Goal: Task Accomplishment & Management: Use online tool/utility

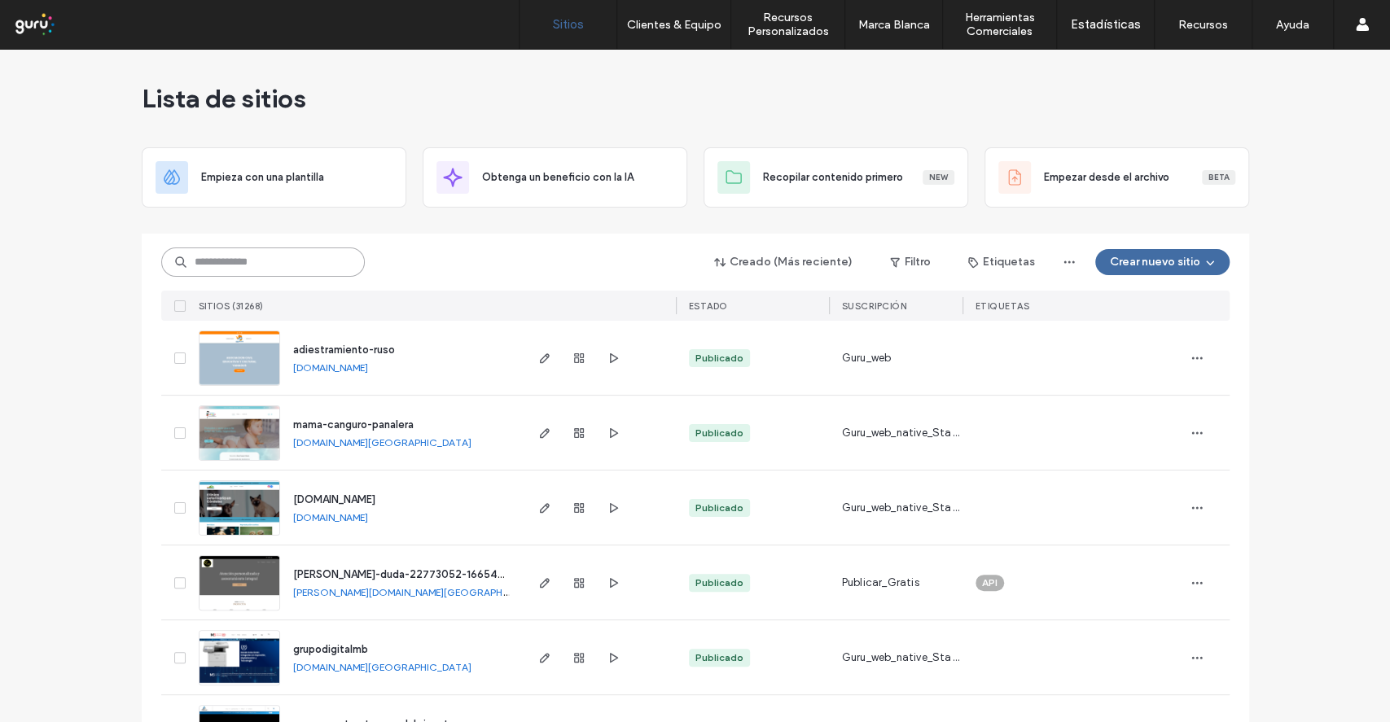
click at [313, 257] on input at bounding box center [263, 262] width 204 height 29
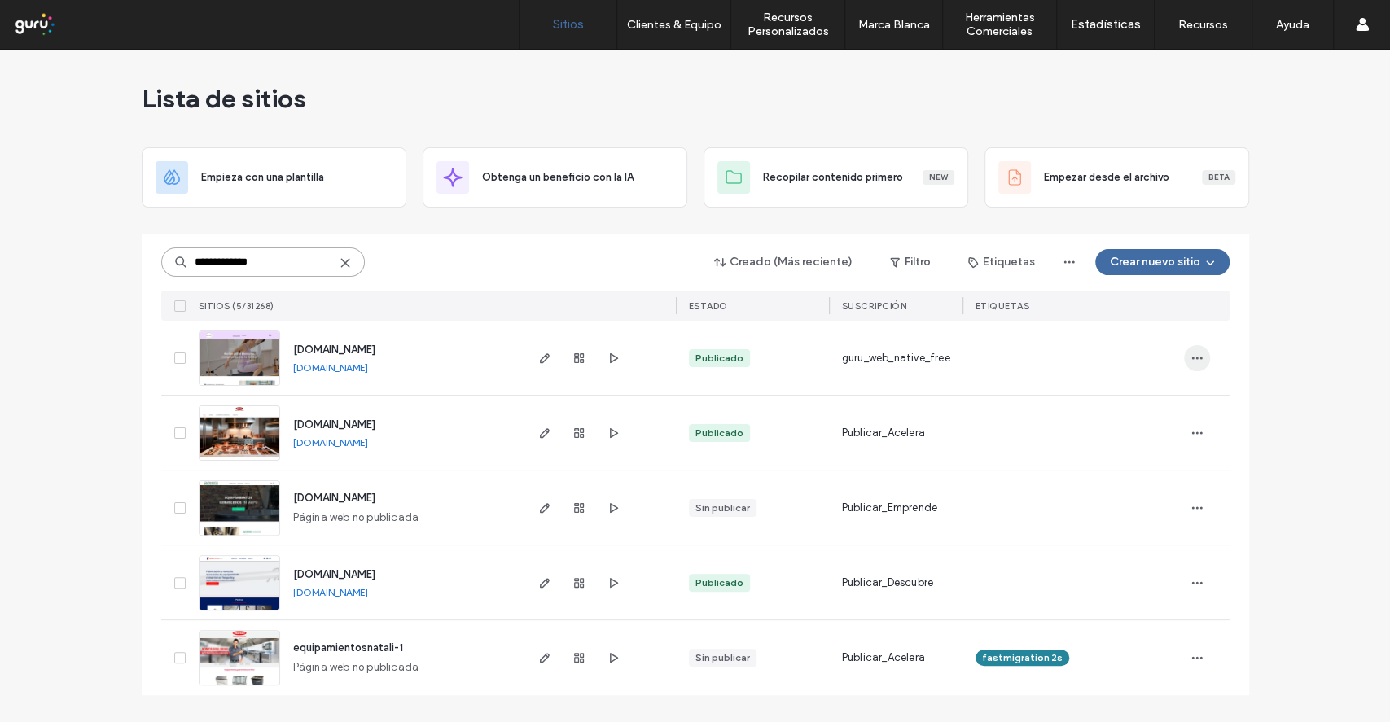
type input "**********"
click at [1208, 357] on span "button" at bounding box center [1197, 358] width 26 height 26
click at [1140, 399] on span "Duplicar Sitio" at bounding box center [1109, 400] width 65 height 16
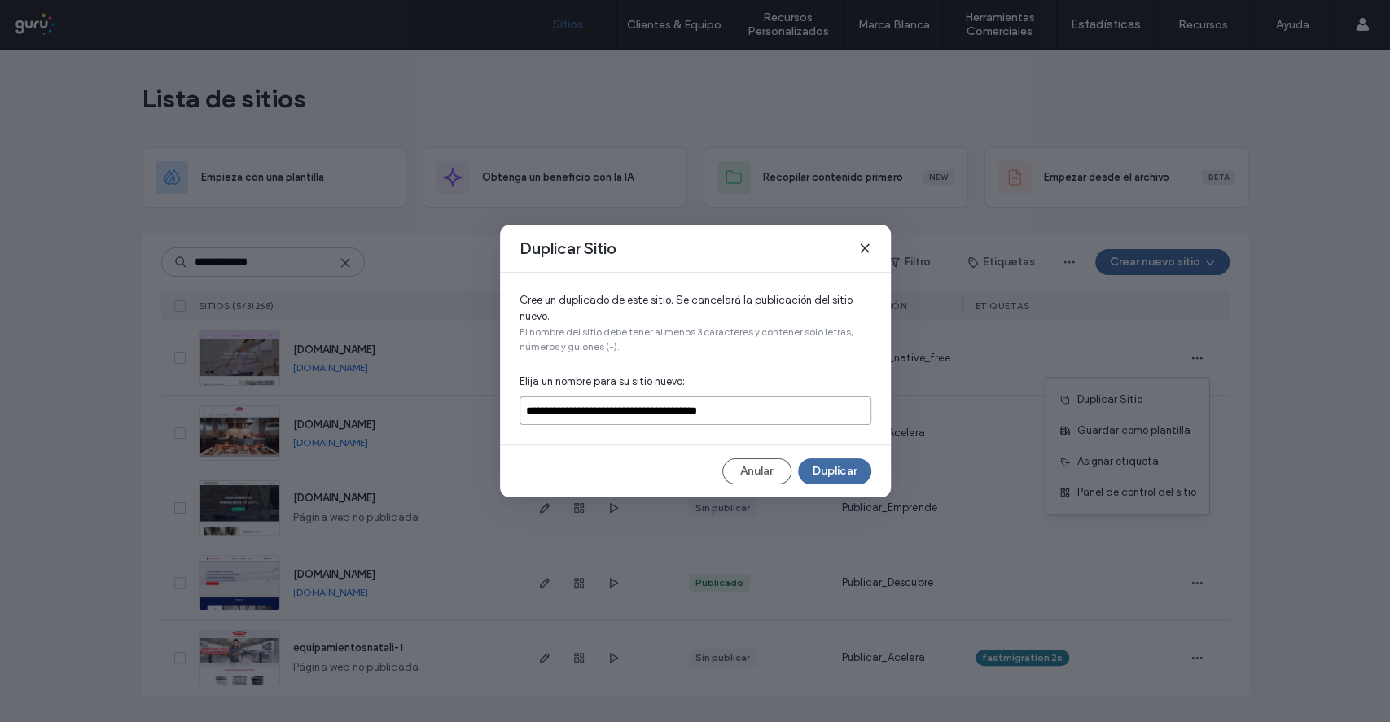
drag, startPoint x: 843, startPoint y: 418, endPoint x: 537, endPoint y: 463, distance: 308.7
click at [537, 463] on div "**********" at bounding box center [695, 361] width 391 height 273
type input "*"
type input "*******"
click at [809, 471] on button "Duplicar" at bounding box center [834, 471] width 73 height 26
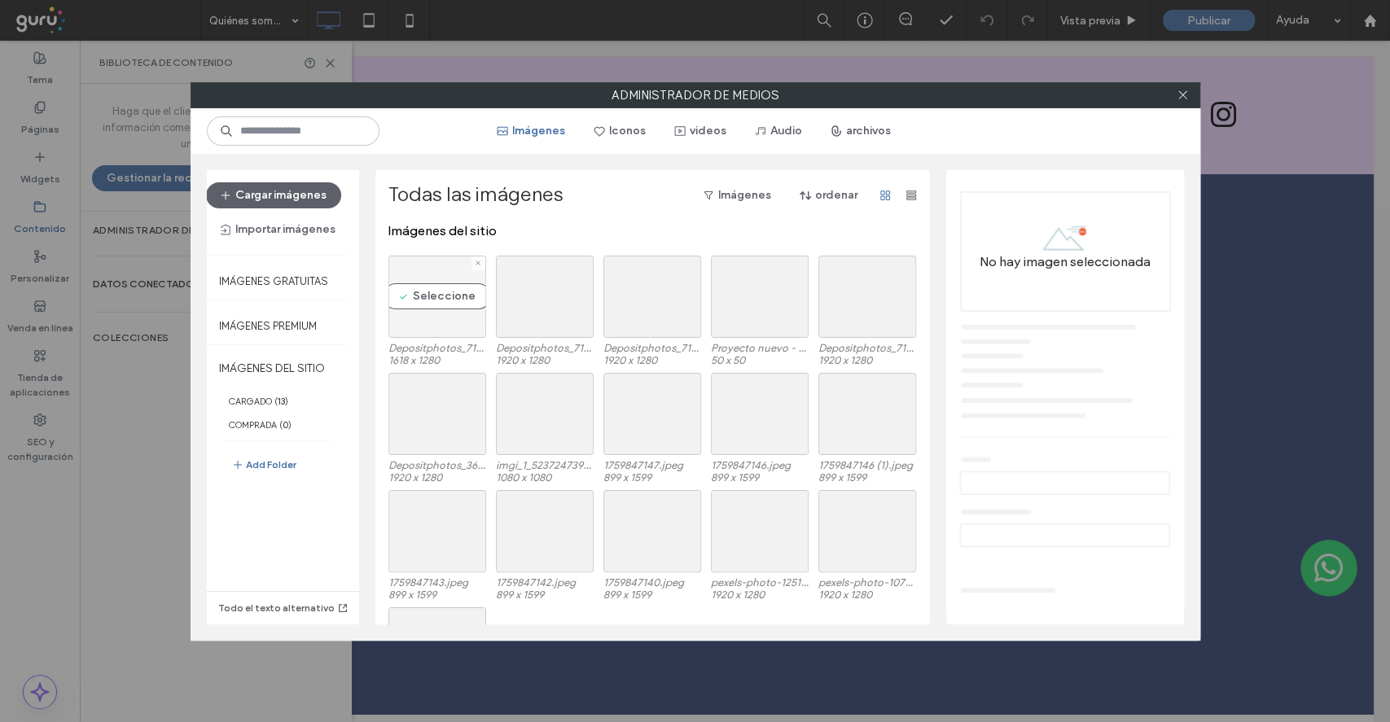
click at [403, 301] on div "Seleccione" at bounding box center [437, 297] width 98 height 82
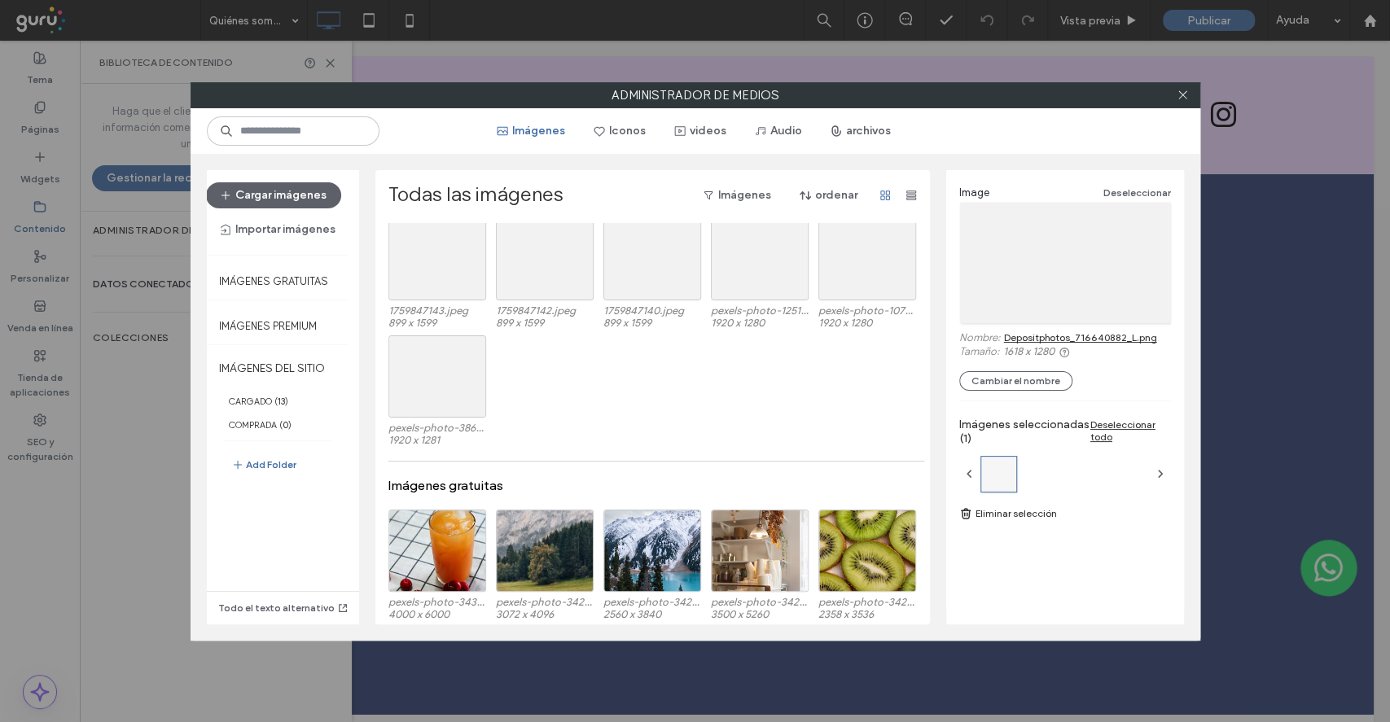
scroll to position [274, 0]
click at [425, 370] on div "Seleccione" at bounding box center [437, 375] width 98 height 82
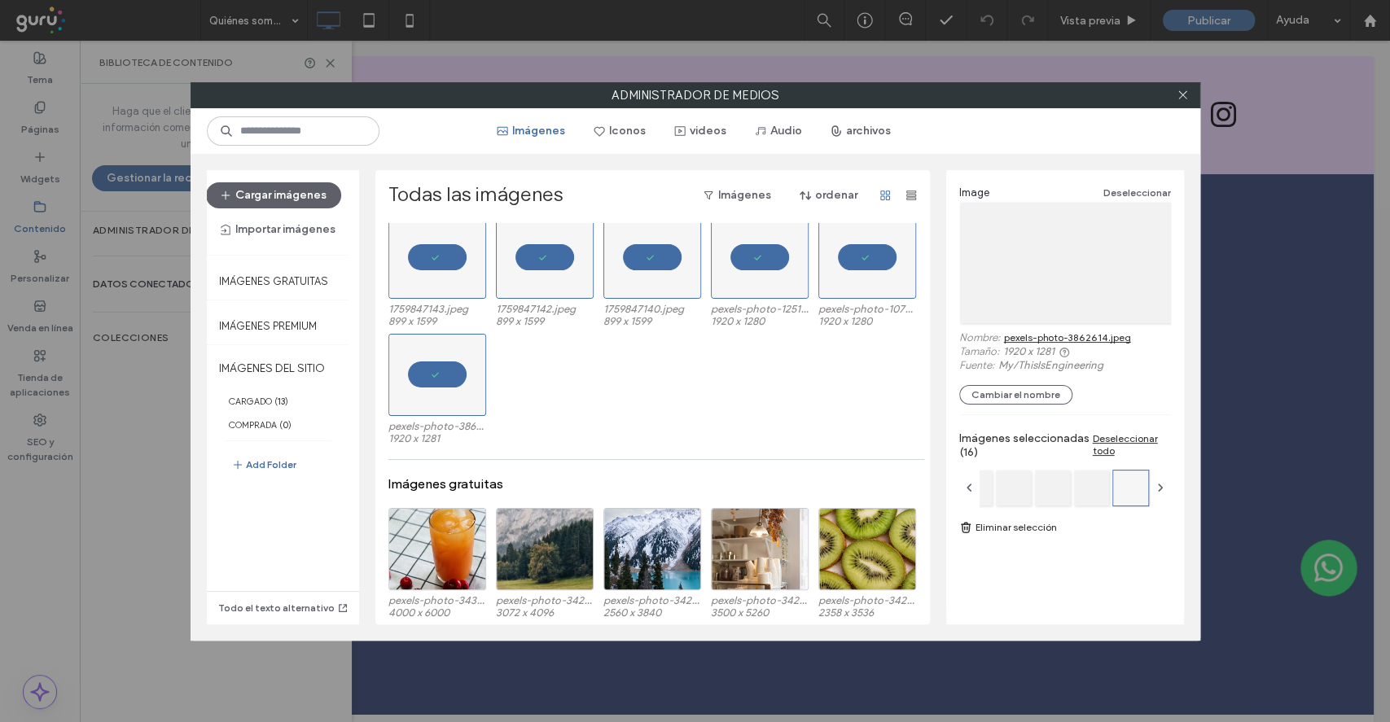
click at [1031, 531] on link "Eliminar selección" at bounding box center [1065, 527] width 212 height 16
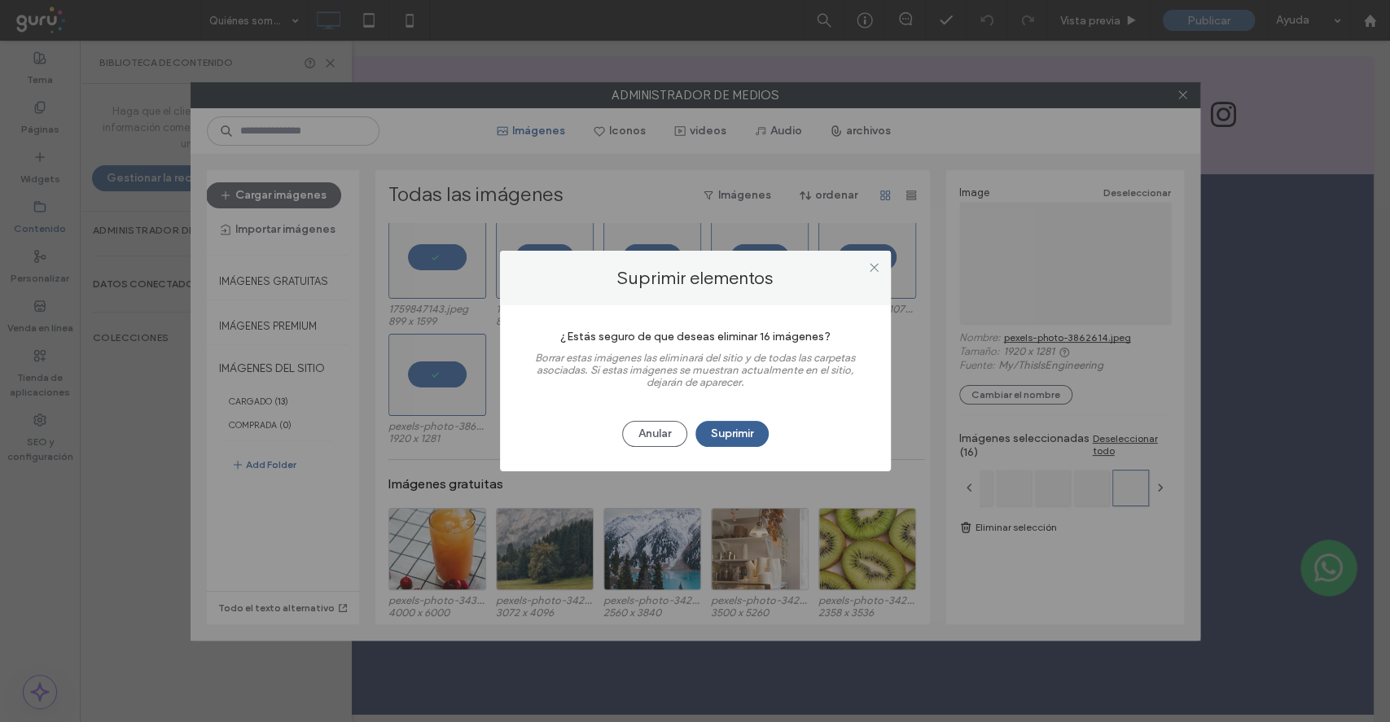
click at [747, 438] on button "Suprimir" at bounding box center [731, 434] width 73 height 26
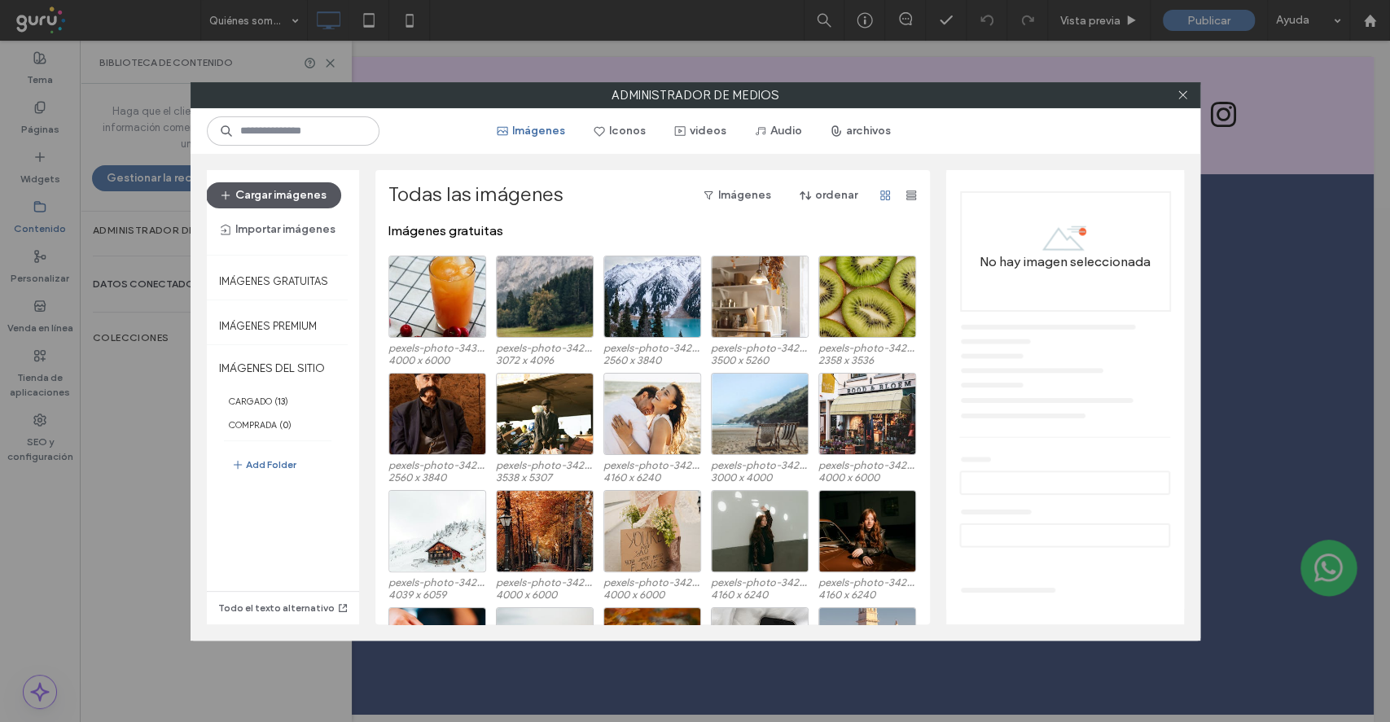
click at [300, 199] on button "Cargar imágenes" at bounding box center [273, 195] width 135 height 26
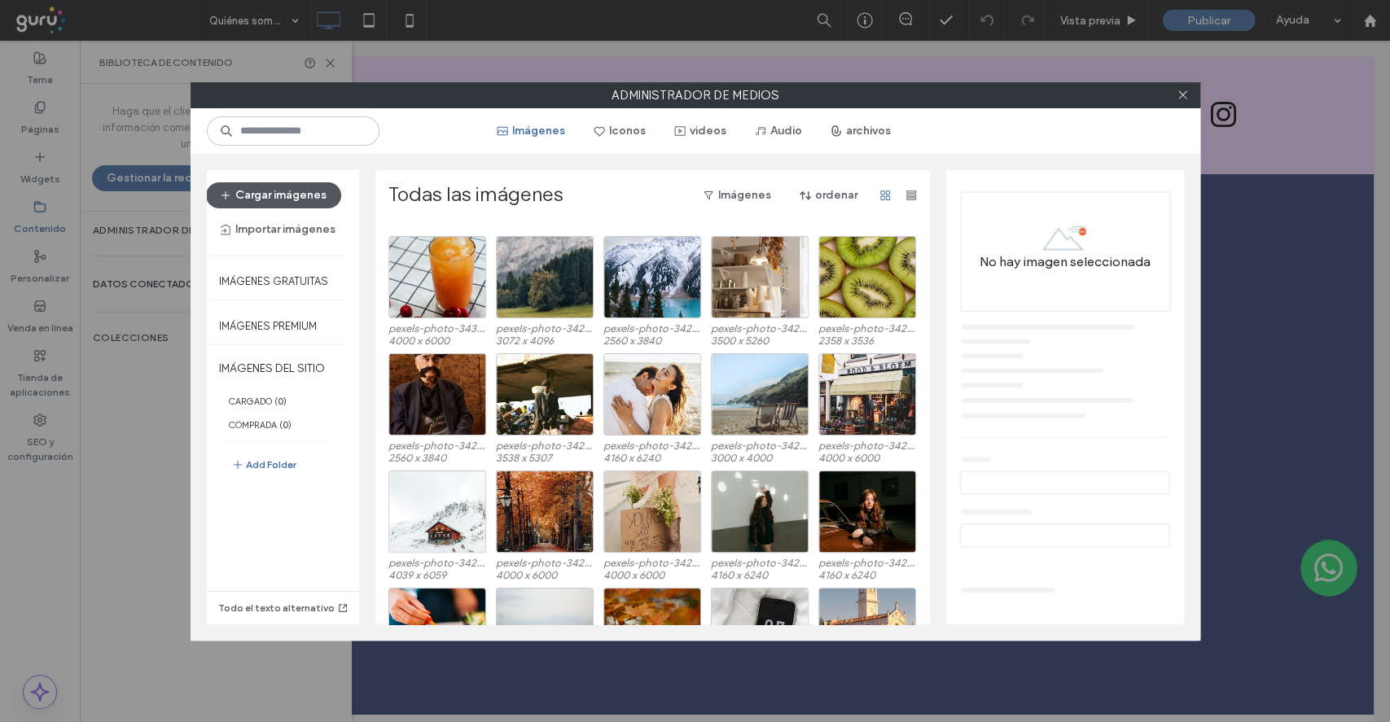
scroll to position [0, 0]
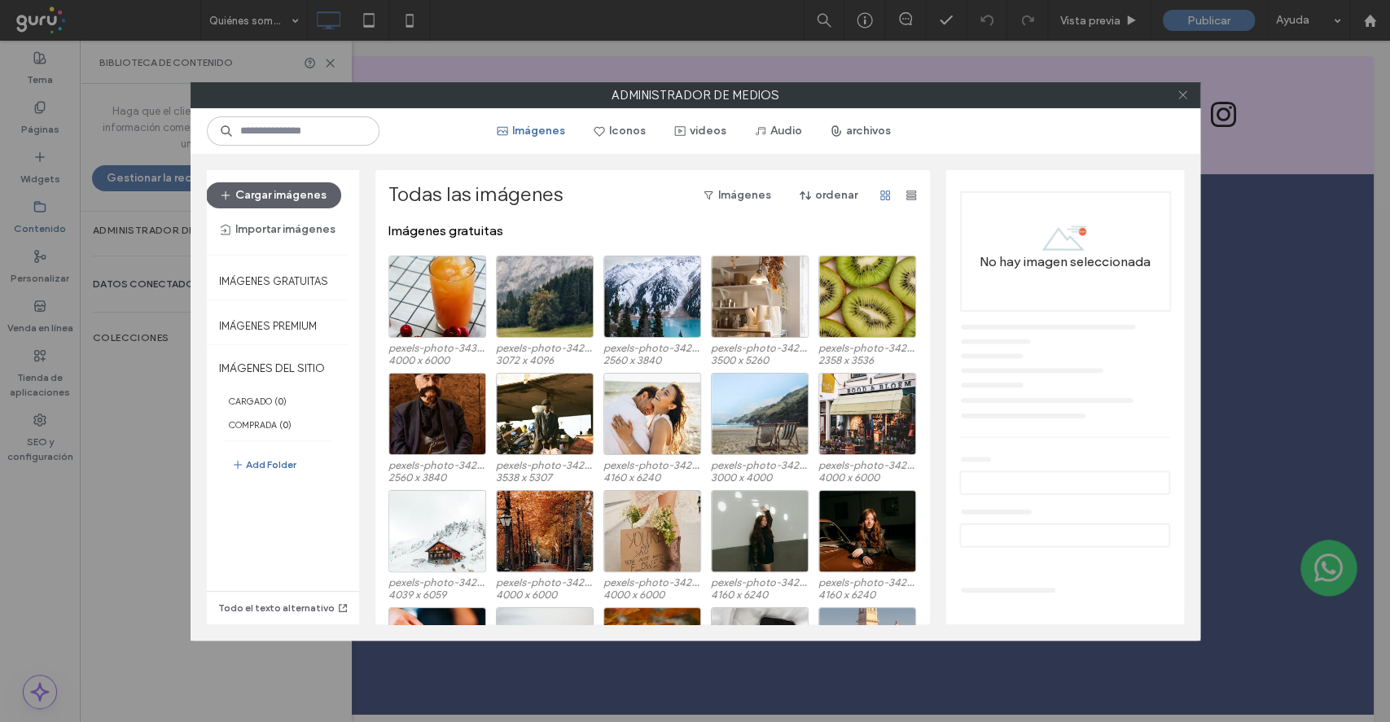
click at [1185, 90] on icon at bounding box center [1183, 95] width 12 height 12
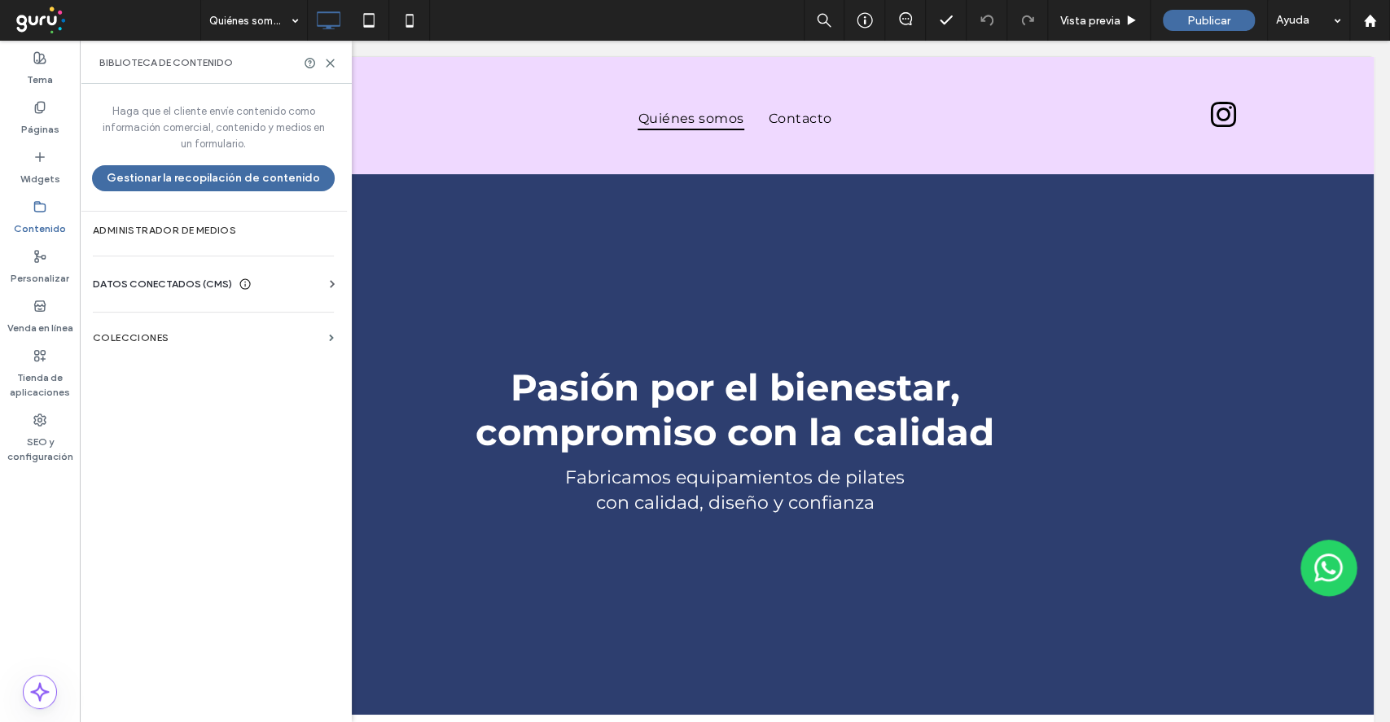
click at [320, 64] on div at bounding box center [320, 63] width 33 height 12
click at [330, 63] on use at bounding box center [330, 62] width 7 height 7
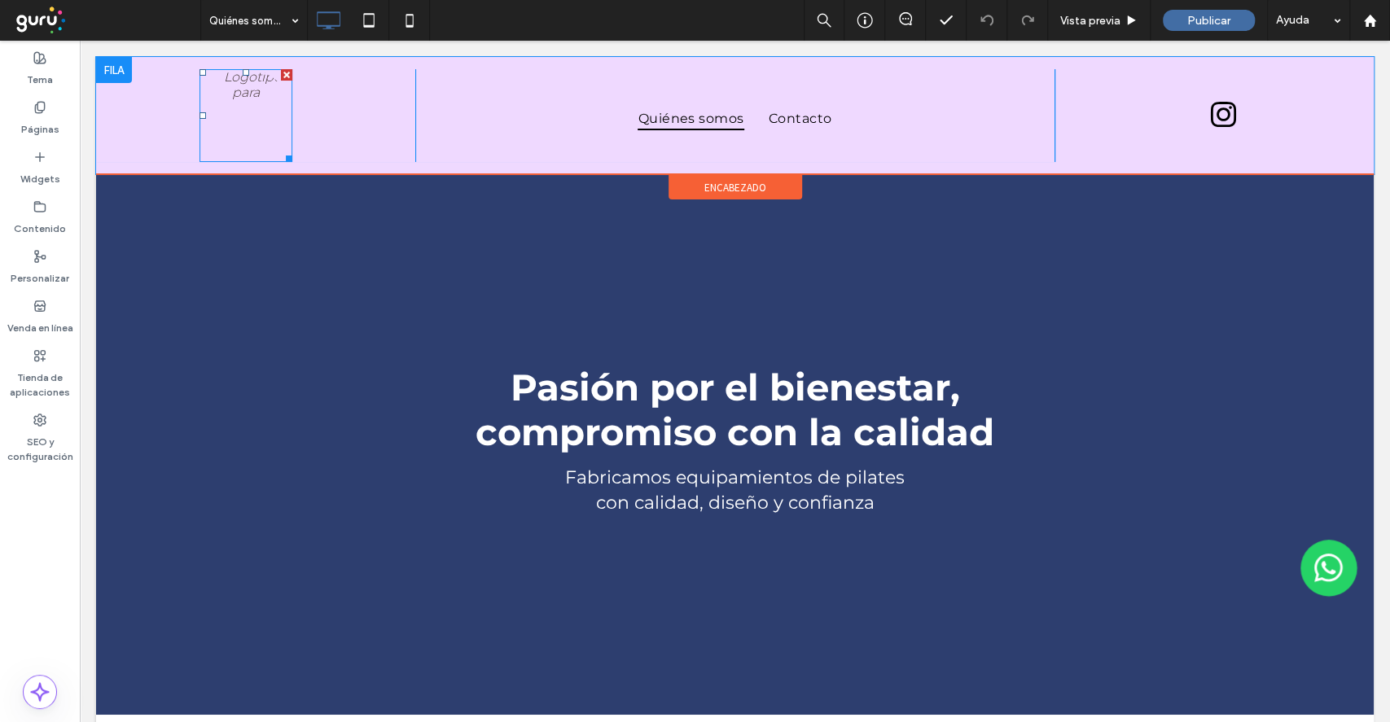
click at [243, 133] on img at bounding box center [245, 115] width 93 height 93
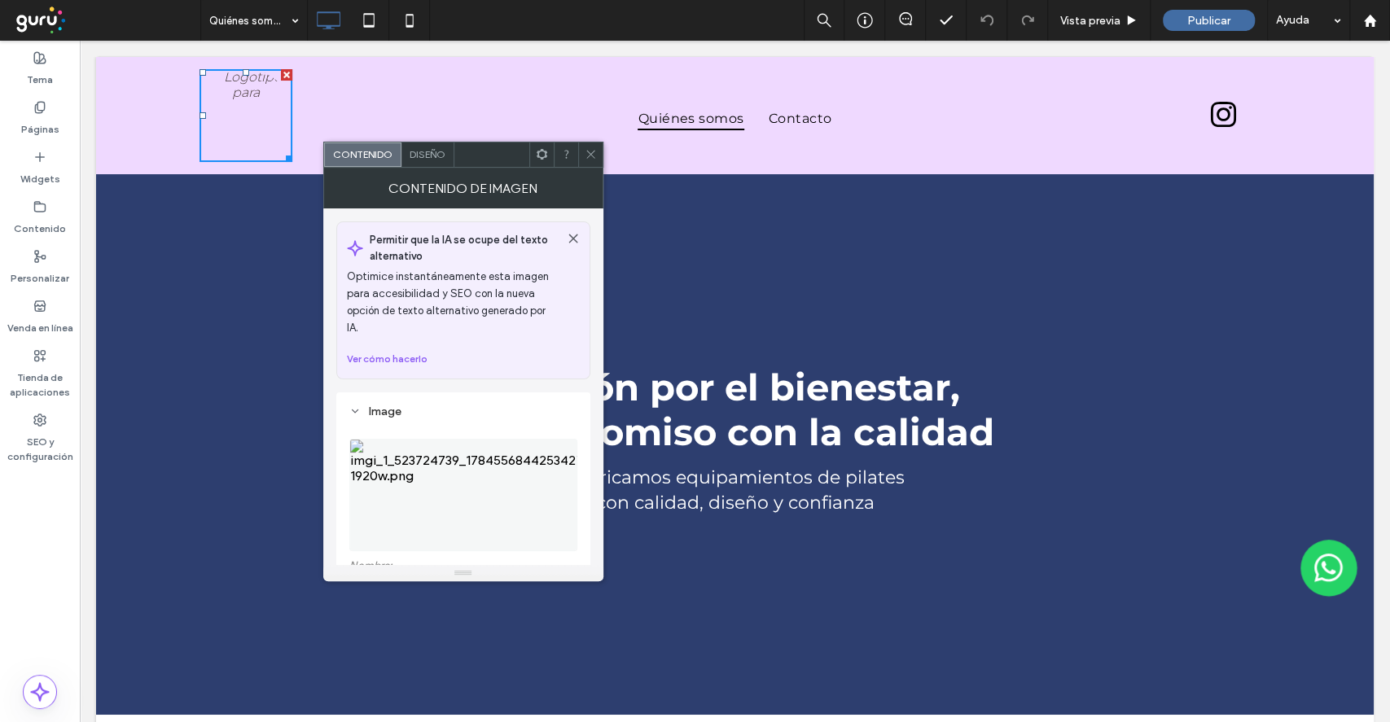
click at [586, 158] on use at bounding box center [590, 155] width 8 height 8
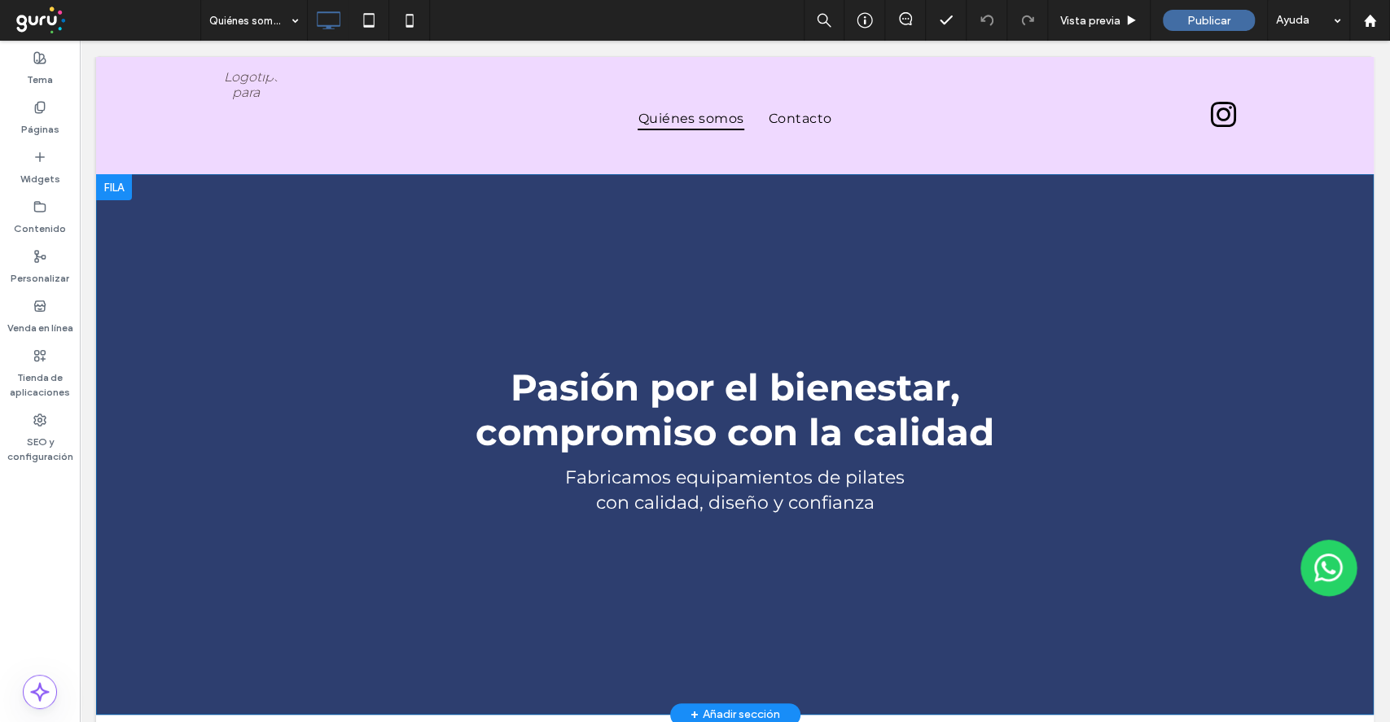
click at [258, 252] on div "Pasión por el bienestar, compromiso con la calidad Fabricamos equipamientos de …" at bounding box center [735, 444] width 1278 height 541
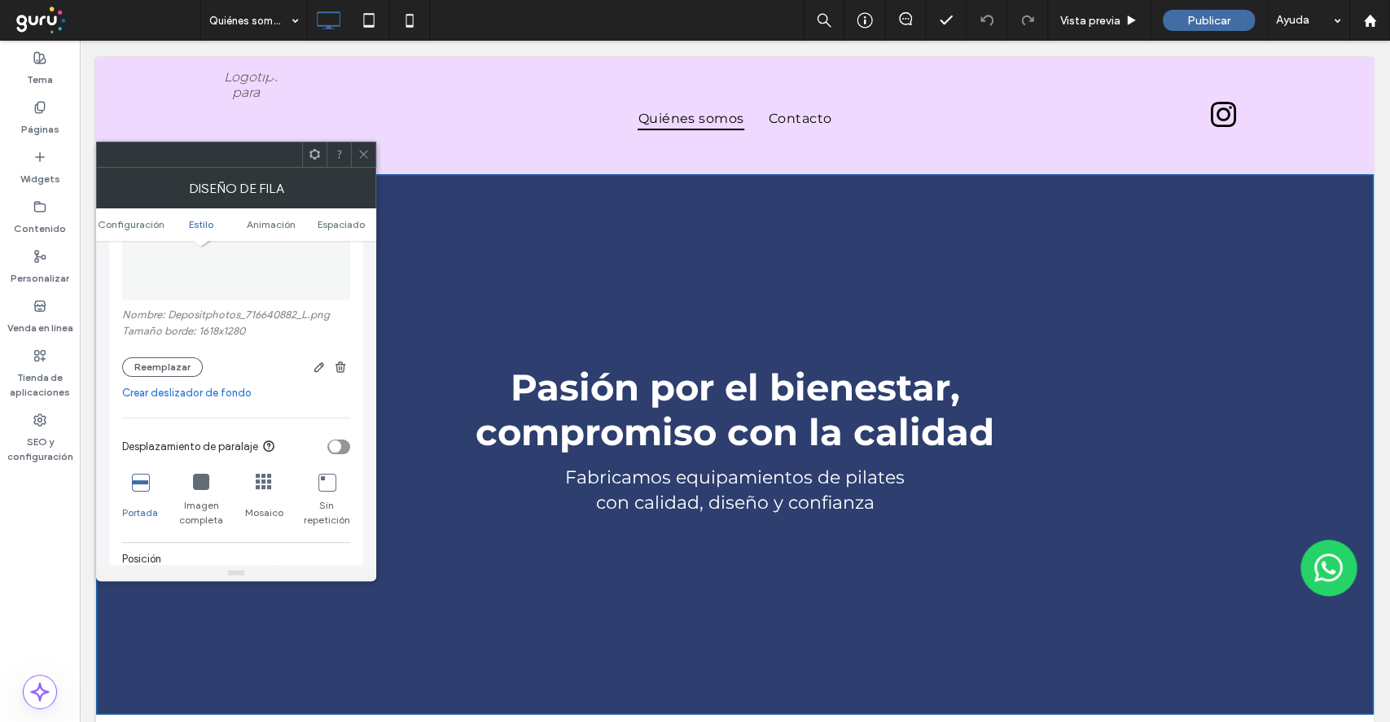
scroll to position [326, 0]
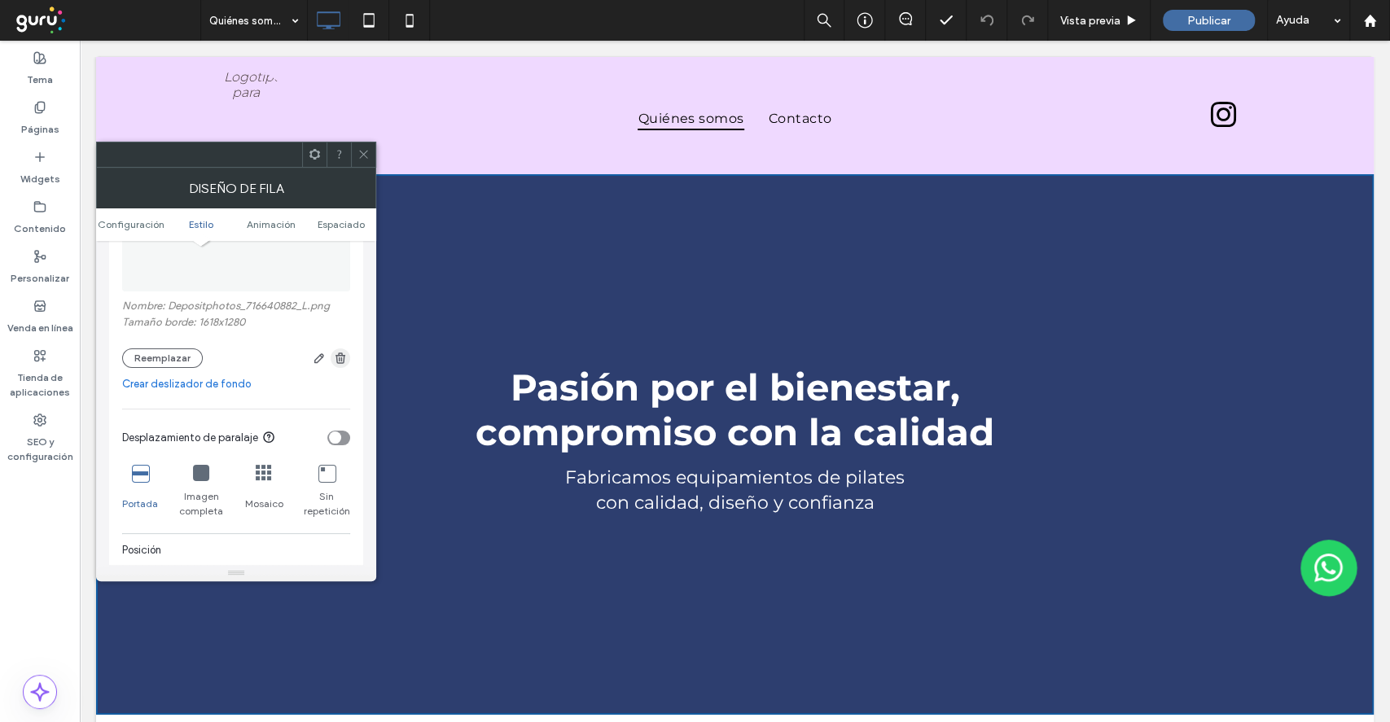
click at [339, 361] on use "button" at bounding box center [340, 358] width 10 height 11
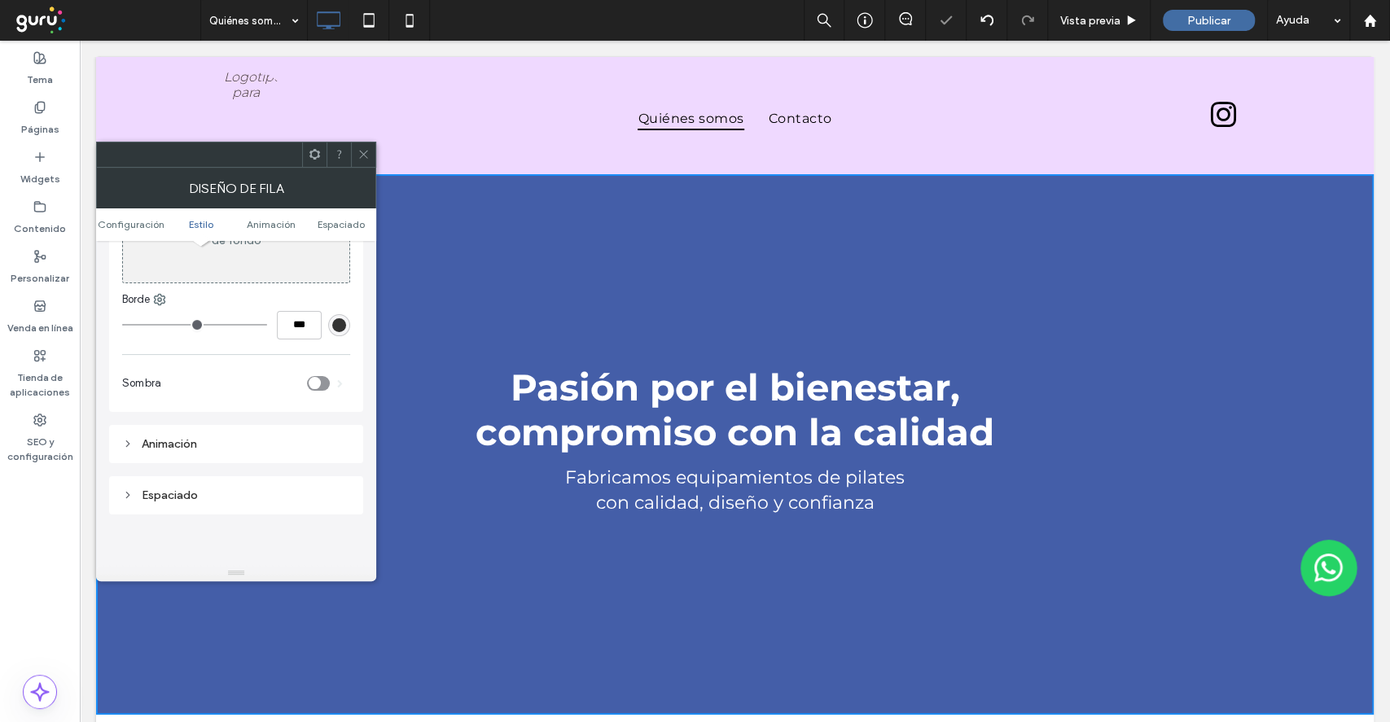
click at [365, 162] on span at bounding box center [363, 154] width 12 height 24
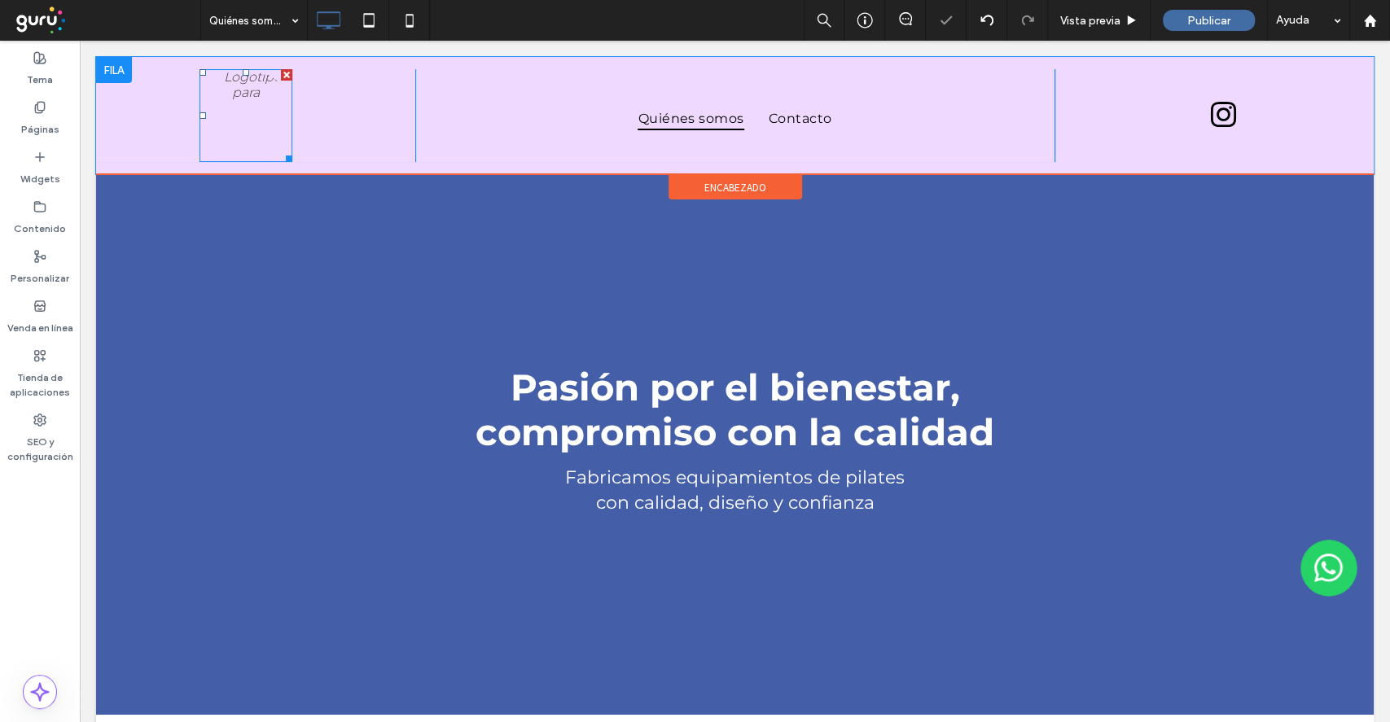
click at [238, 104] on img at bounding box center [245, 115] width 93 height 93
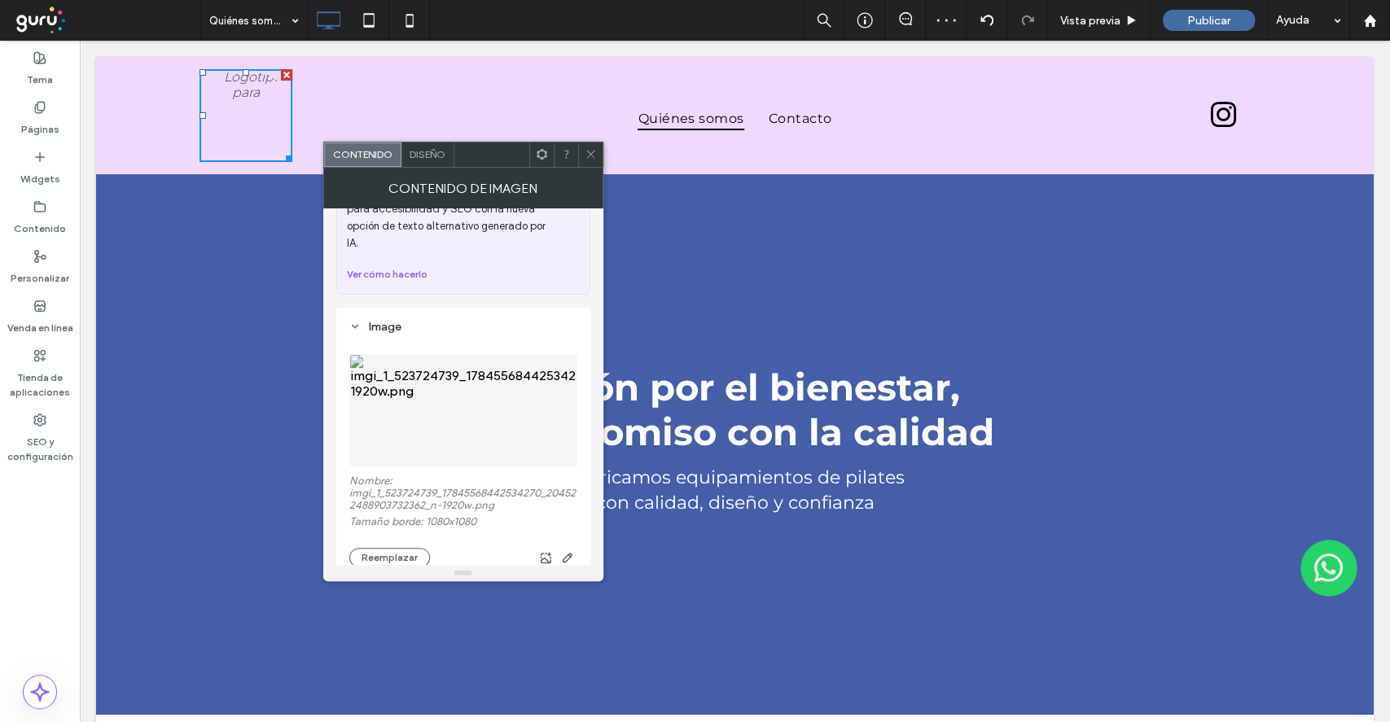
scroll to position [217, 0]
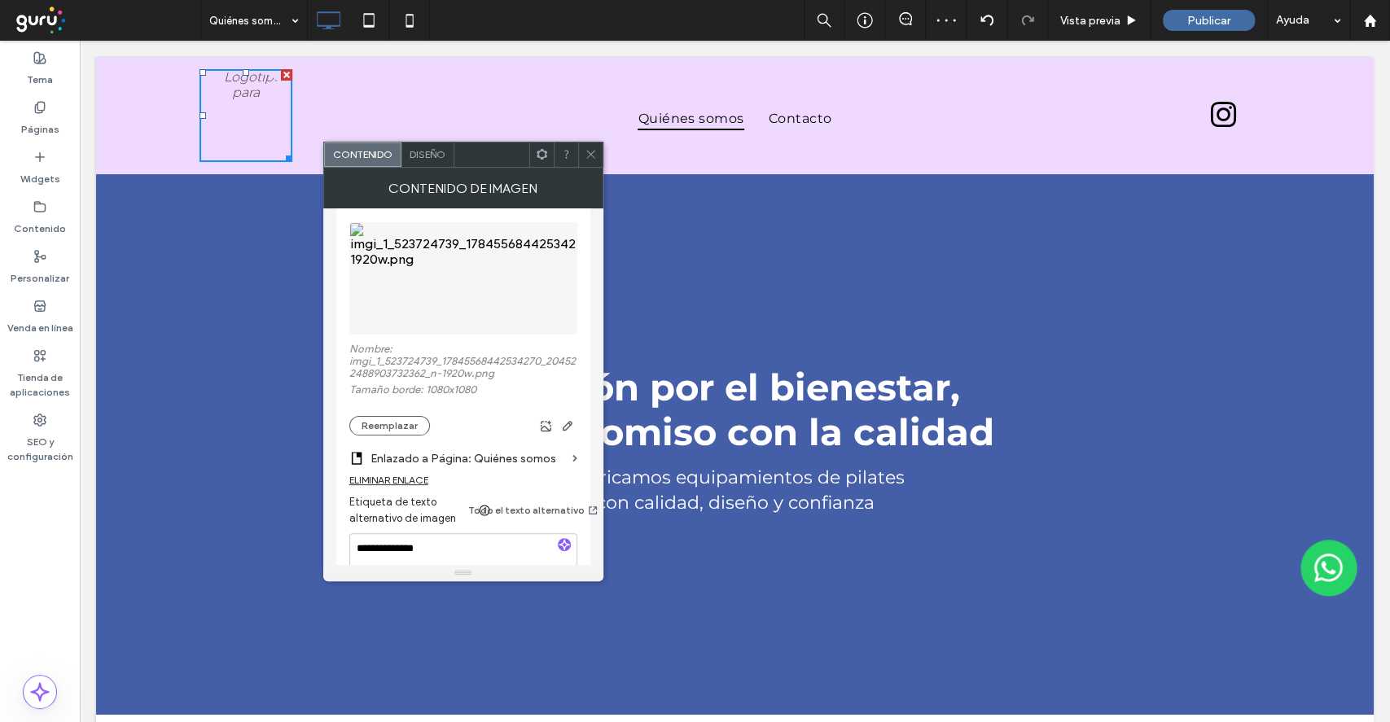
click at [383, 436] on section "Enlazado a Página: Quiénes somos" at bounding box center [463, 455] width 228 height 38
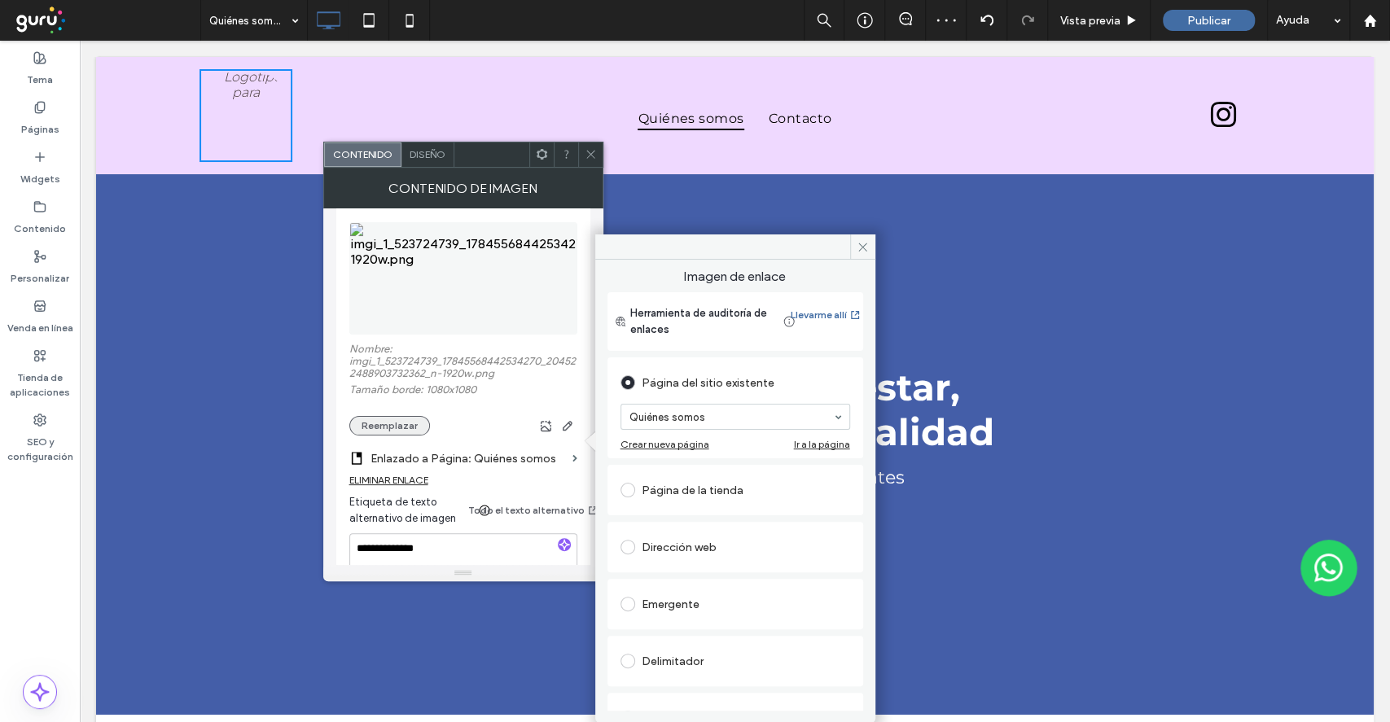
click at [370, 416] on button "Reemplazar" at bounding box center [389, 426] width 81 height 20
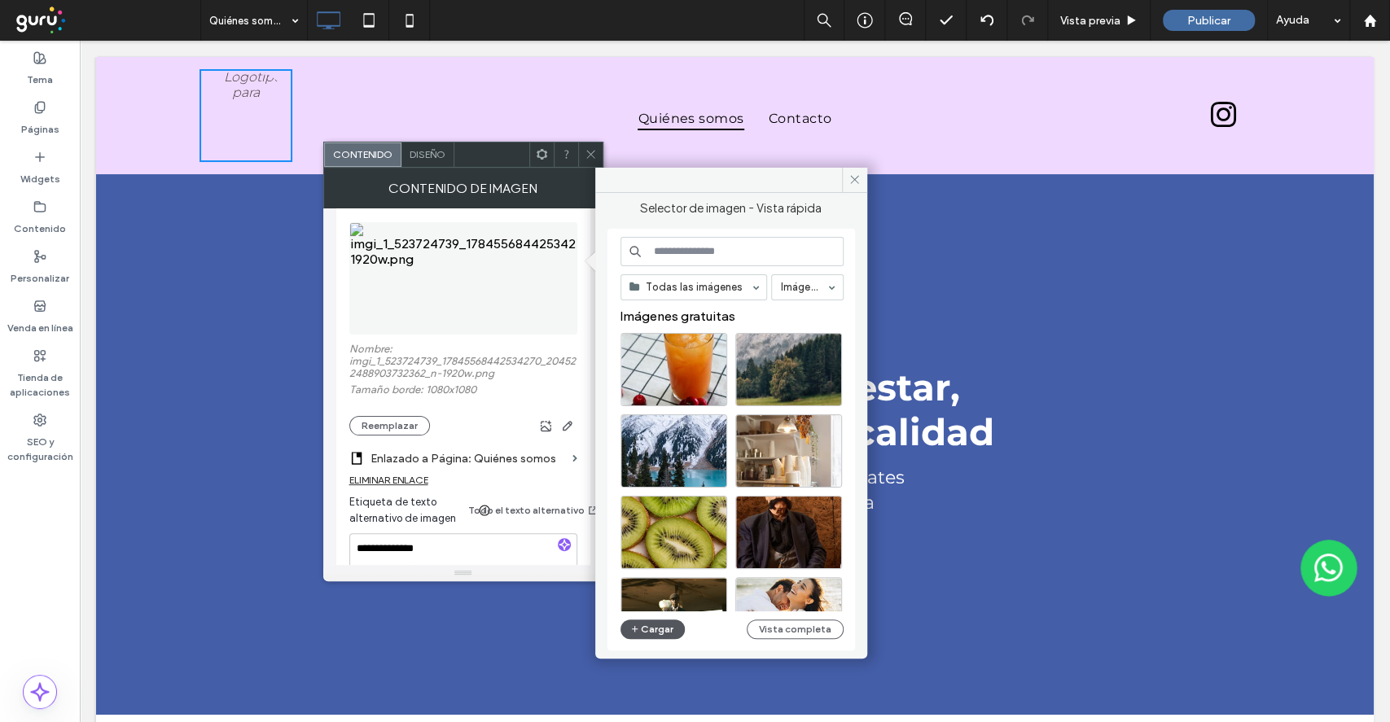
click at [635, 629] on use "button" at bounding box center [634, 629] width 7 height 7
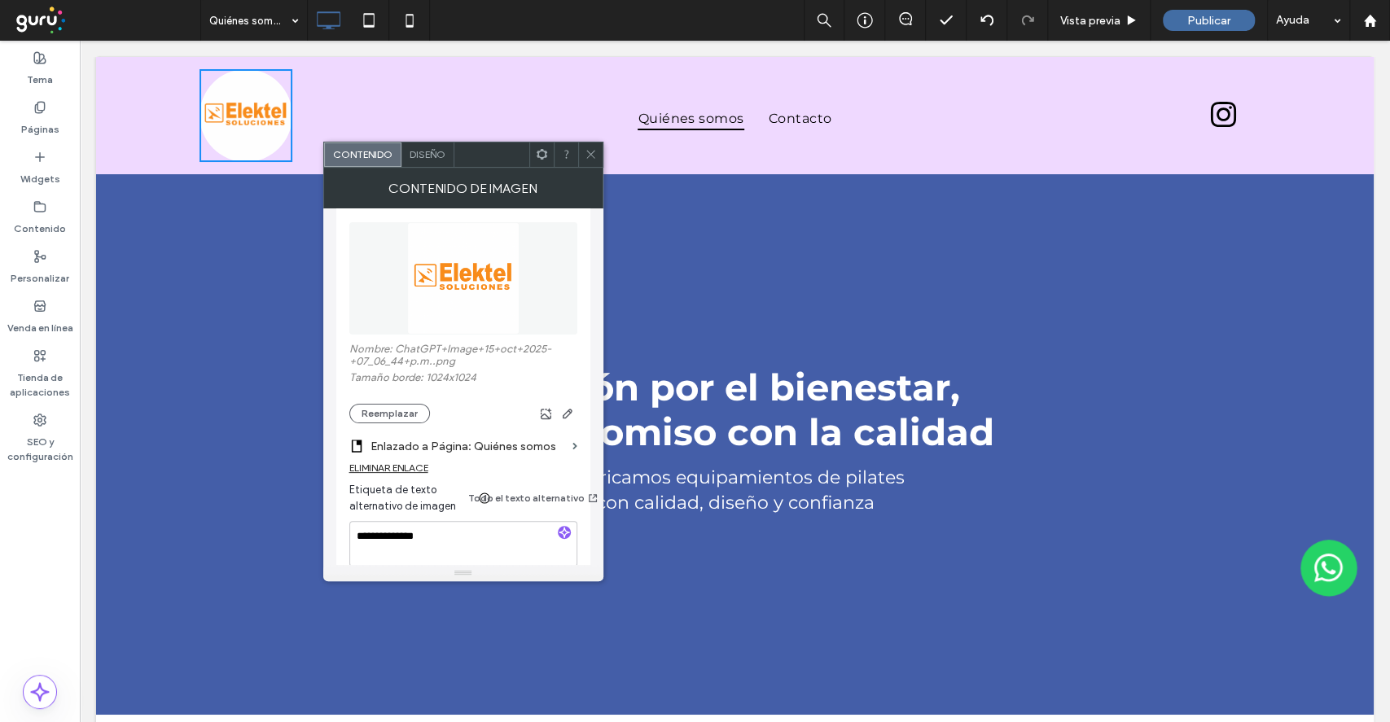
click at [593, 151] on use at bounding box center [590, 155] width 8 height 8
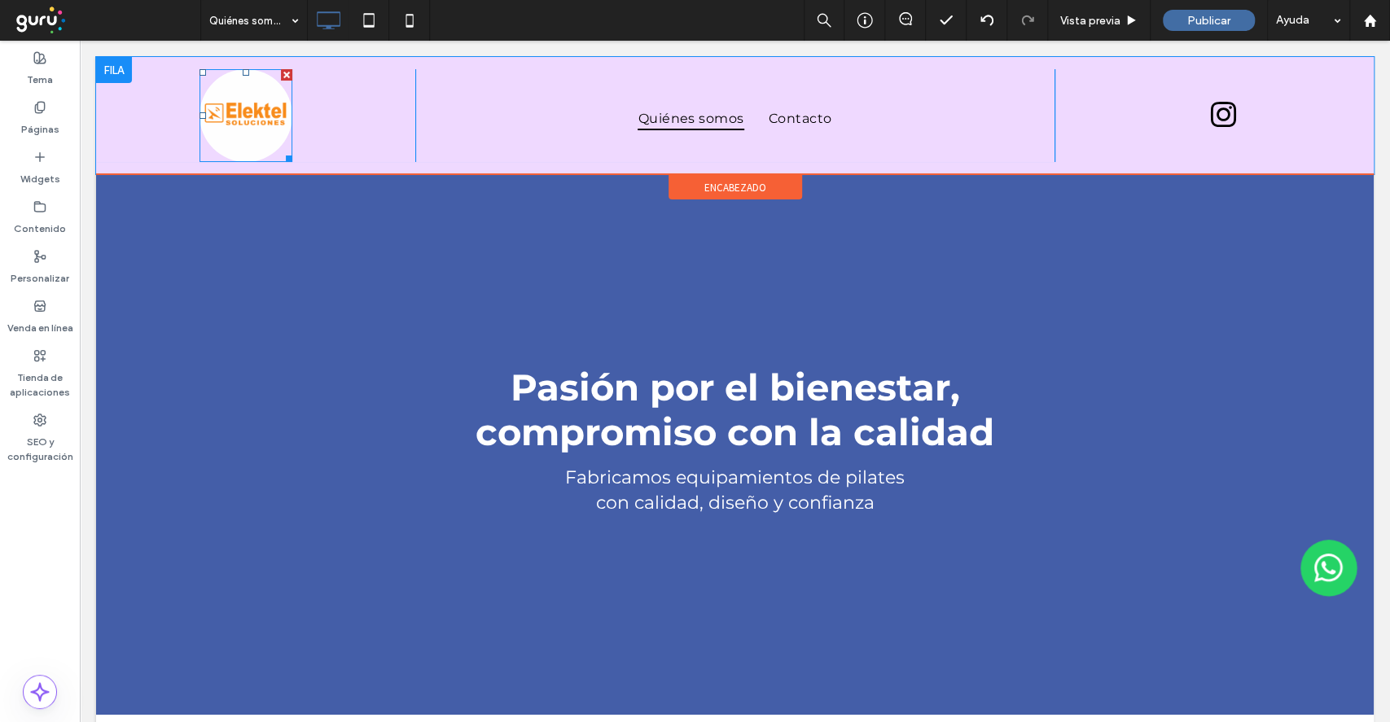
click at [265, 111] on img at bounding box center [245, 115] width 93 height 93
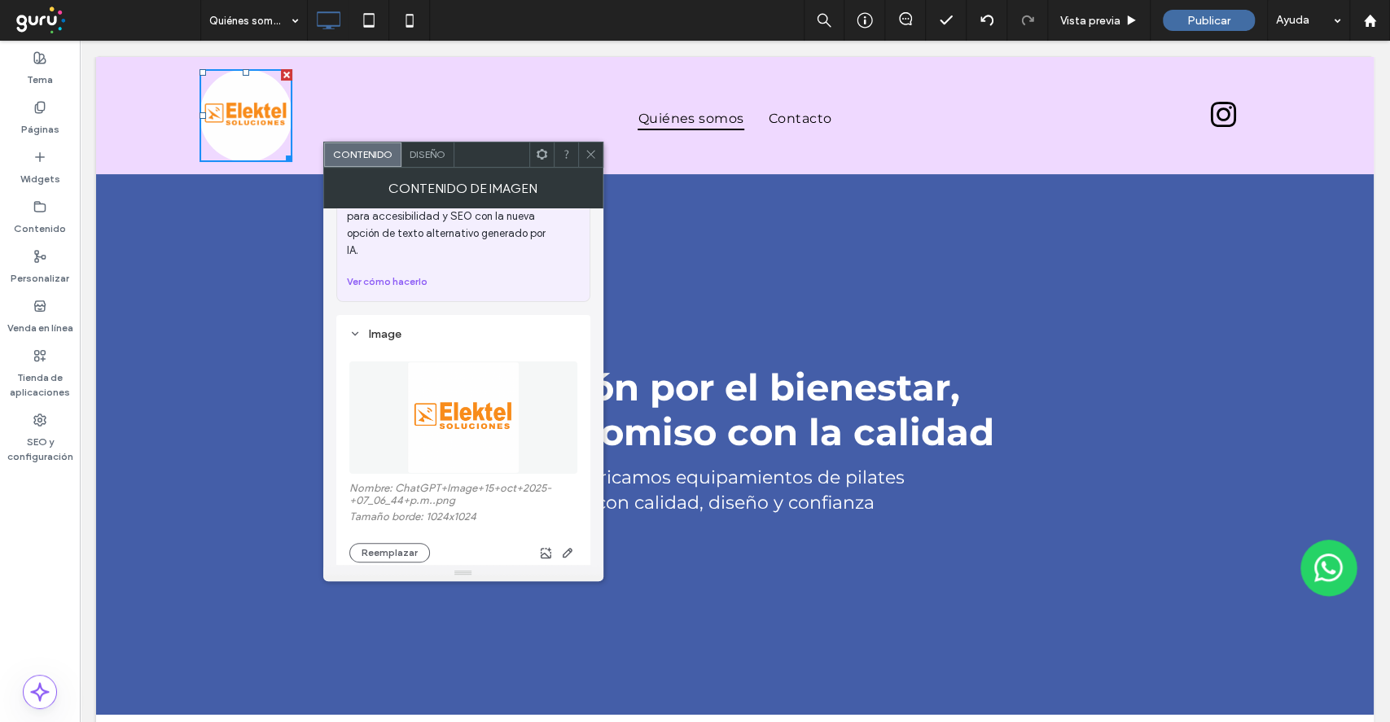
scroll to position [108, 0]
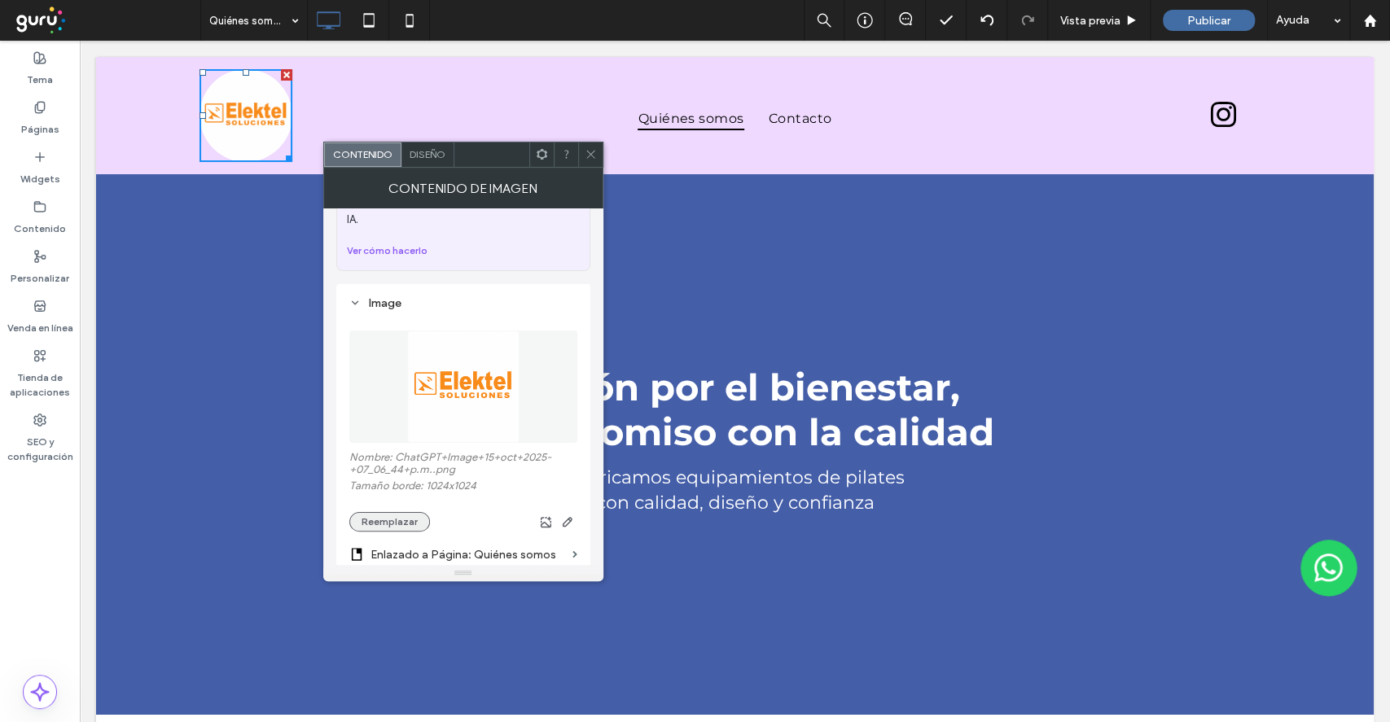
click at [391, 512] on button "Reemplazar" at bounding box center [389, 522] width 81 height 20
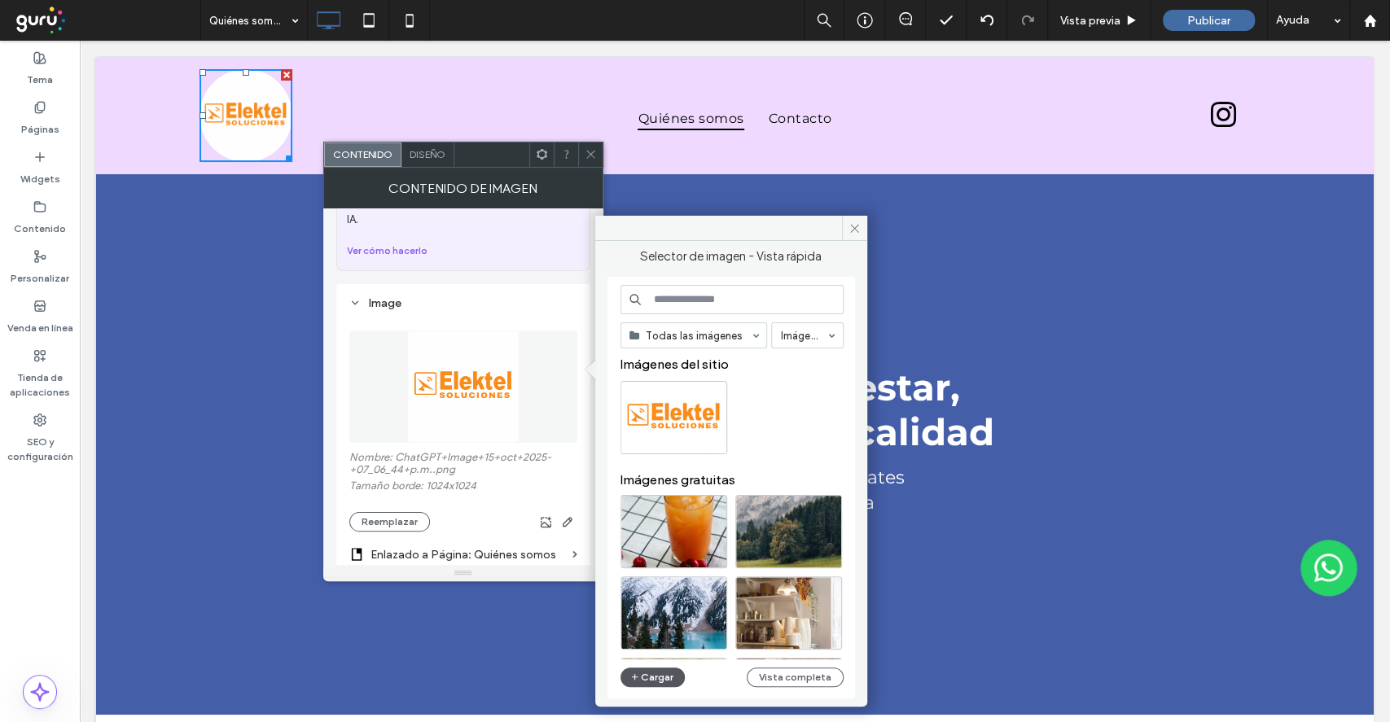
click at [656, 686] on button "Cargar" at bounding box center [652, 678] width 65 height 20
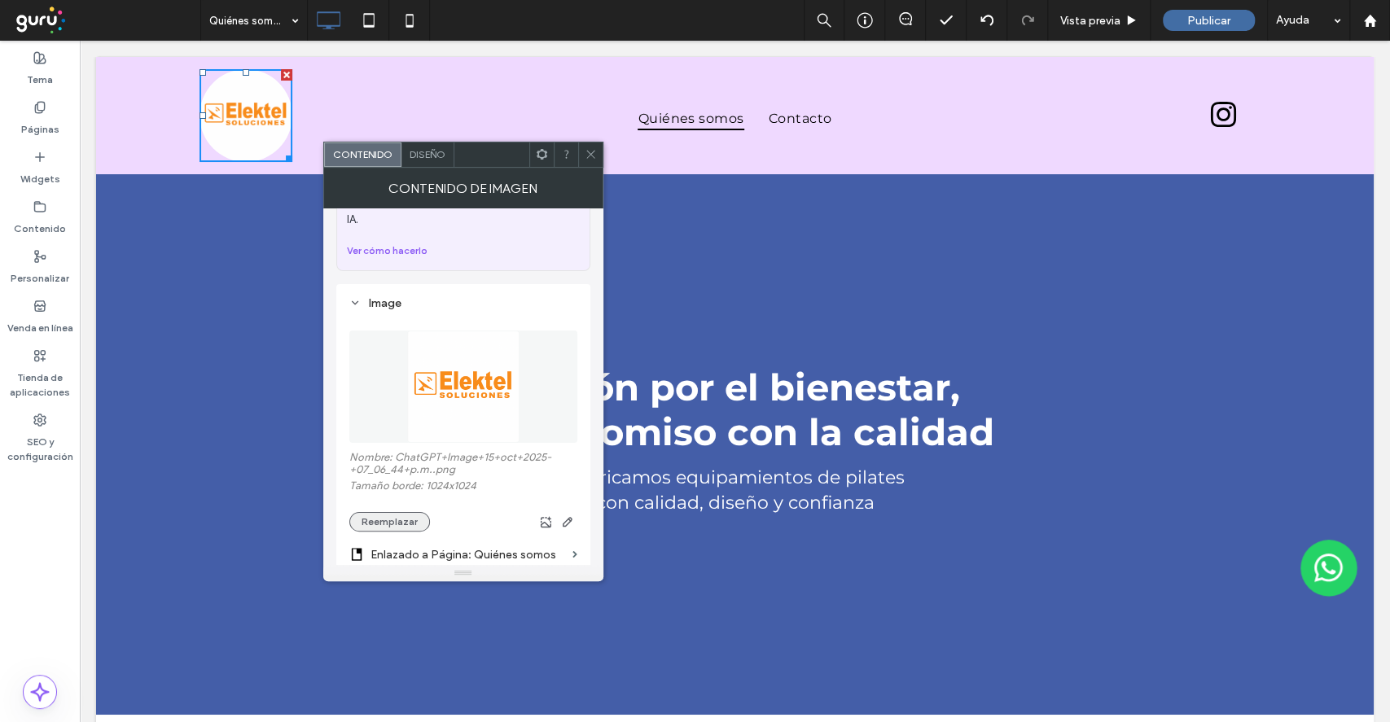
click at [388, 514] on button "Reemplazar" at bounding box center [389, 522] width 81 height 20
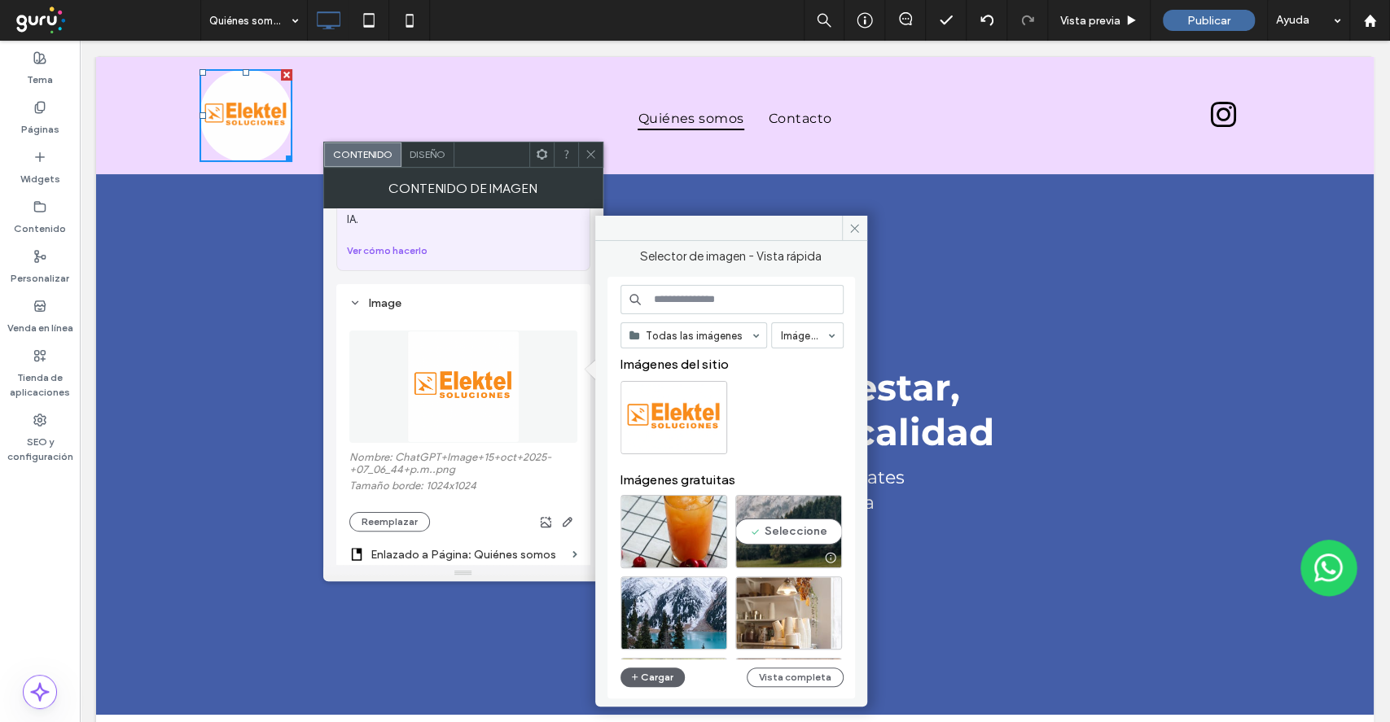
scroll to position [217, 0]
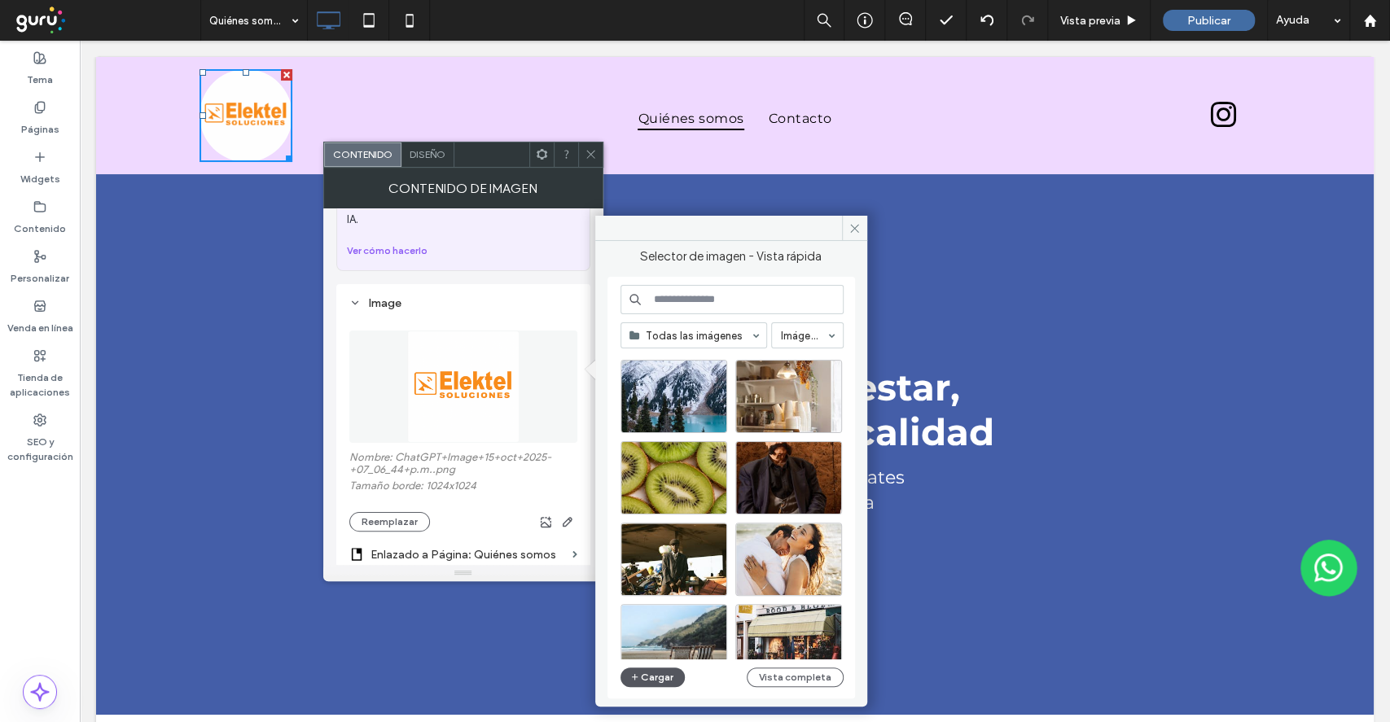
click at [630, 684] on span "button" at bounding box center [635, 677] width 11 height 18
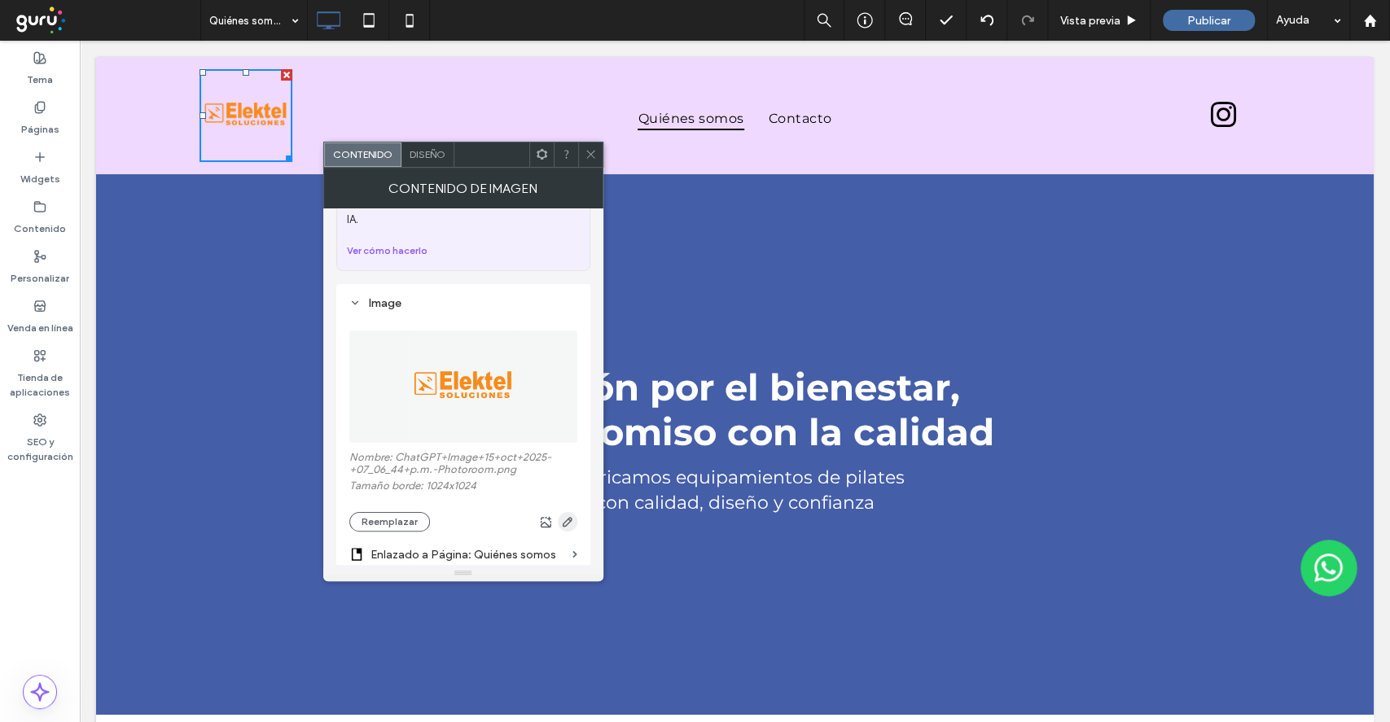
click at [573, 512] on span "button" at bounding box center [568, 522] width 20 height 20
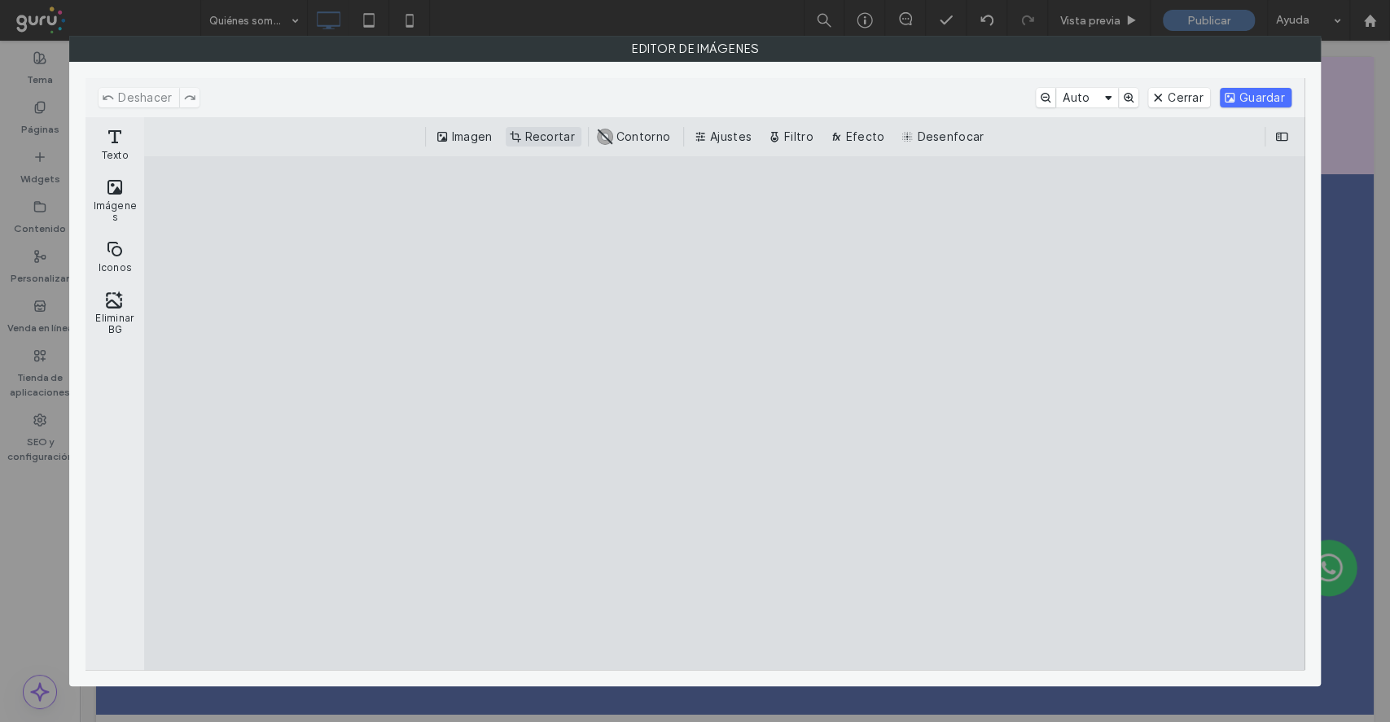
click at [560, 137] on button "Recortar" at bounding box center [544, 137] width 76 height 20
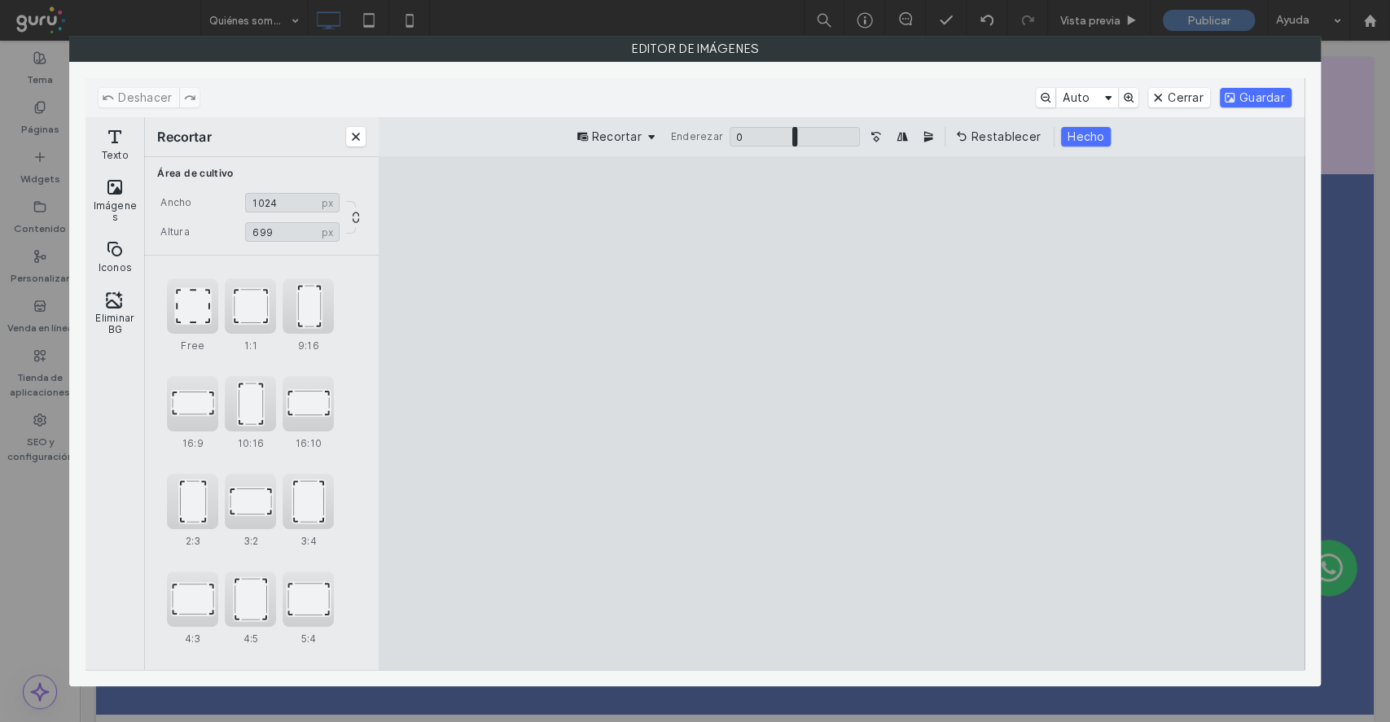
drag, startPoint x: 845, startPoint y: 616, endPoint x: 847, endPoint y: 485, distance: 130.3
click at [841, 413] on cesdk-canvas "Lienzo del editor" at bounding box center [841, 413] width 0 height 0
type input "***"
drag, startPoint x: 837, startPoint y: 208, endPoint x: 876, endPoint y: 383, distance: 178.6
click at [841, 413] on cesdk-canvas "Lienzo del editor" at bounding box center [841, 413] width 0 height 0
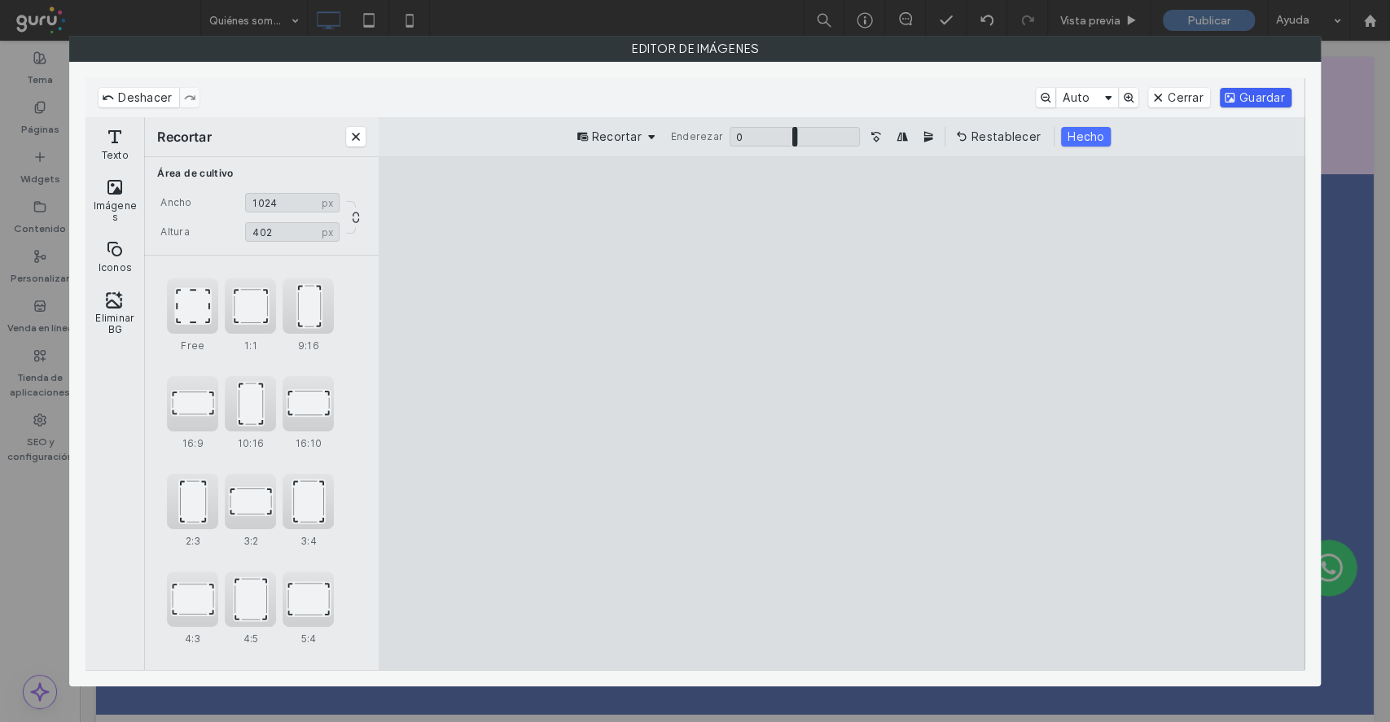
click at [1265, 99] on button "Guardar" at bounding box center [1256, 98] width 72 height 20
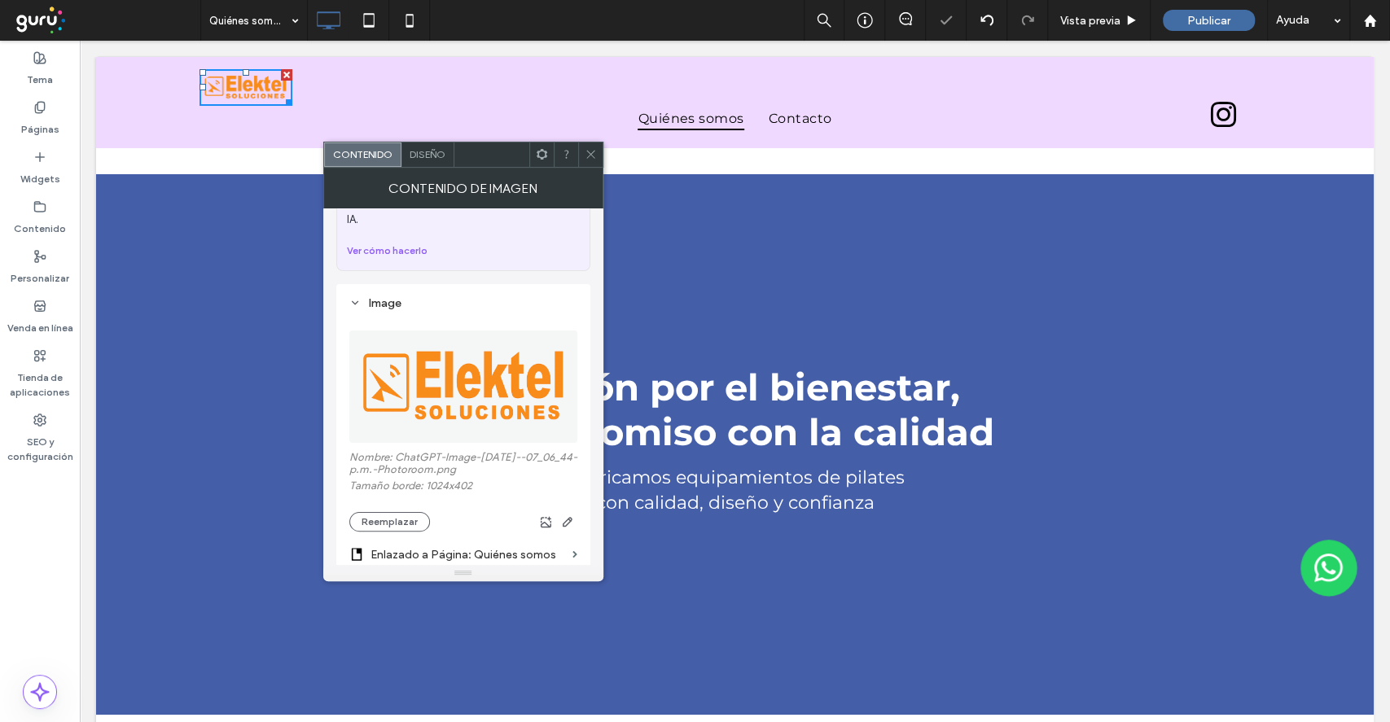
click at [585, 156] on icon at bounding box center [591, 154] width 12 height 12
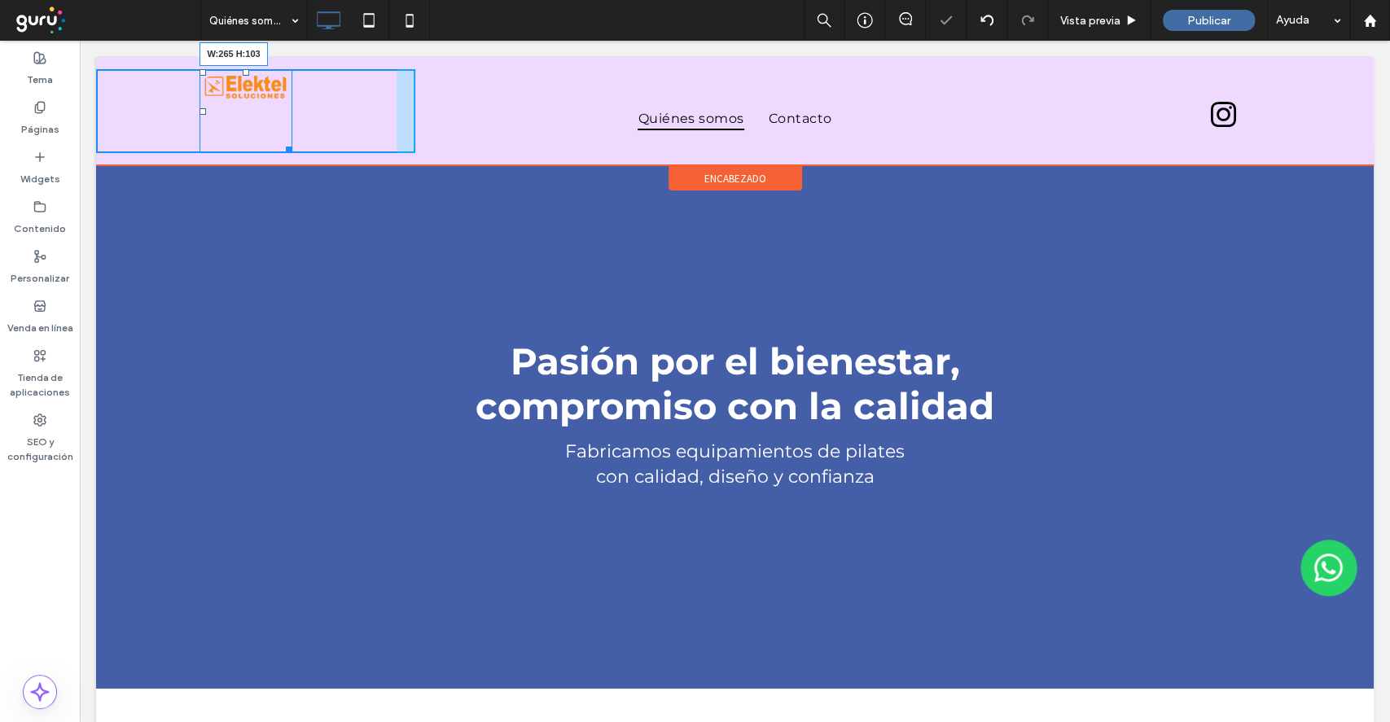
drag, startPoint x: 284, startPoint y: 101, endPoint x: 344, endPoint y: 141, distance: 72.3
click at [292, 141] on div at bounding box center [286, 147] width 12 height 12
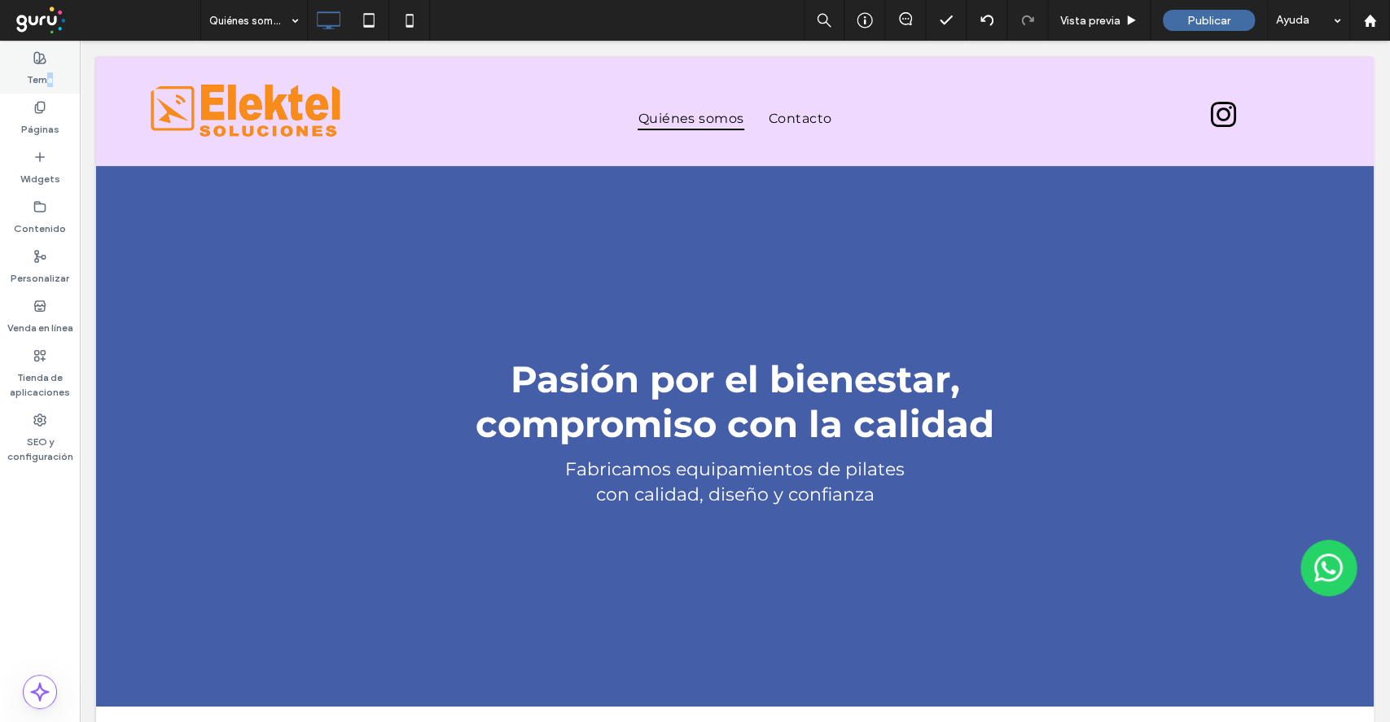
click at [48, 78] on label "Tema" at bounding box center [40, 75] width 26 height 23
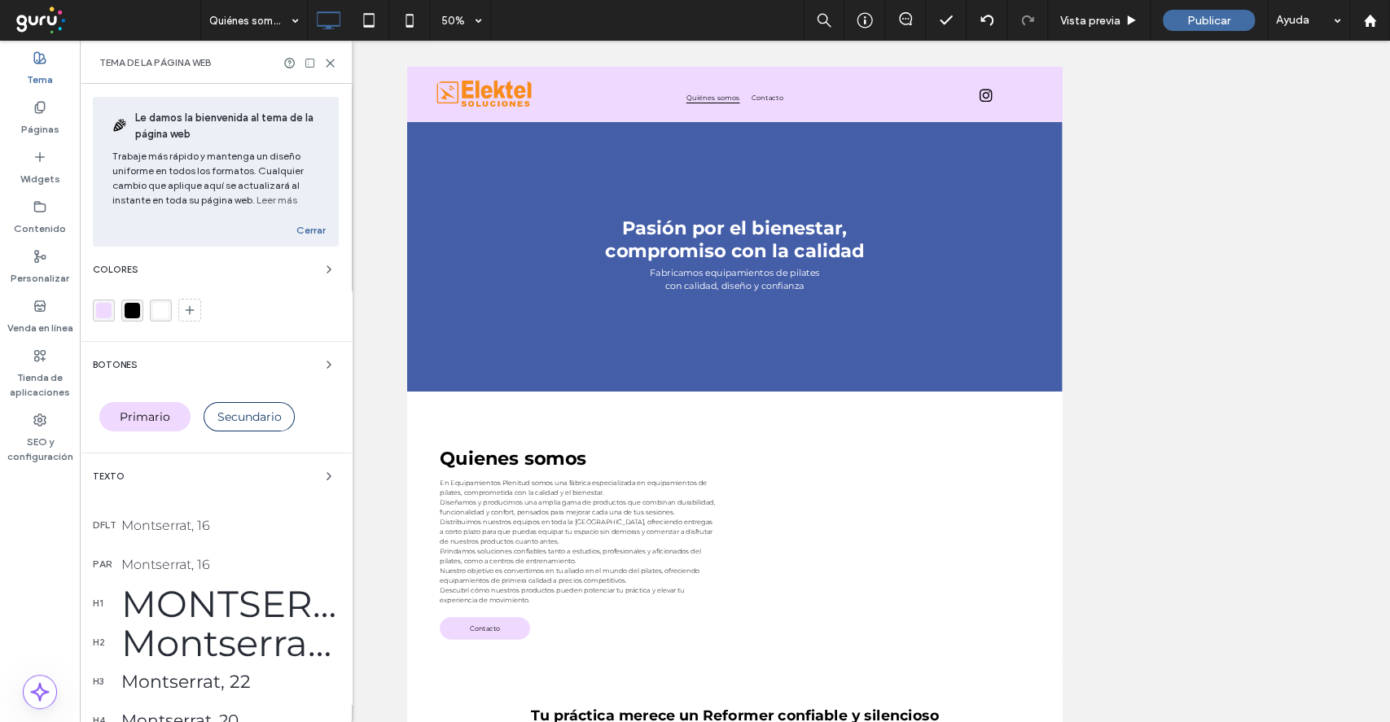
click at [93, 317] on div "rgba(239, 217, 255, 1)" at bounding box center [104, 311] width 22 height 22
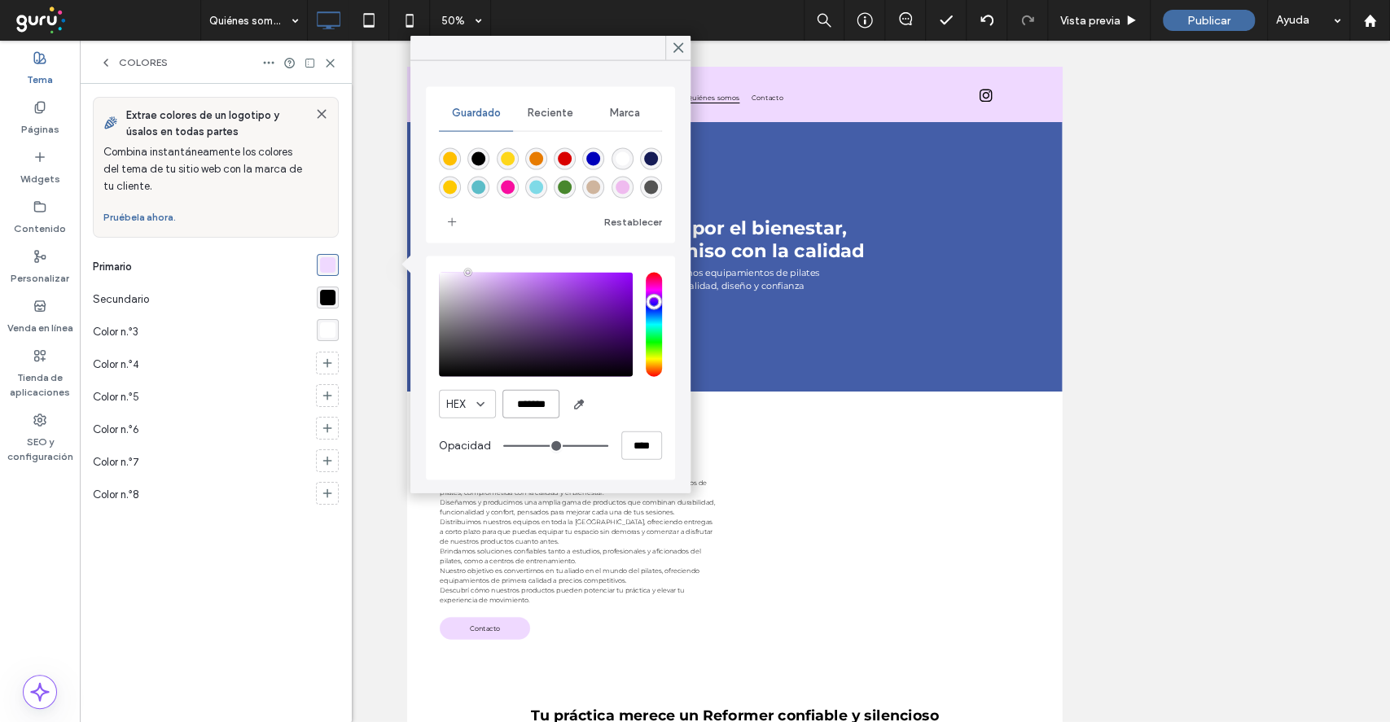
drag, startPoint x: 511, startPoint y: 407, endPoint x: 597, endPoint y: 407, distance: 86.3
click at [597, 407] on div "HEX *******" at bounding box center [550, 404] width 223 height 28
paste input "color picker textbox"
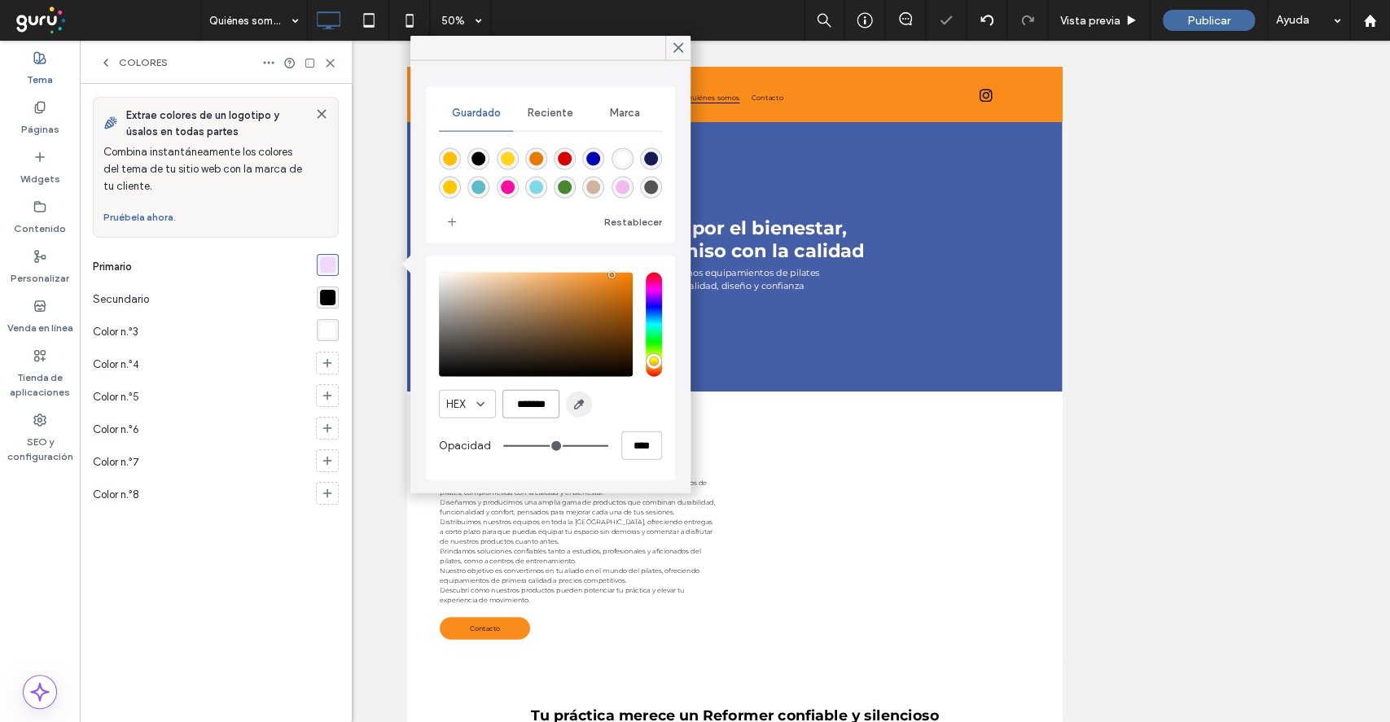
type input "*******"
click at [685, 42] on icon at bounding box center [678, 48] width 15 height 15
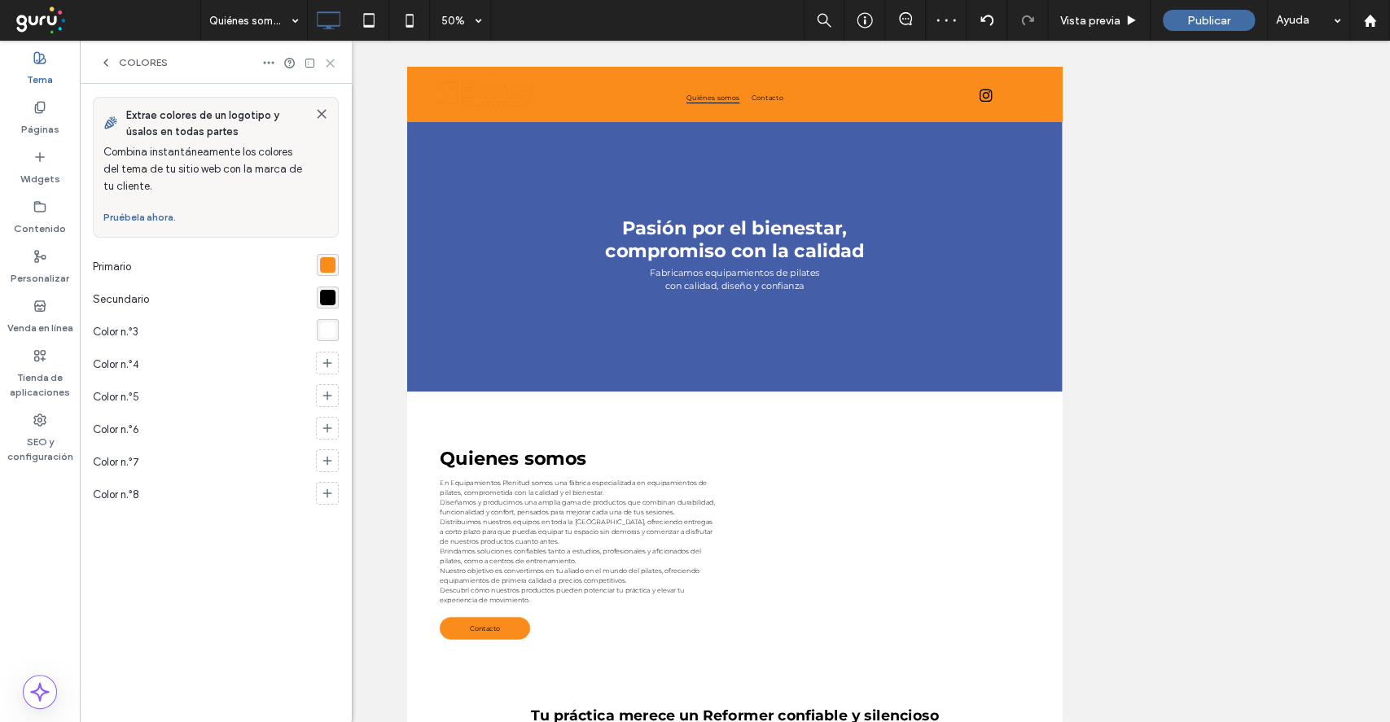
click at [330, 64] on icon at bounding box center [330, 63] width 12 height 12
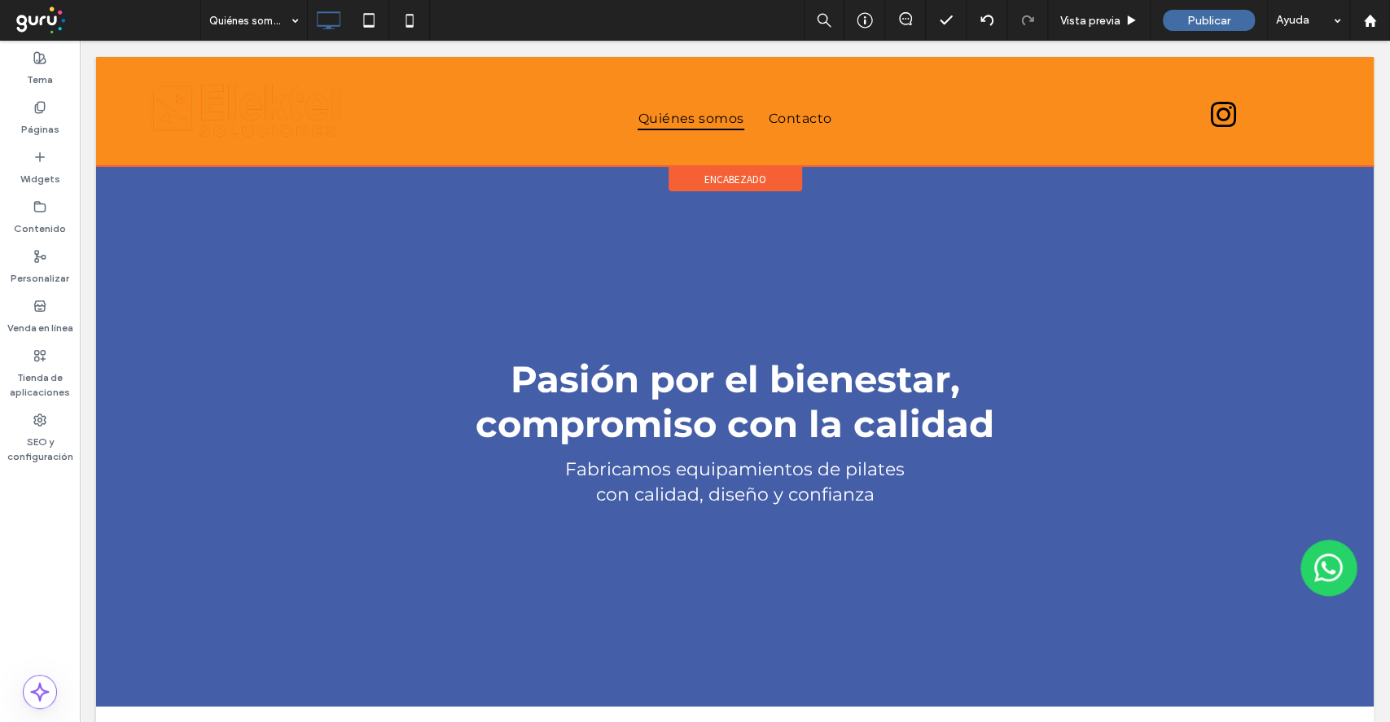
click at [743, 181] on span "encabezado" at bounding box center [735, 180] width 62 height 14
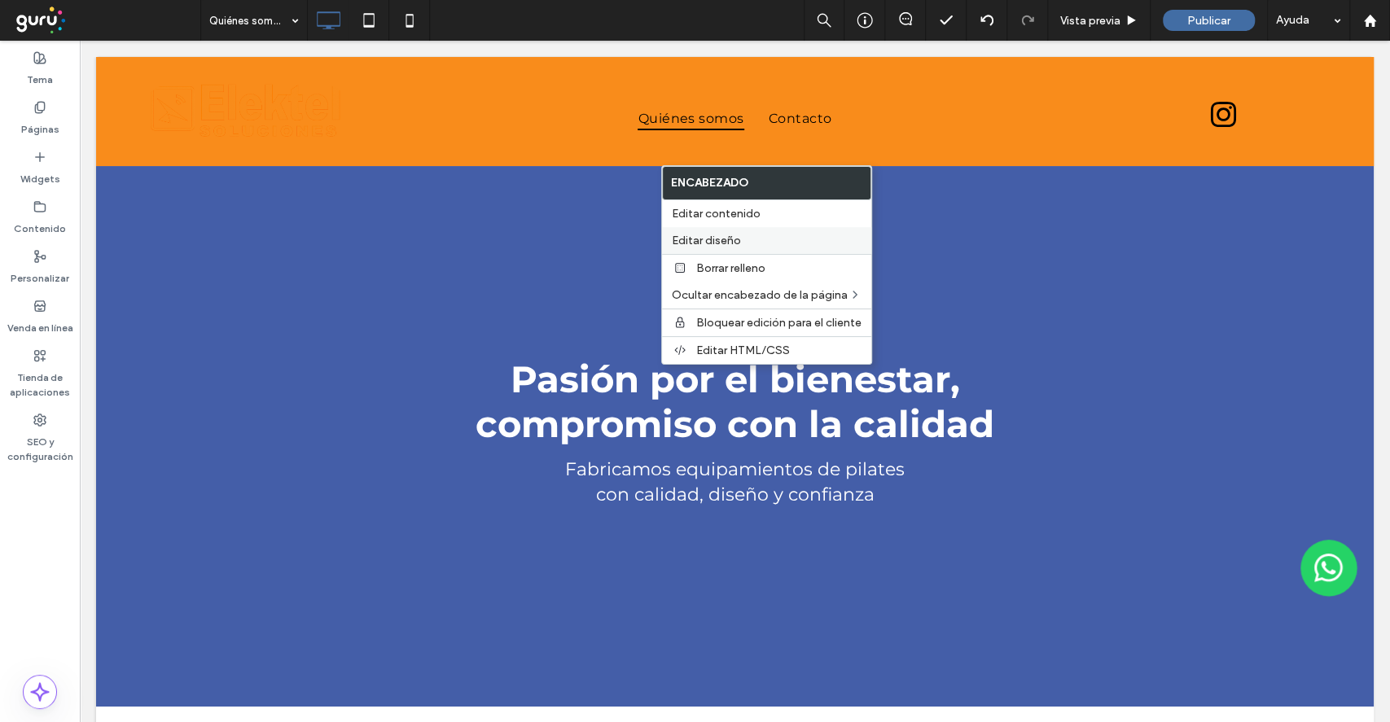
click at [771, 243] on label "Editar diseño" at bounding box center [767, 241] width 190 height 14
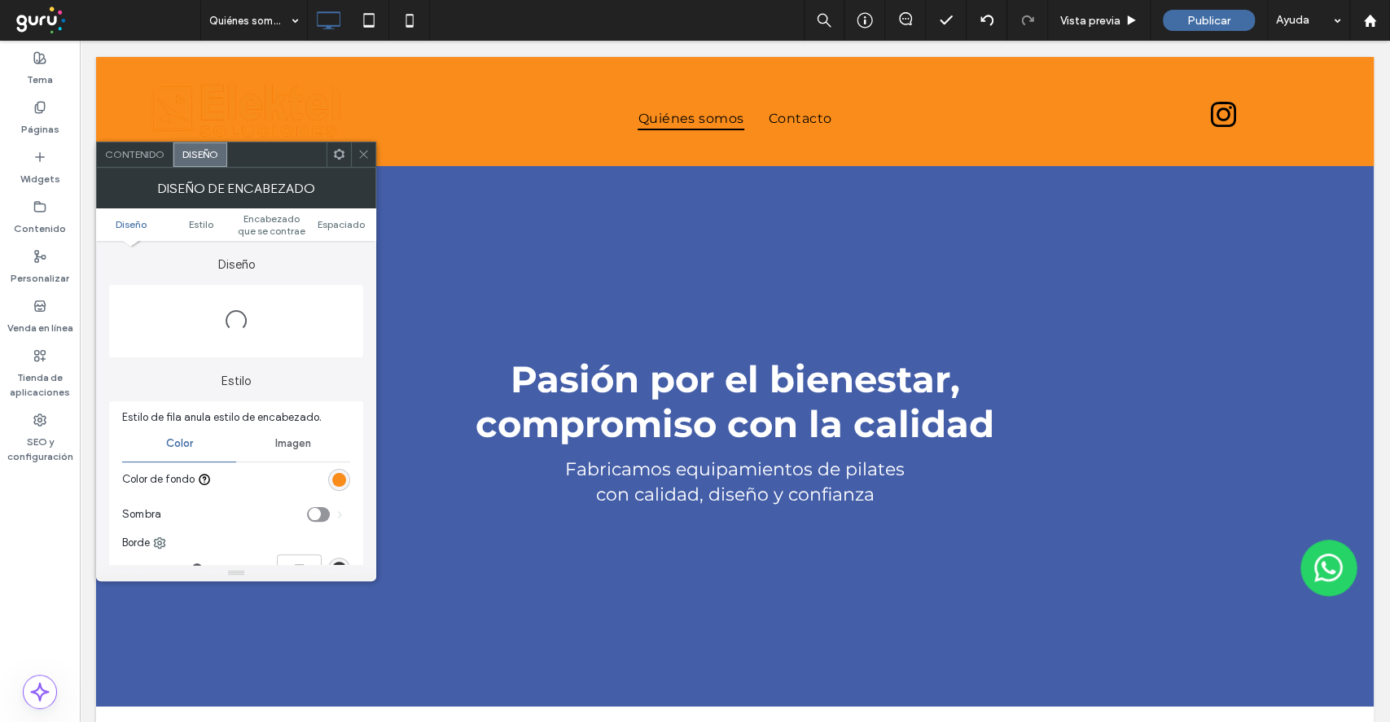
scroll to position [0, 0]
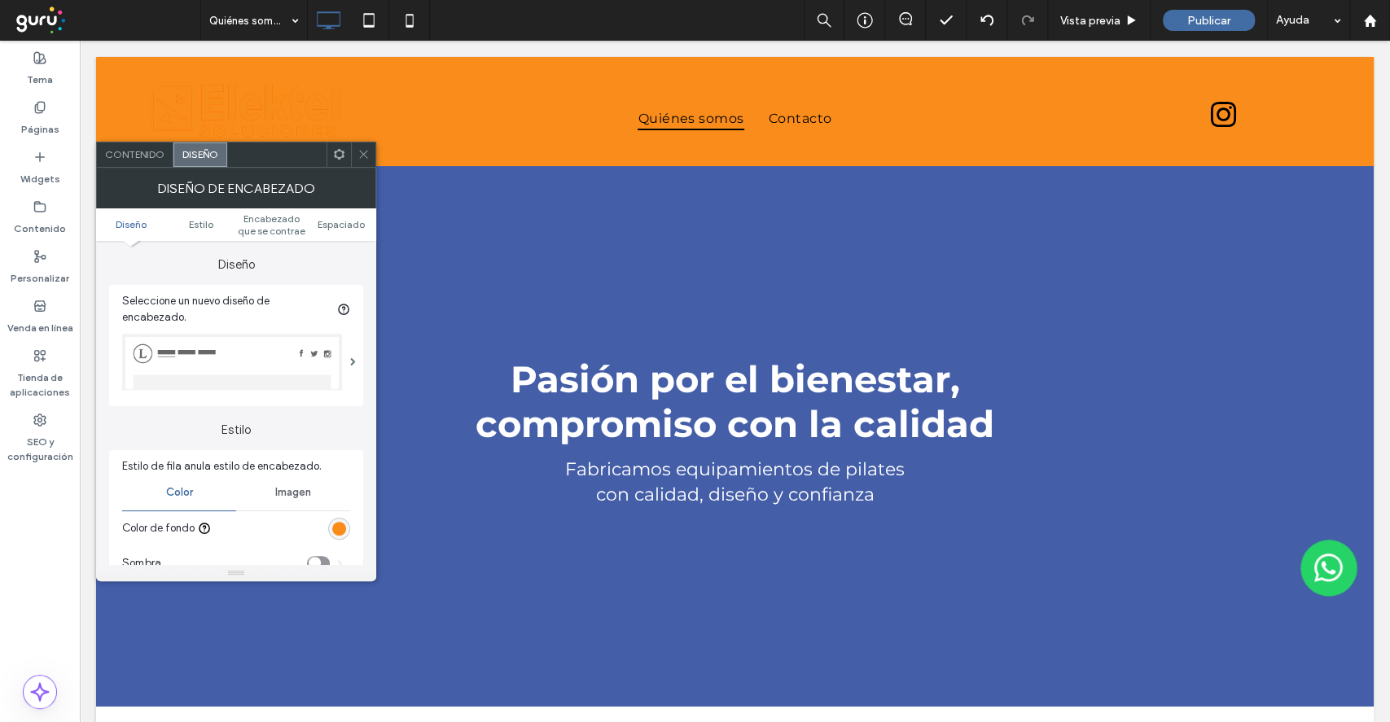
click at [345, 522] on div "rgb(249, 140, 27)" at bounding box center [339, 529] width 14 height 14
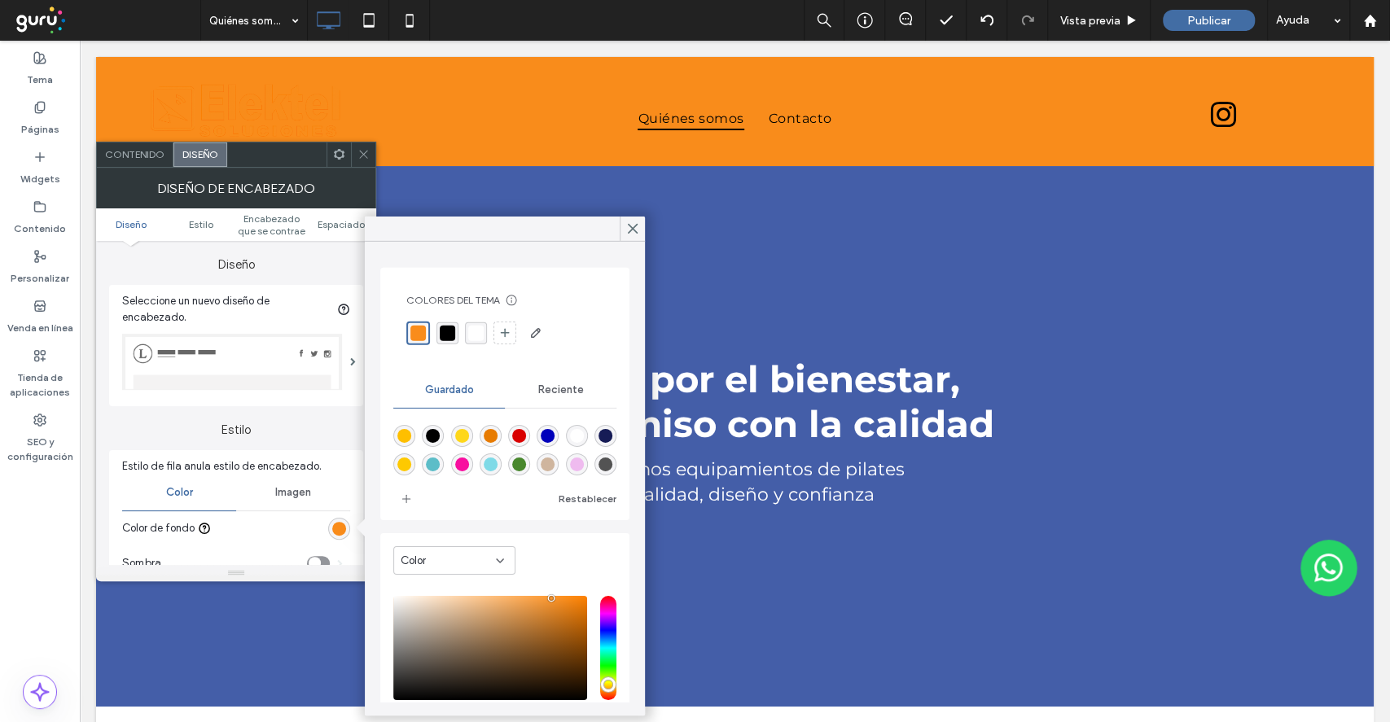
click at [471, 330] on div "rgba(255,255,255,1)" at bounding box center [475, 332] width 15 height 15
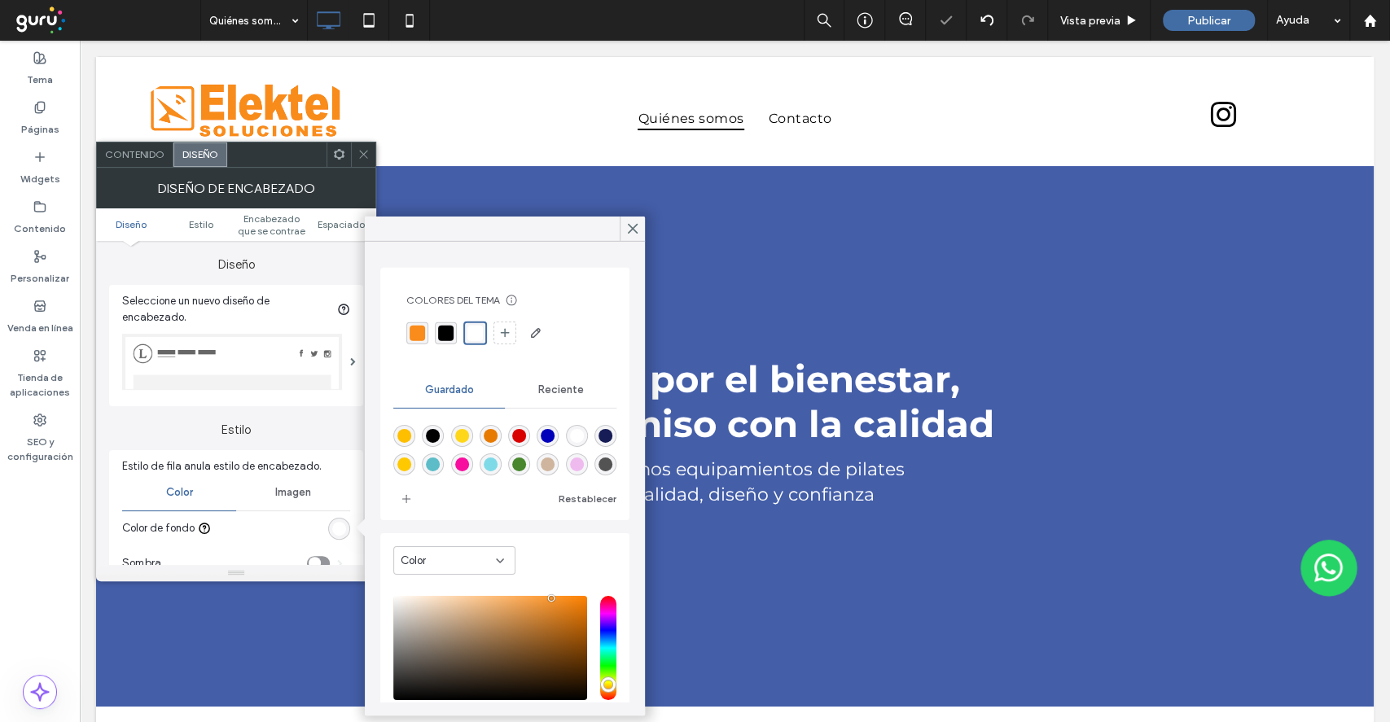
click at [372, 156] on div at bounding box center [363, 154] width 24 height 24
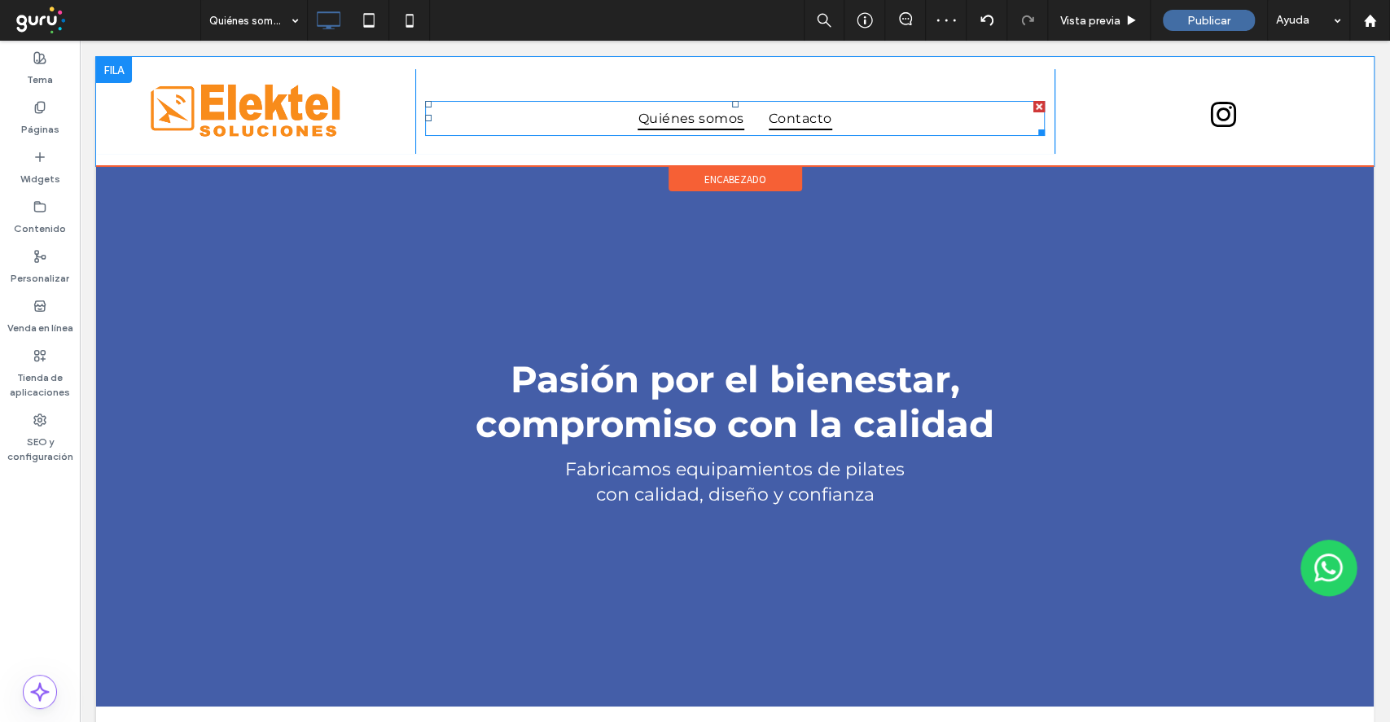
click at [785, 109] on span "Contacto" at bounding box center [801, 119] width 64 height 24
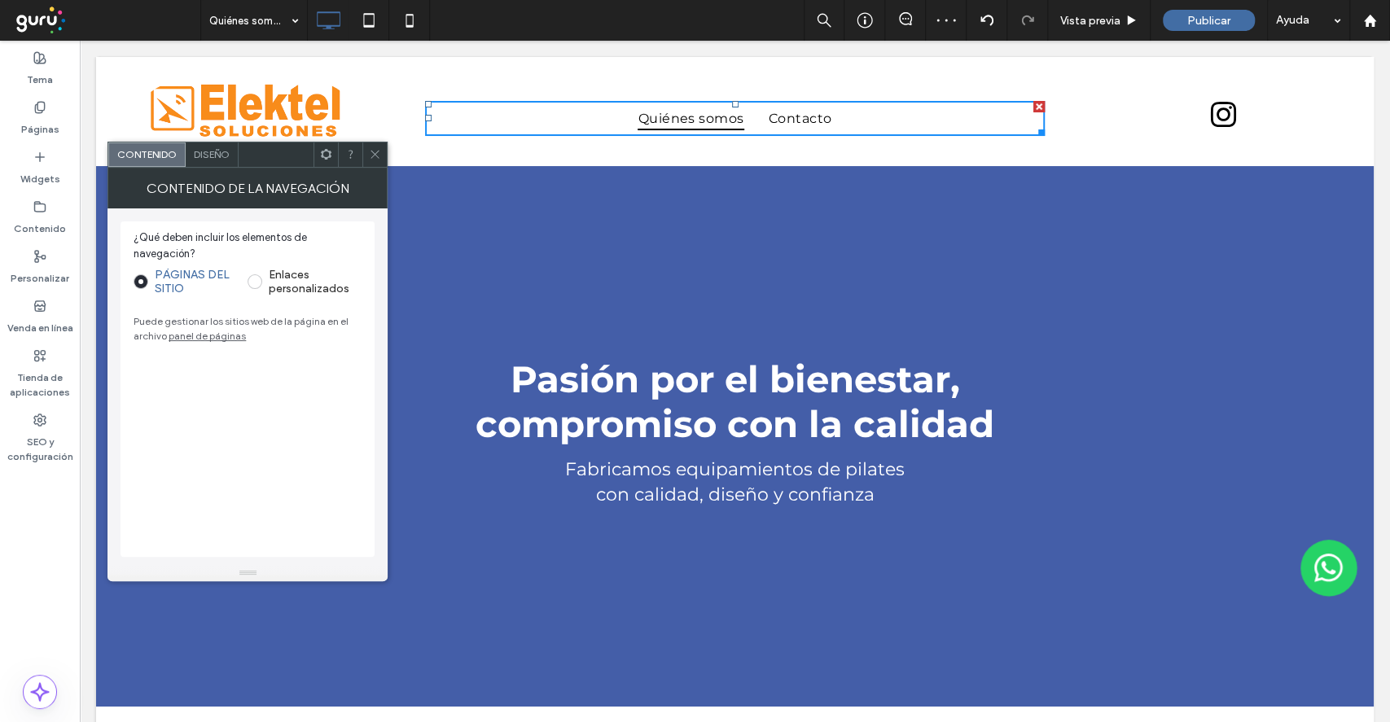
click at [213, 156] on span "Diseño" at bounding box center [212, 154] width 36 height 12
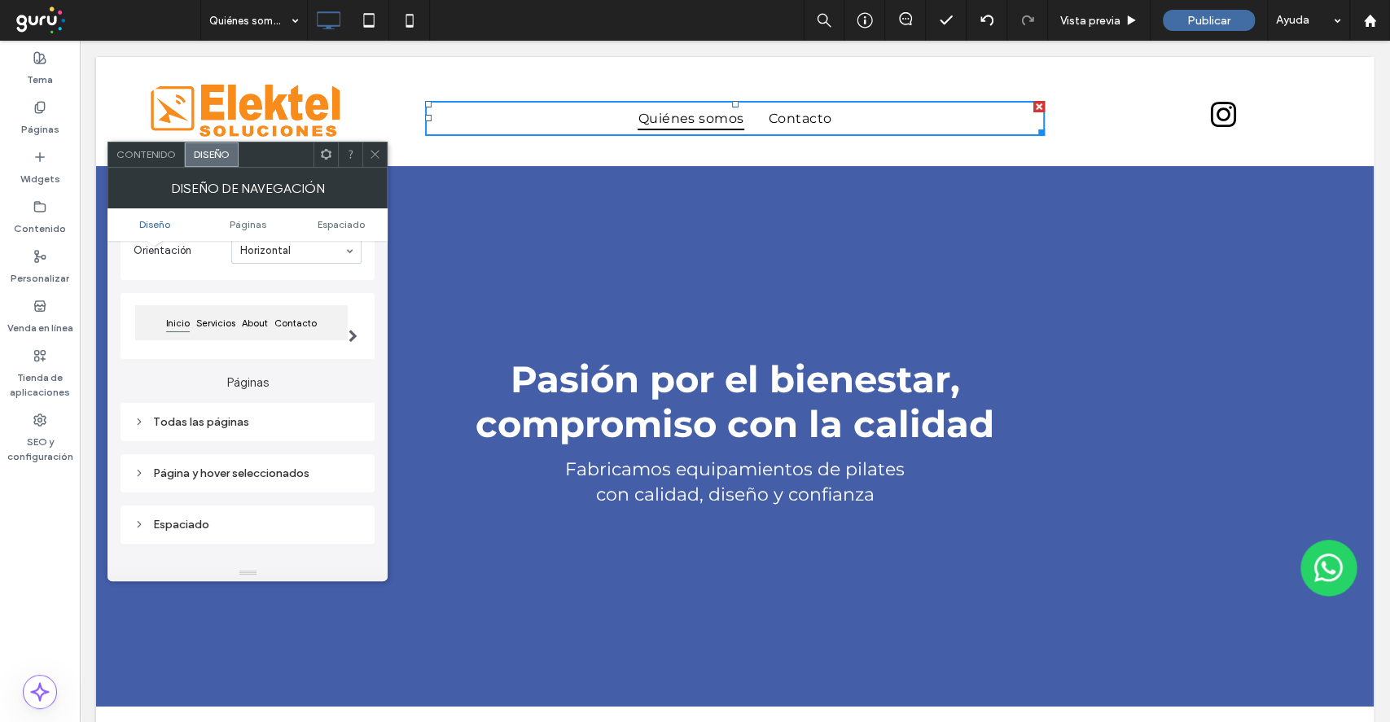
scroll to position [217, 0]
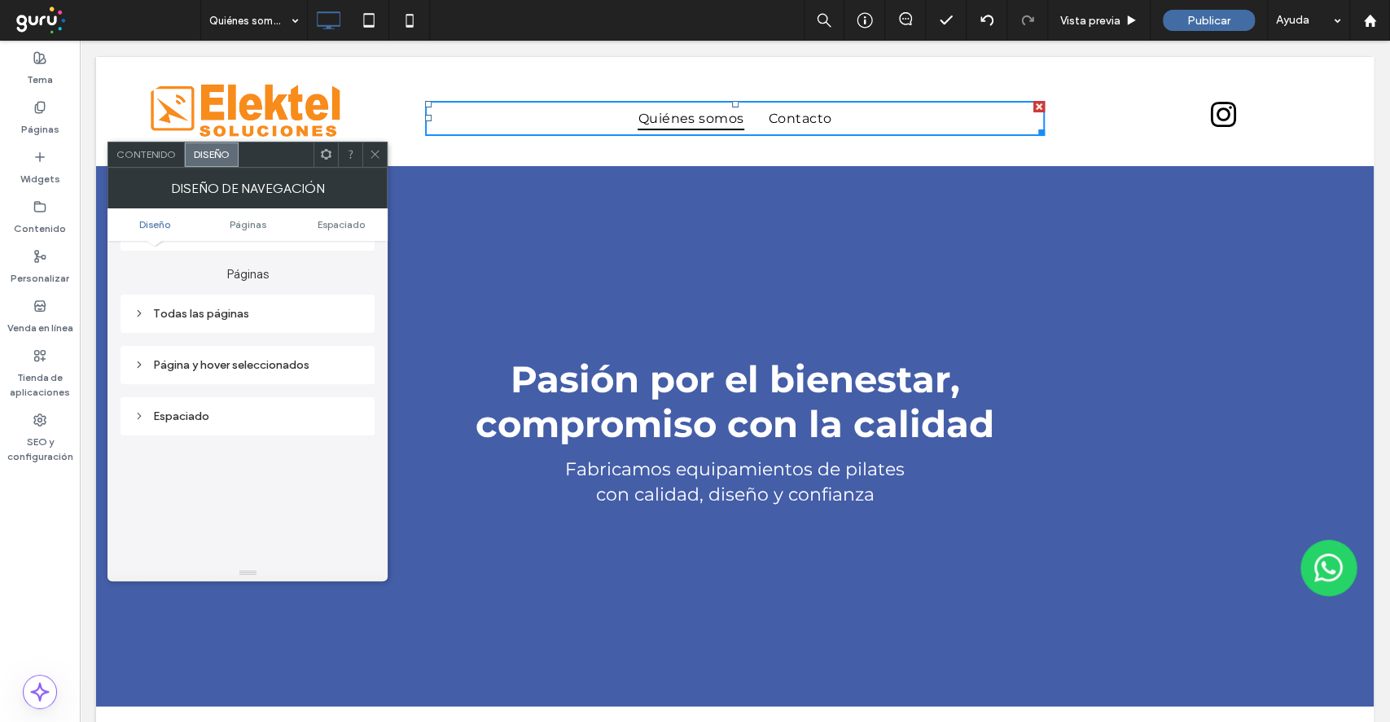
click at [232, 348] on div "Página y hover seleccionados" at bounding box center [248, 365] width 254 height 38
click at [231, 332] on div "Todas las páginas" at bounding box center [248, 314] width 254 height 38
click at [231, 322] on div "Todas las páginas" at bounding box center [248, 314] width 228 height 22
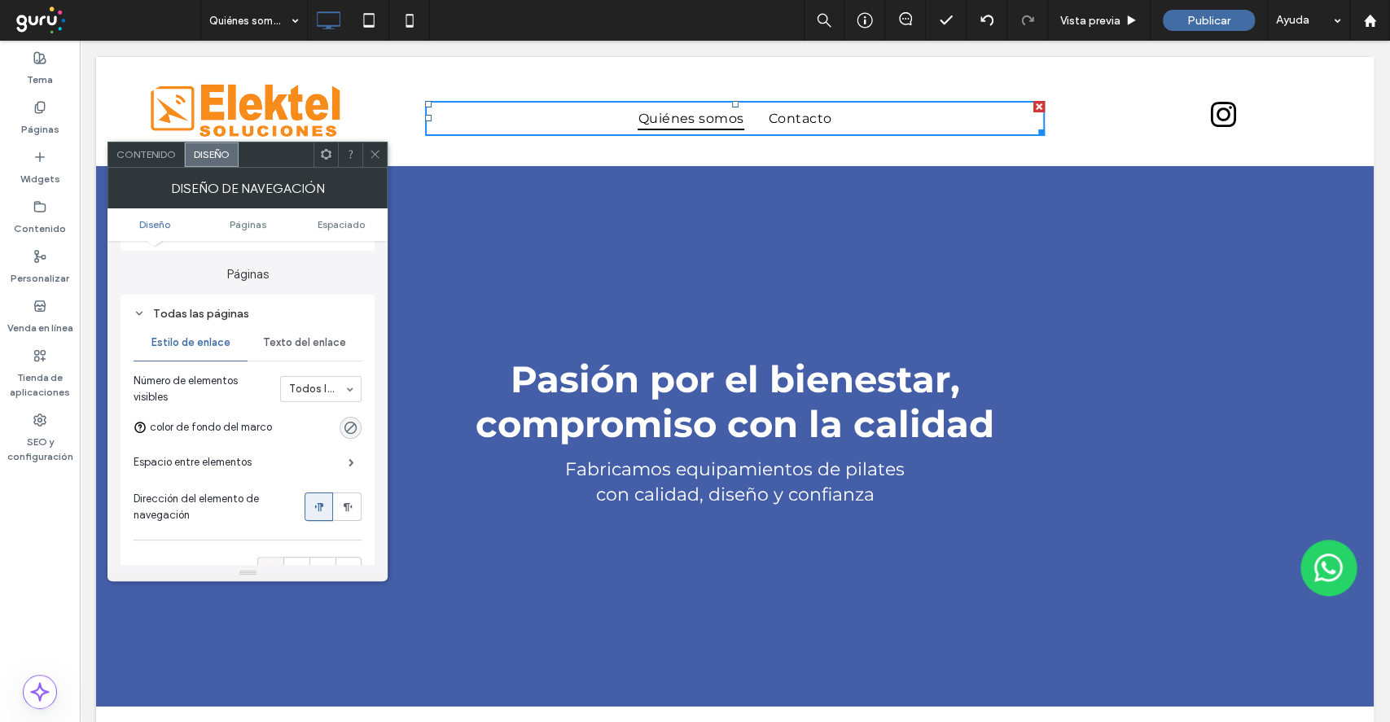
scroll to position [434, 0]
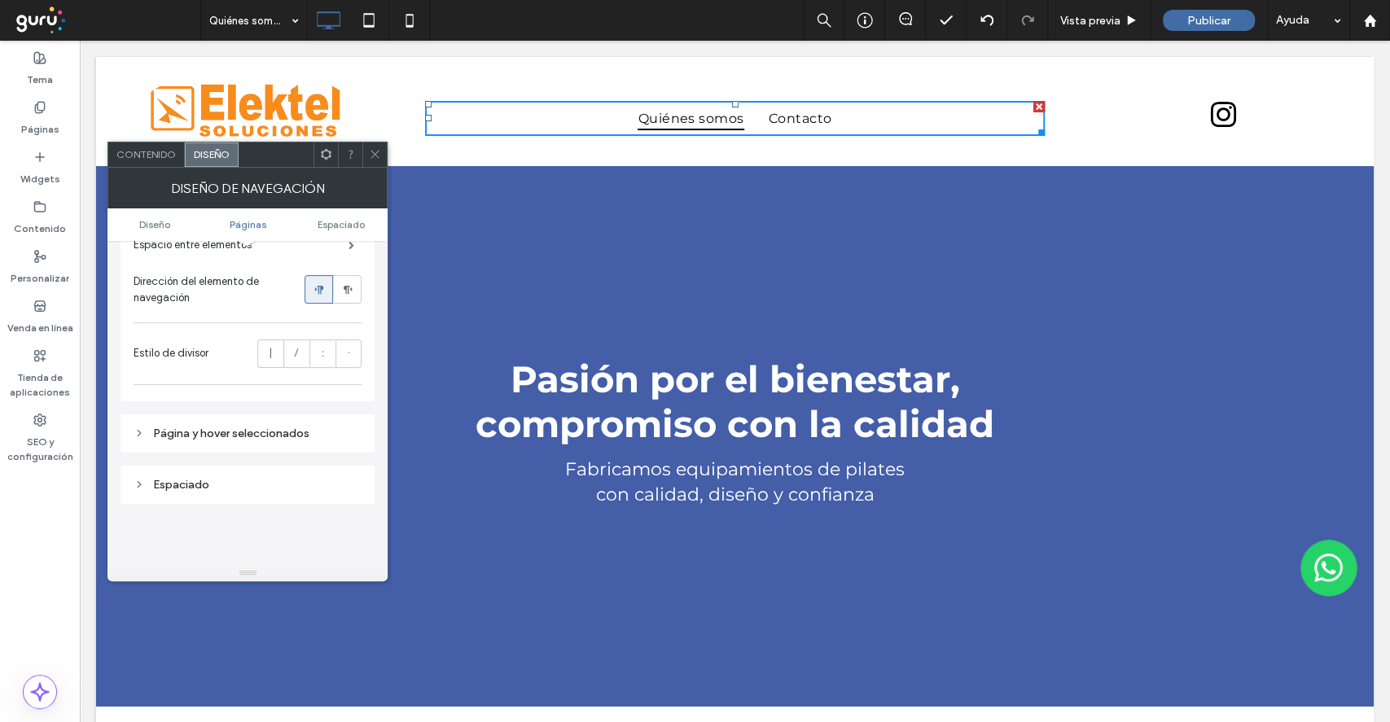
click at [278, 424] on div "Página y hover seleccionados" at bounding box center [248, 434] width 228 height 22
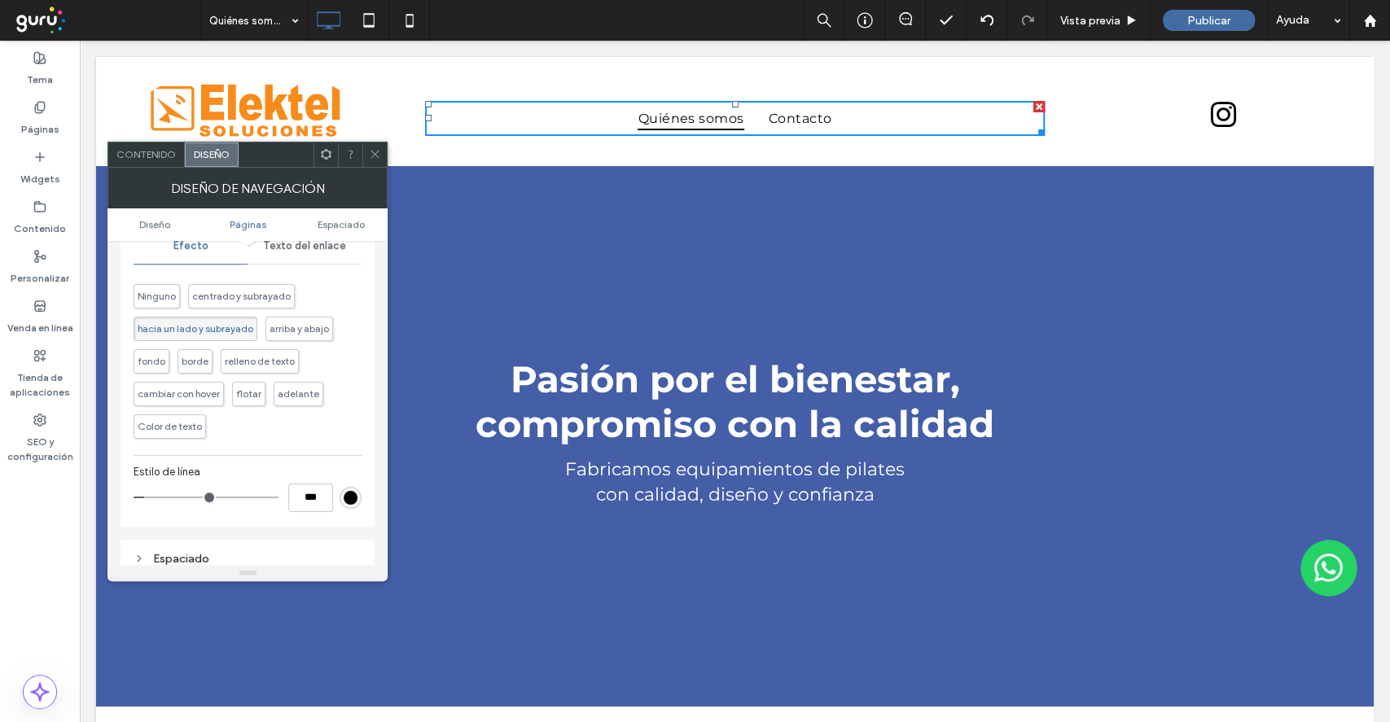
scroll to position [651, 0]
click at [344, 493] on div "rgb(0, 0, 0)" at bounding box center [351, 497] width 14 height 14
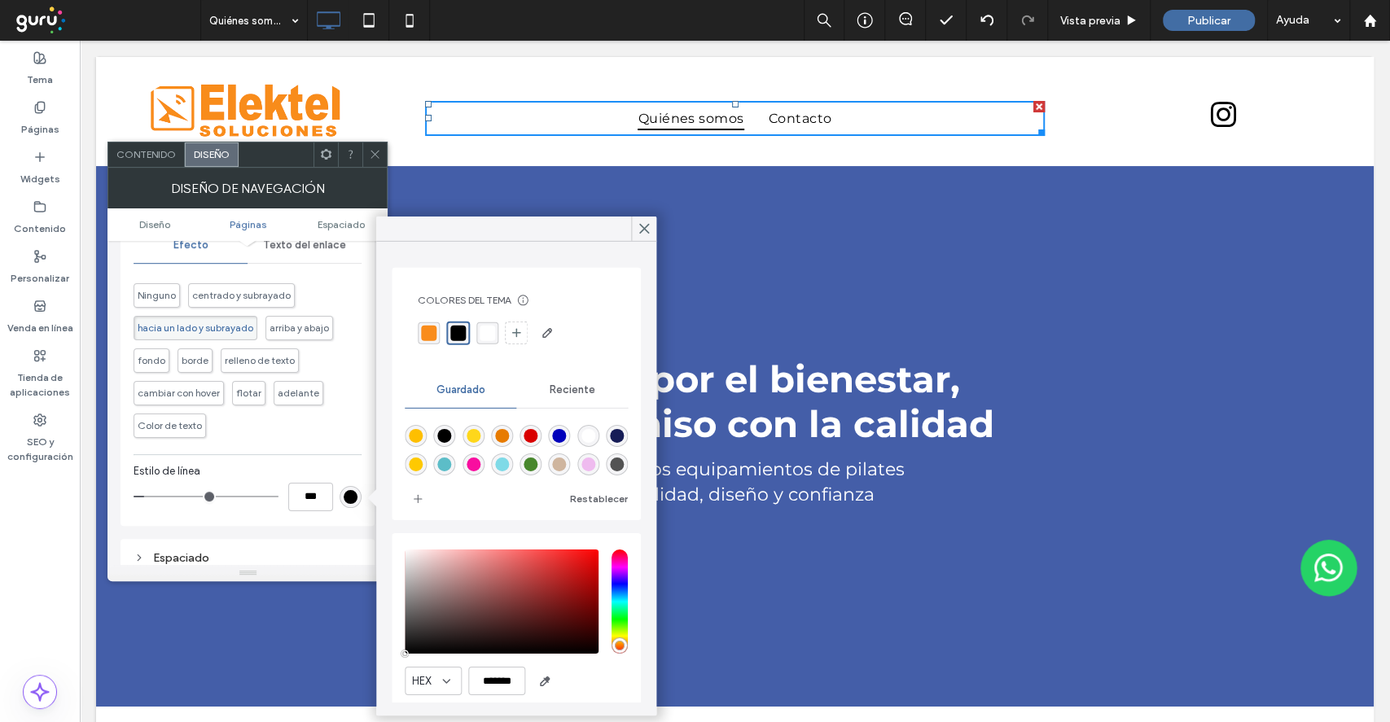
click at [425, 342] on div "rgba(249, 140, 27, 1)" at bounding box center [429, 333] width 22 height 22
type input "*"
drag, startPoint x: 645, startPoint y: 230, endPoint x: 563, endPoint y: 189, distance: 91.0
click at [645, 230] on use at bounding box center [644, 229] width 9 height 9
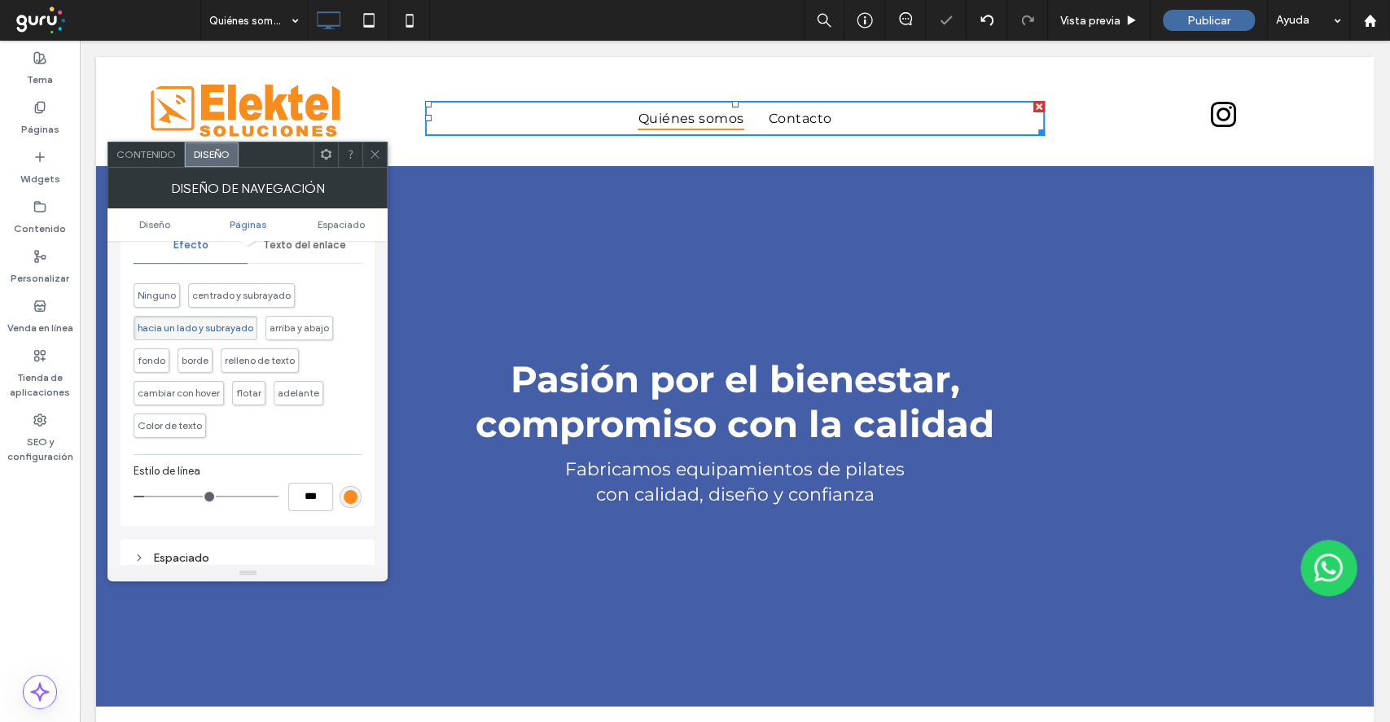
click at [384, 164] on div at bounding box center [374, 154] width 24 height 24
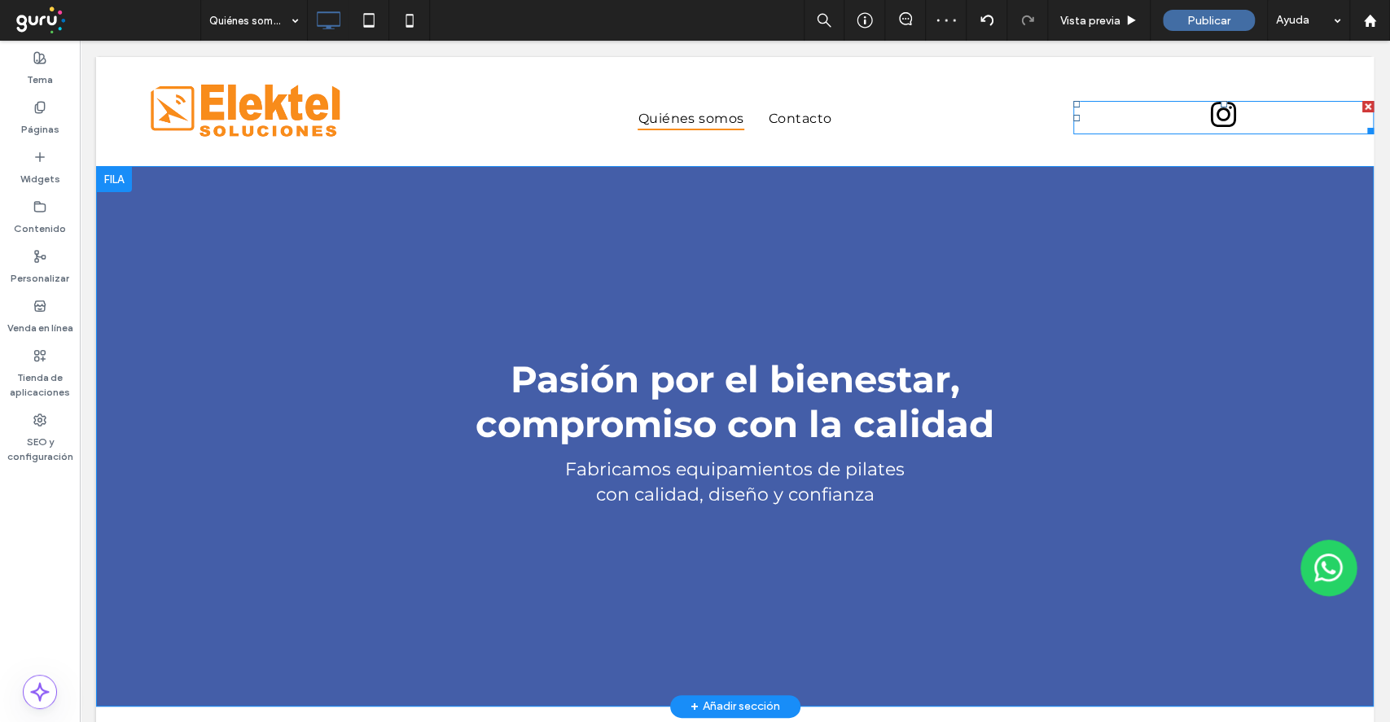
click at [1225, 121] on div at bounding box center [1223, 117] width 300 height 33
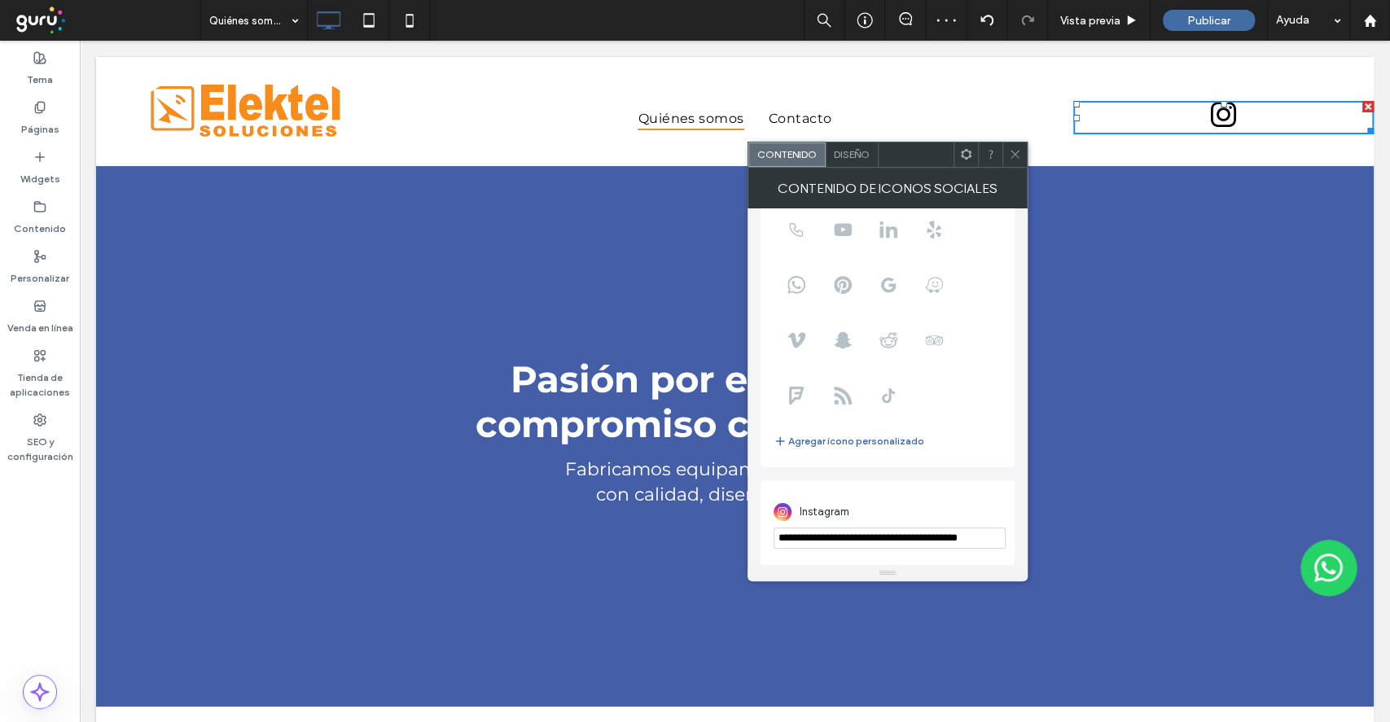
scroll to position [0, 13]
drag, startPoint x: 975, startPoint y: 565, endPoint x: 1062, endPoint y: 516, distance: 99.2
paste input "url"
type input "**********"
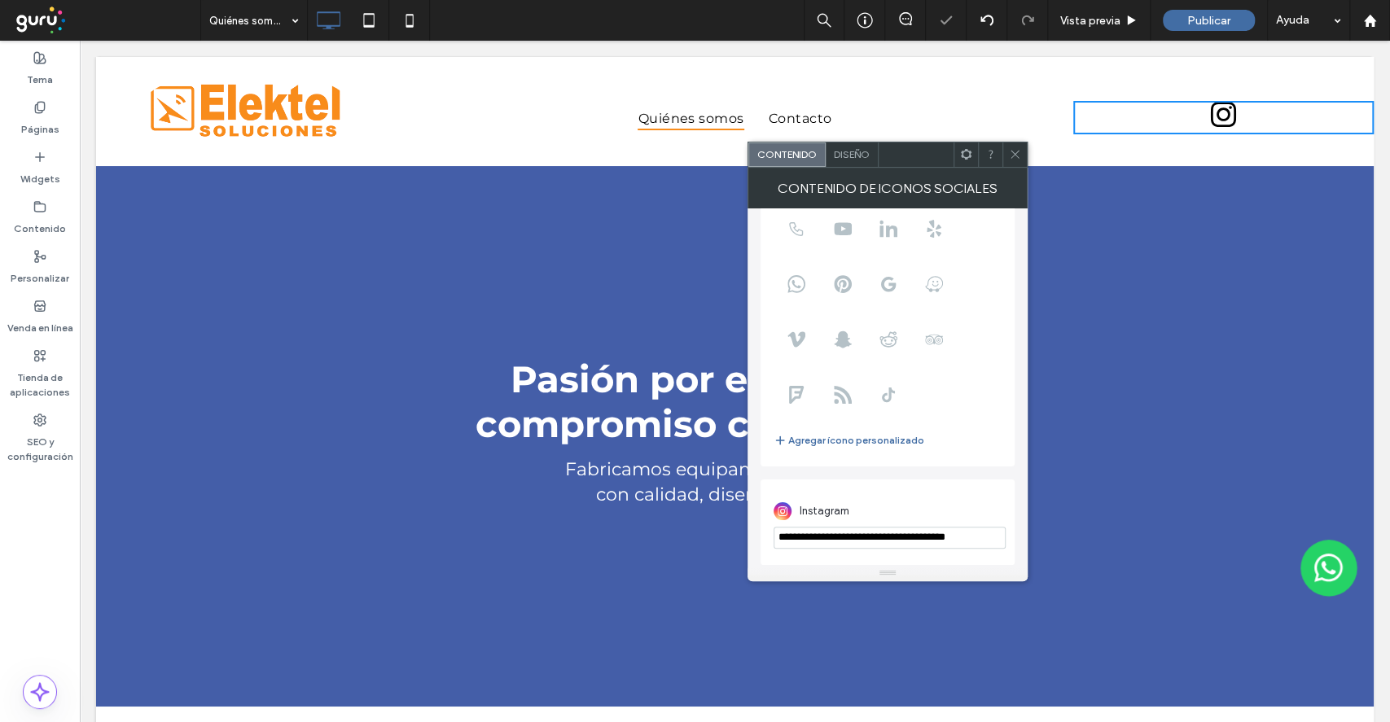
click at [877, 475] on span "**********" at bounding box center [887, 331] width 254 height 469
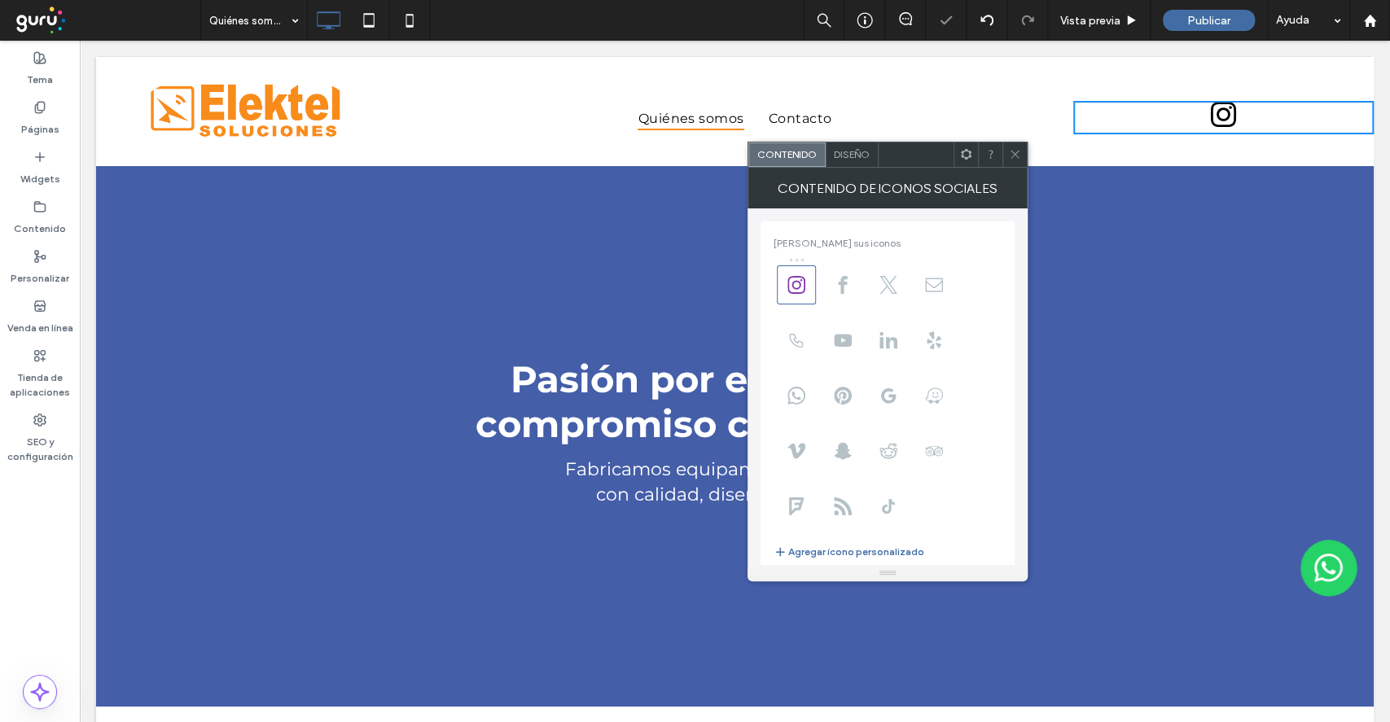
click at [844, 151] on span "Diseño" at bounding box center [852, 154] width 36 height 12
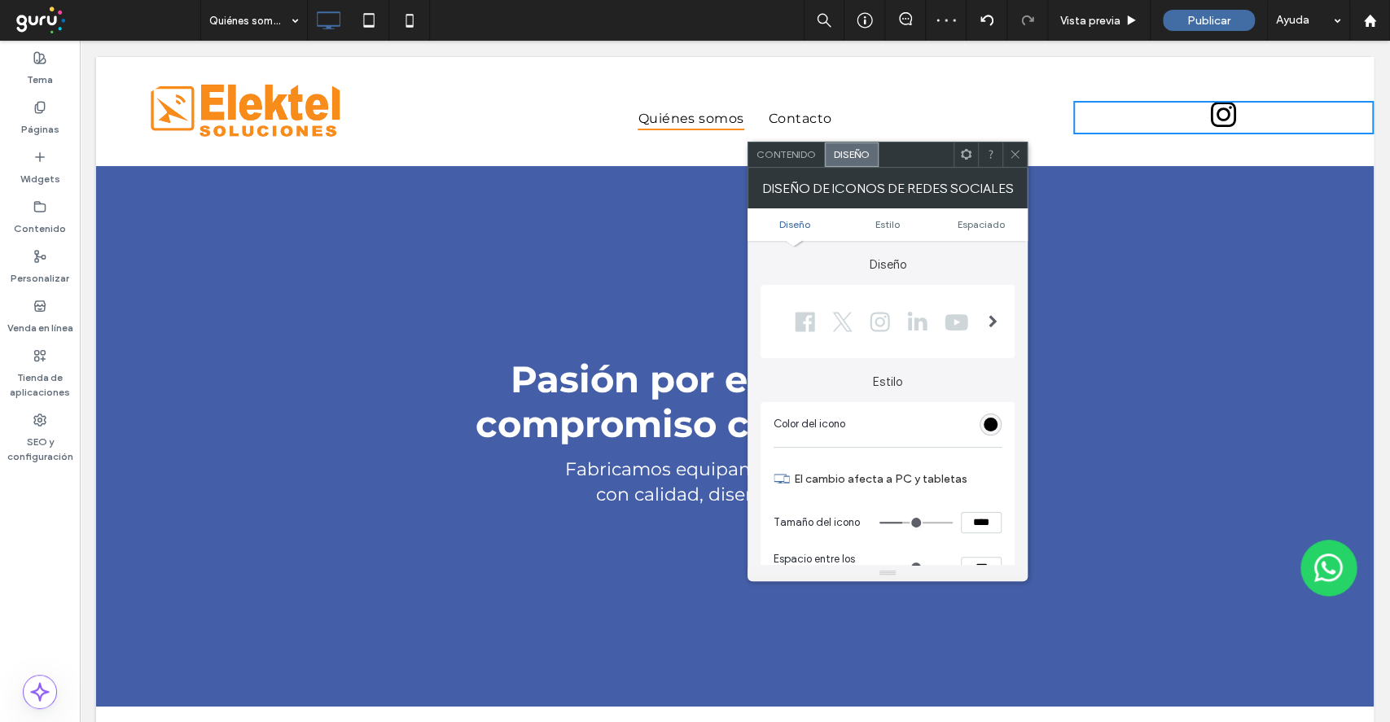
click at [984, 430] on div "rgb(0, 0, 0)" at bounding box center [991, 425] width 14 height 14
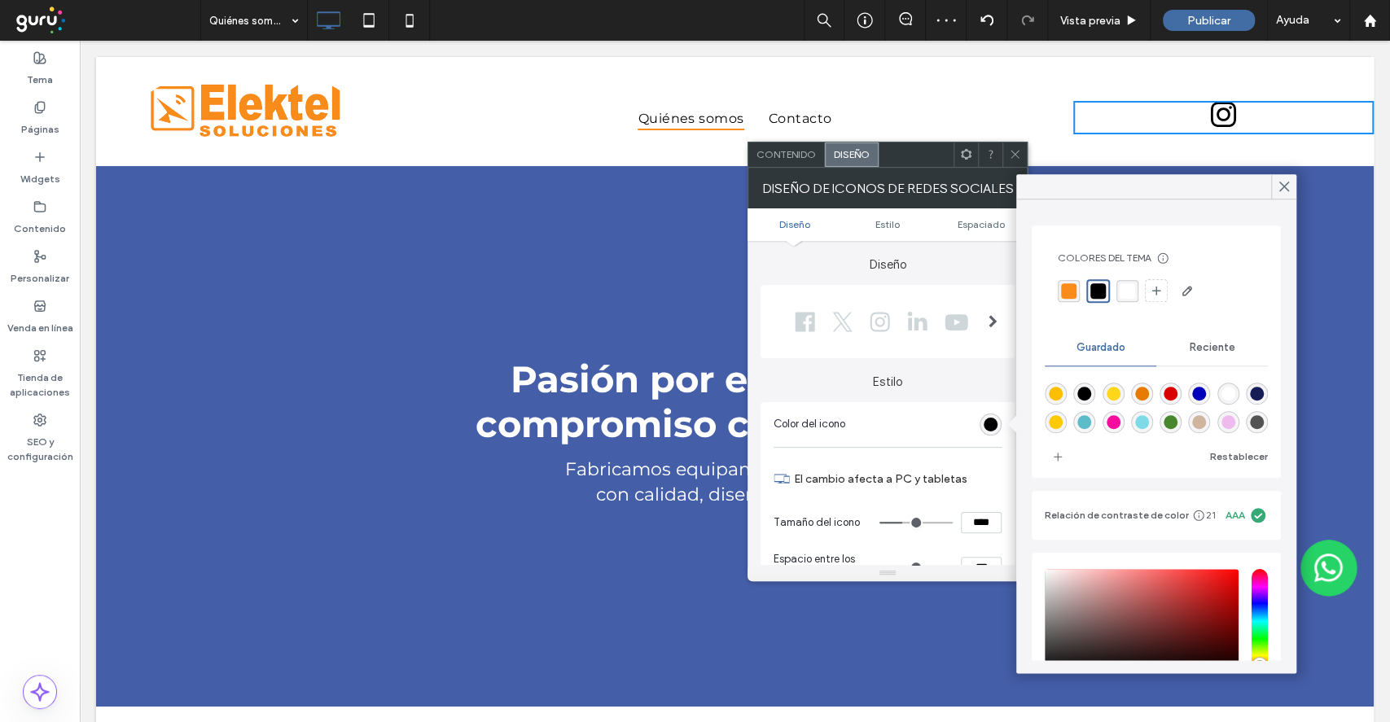
click at [1062, 288] on div "rgba(249, 140, 27, 1)" at bounding box center [1068, 290] width 15 height 15
click at [1282, 187] on use at bounding box center [1284, 186] width 8 height 9
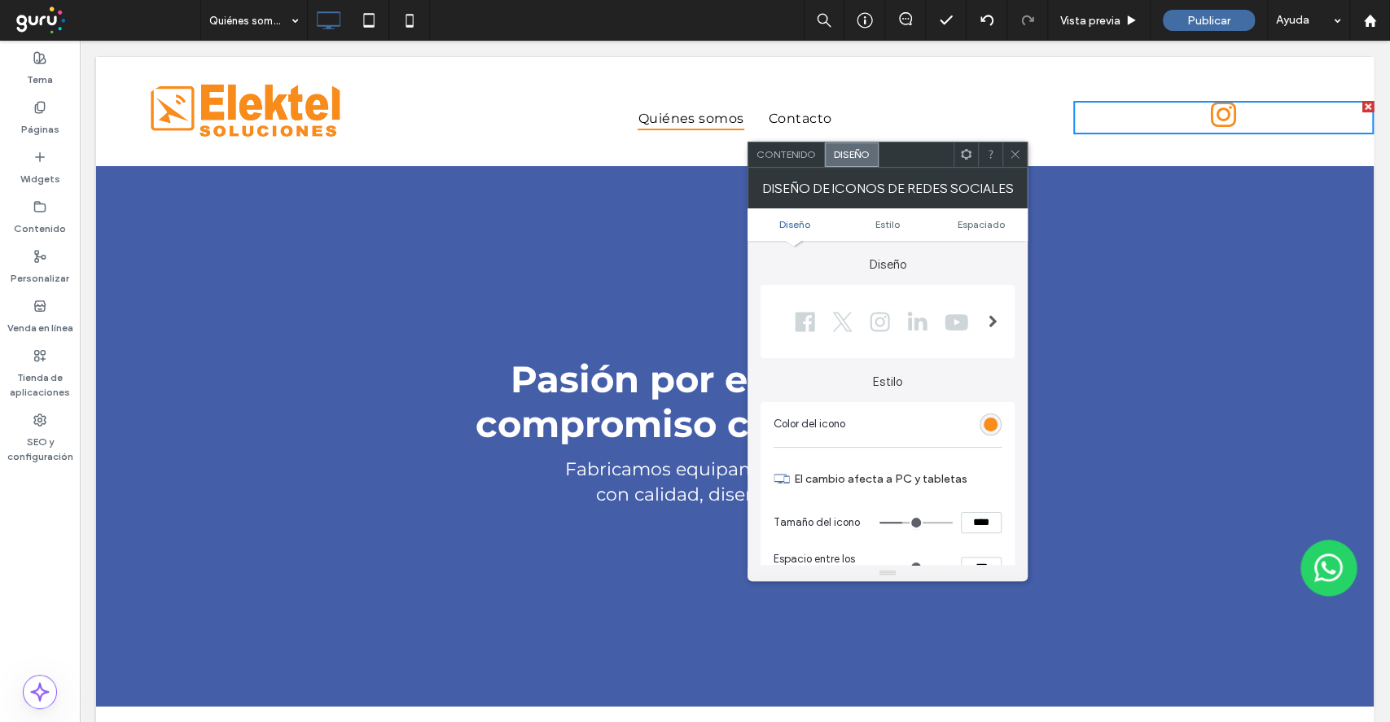
click at [1014, 157] on icon at bounding box center [1015, 154] width 12 height 12
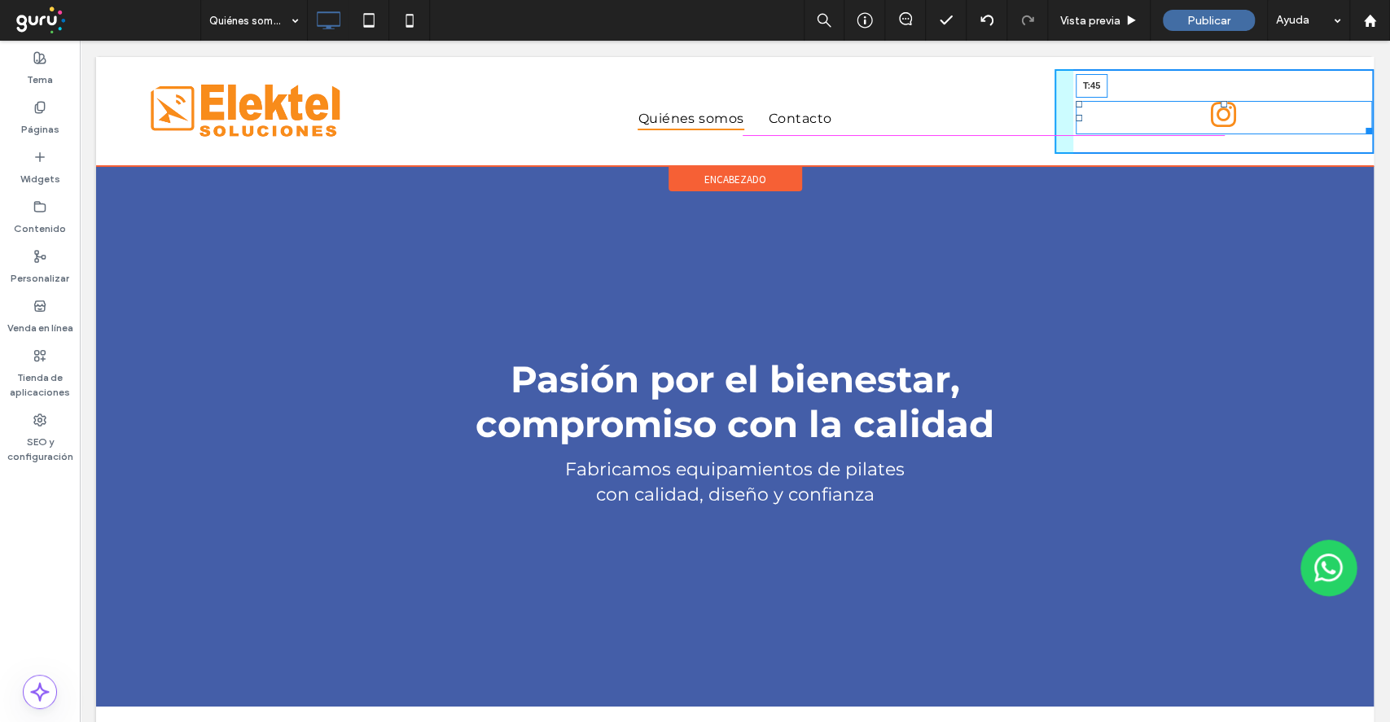
drag, startPoint x: 1208, startPoint y: 102, endPoint x: 1286, endPoint y: 148, distance: 90.2
click at [1221, 107] on div at bounding box center [1224, 104] width 7 height 7
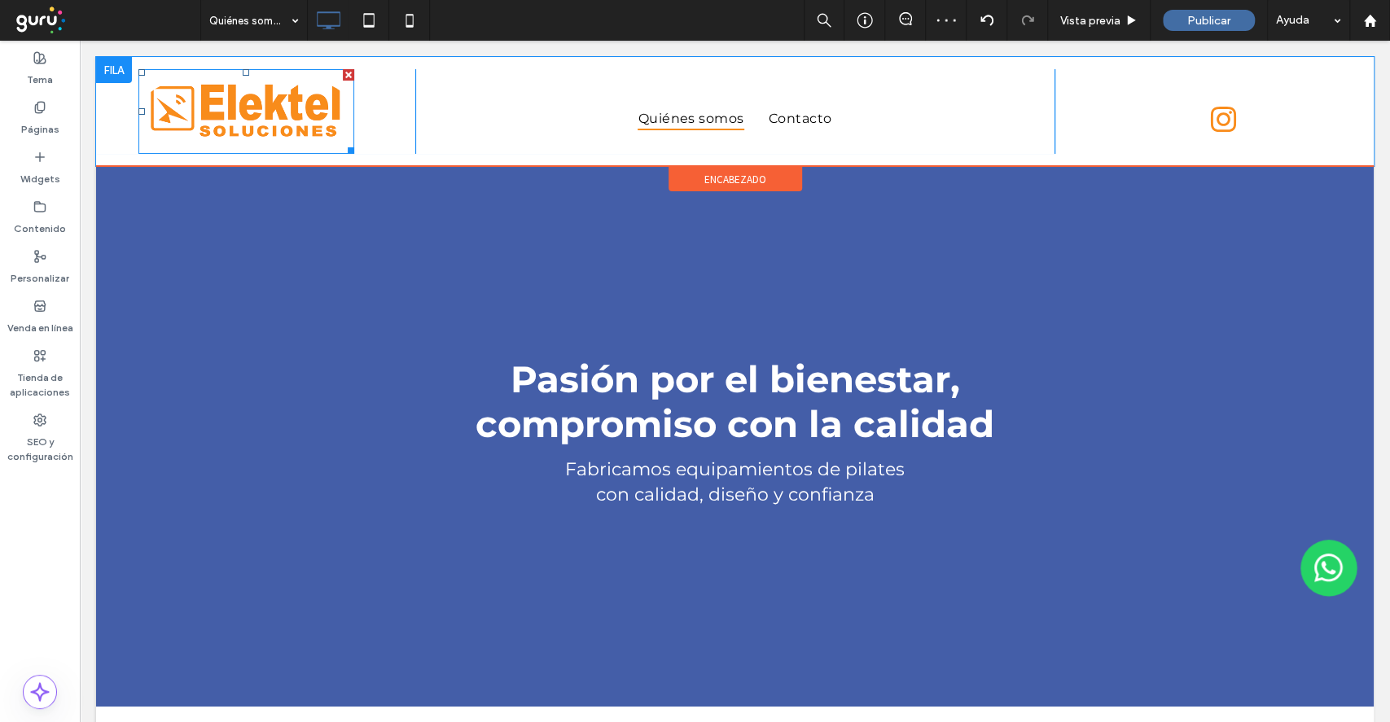
click at [227, 134] on img at bounding box center [246, 111] width 216 height 85
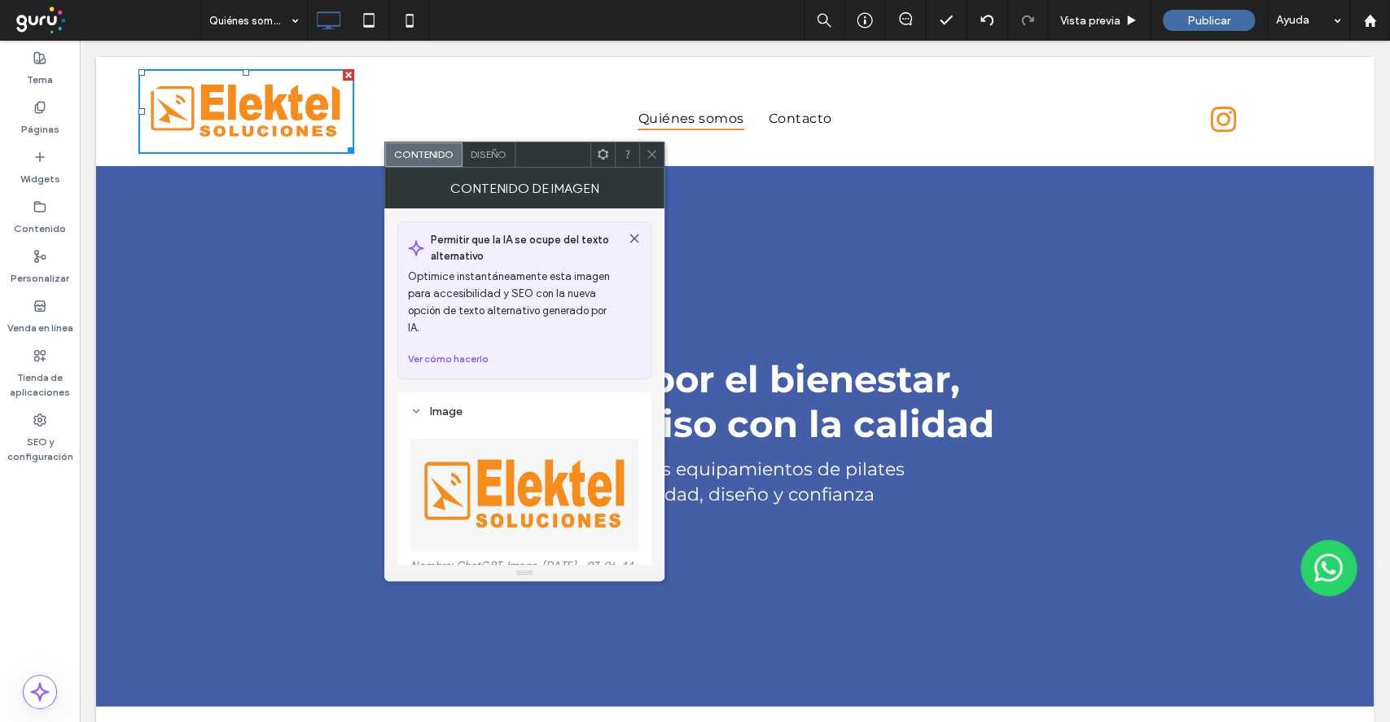
click at [486, 148] on span "Diseño" at bounding box center [489, 154] width 36 height 12
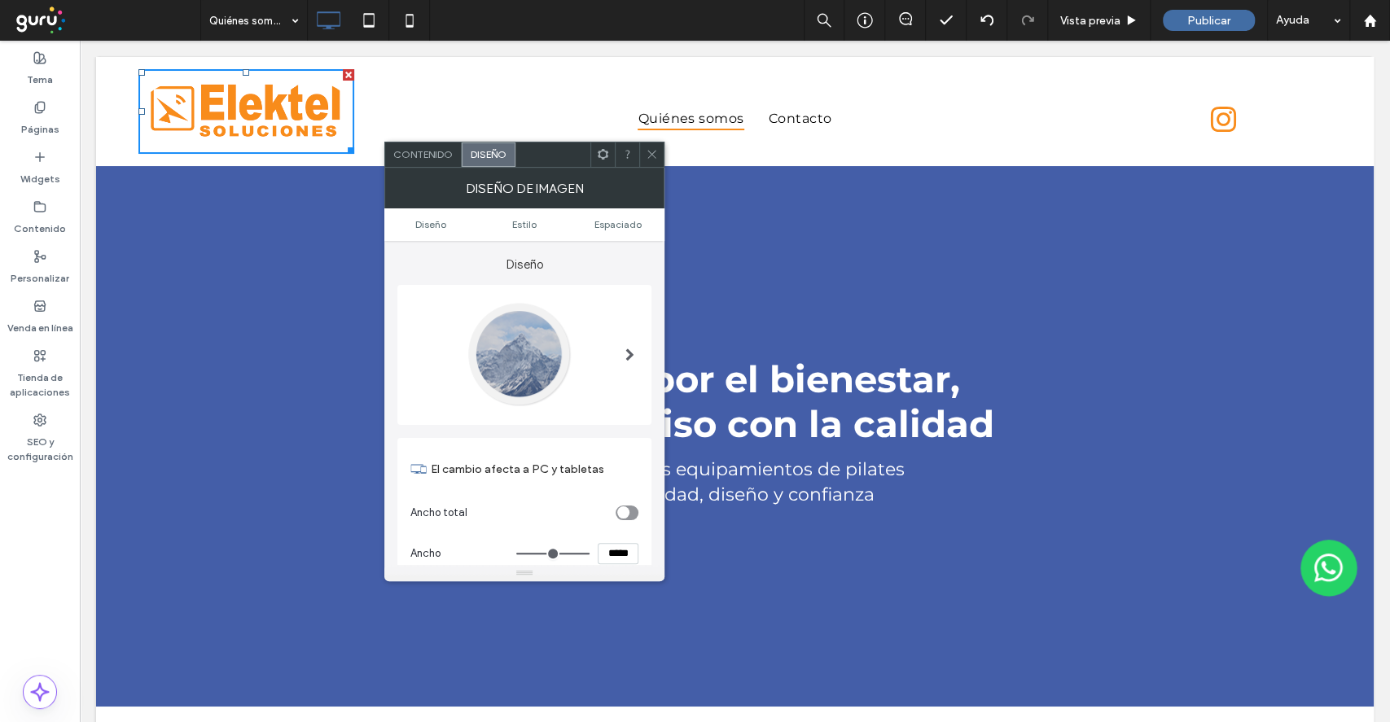
click at [577, 344] on div at bounding box center [524, 354] width 228 height 107
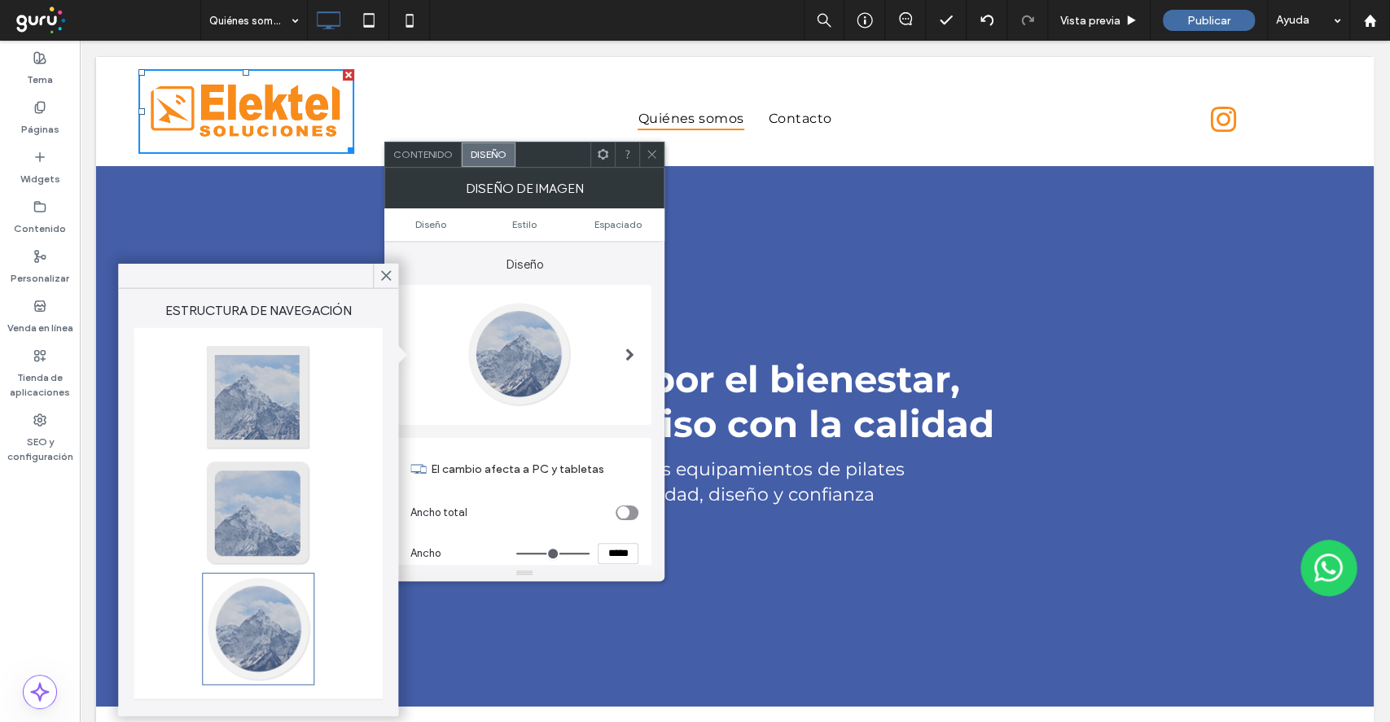
click at [309, 393] on div at bounding box center [257, 397] width 107 height 107
type input "*"
click at [381, 283] on span at bounding box center [386, 276] width 15 height 24
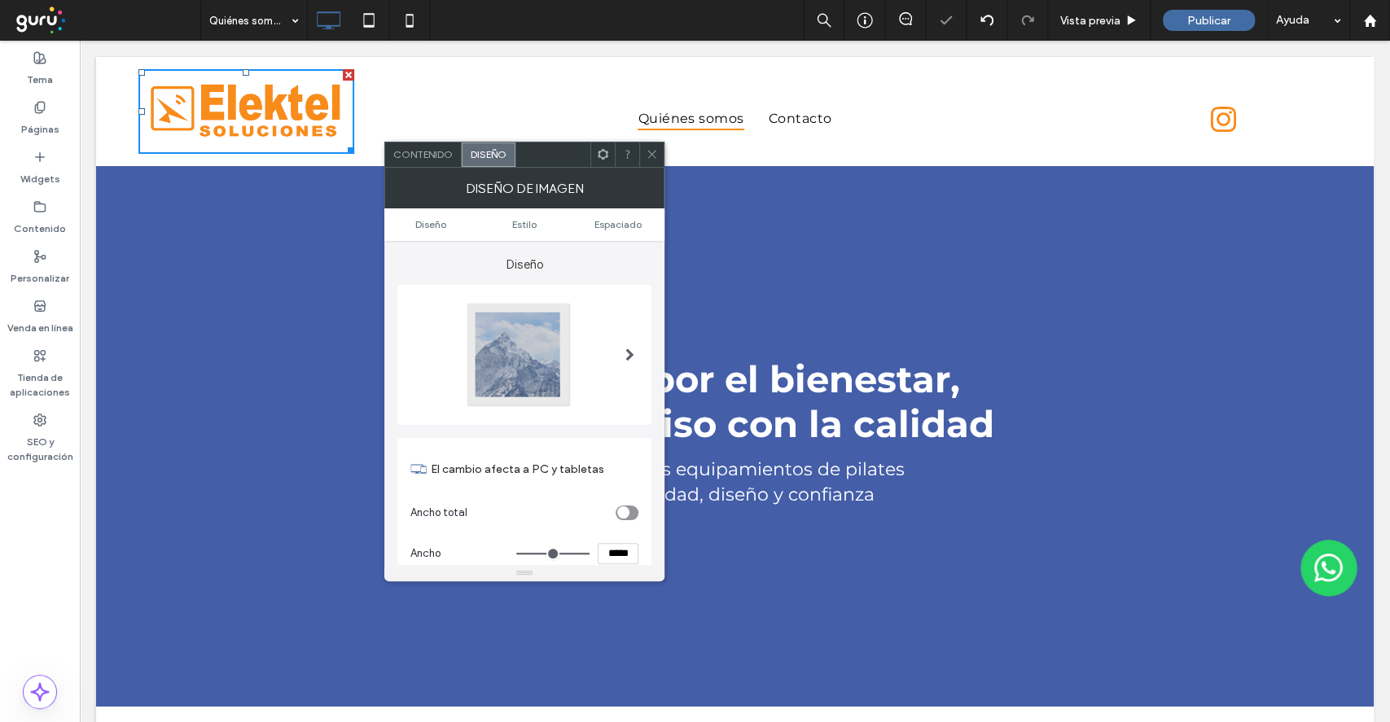
click at [654, 155] on icon at bounding box center [652, 154] width 12 height 12
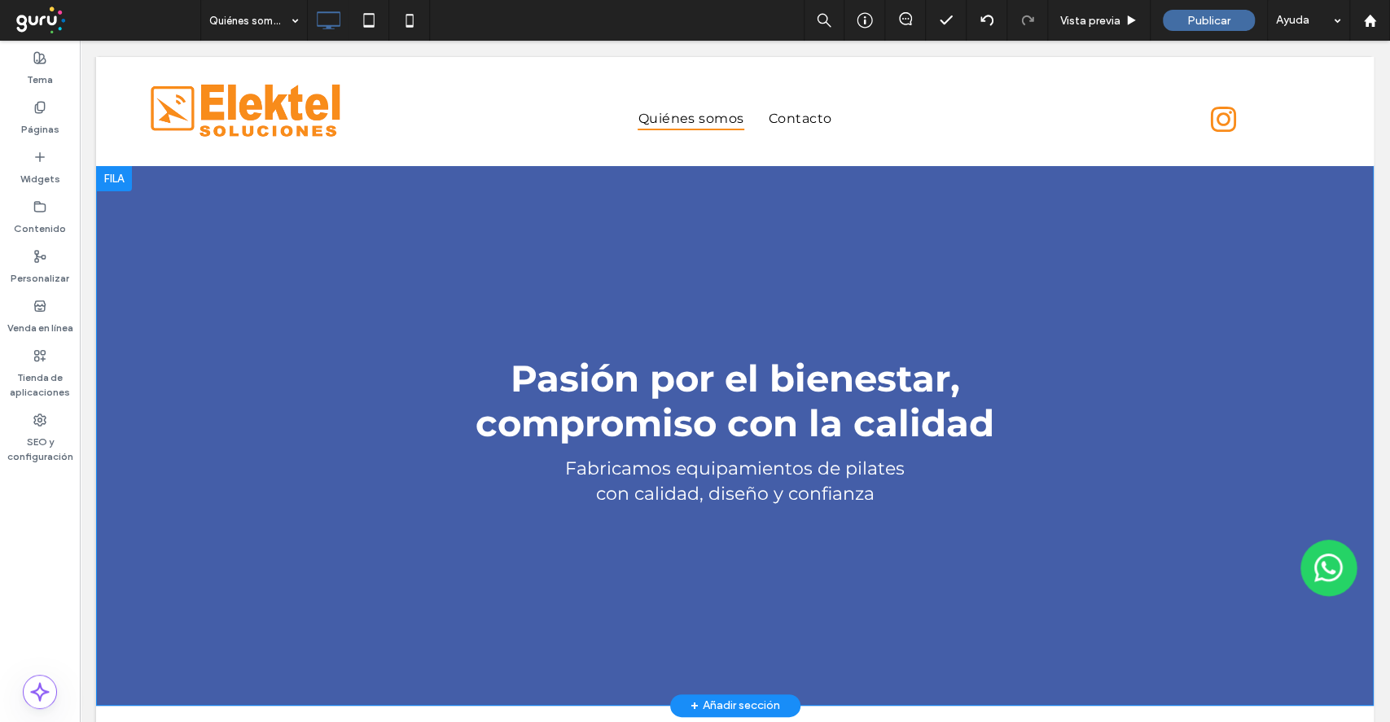
scroll to position [108, 0]
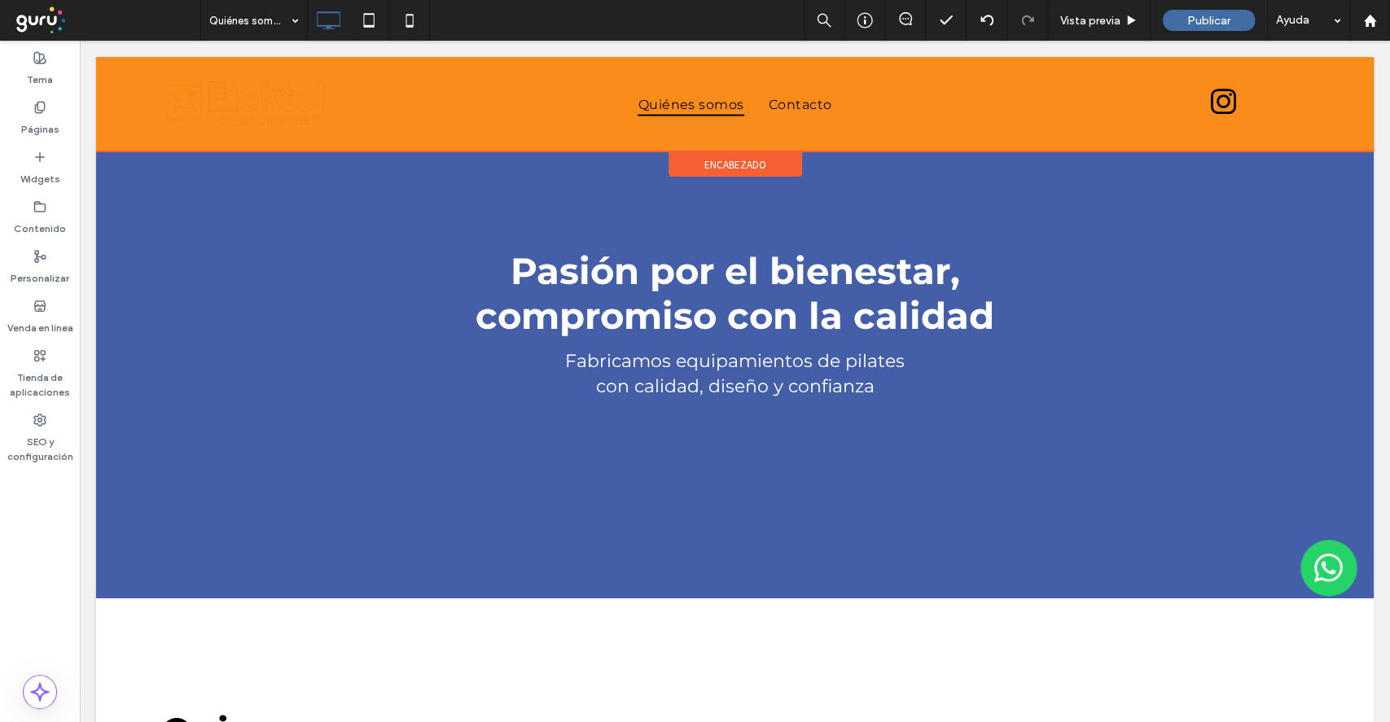
click at [734, 170] on span "encabezado" at bounding box center [735, 165] width 62 height 14
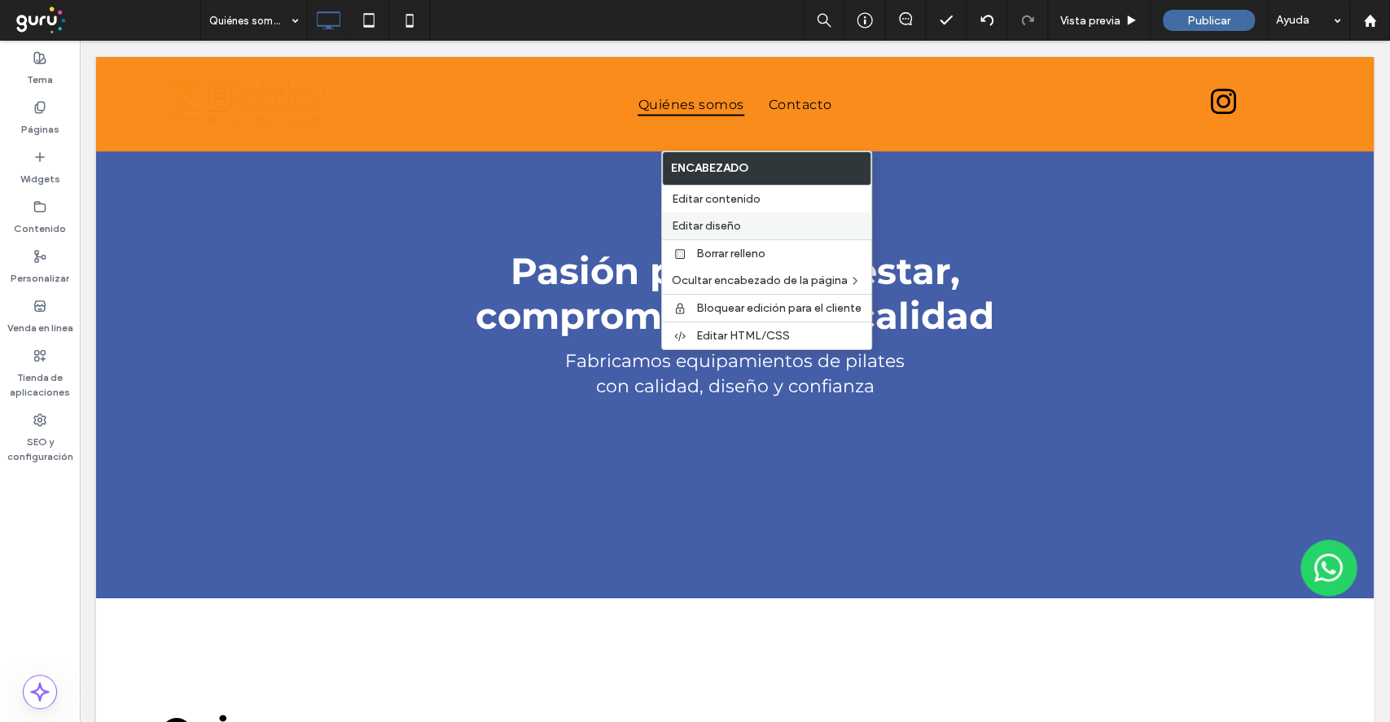
click at [723, 225] on span "Editar diseño" at bounding box center [706, 226] width 69 height 14
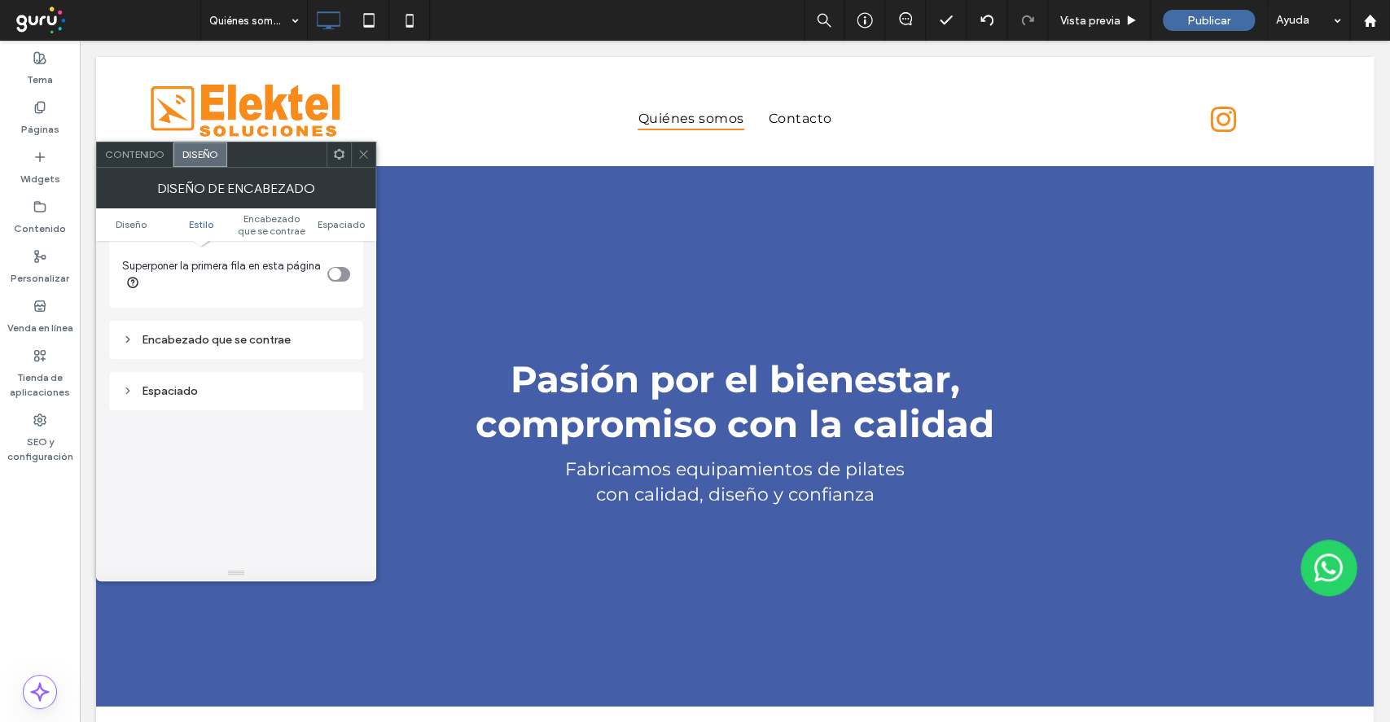
scroll to position [434, 0]
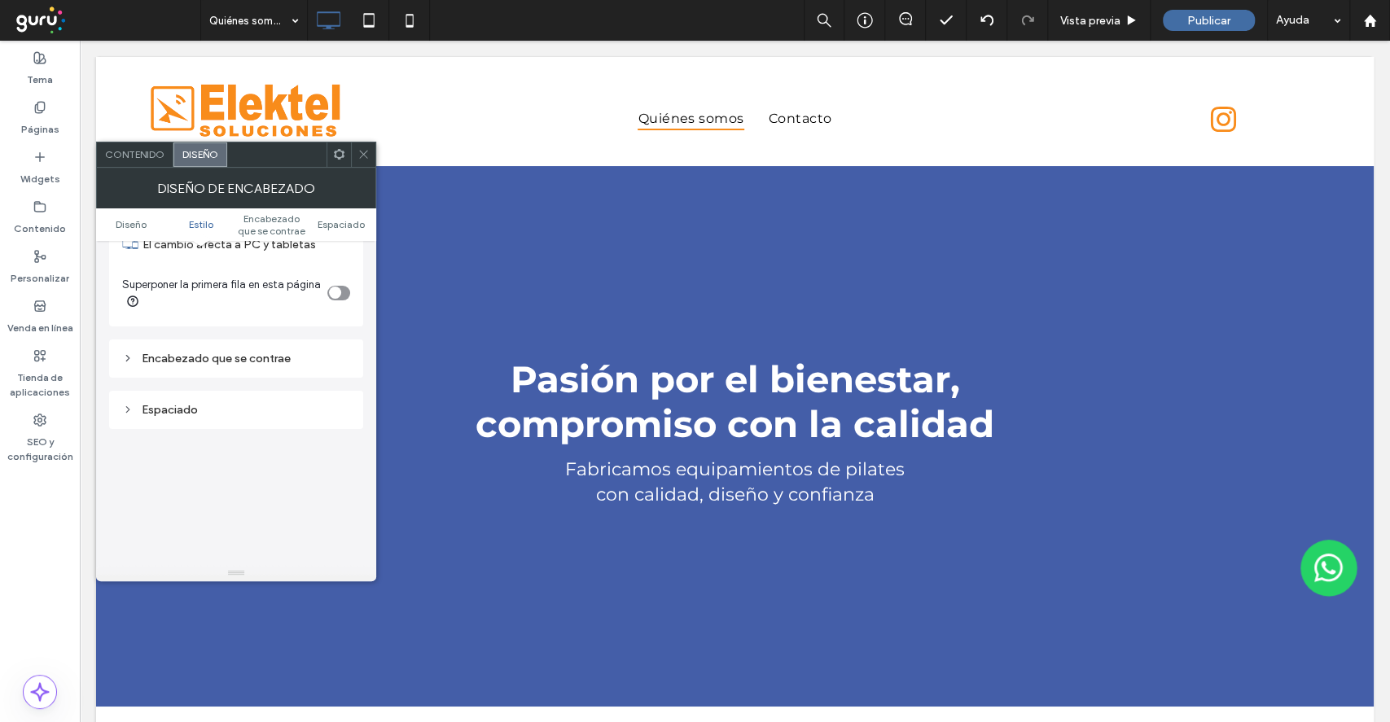
click at [256, 368] on div "Encabezado que se contrae" at bounding box center [236, 359] width 254 height 38
click at [259, 353] on div "Encabezado que se contrae" at bounding box center [236, 359] width 228 height 22
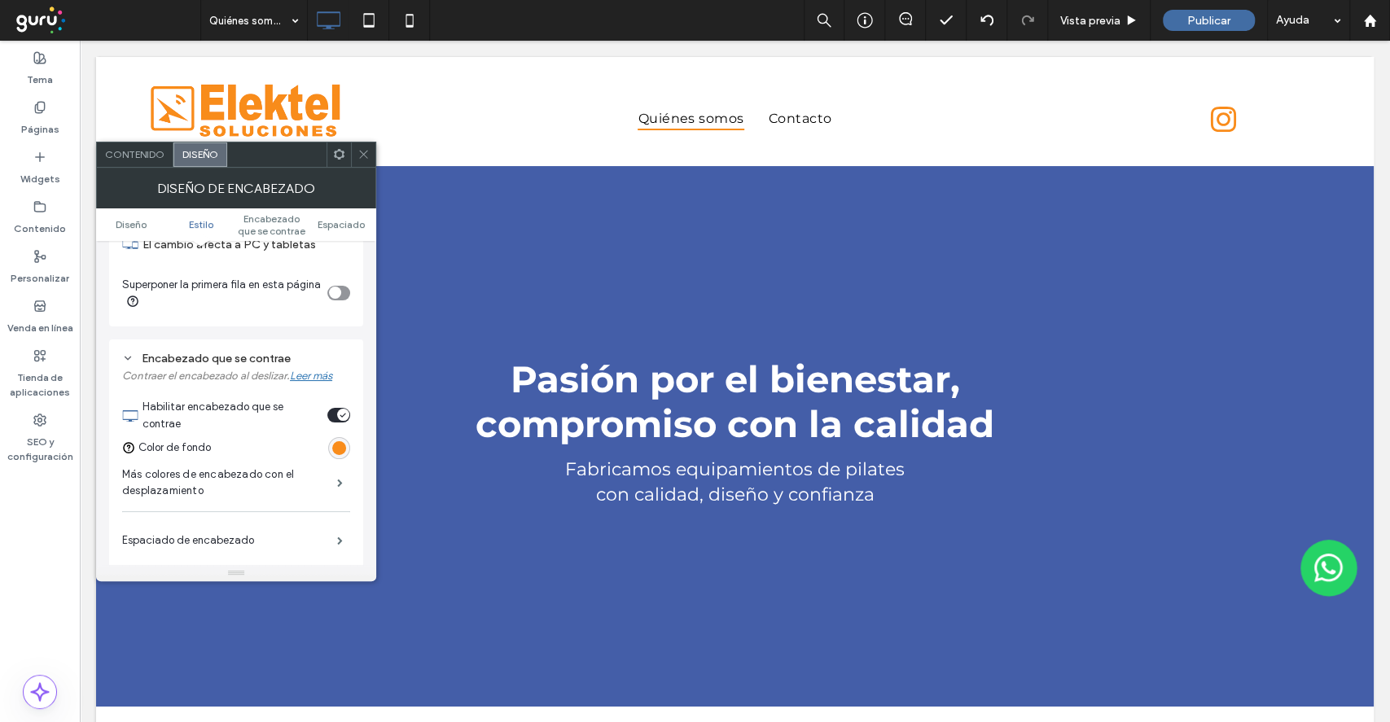
scroll to position [65, 0]
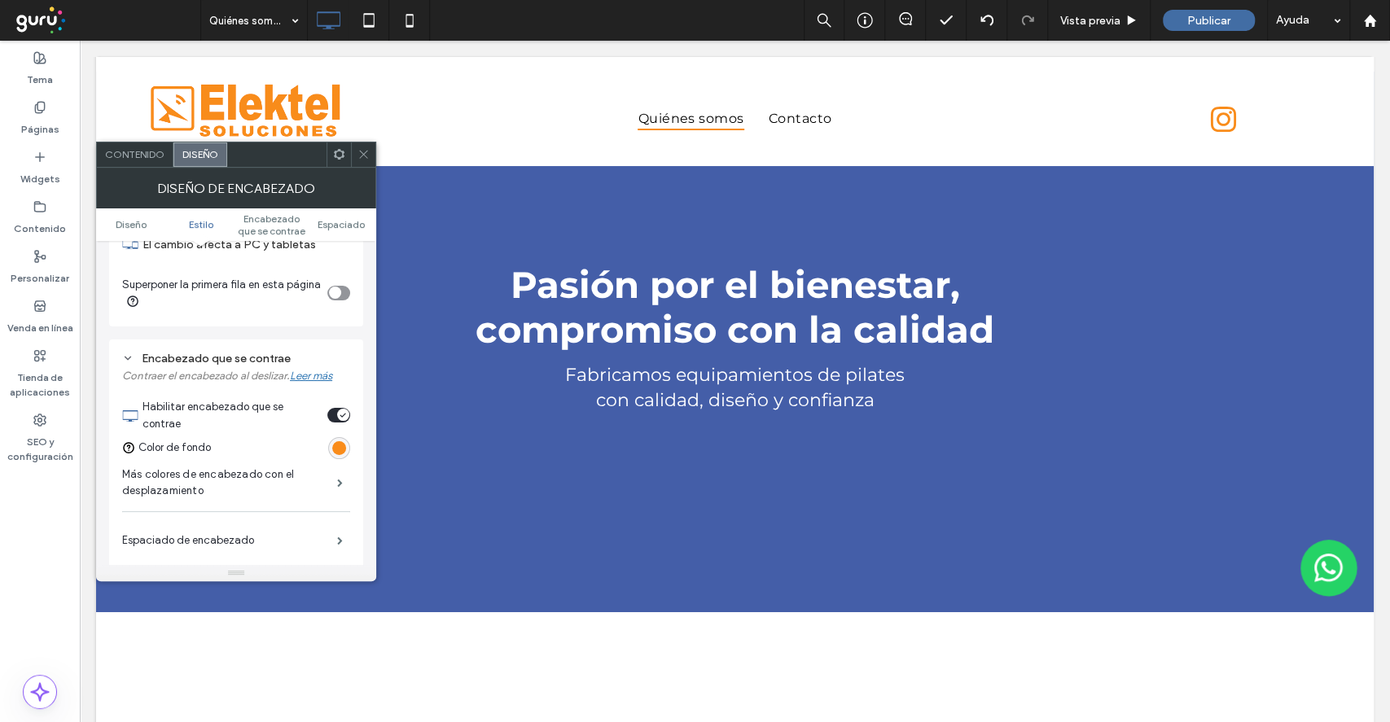
click at [259, 353] on div "Encabezado que se contrae" at bounding box center [236, 359] width 228 height 14
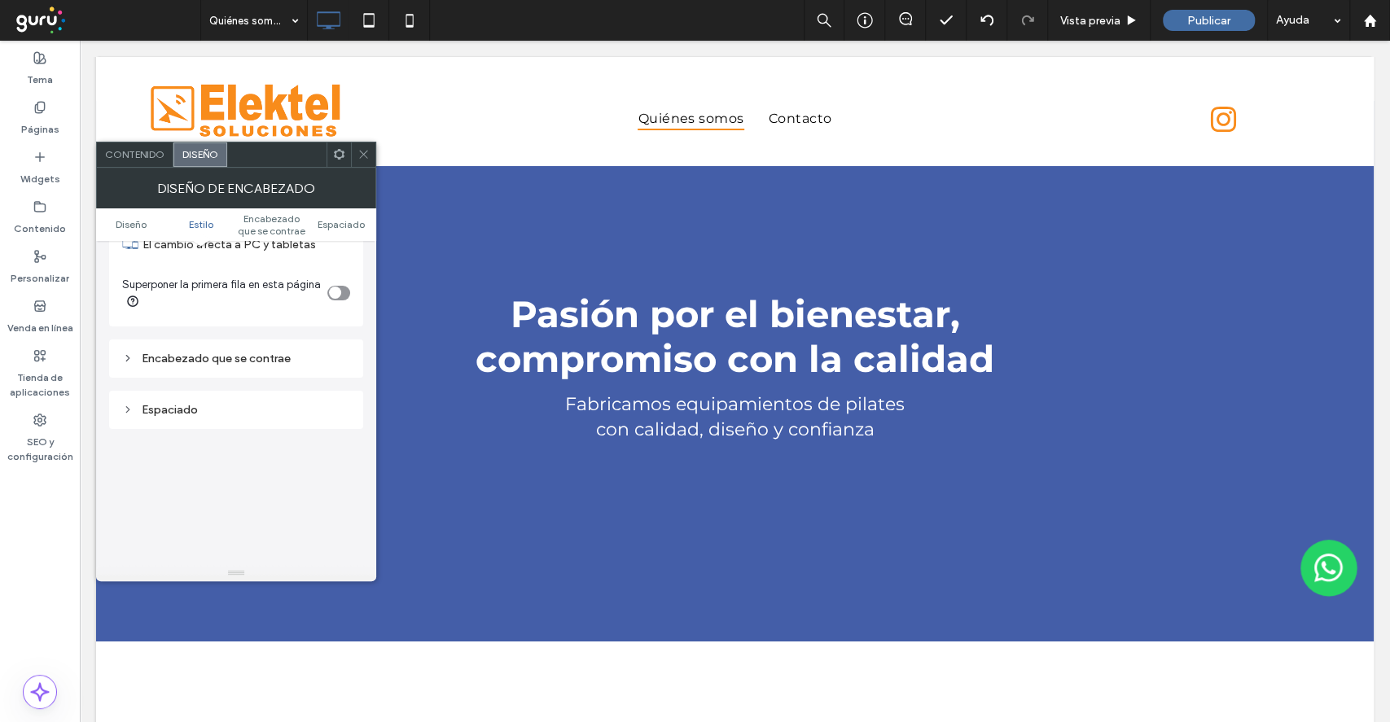
scroll to position [0, 0]
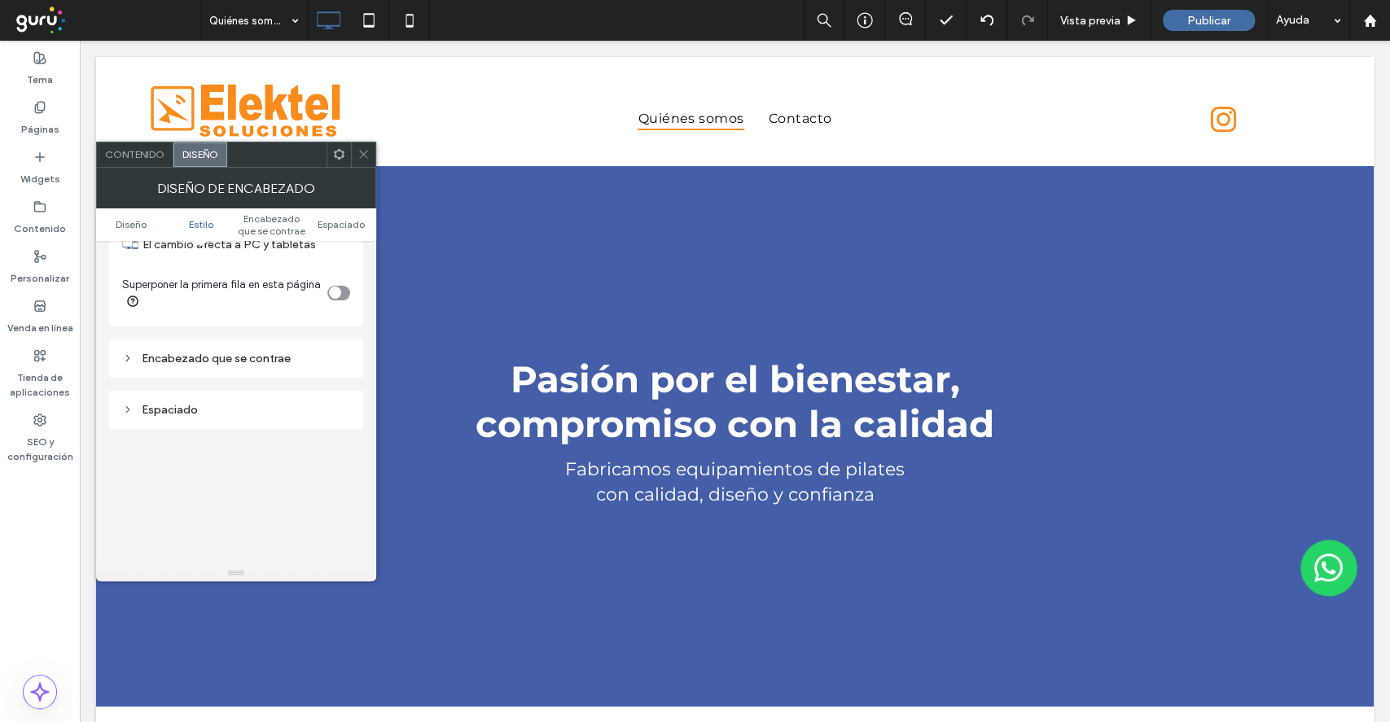
click at [259, 353] on div "Encabezado que se contrae" at bounding box center [236, 359] width 228 height 14
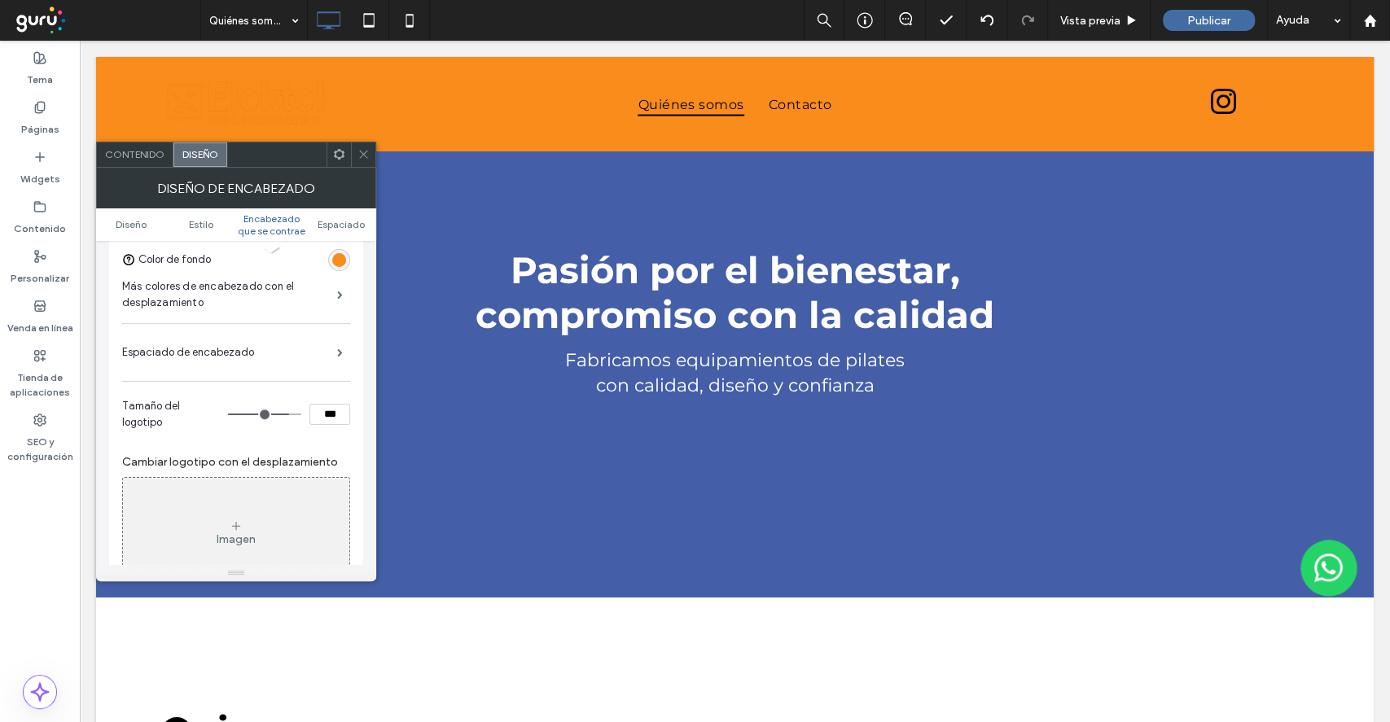
scroll to position [651, 0]
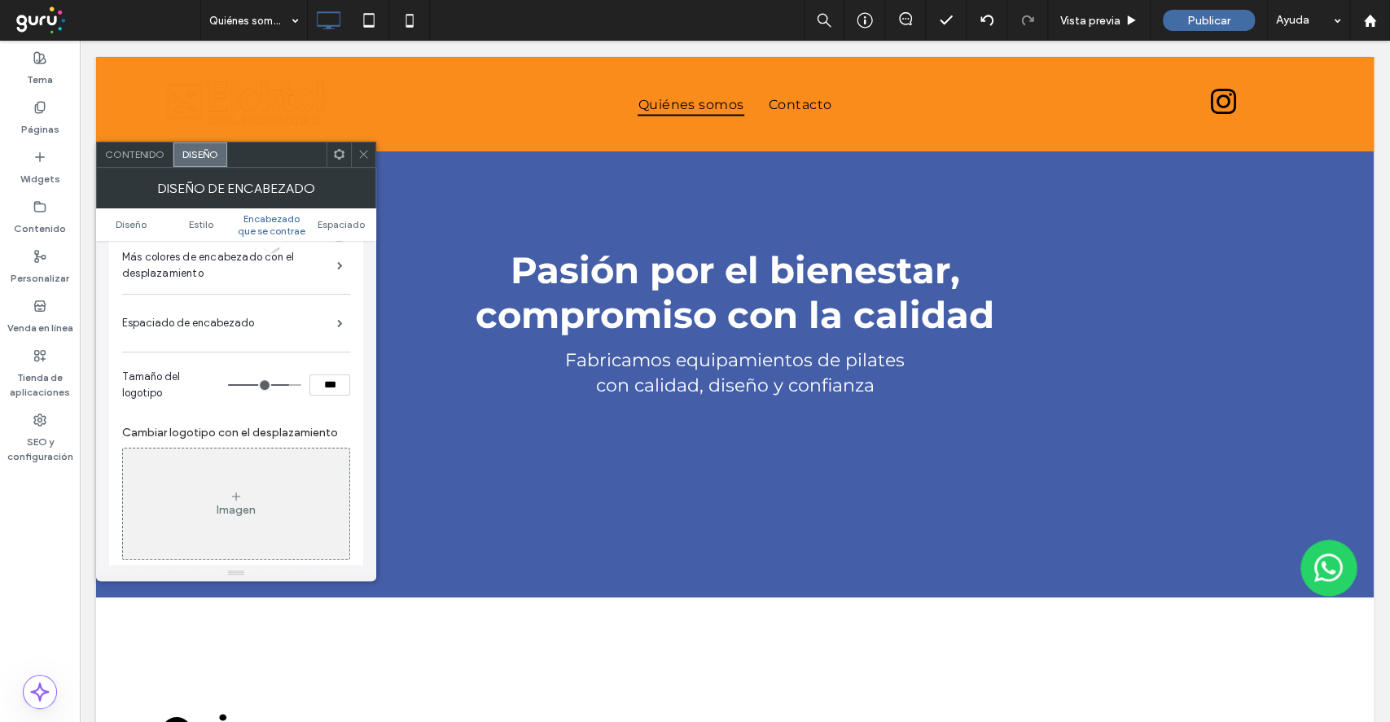
click at [268, 454] on div "Imagen" at bounding box center [236, 503] width 226 height 107
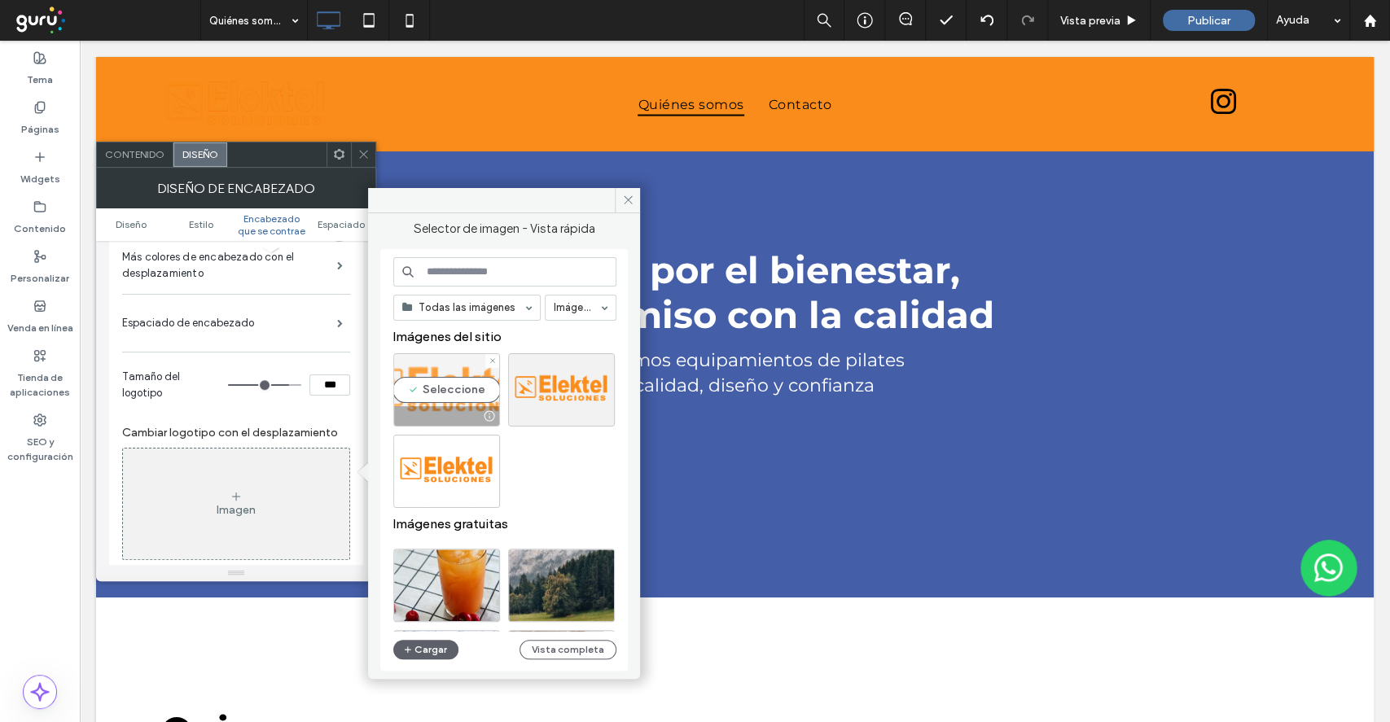
click at [453, 392] on div "Seleccione" at bounding box center [446, 389] width 107 height 73
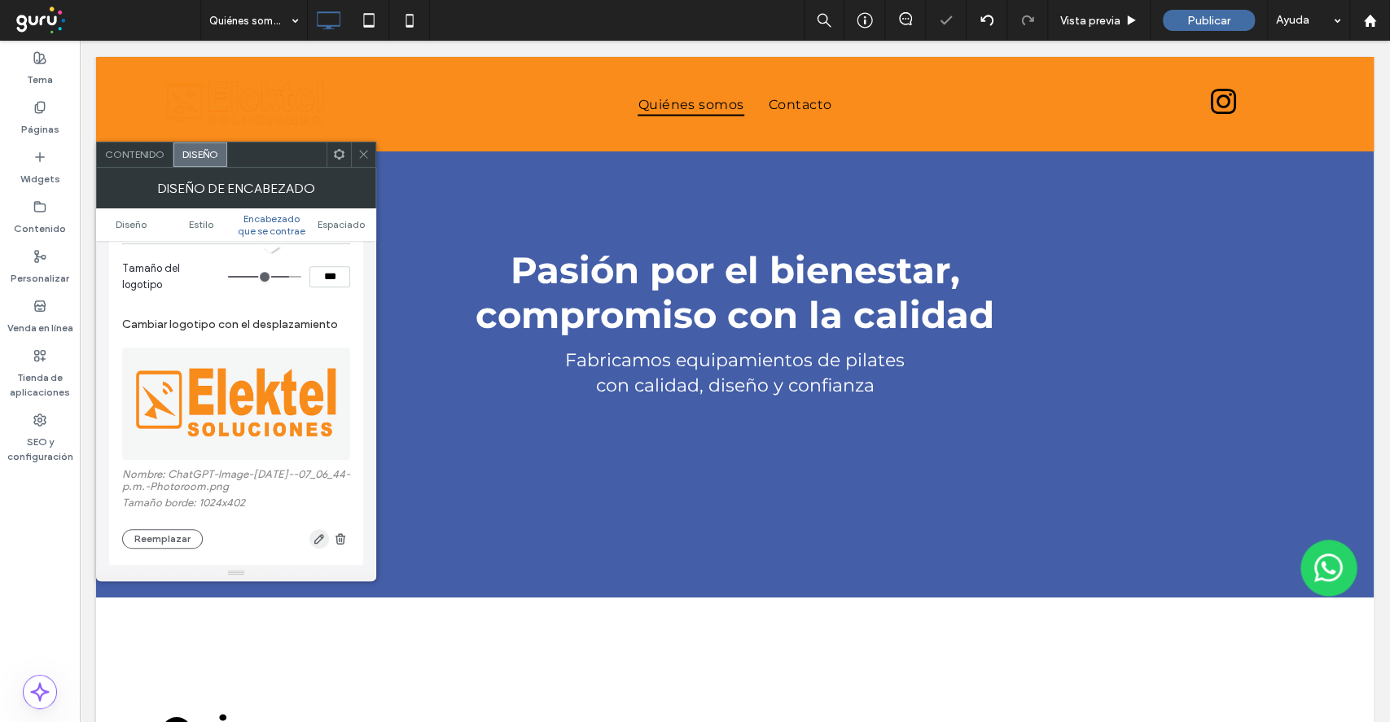
click at [318, 533] on icon "button" at bounding box center [319, 539] width 13 height 13
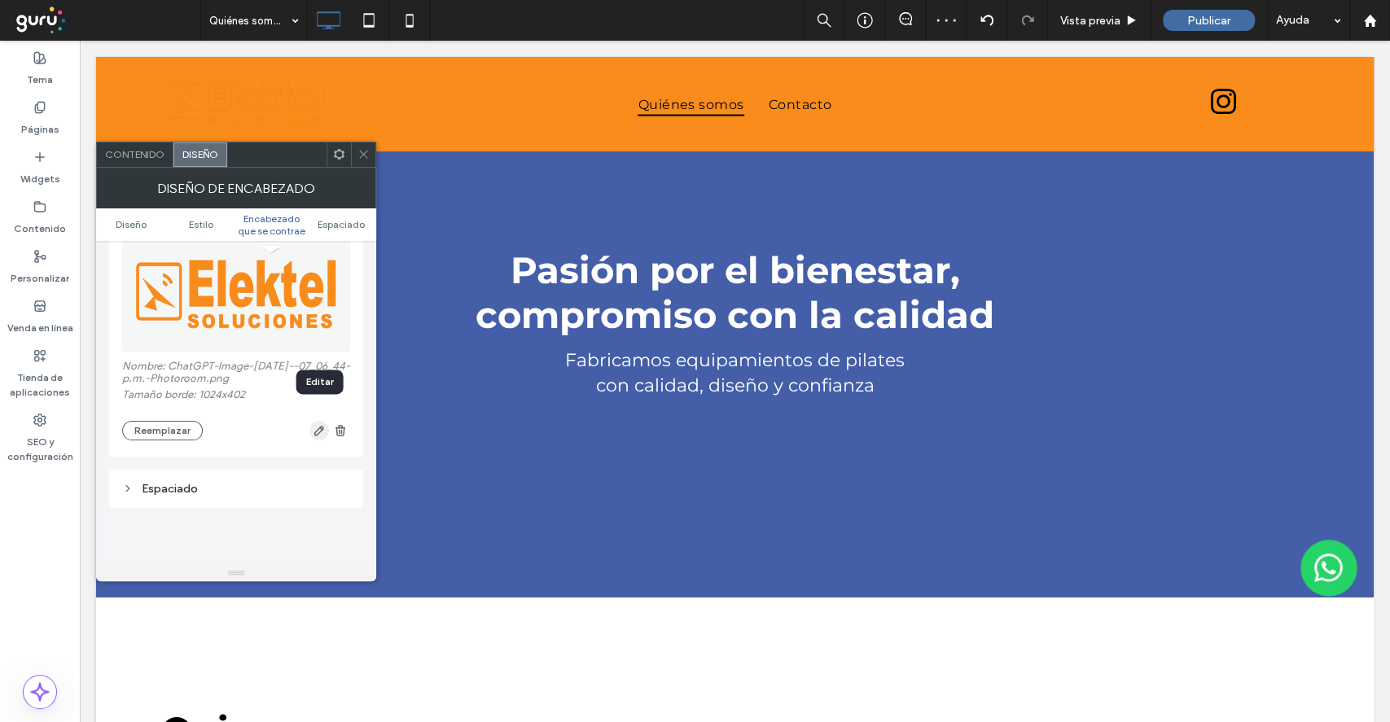
click at [325, 424] on icon "button" at bounding box center [319, 430] width 13 height 13
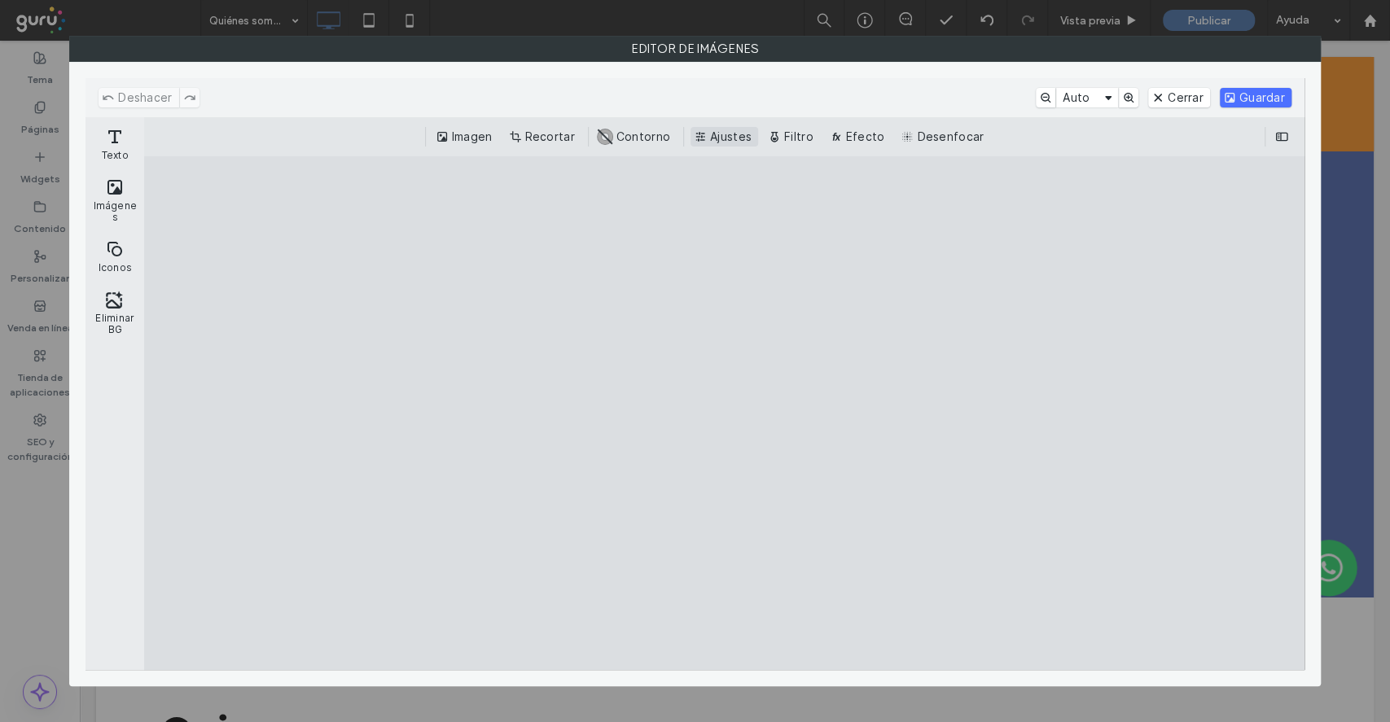
click at [709, 138] on button "Ajustes" at bounding box center [724, 137] width 68 height 20
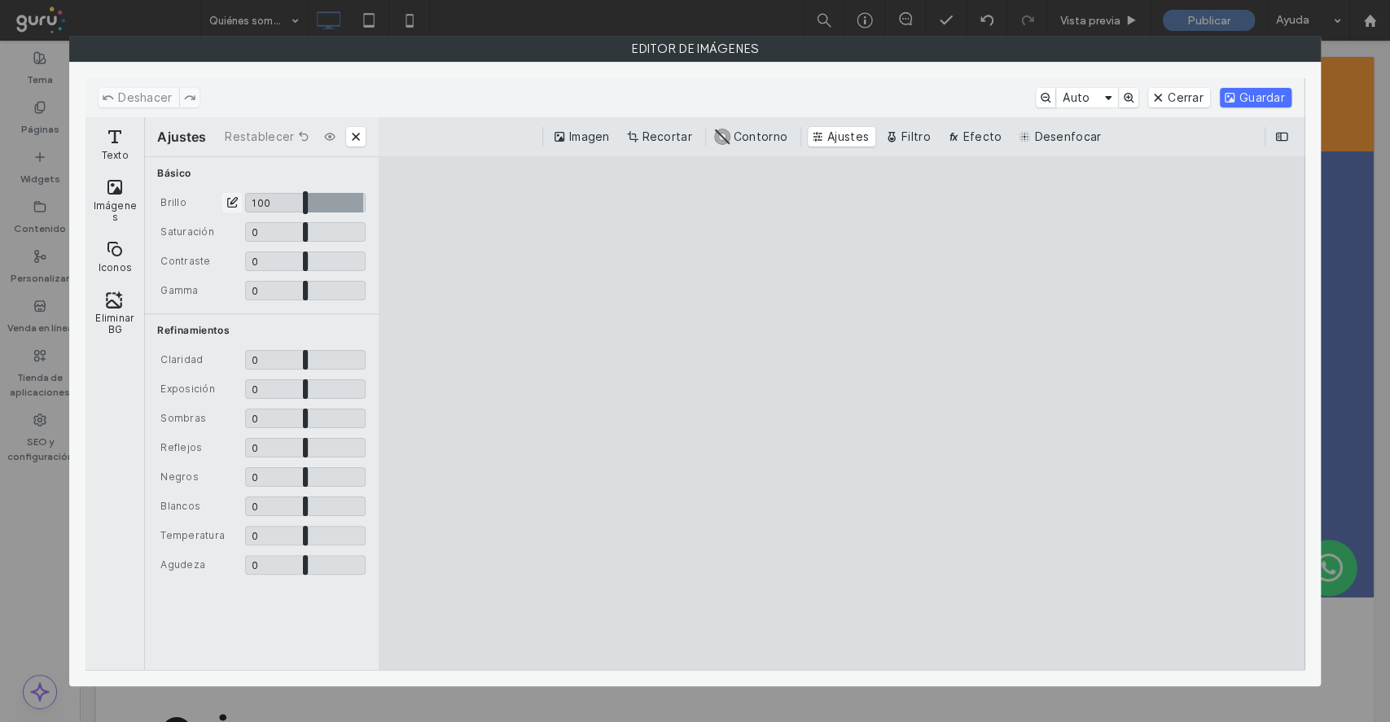
drag, startPoint x: 305, startPoint y: 195, endPoint x: 410, endPoint y: 206, distance: 104.8
type input "*"
click at [366, 206] on input "CE.SDK" at bounding box center [305, 203] width 121 height 20
click at [1234, 102] on button "Guardar" at bounding box center [1256, 98] width 72 height 20
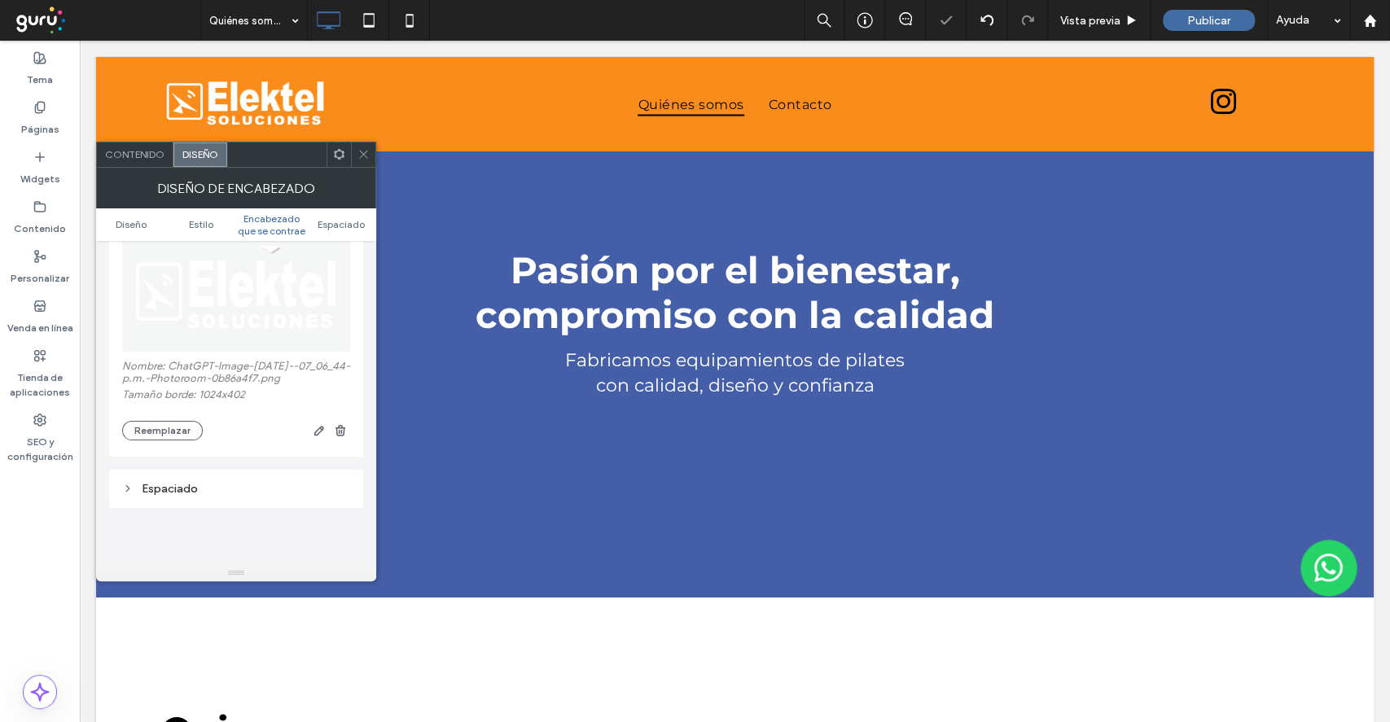
click at [366, 156] on icon at bounding box center [363, 154] width 12 height 12
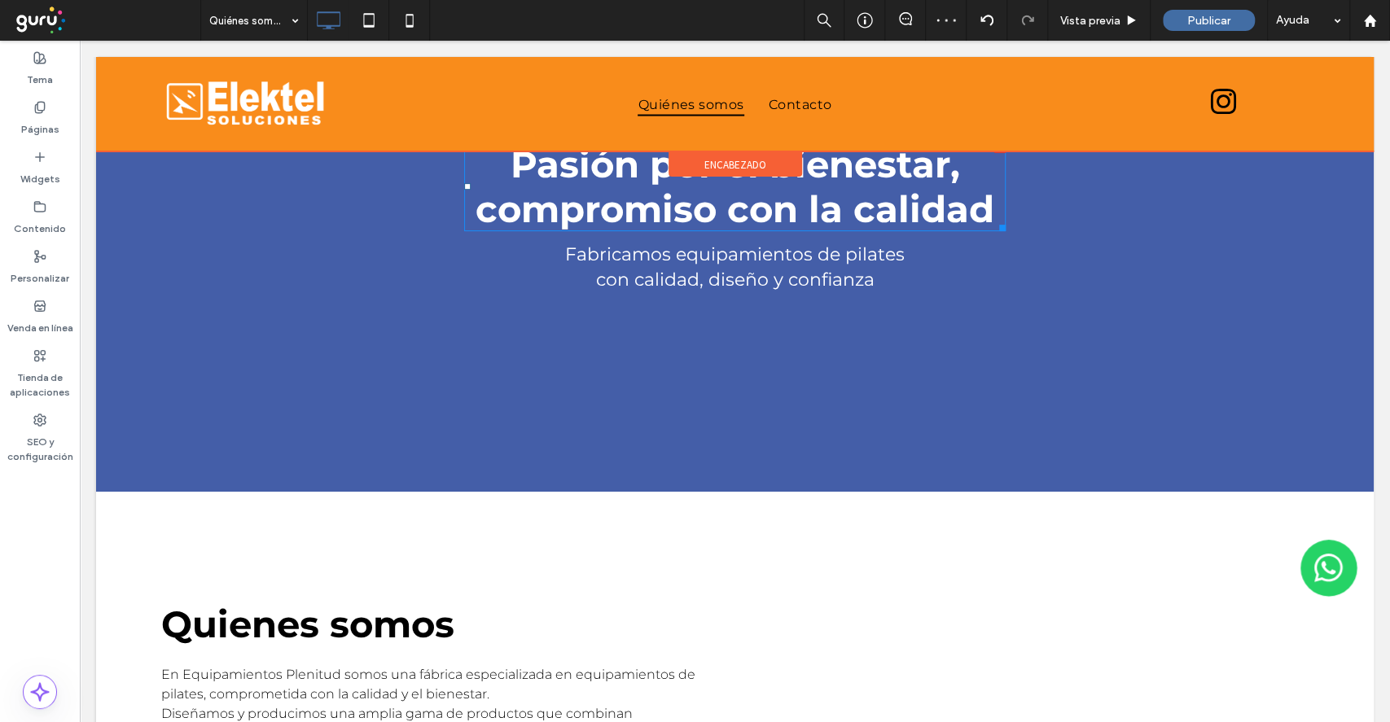
scroll to position [217, 0]
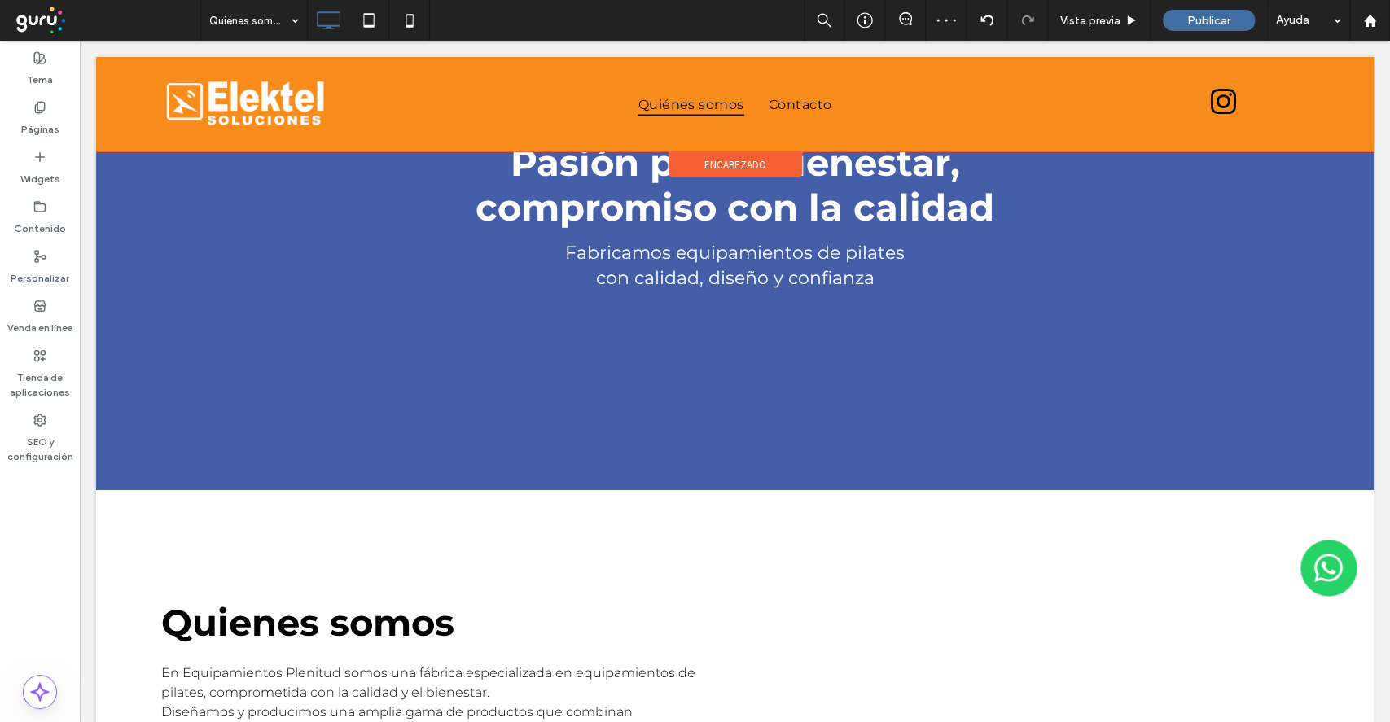
click at [704, 159] on span "encabezado" at bounding box center [735, 165] width 62 height 14
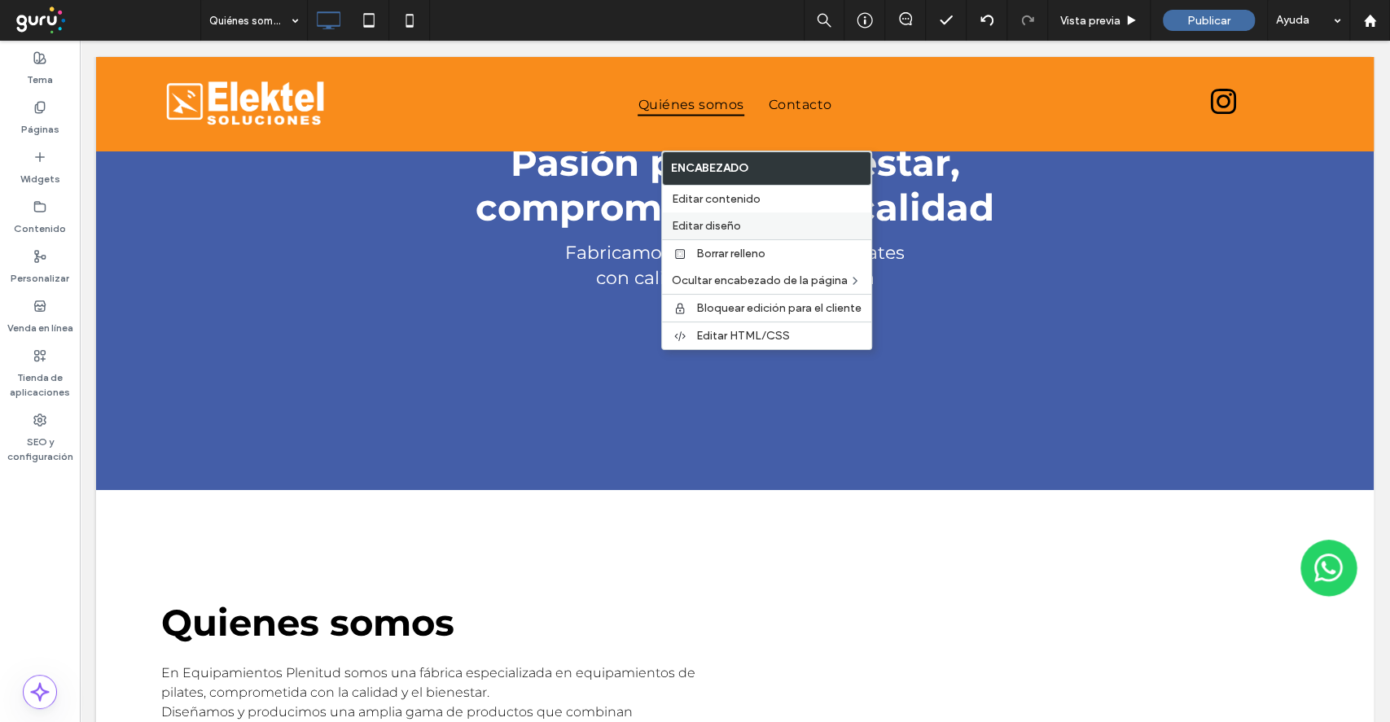
click at [719, 224] on span "Editar diseño" at bounding box center [706, 226] width 69 height 14
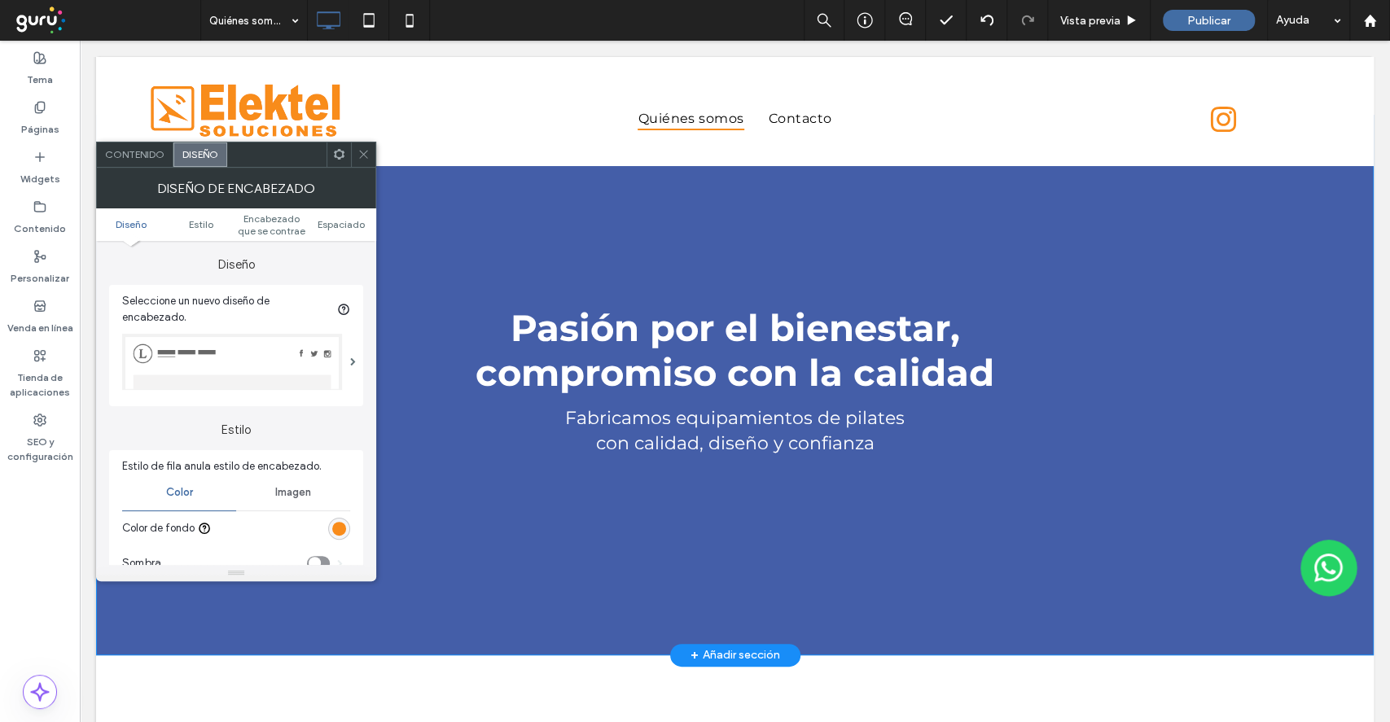
scroll to position [0, 0]
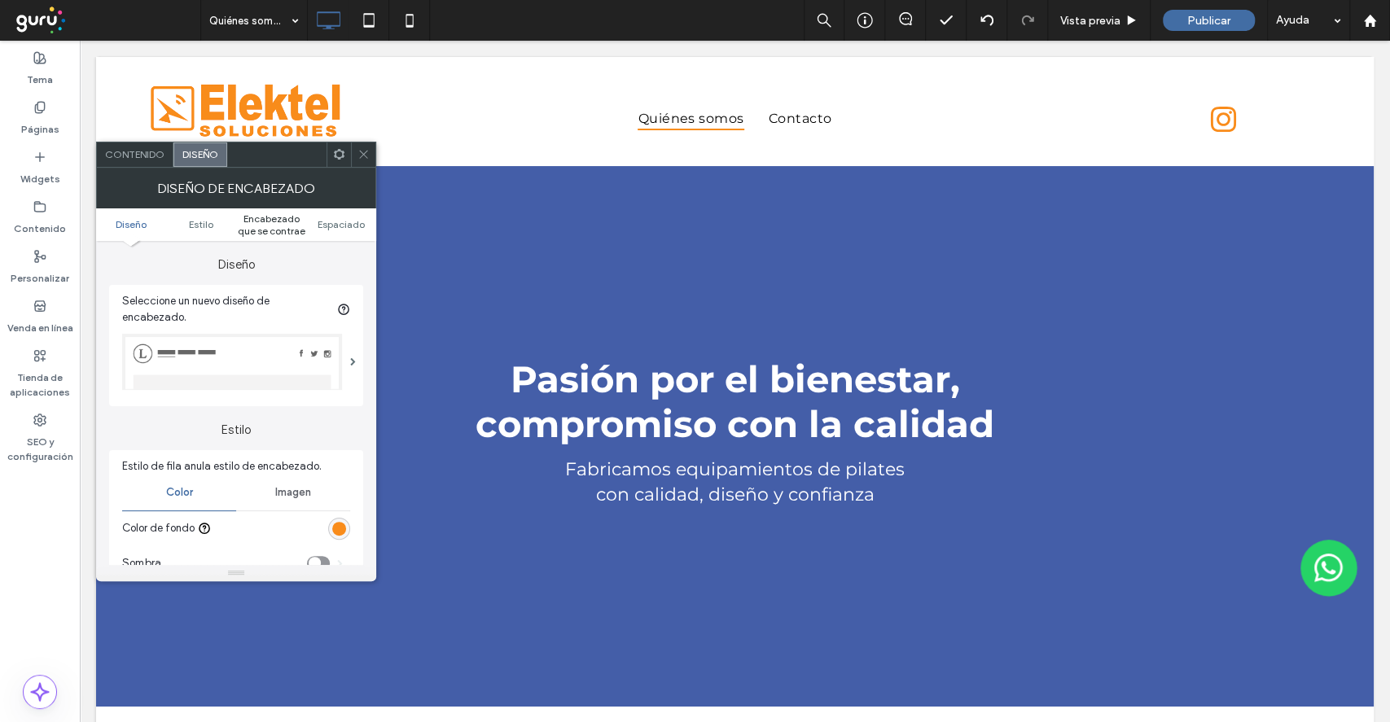
click at [281, 229] on span "Encabezado que se contrae" at bounding box center [271, 225] width 70 height 24
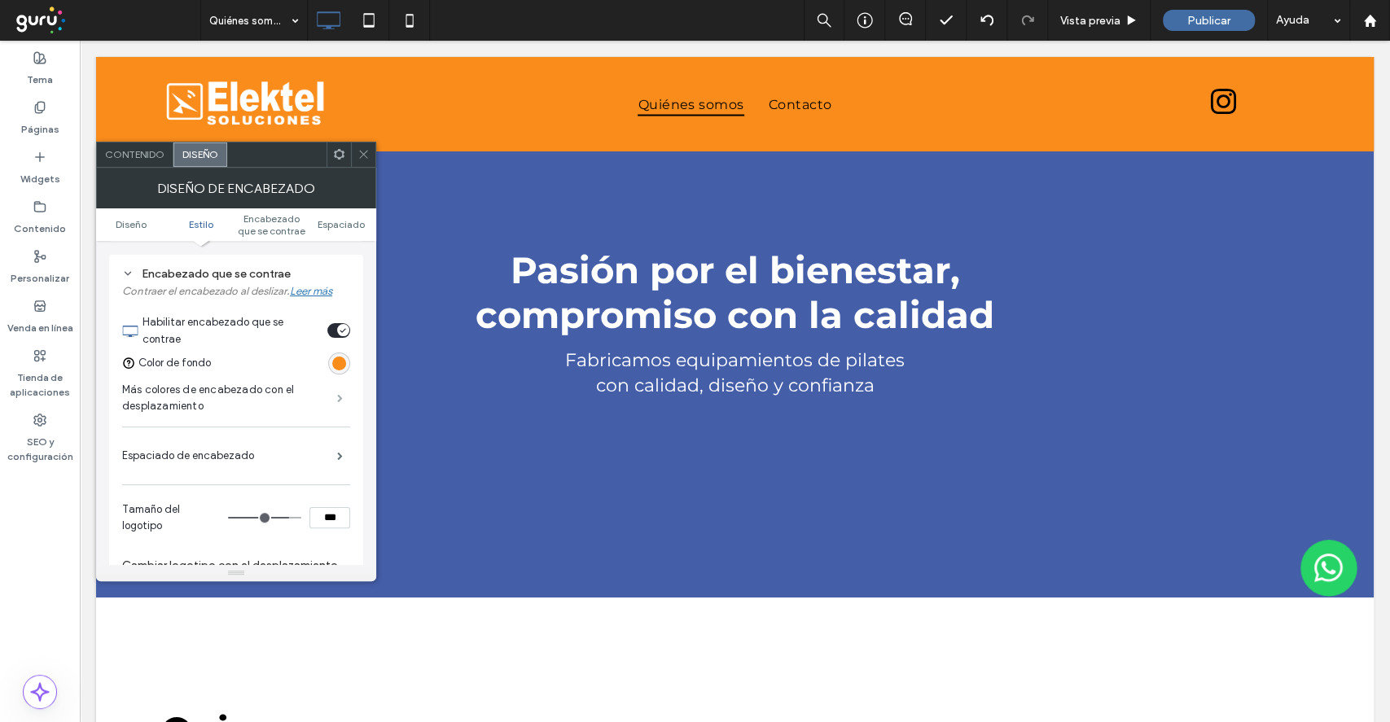
click at [337, 394] on span at bounding box center [340, 398] width 6 height 8
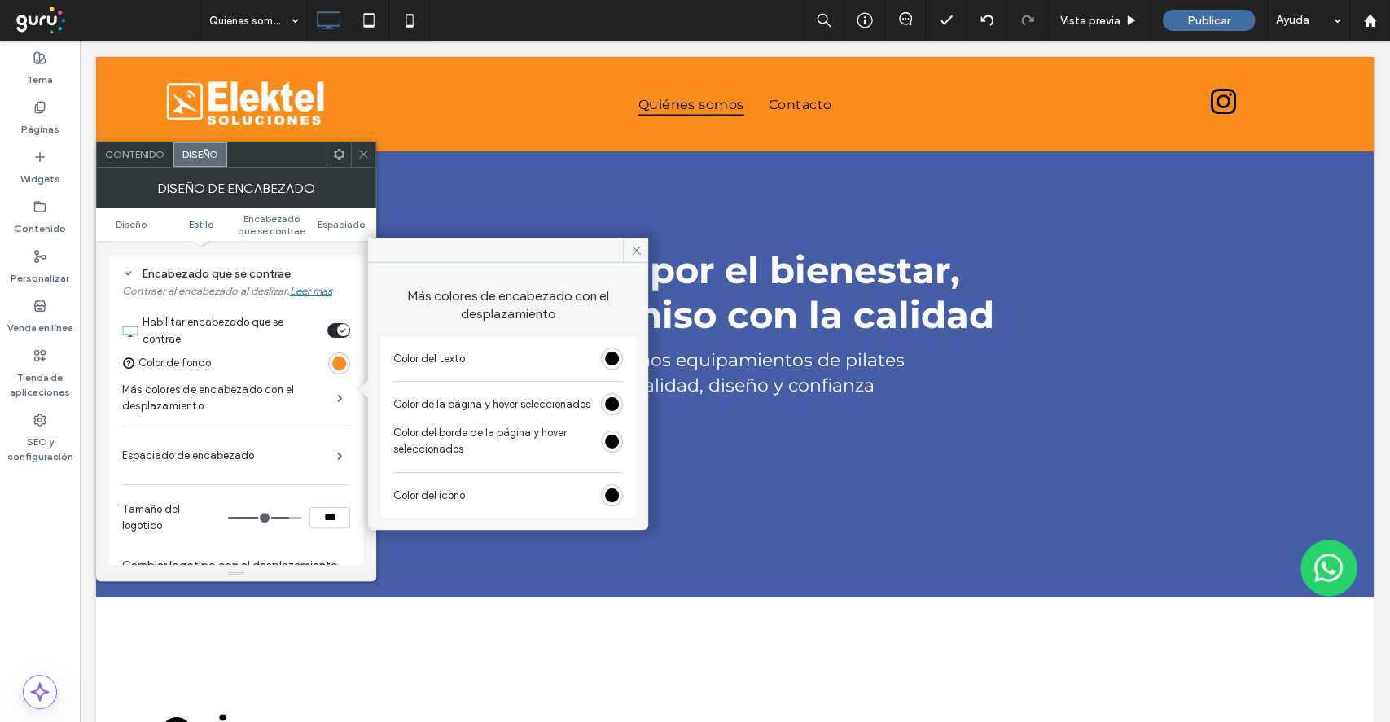
click at [612, 357] on div "rgb(0, 0, 0)" at bounding box center [612, 359] width 14 height 14
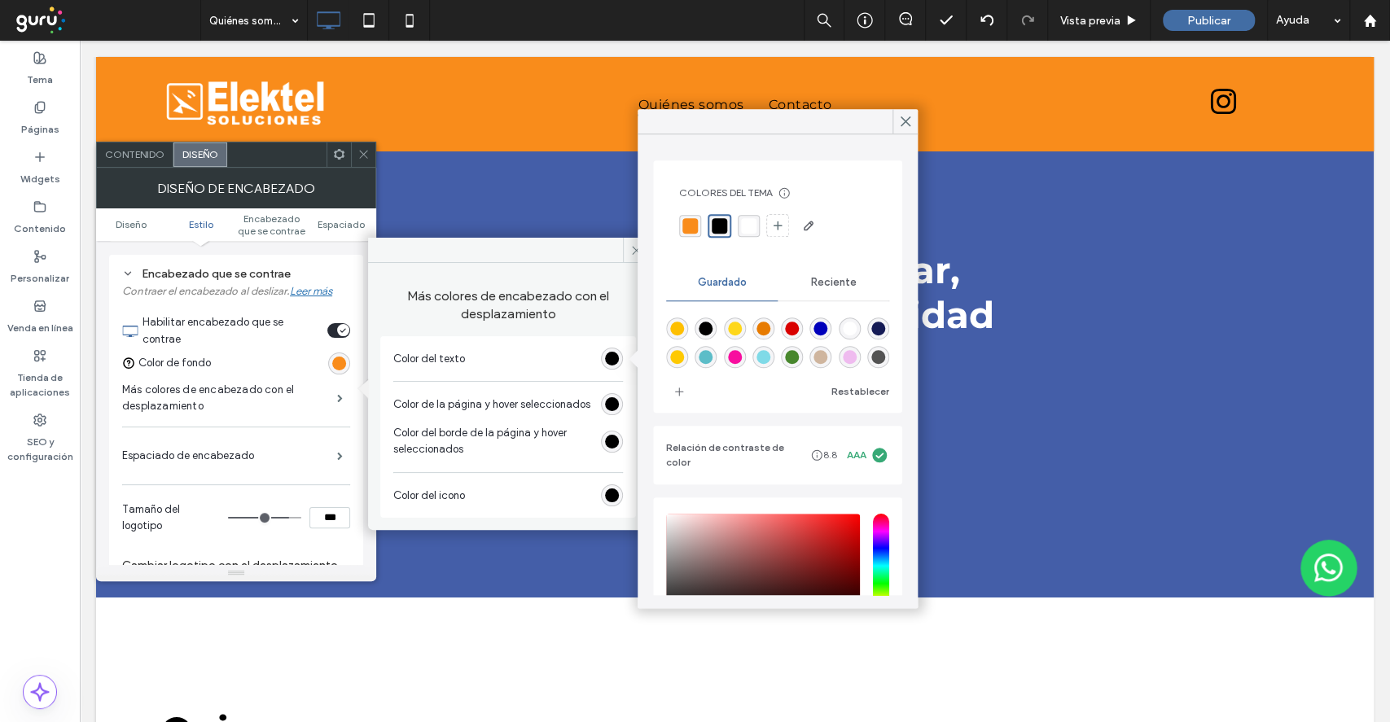
click at [743, 226] on div "rgba(255,255,255,1)" at bounding box center [748, 225] width 15 height 15
drag, startPoint x: 612, startPoint y: 406, endPoint x: 634, endPoint y: 381, distance: 33.5
click at [610, 406] on div "rgb(0, 0, 0)" at bounding box center [612, 404] width 14 height 14
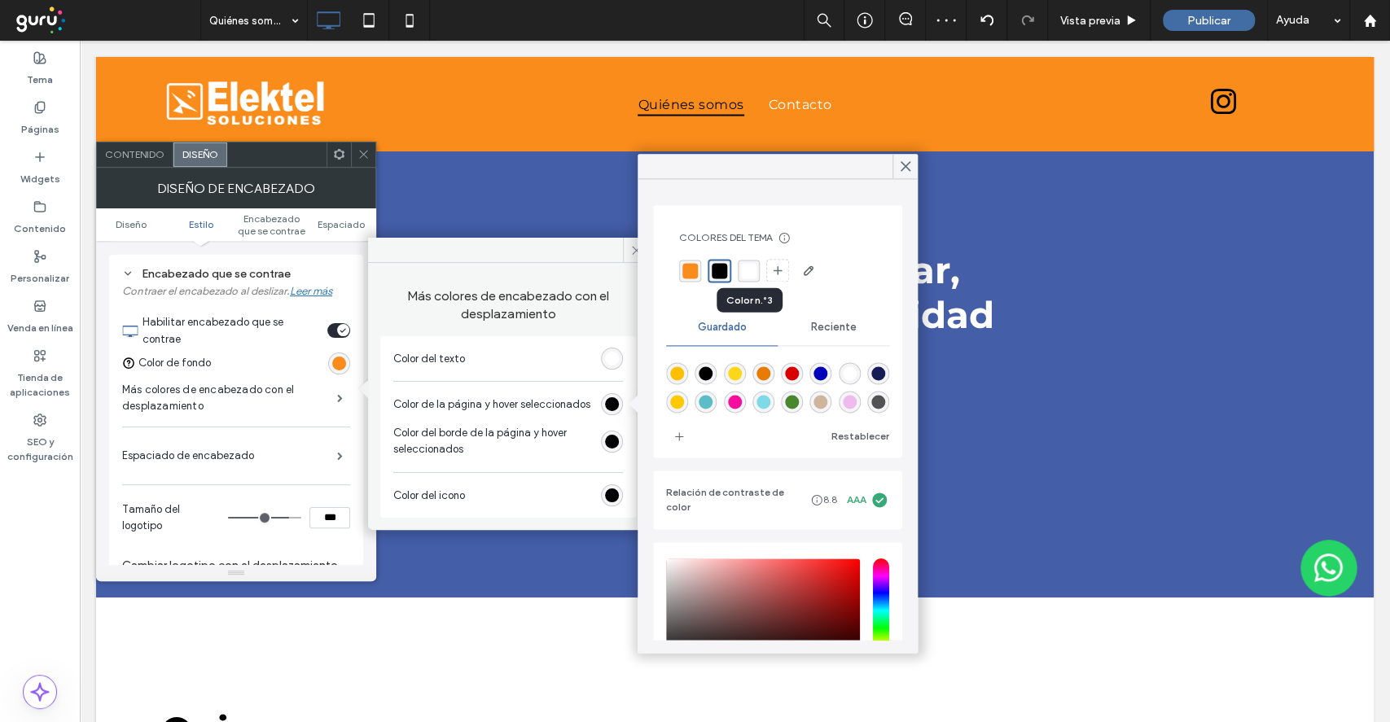
click at [742, 270] on div "rgba(255,255,255,1)" at bounding box center [748, 270] width 15 height 15
click at [606, 445] on div "rgb(0, 0, 0)" at bounding box center [612, 442] width 14 height 14
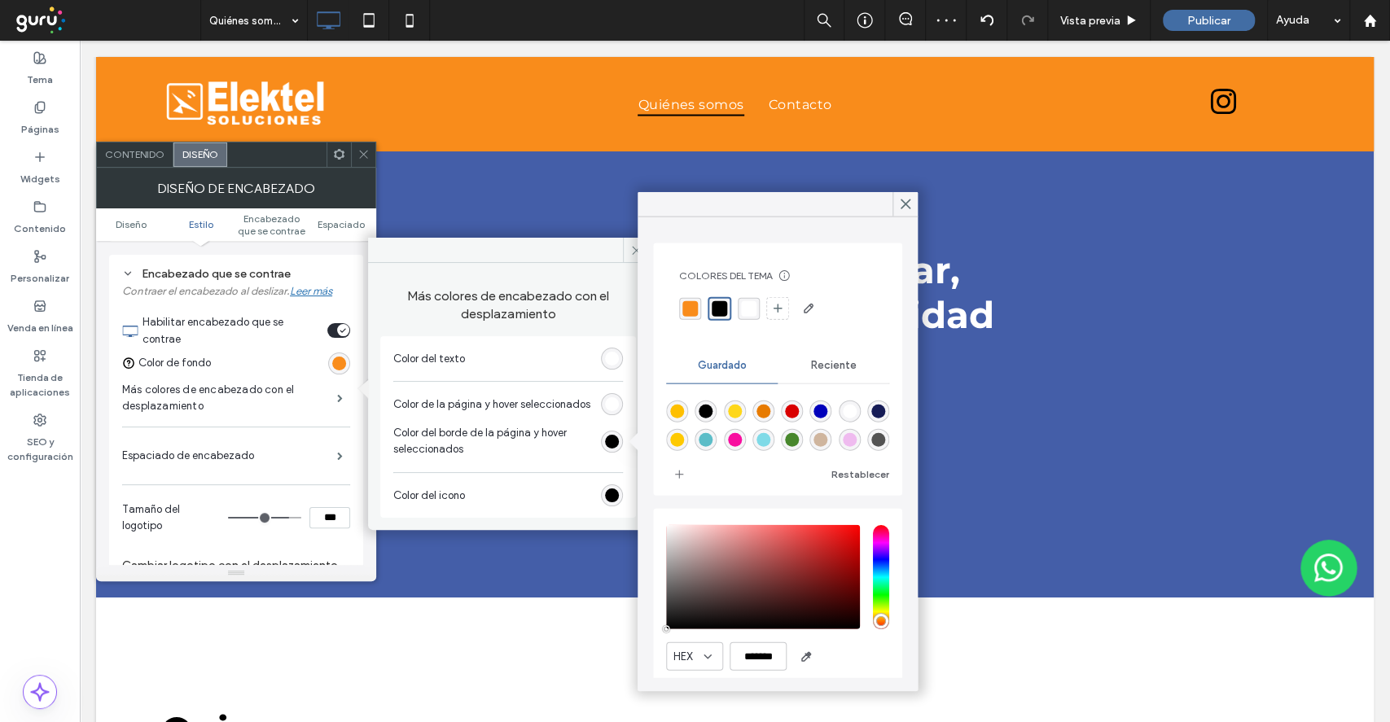
click at [744, 316] on div "rgba(255,255,255,1)" at bounding box center [749, 308] width 22 height 22
click at [606, 502] on div "rgb(0, 0, 0)" at bounding box center [612, 496] width 14 height 14
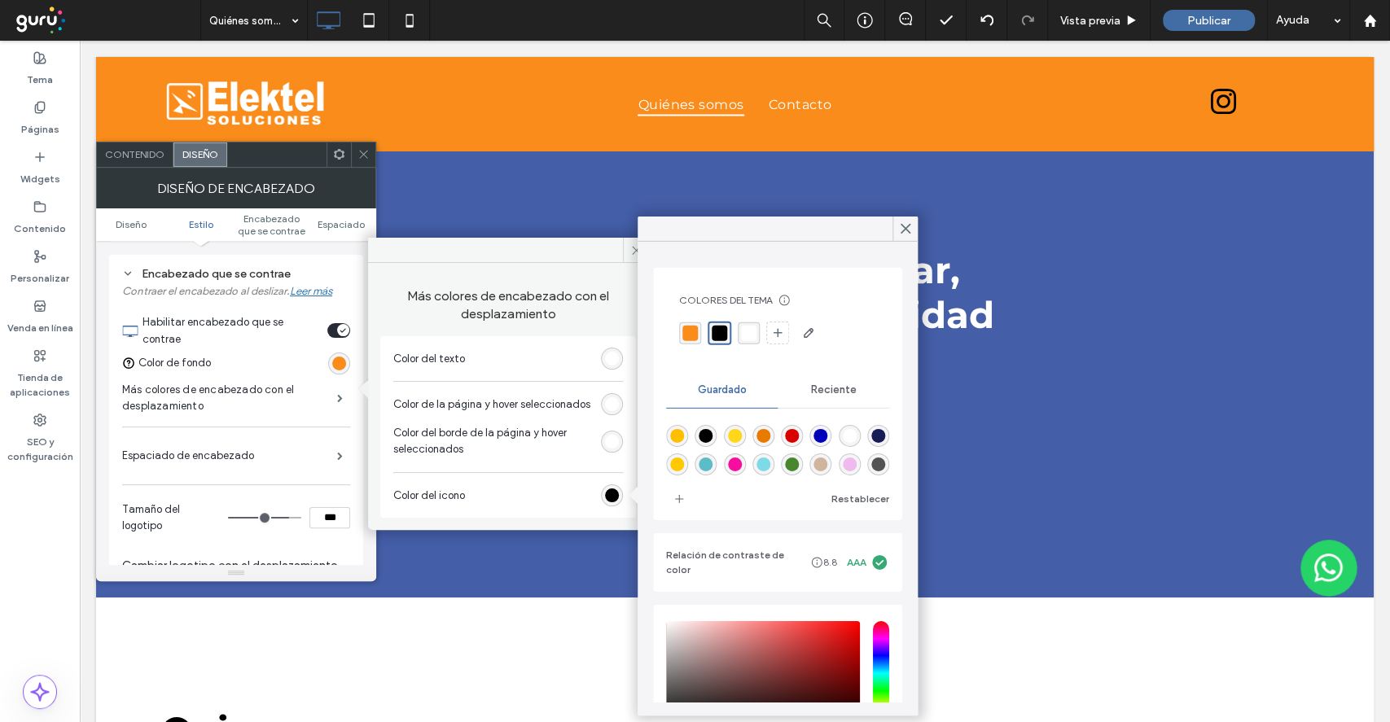
click at [756, 339] on div "rgba(255,255,255,1)" at bounding box center [749, 333] width 22 height 22
click at [365, 156] on use at bounding box center [363, 155] width 8 height 8
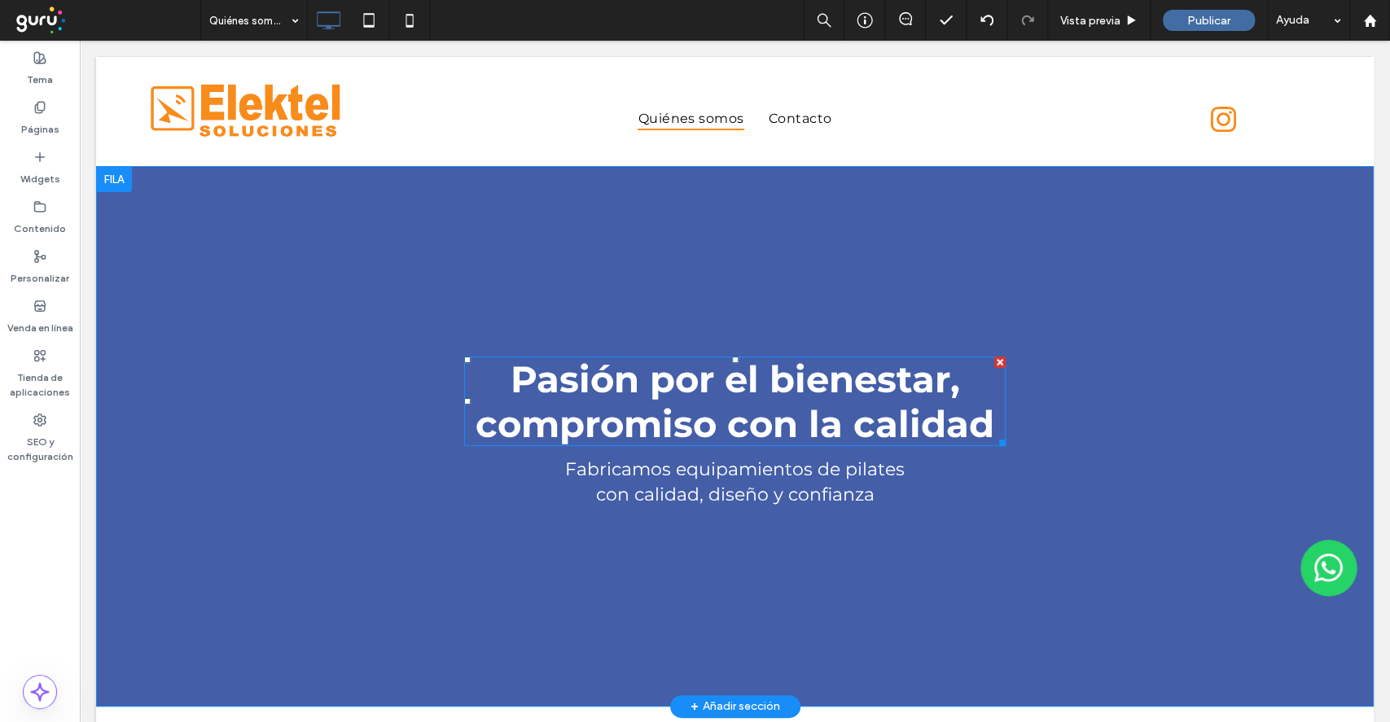
click at [614, 401] on strong "Pasión por el bienestar, compromiso con la calidad" at bounding box center [735, 402] width 519 height 90
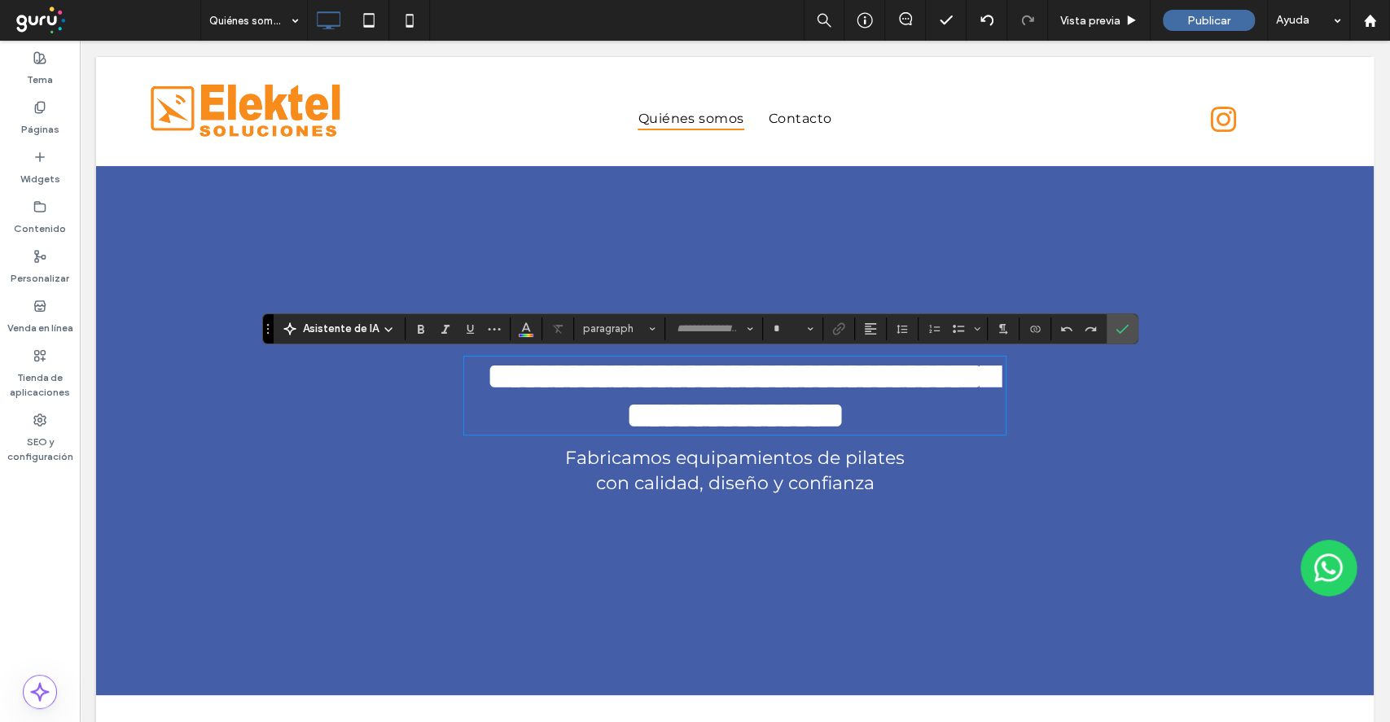
type input "**********"
type input "**"
drag, startPoint x: 1111, startPoint y: 334, endPoint x: 1022, endPoint y: 308, distance: 93.3
click at [1116, 333] on icon "Confirmar" at bounding box center [1122, 328] width 13 height 13
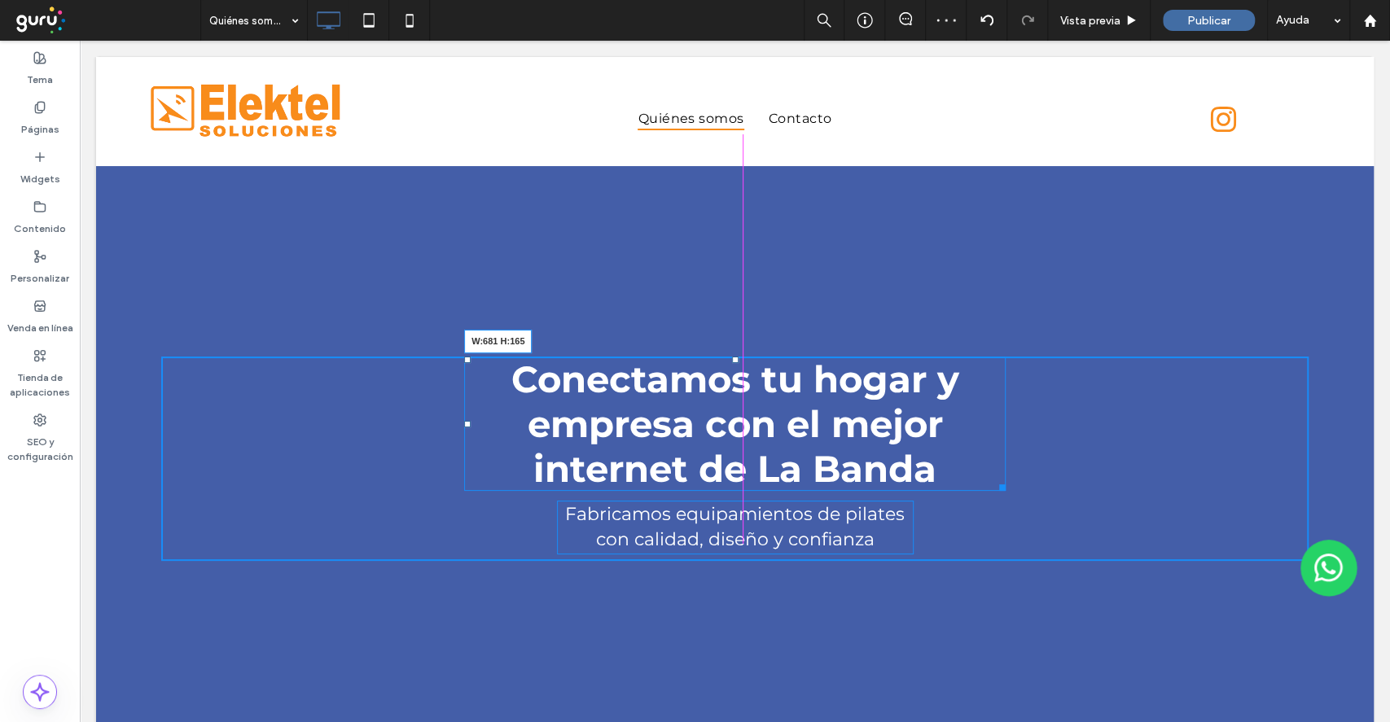
click at [996, 482] on div at bounding box center [999, 485] width 12 height 12
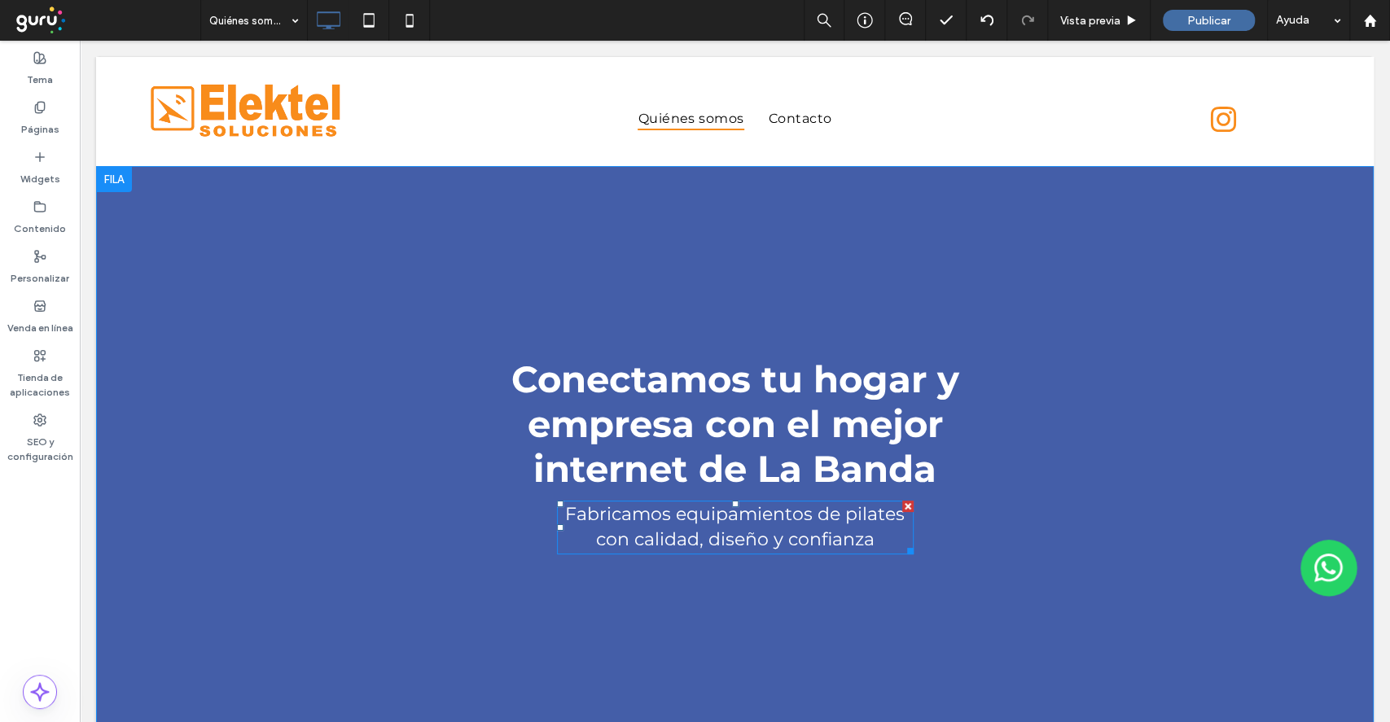
click at [717, 534] on span "Fabricamos equipamientos de pilates con calidad, diseño y confianza" at bounding box center [735, 526] width 340 height 47
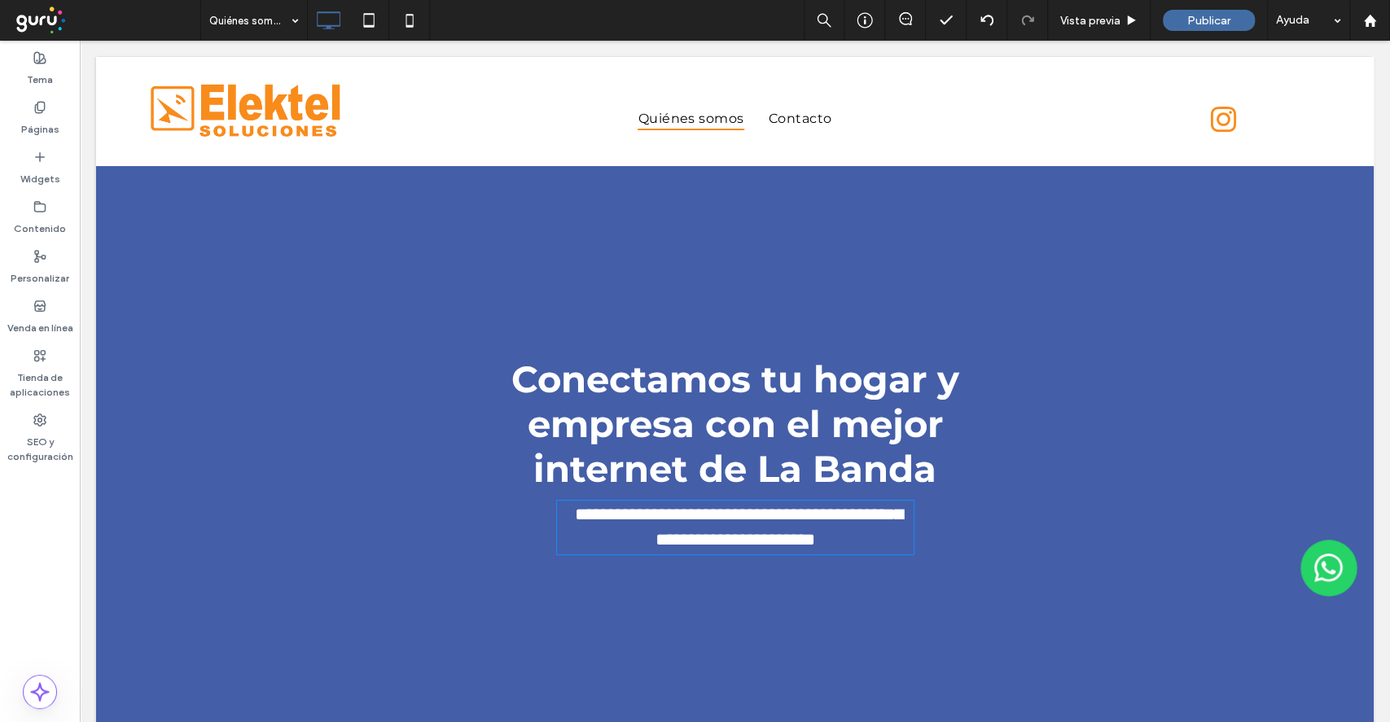
paste div
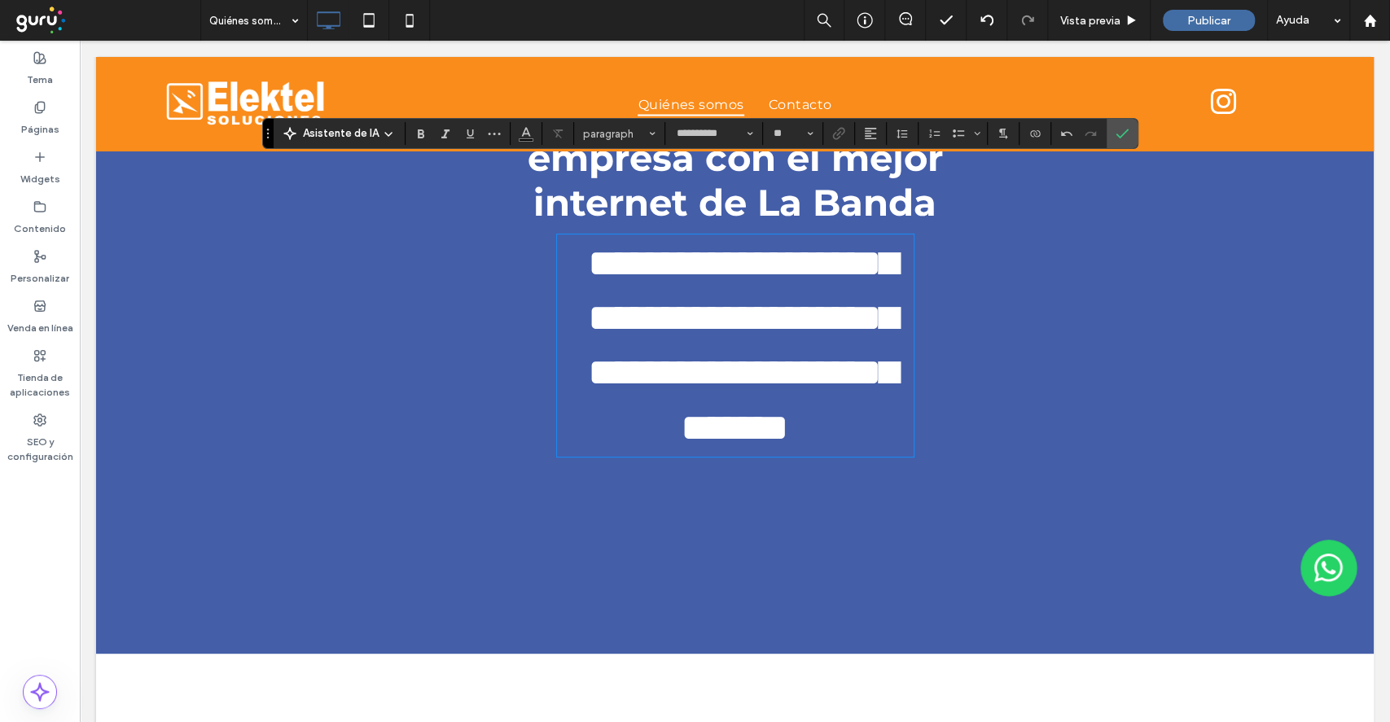
scroll to position [247, 0]
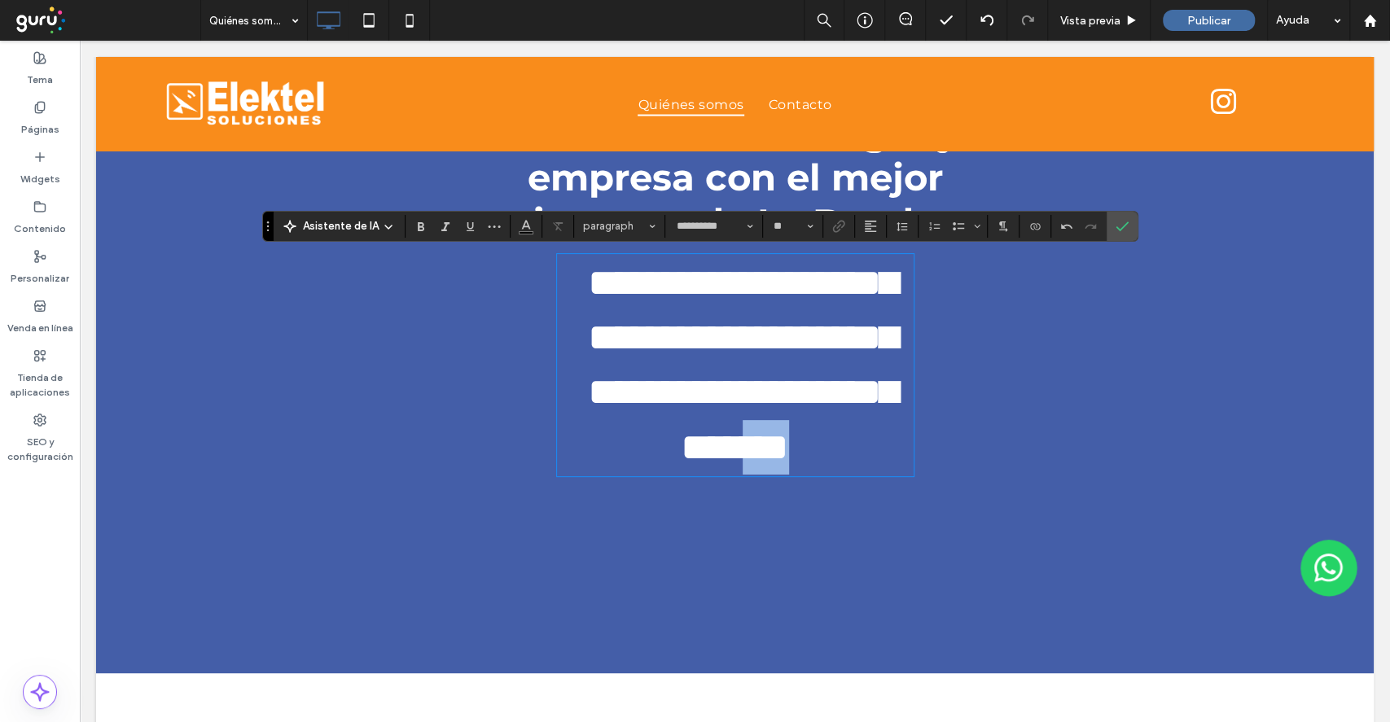
type input "**"
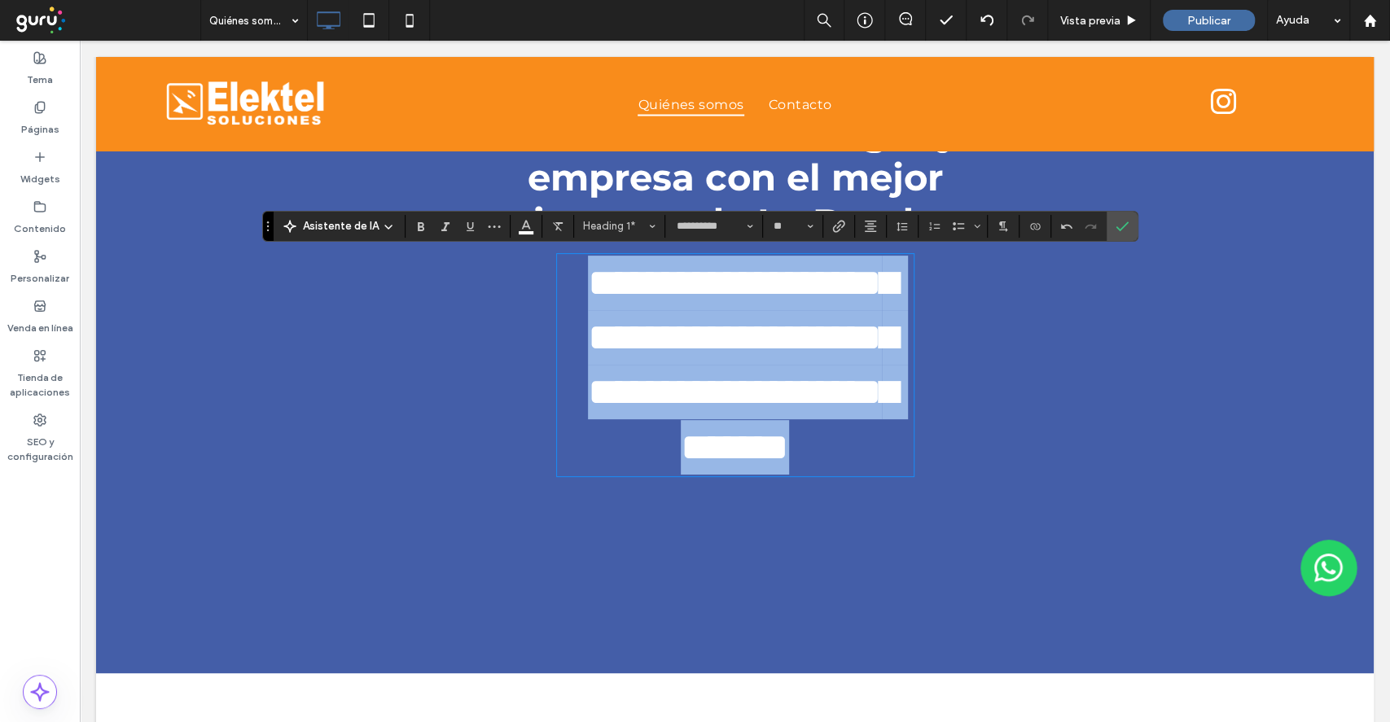
drag, startPoint x: 836, startPoint y: 517, endPoint x: 446, endPoint y: 275, distance: 458.9
click at [366, 235] on div "**********" at bounding box center [734, 296] width 1147 height 373
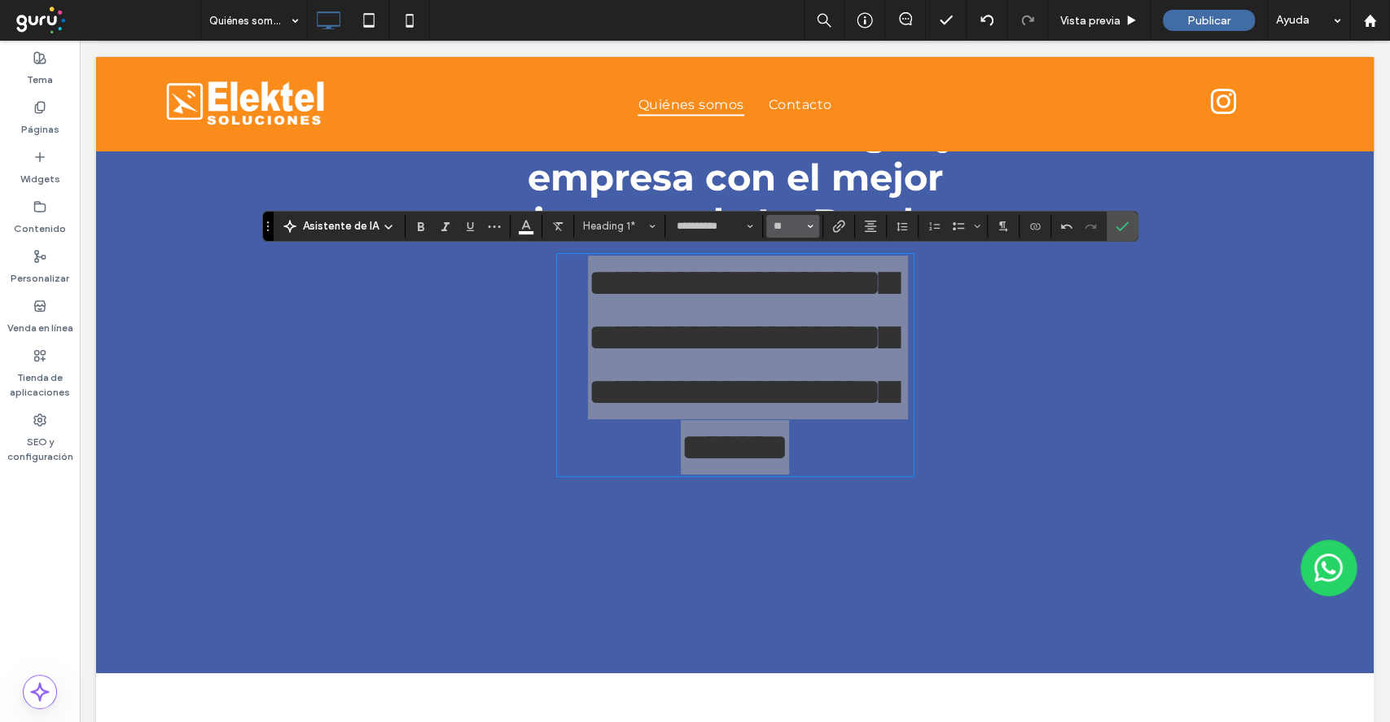
click at [808, 235] on span "Tamaño borde" at bounding box center [810, 226] width 7 height 21
click at [791, 329] on label "24" at bounding box center [792, 326] width 52 height 23
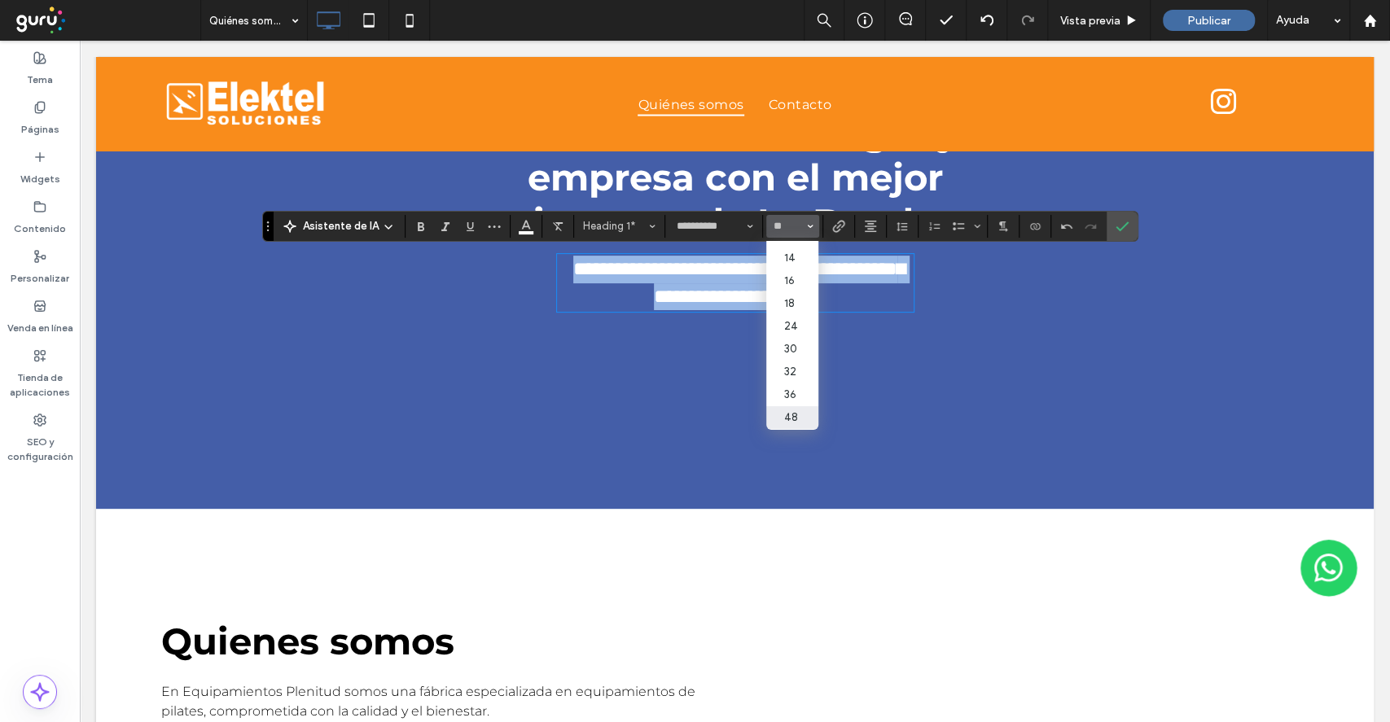
type input "**"
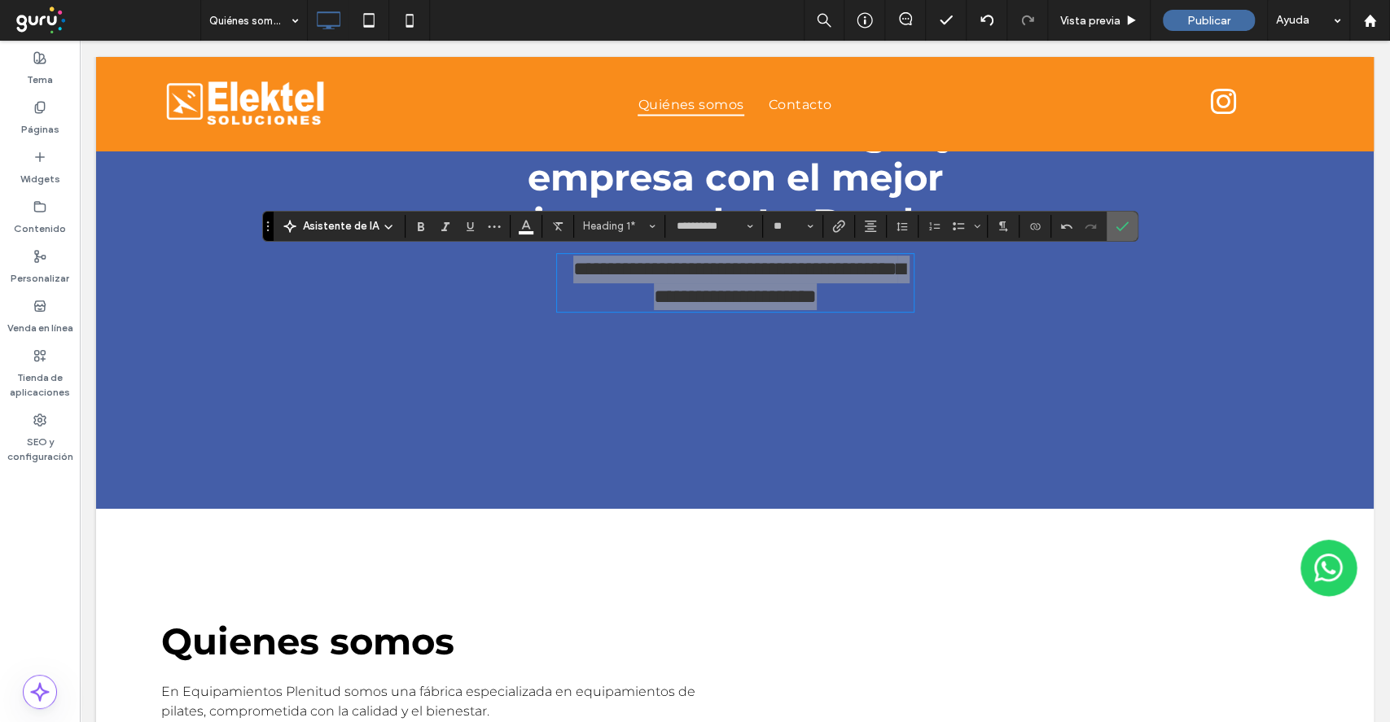
click at [1110, 236] on label "Confirmar" at bounding box center [1122, 226] width 24 height 29
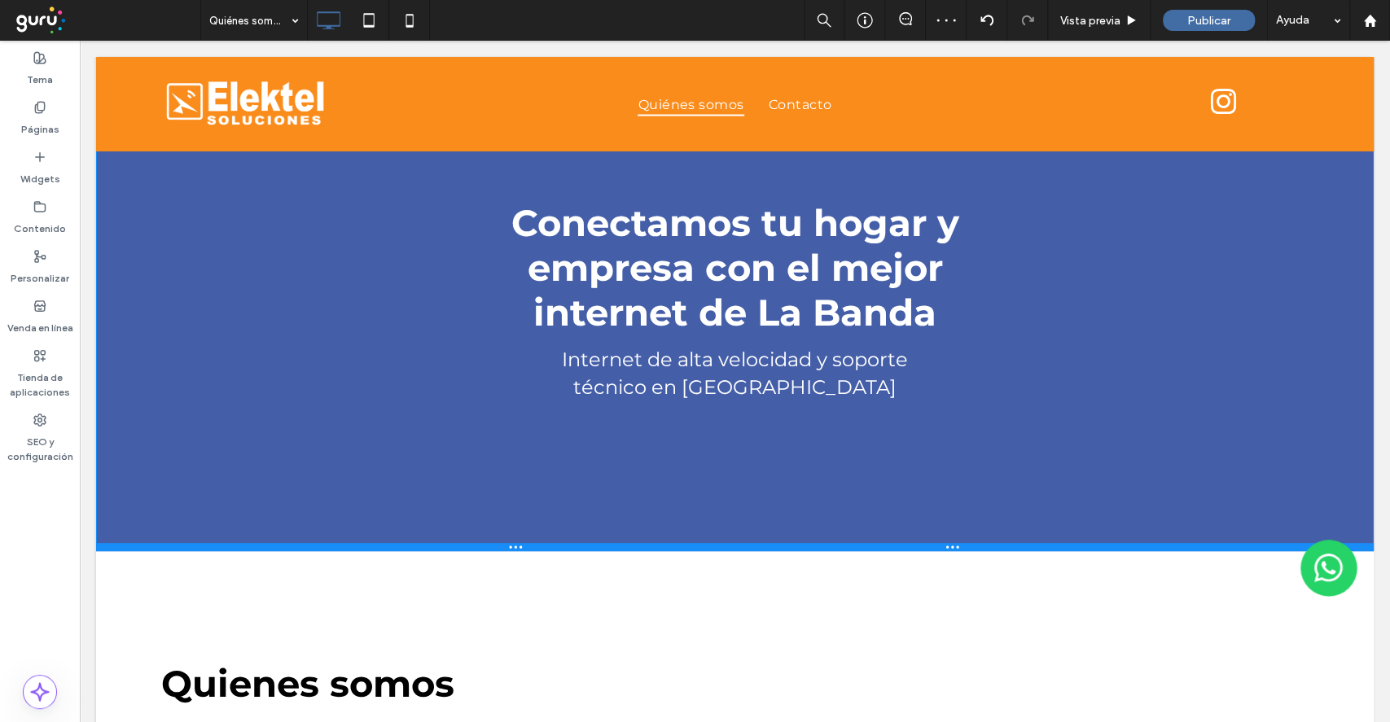
drag, startPoint x: 894, startPoint y: 642, endPoint x: 893, endPoint y: 543, distance: 98.5
click at [893, 543] on div at bounding box center [735, 547] width 1278 height 8
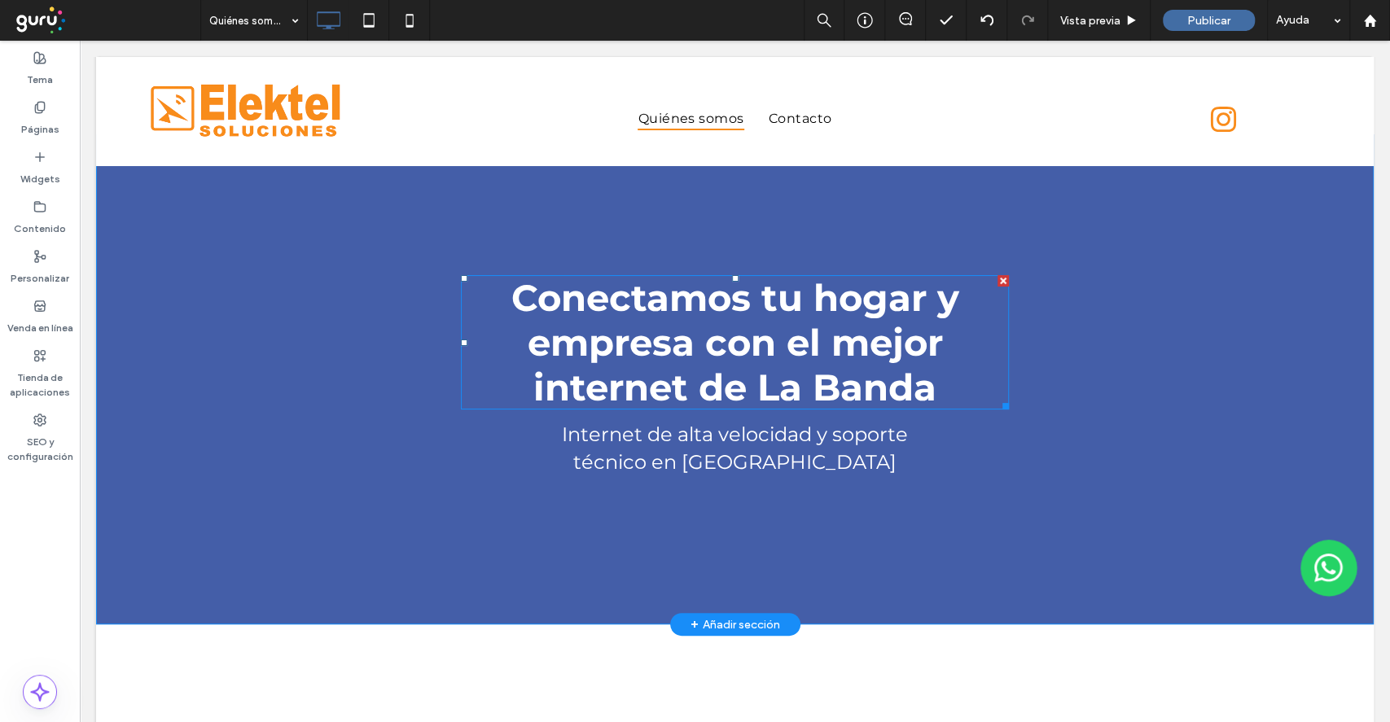
scroll to position [0, 0]
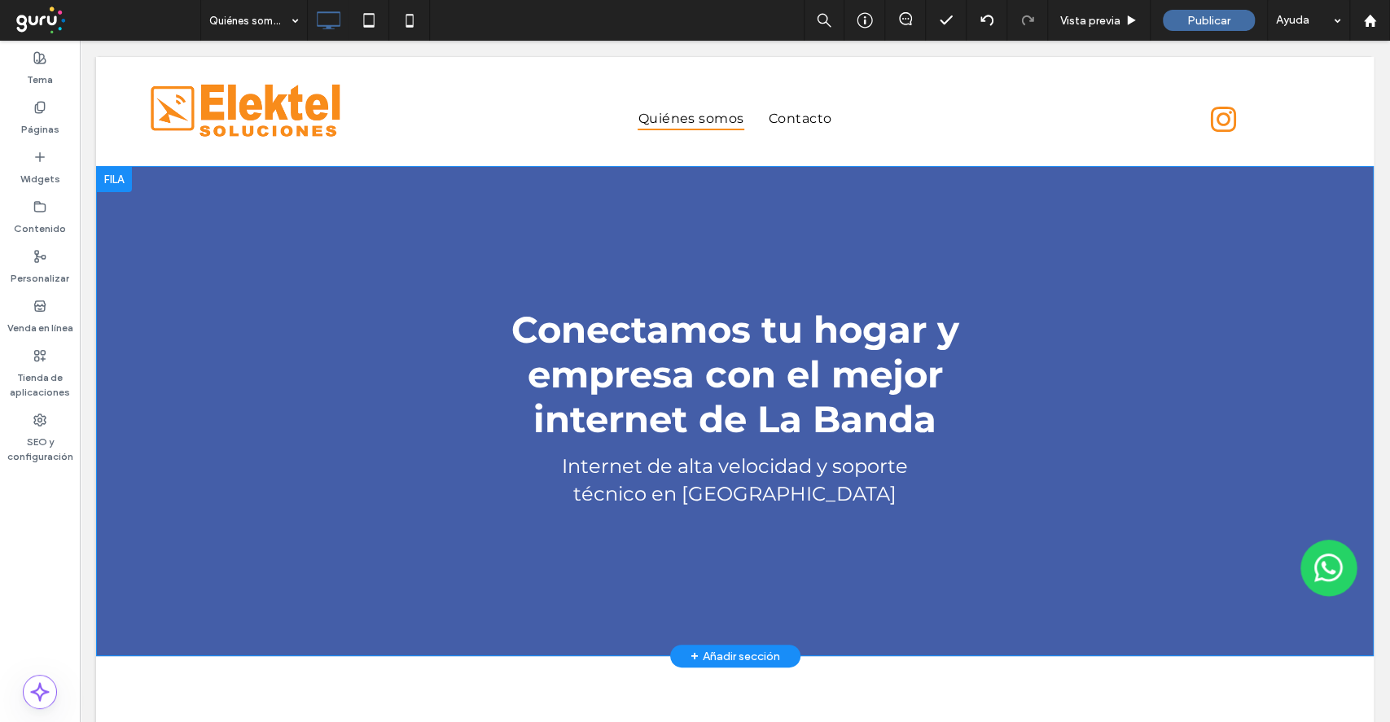
drag, startPoint x: 1210, startPoint y: 271, endPoint x: 1211, endPoint y: 279, distance: 8.2
click at [1214, 275] on div "Conectamos tu hogar y empresa con el mejor internet de La Banda Internet de alt…" at bounding box center [735, 411] width 1278 height 490
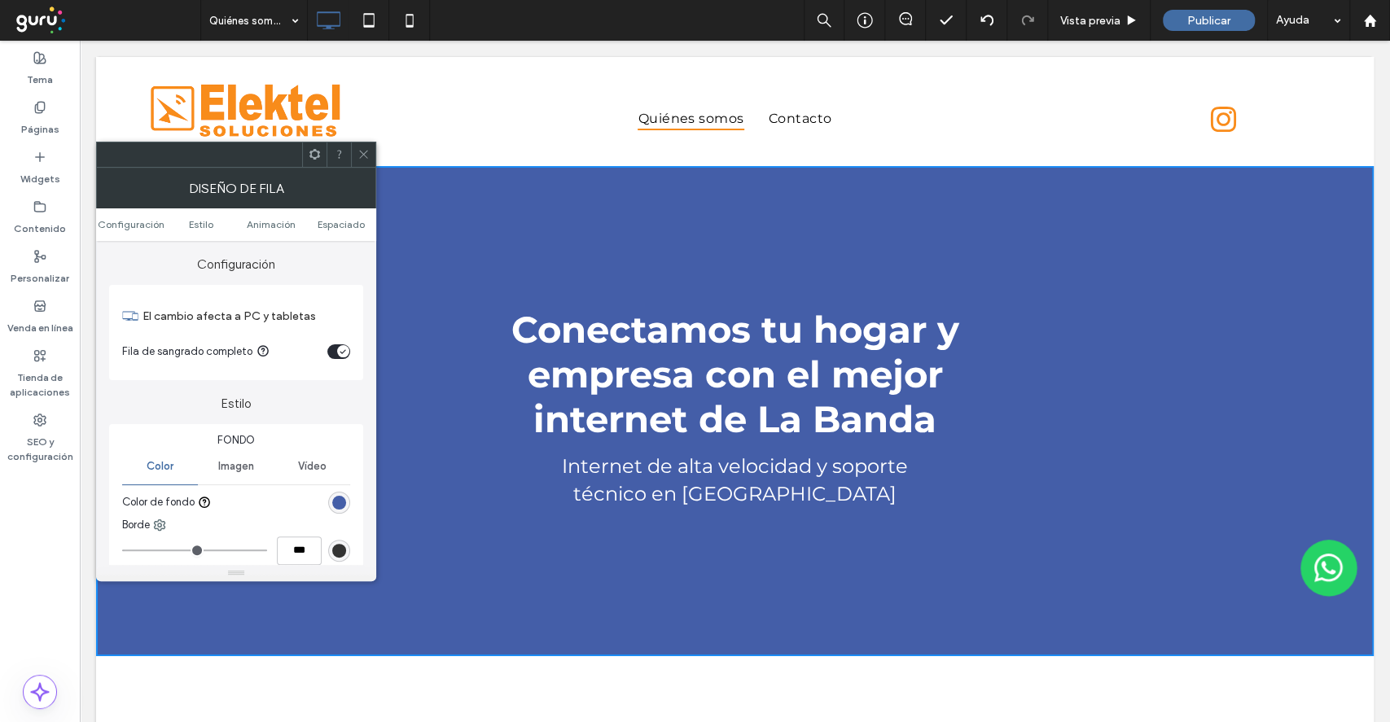
click at [362, 157] on icon at bounding box center [363, 154] width 12 height 12
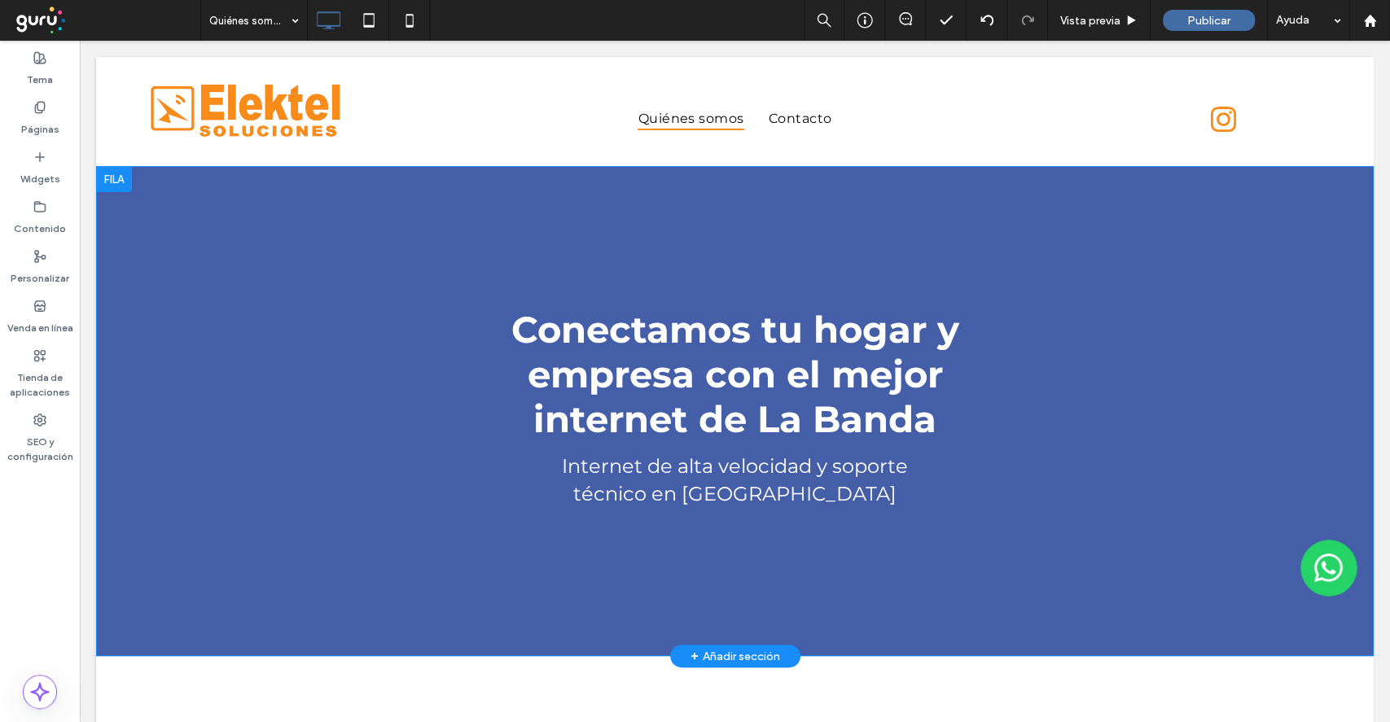
click at [139, 215] on div "Conectamos tu hogar y empresa con el mejor internet de La Banda Internet de alt…" at bounding box center [735, 411] width 1278 height 490
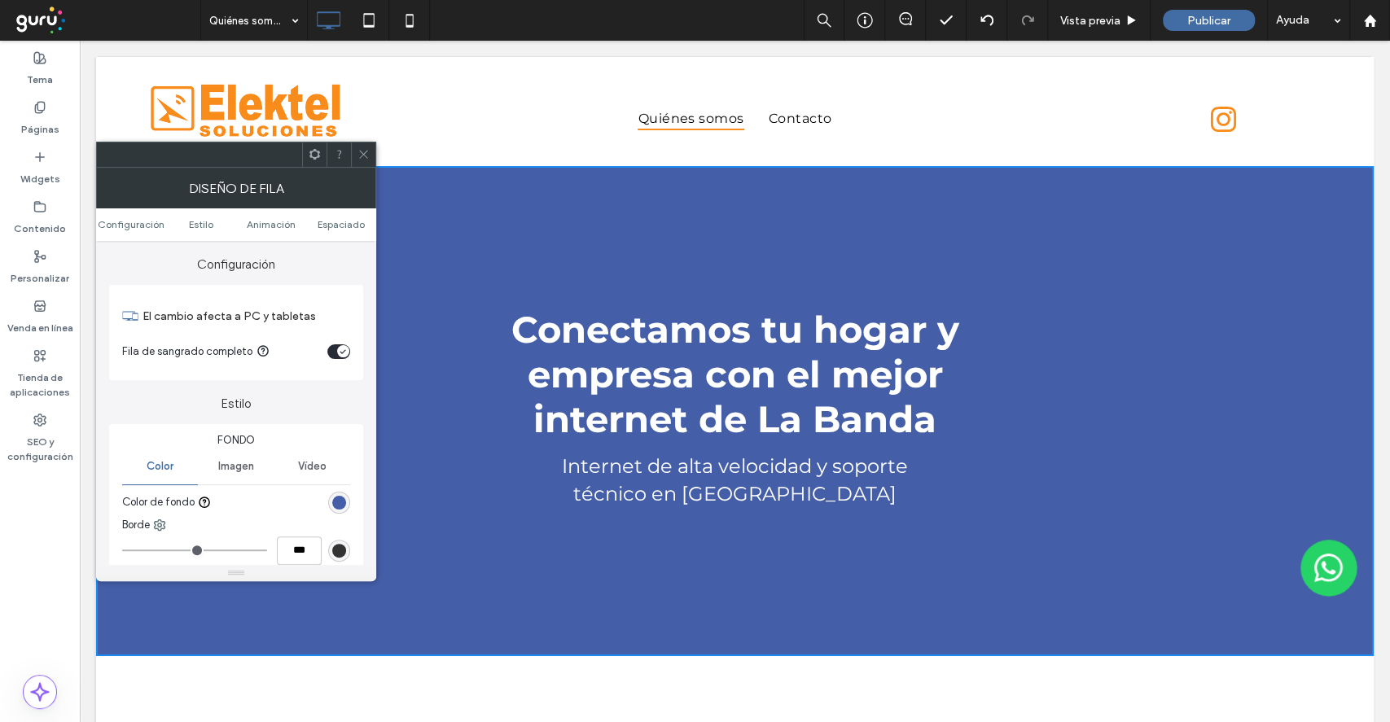
click at [239, 470] on span "Imagen" at bounding box center [236, 466] width 36 height 13
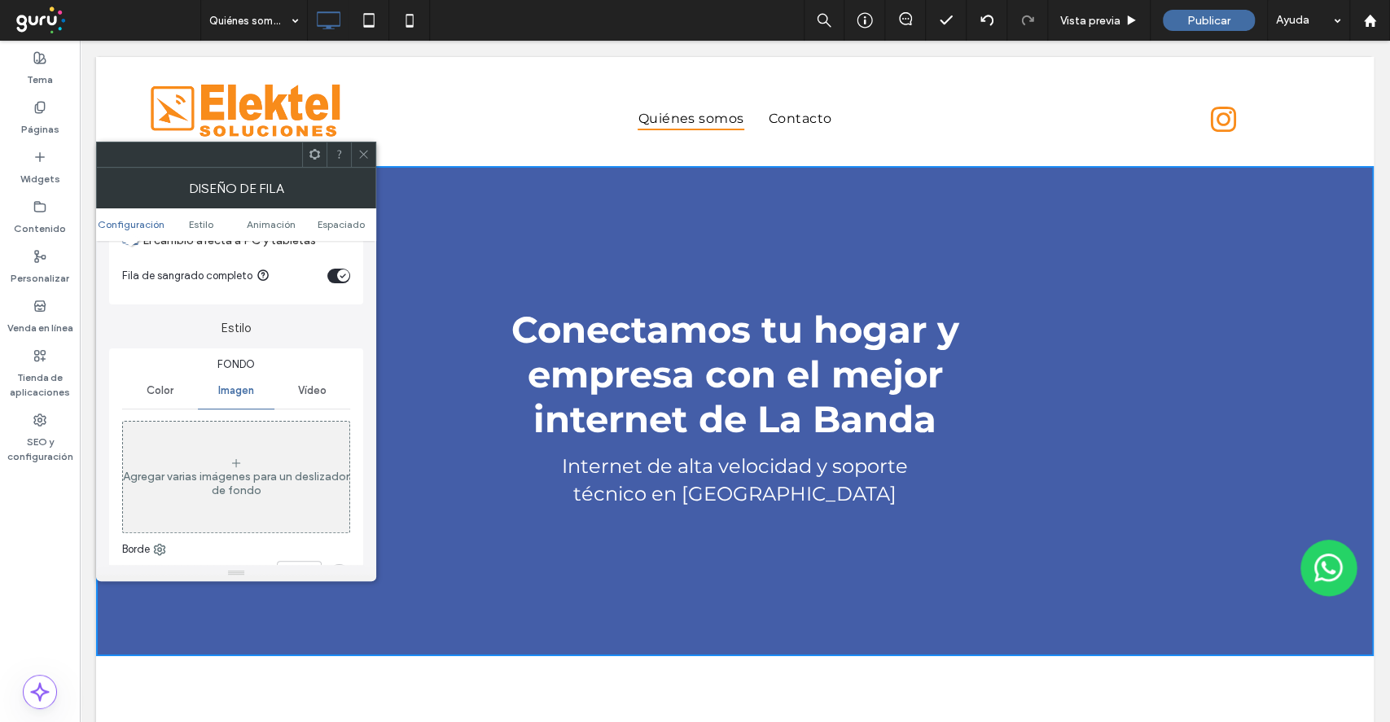
scroll to position [108, 0]
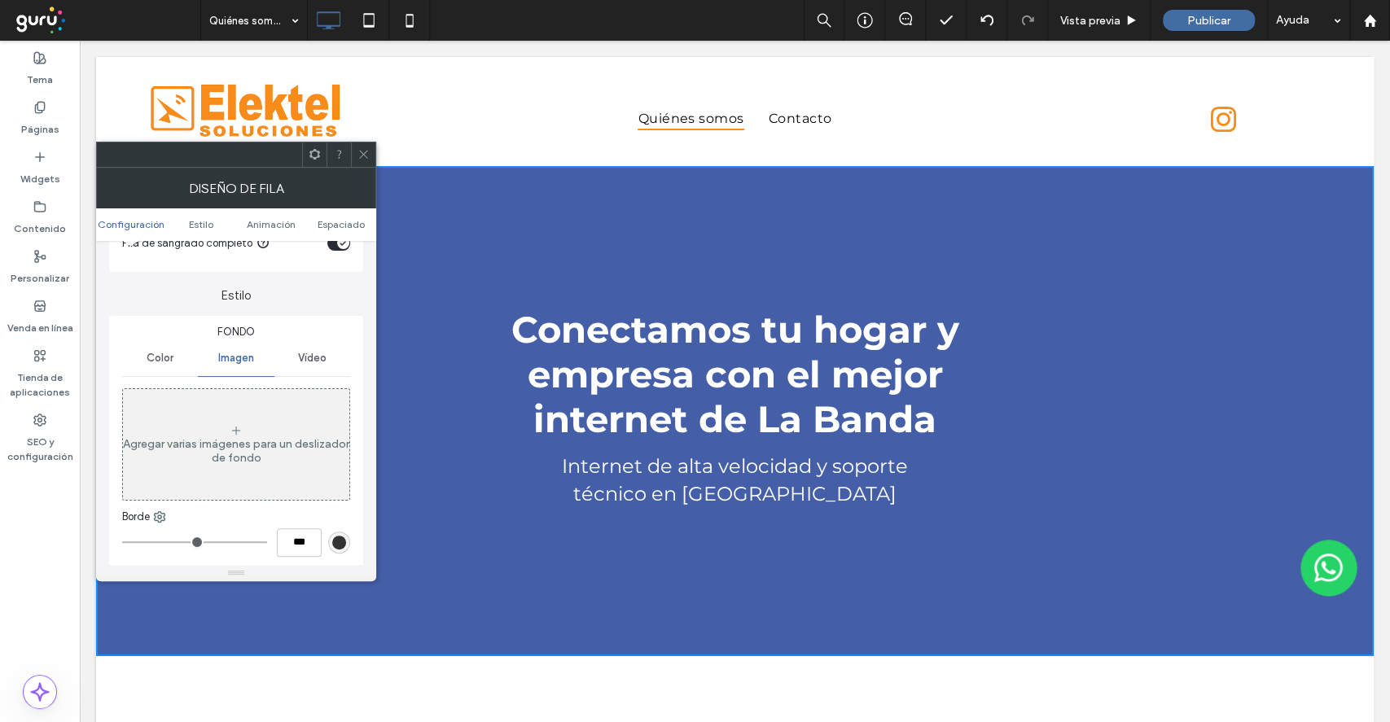
click at [234, 456] on div "Agregar varias imágenes para un deslizador de fondo" at bounding box center [236, 451] width 226 height 28
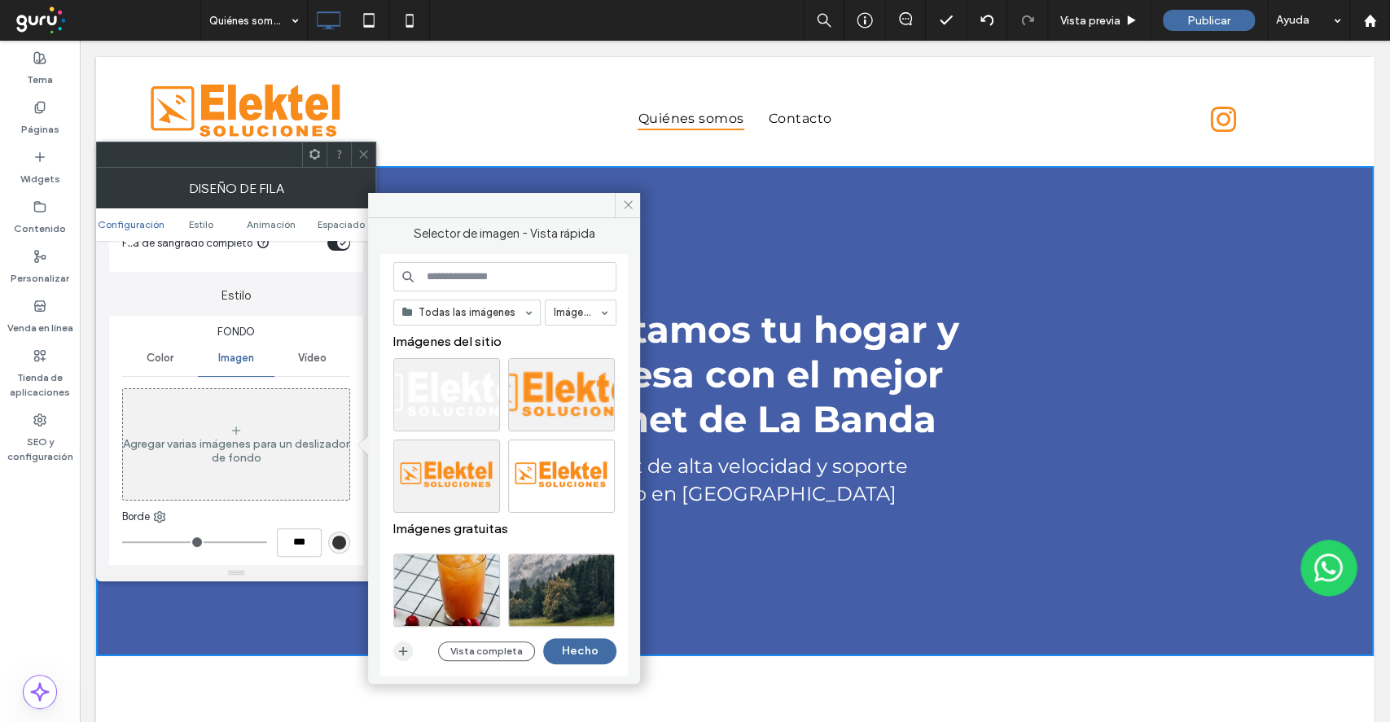
click at [395, 648] on span "button" at bounding box center [403, 652] width 20 height 20
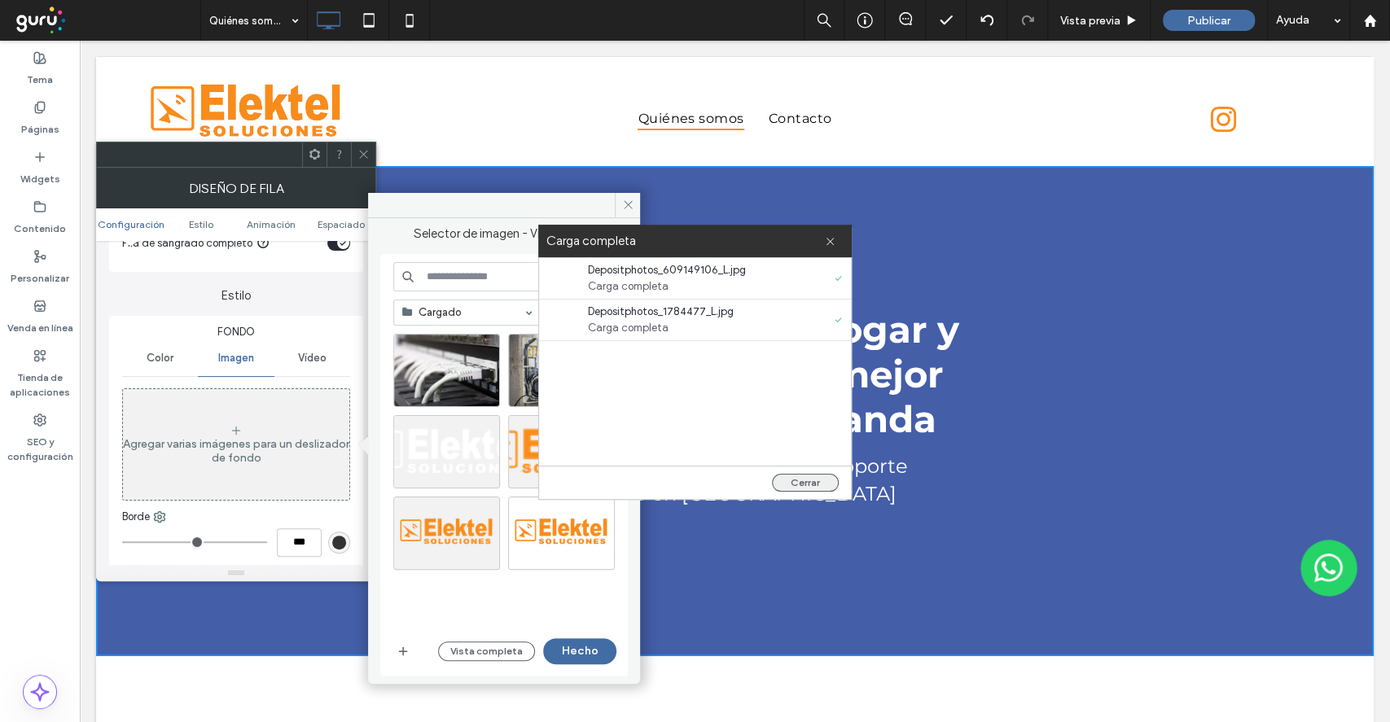
click at [828, 488] on button "Cerrar" at bounding box center [805, 483] width 67 height 18
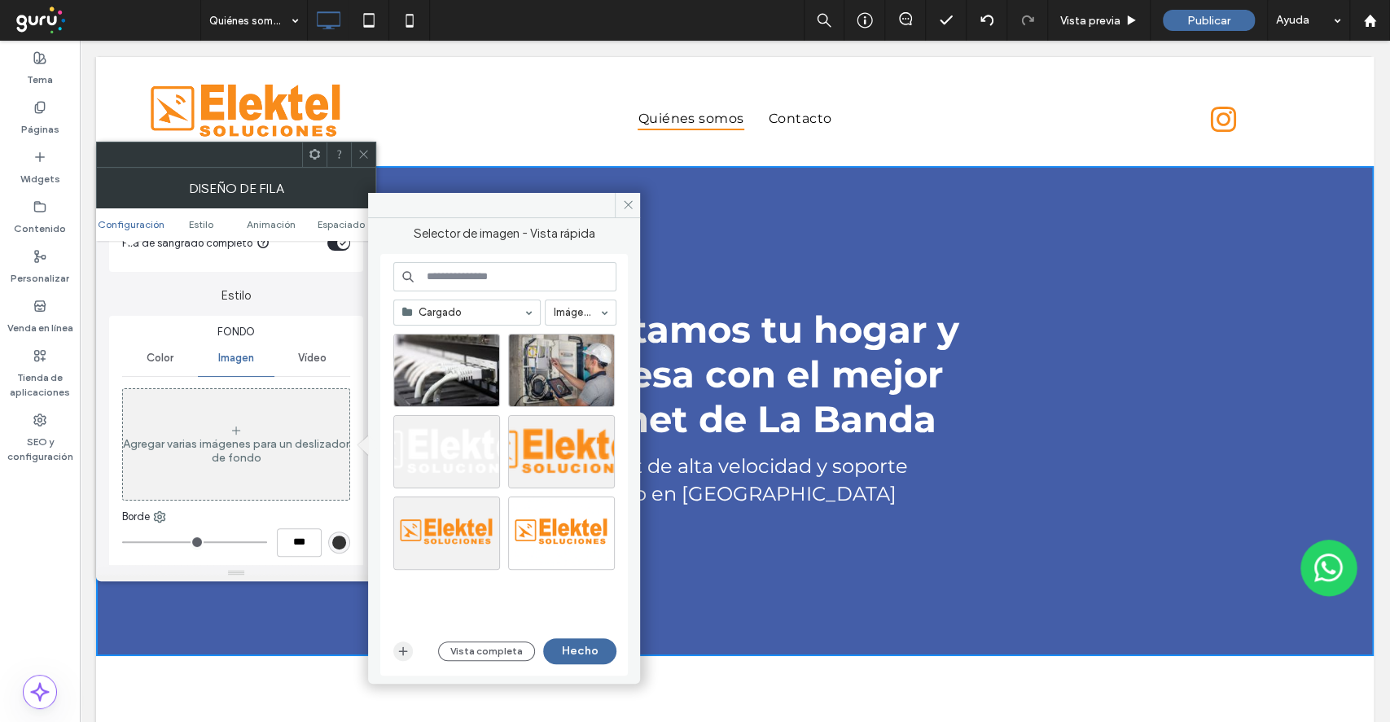
click at [410, 649] on span "button" at bounding box center [403, 652] width 20 height 20
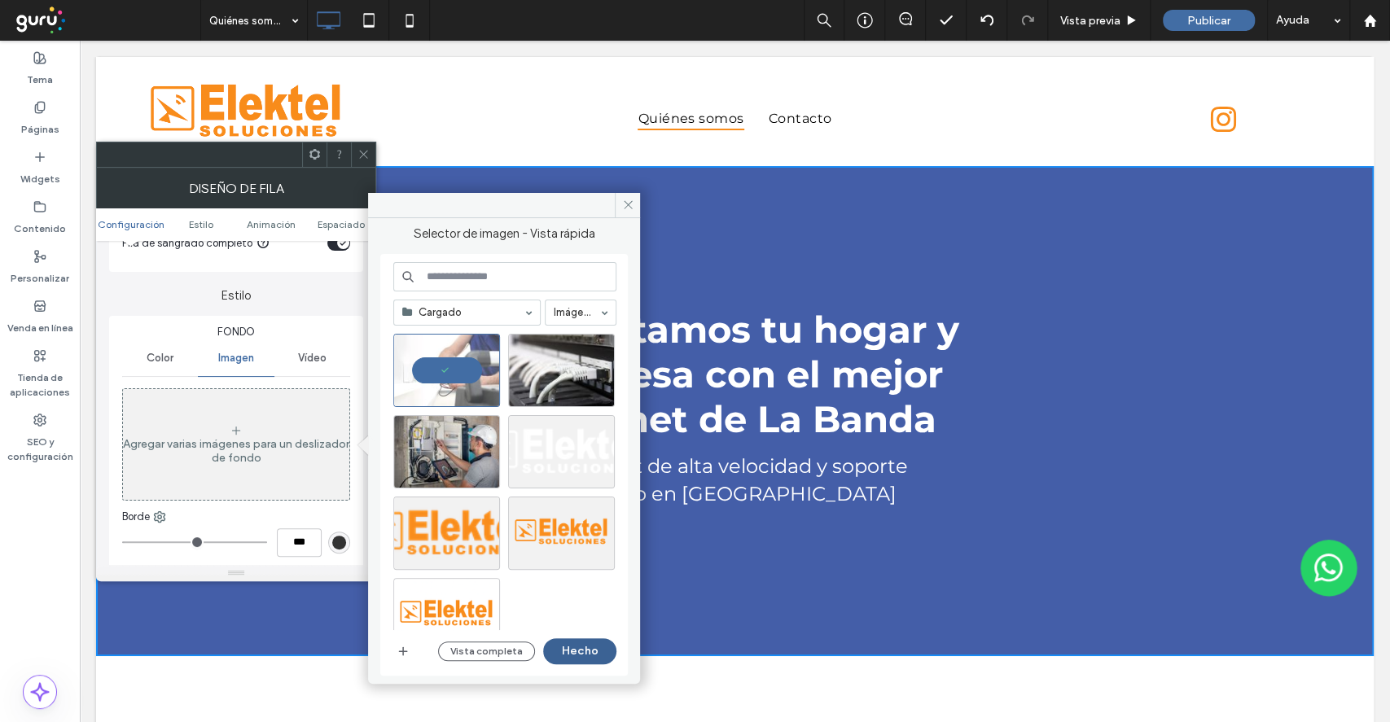
click at [585, 660] on button "Hecho" at bounding box center [579, 651] width 73 height 26
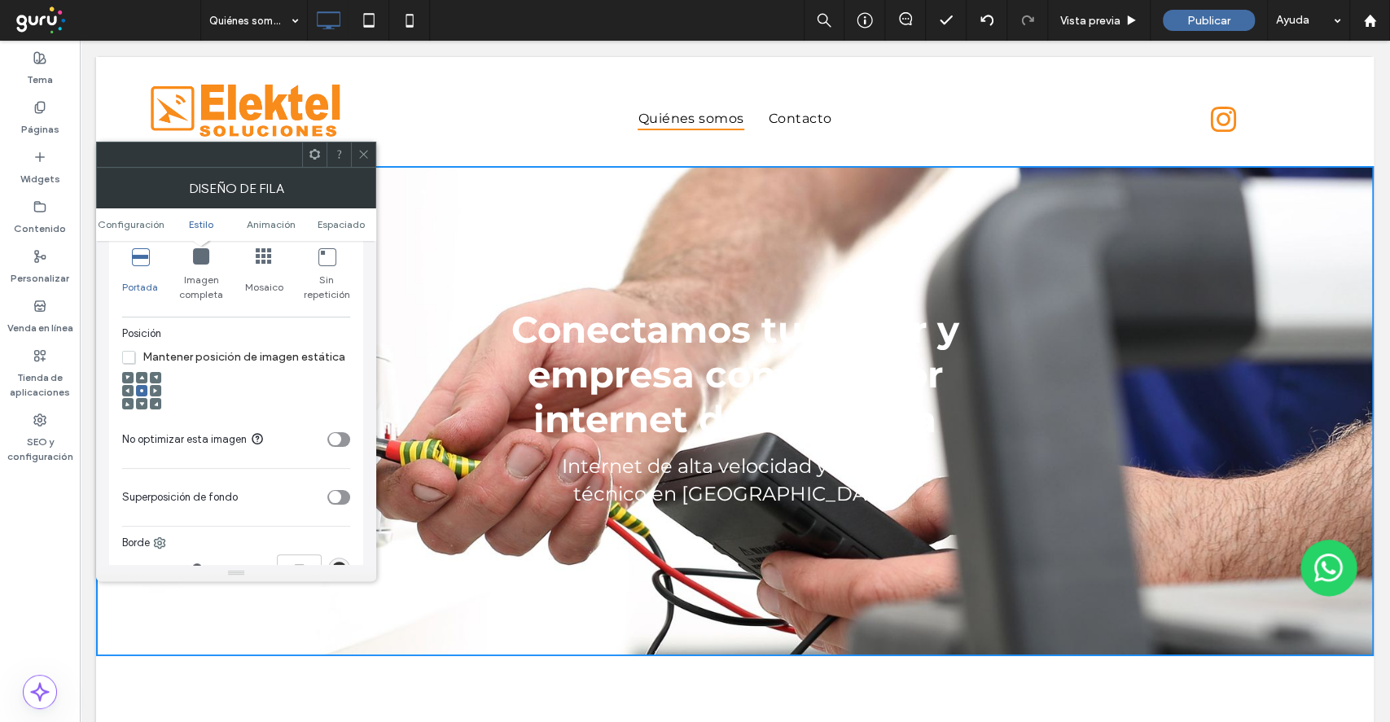
scroll to position [651, 0]
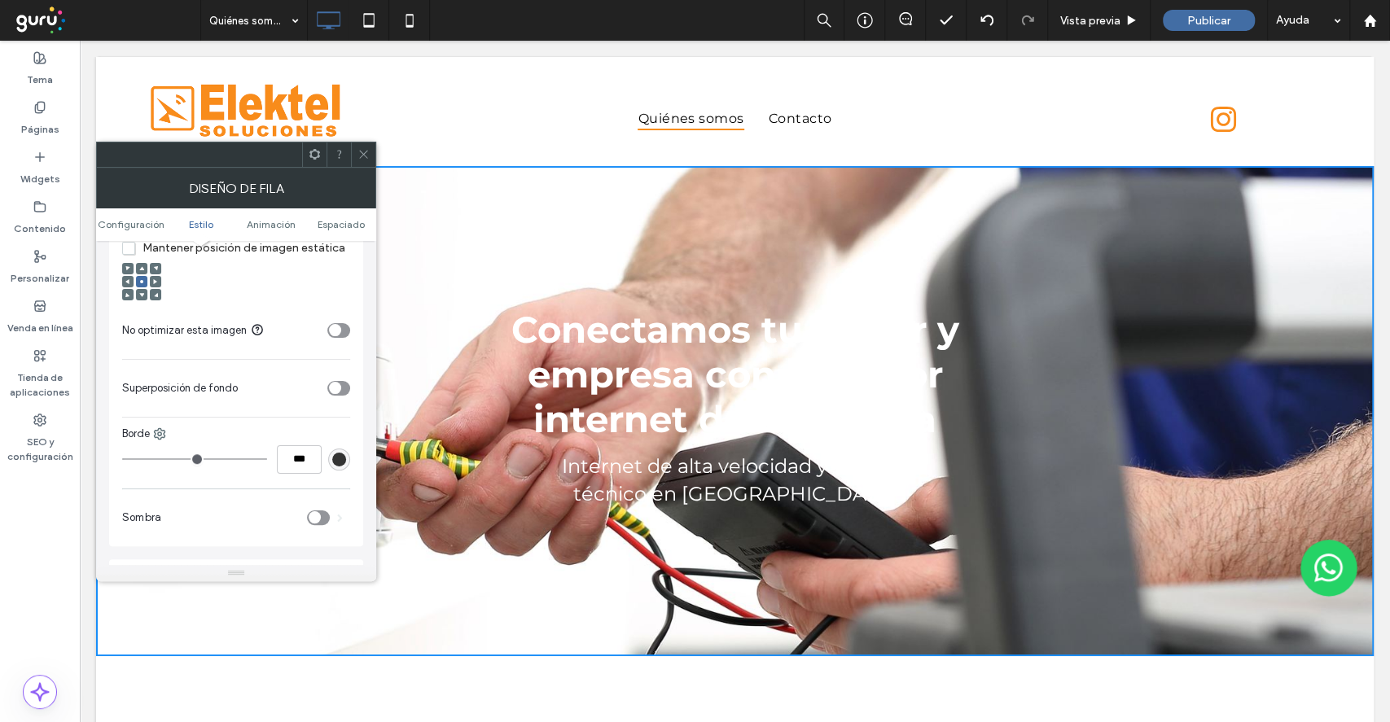
click at [344, 392] on div "toggle" at bounding box center [338, 388] width 23 height 15
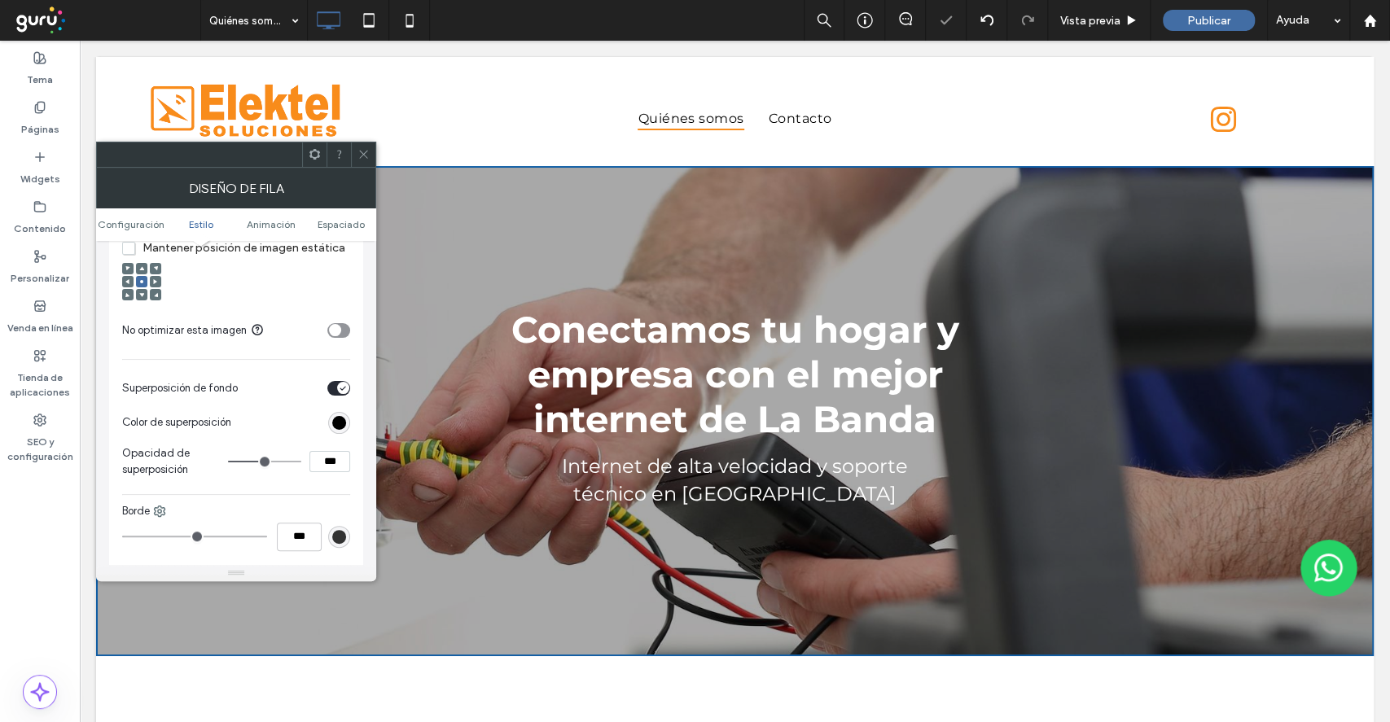
type input "**"
type input "***"
click at [259, 461] on input "range" at bounding box center [264, 462] width 73 height 2
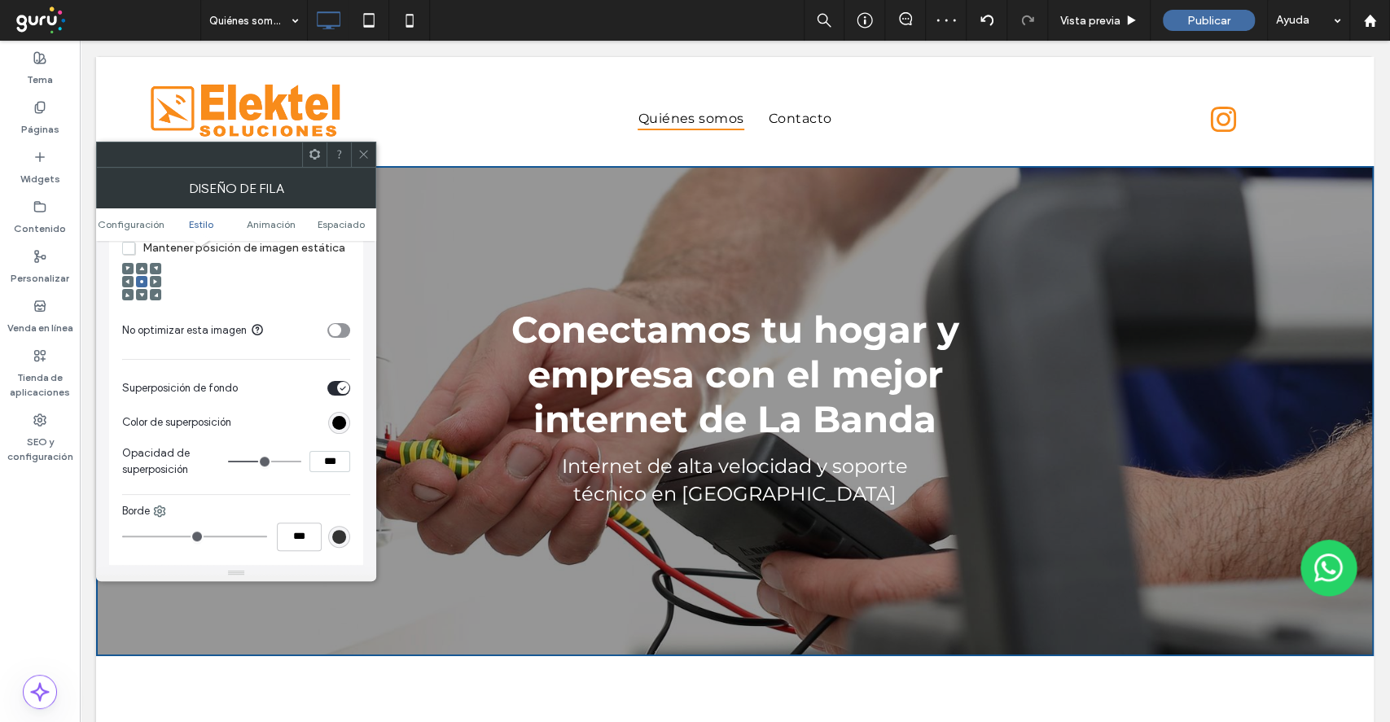
click at [259, 461] on input "range" at bounding box center [264, 462] width 73 height 2
type input "**"
type input "***"
type input "**"
type input "***"
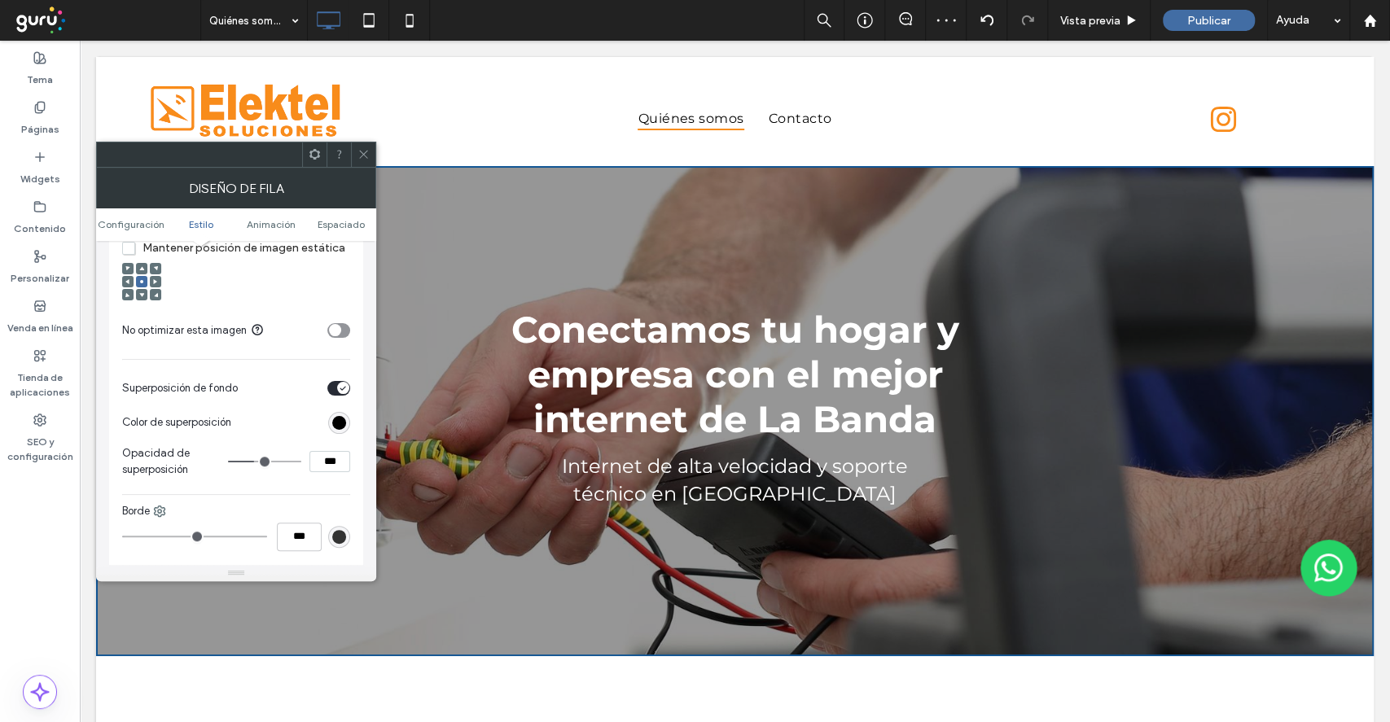
type input "**"
type input "***"
type input "**"
type input "***"
type input "**"
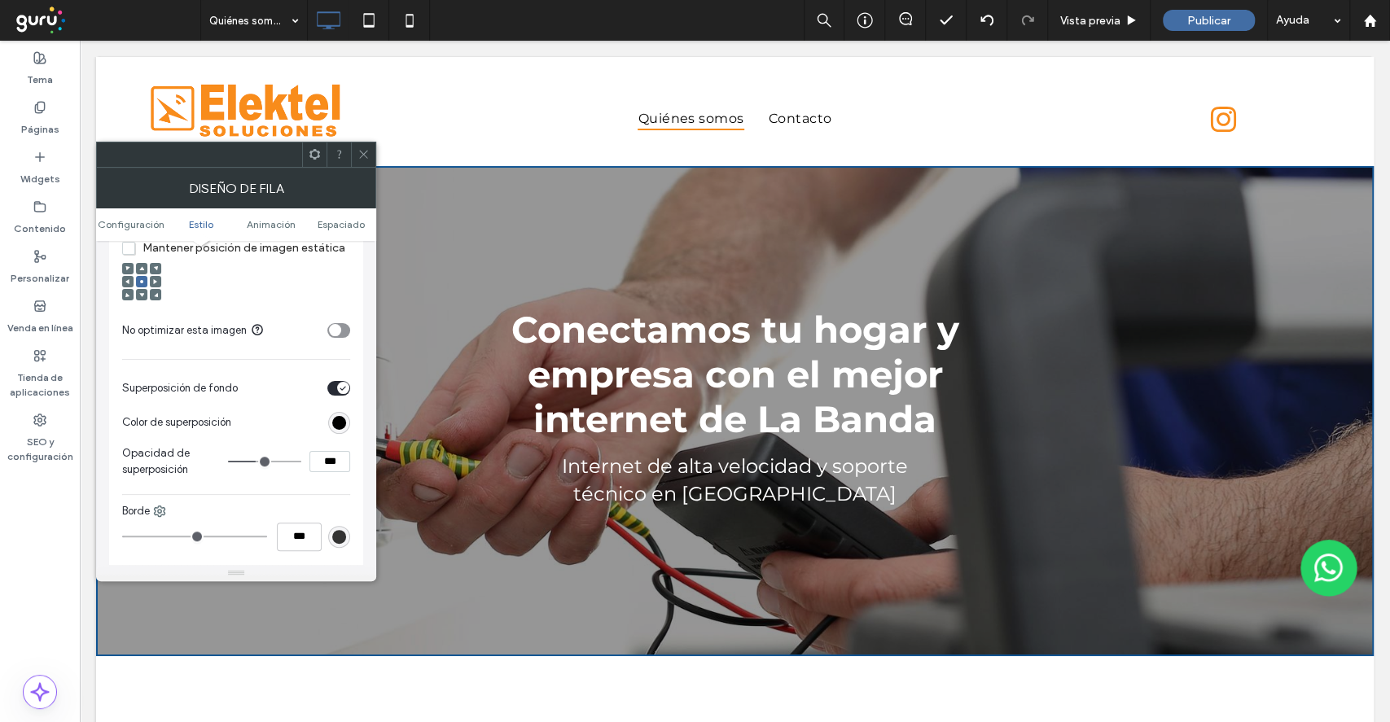
click at [257, 461] on input "range" at bounding box center [264, 462] width 73 height 2
click at [359, 155] on icon at bounding box center [363, 154] width 12 height 12
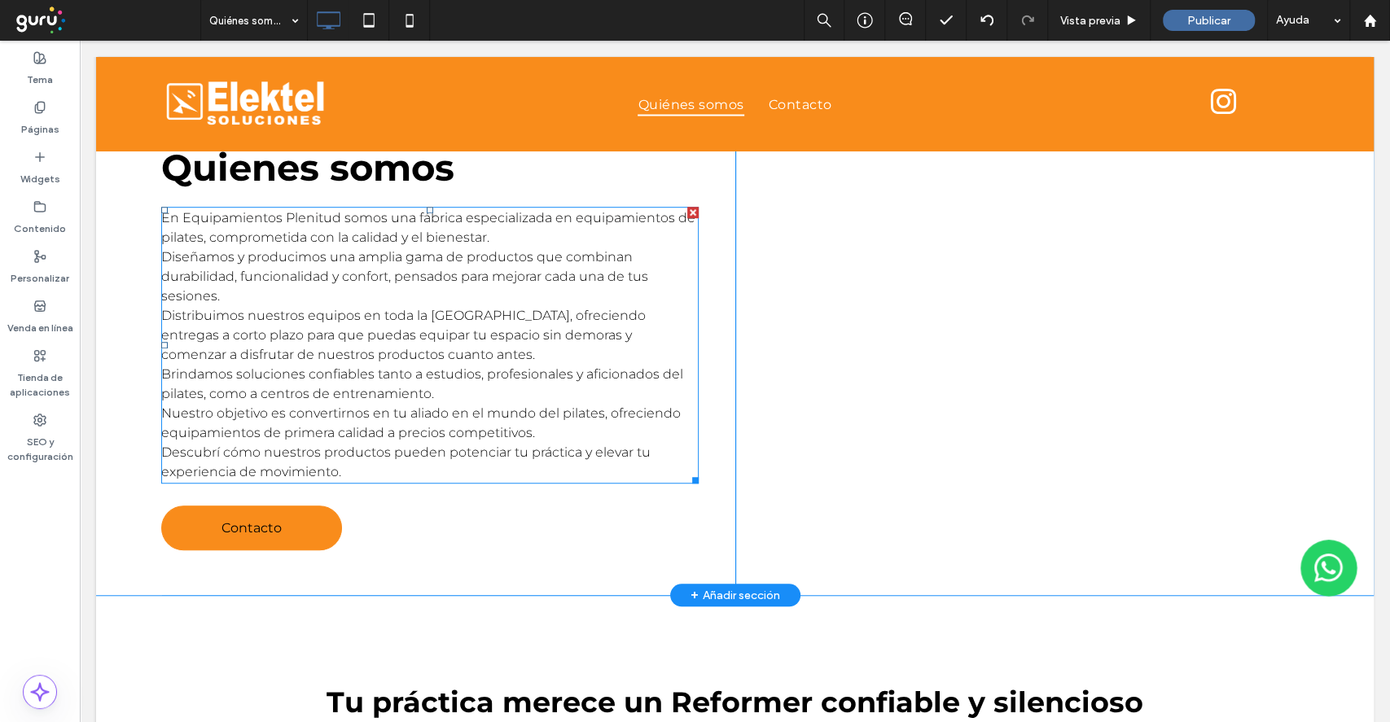
scroll to position [542, 0]
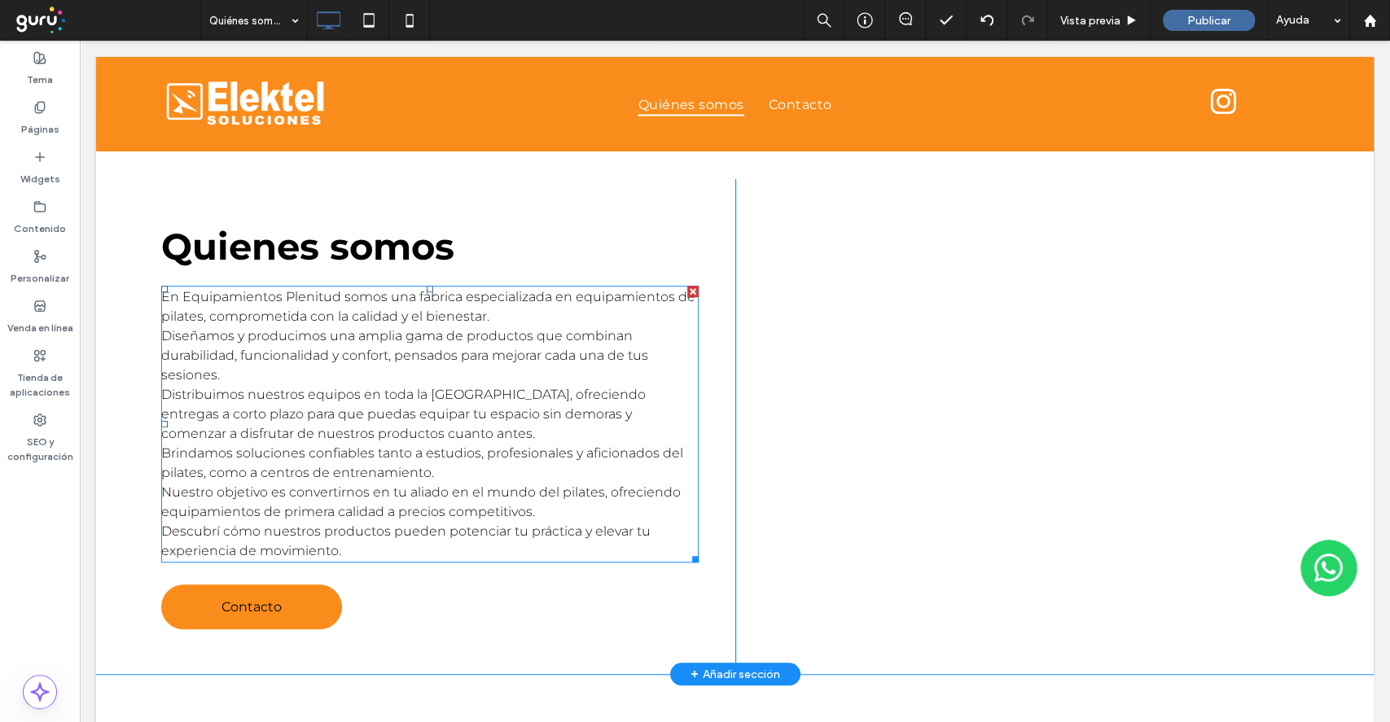
click at [561, 449] on span "Brindamos soluciones confiables tanto a estudios, profesionales y aficionados d…" at bounding box center [422, 482] width 522 height 74
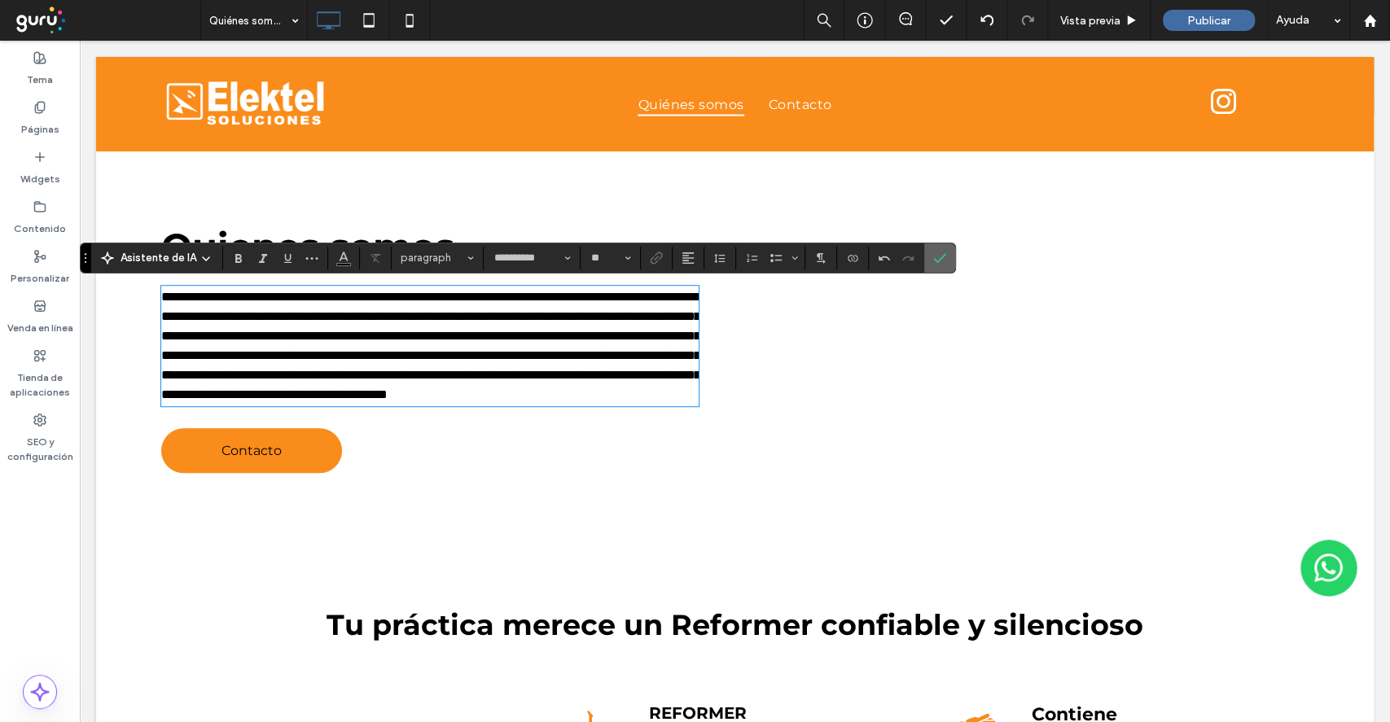
click at [928, 257] on label "Confirmar" at bounding box center [939, 257] width 24 height 29
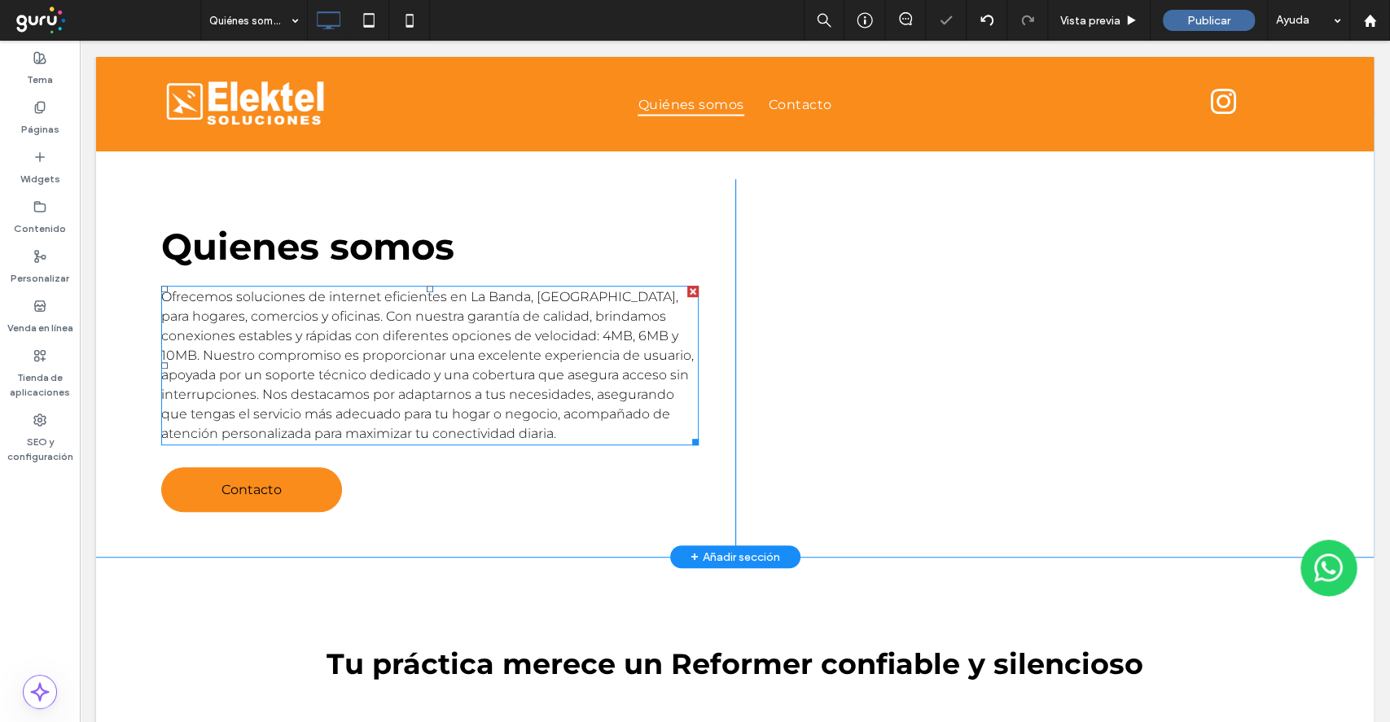
click at [458, 408] on span "Ofrecemos soluciones de internet eficientes en La Banda, [GEOGRAPHIC_DATA], par…" at bounding box center [427, 365] width 533 height 152
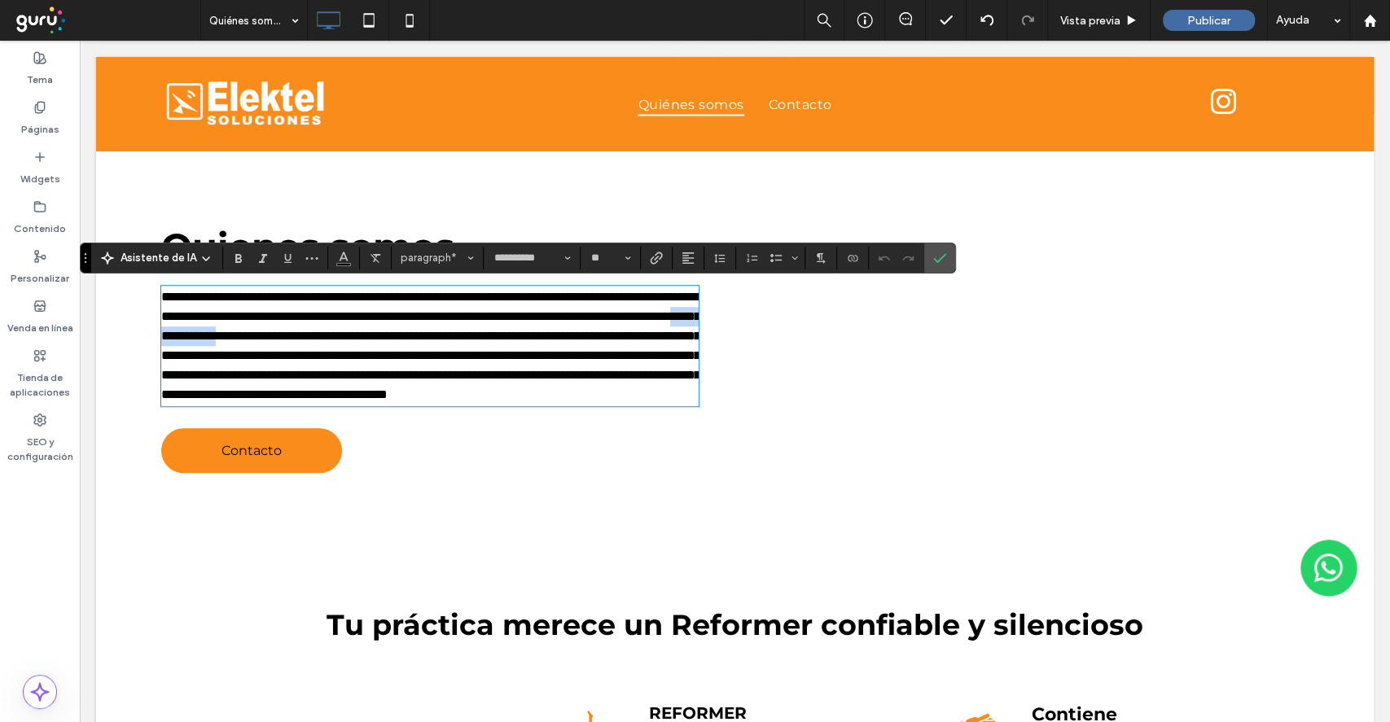
drag, startPoint x: 594, startPoint y: 330, endPoint x: 197, endPoint y: 362, distance: 397.8
click at [197, 362] on span "**********" at bounding box center [430, 346] width 539 height 110
click at [945, 248] on label "Confirmar" at bounding box center [939, 257] width 24 height 29
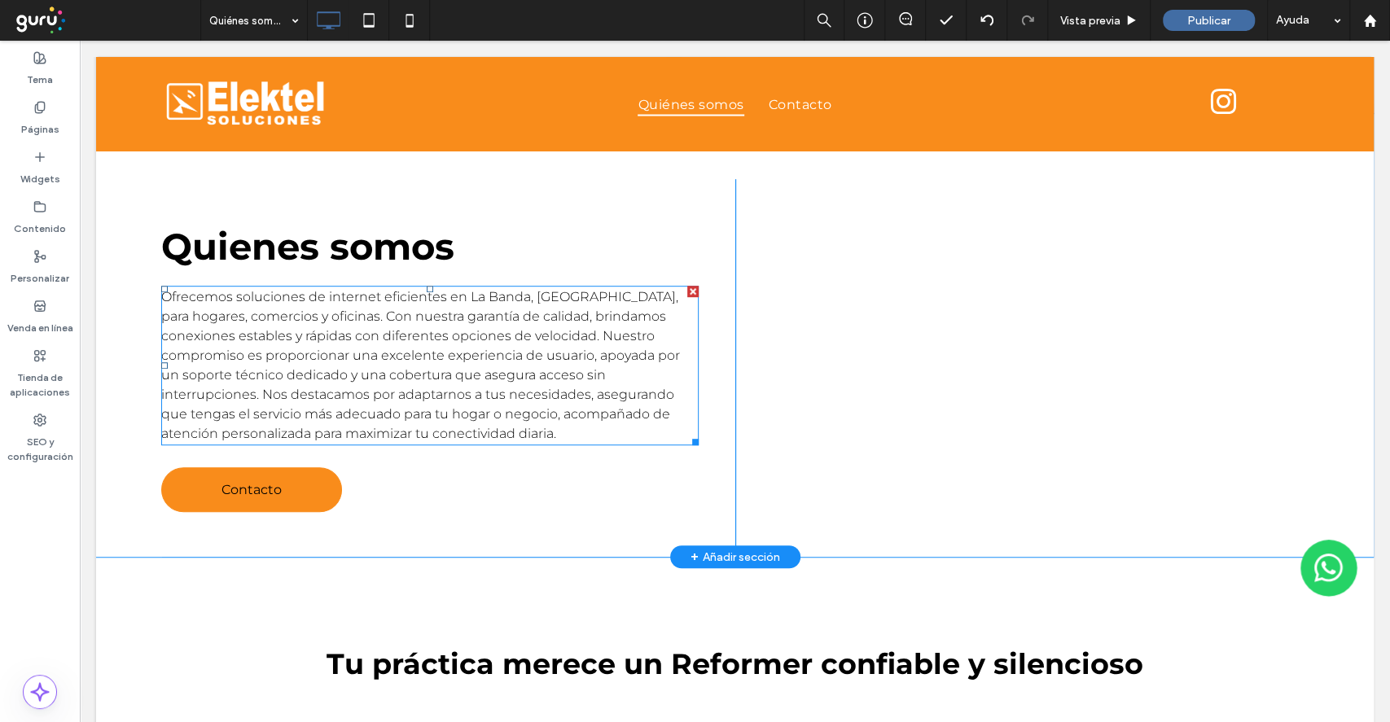
click at [448, 364] on p "Ofrecemos soluciones de internet eficientes en La Banda, [GEOGRAPHIC_DATA], par…" at bounding box center [429, 365] width 537 height 156
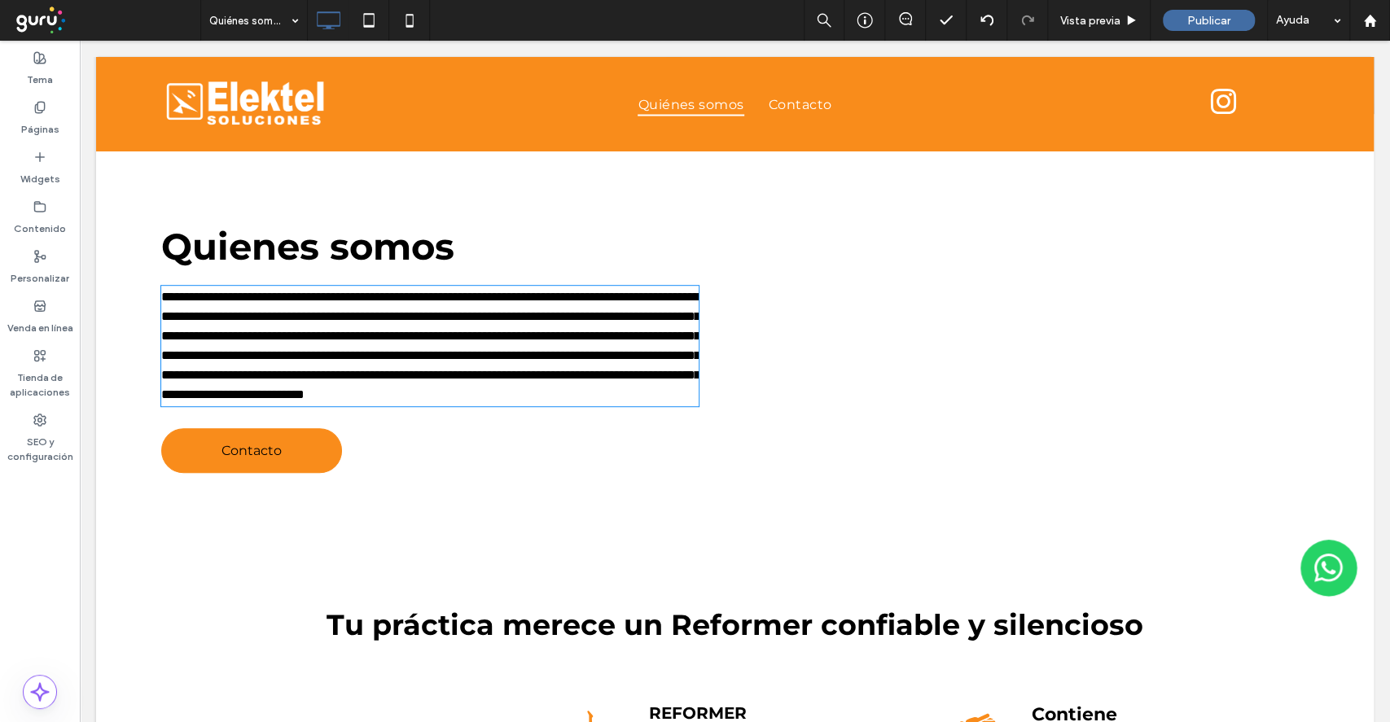
type input "**********"
type input "**"
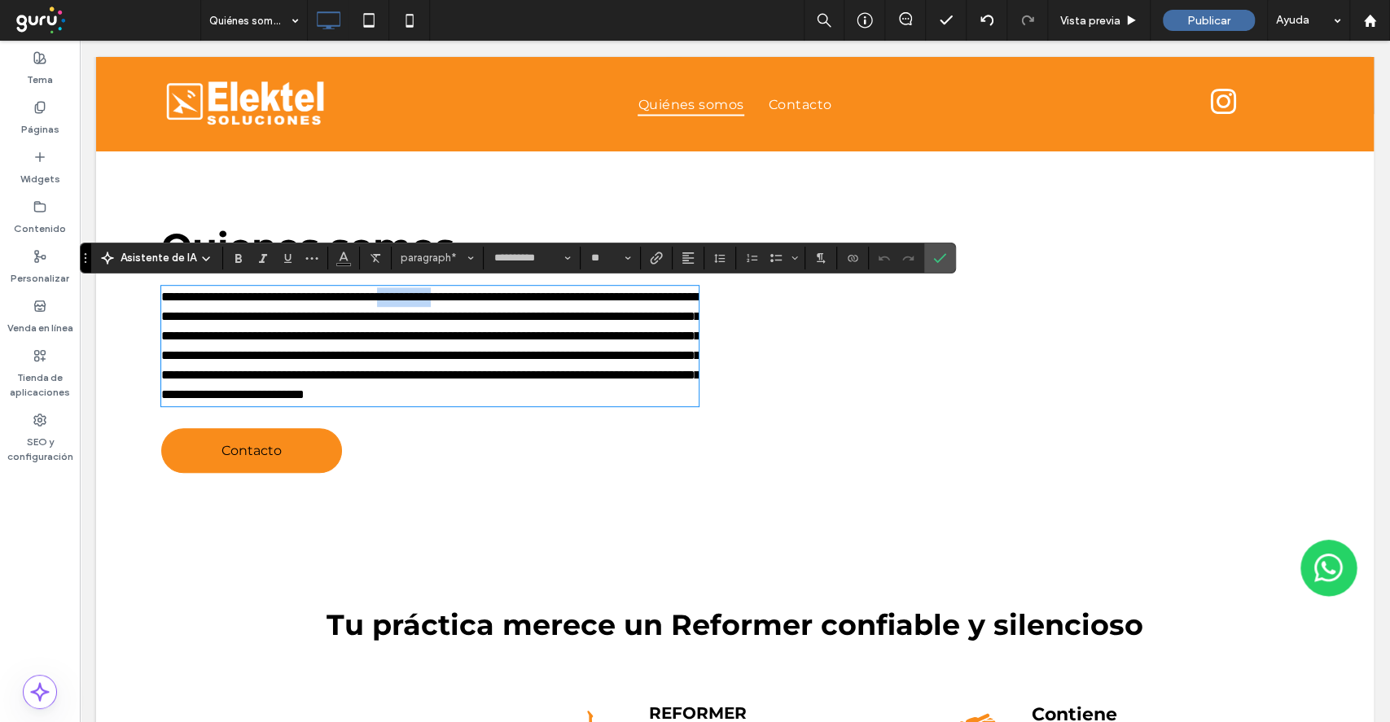
drag, startPoint x: 449, startPoint y: 295, endPoint x: 523, endPoint y: 322, distance: 78.3
click at [526, 291] on span "**********" at bounding box center [430, 346] width 539 height 110
click at [942, 258] on icon "Confirmar" at bounding box center [939, 258] width 13 height 13
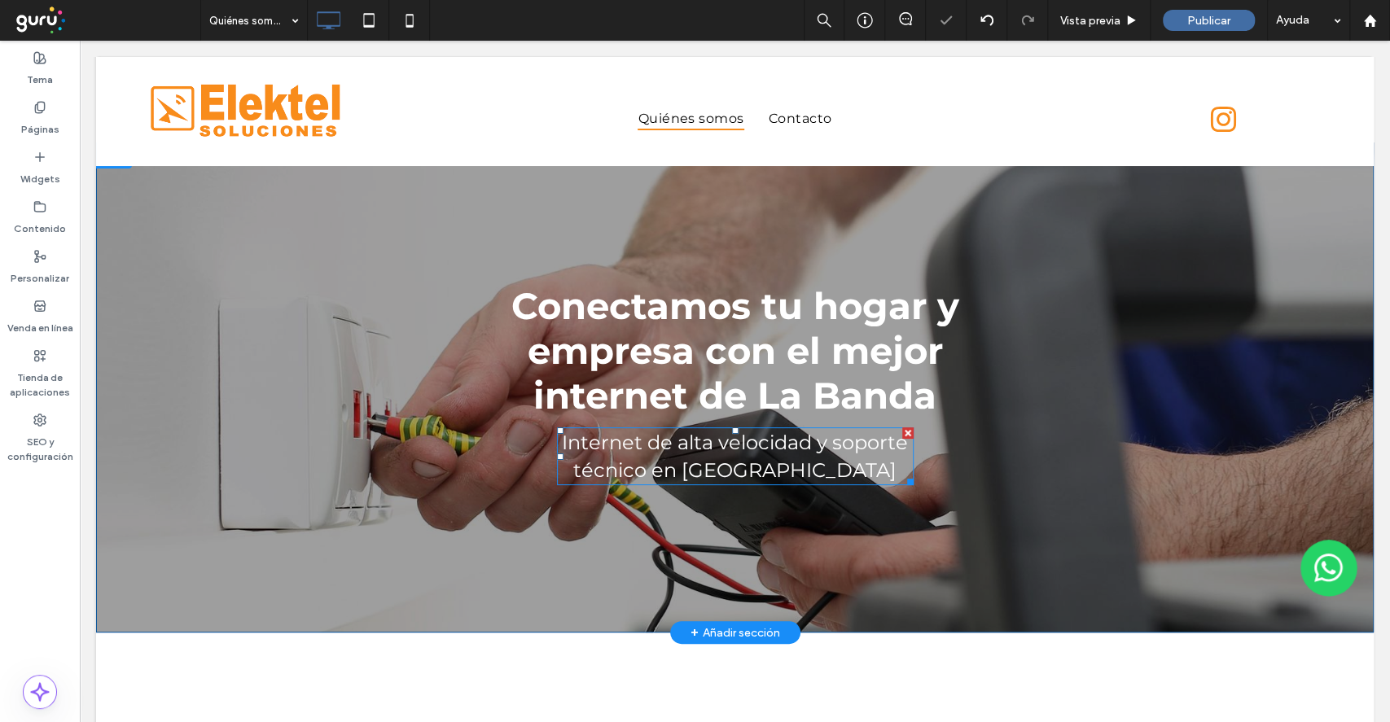
scroll to position [0, 0]
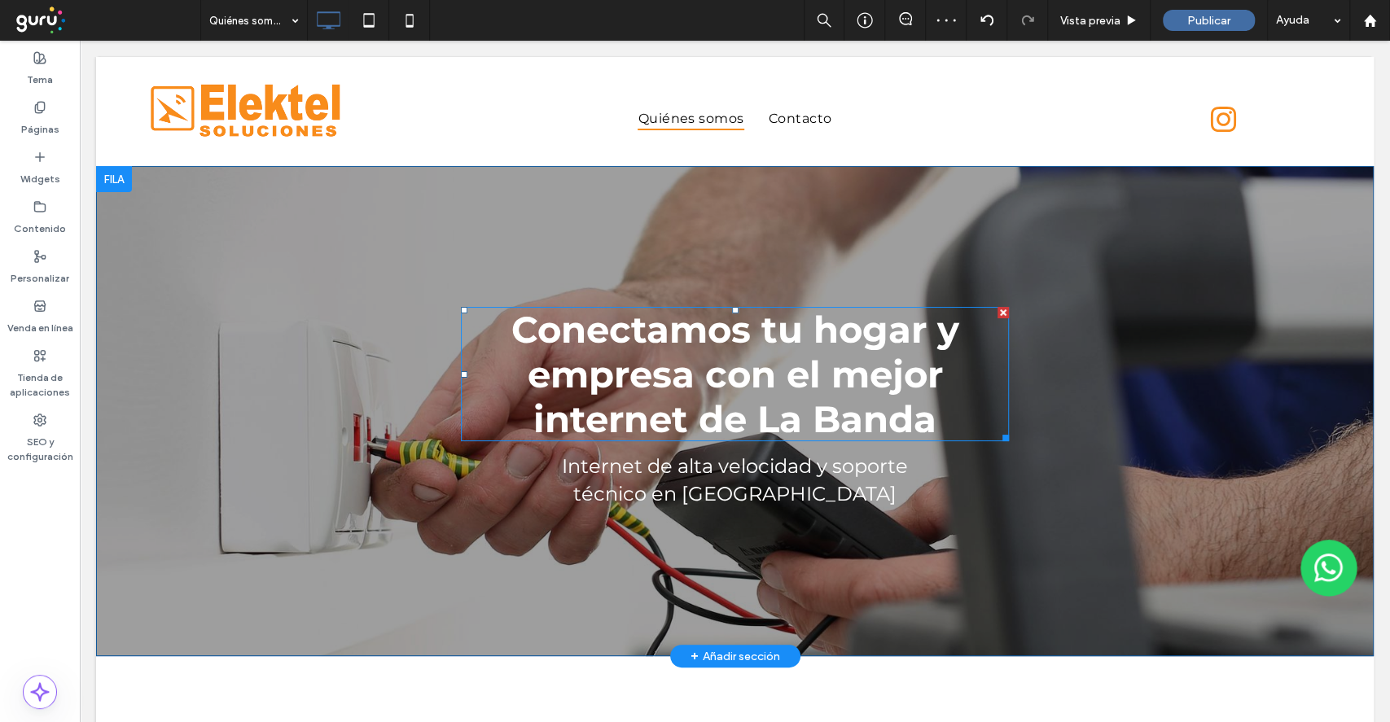
click at [826, 360] on strong "Conectamos tu hogar y empresa con el mejor internet de La Banda" at bounding box center [735, 374] width 448 height 134
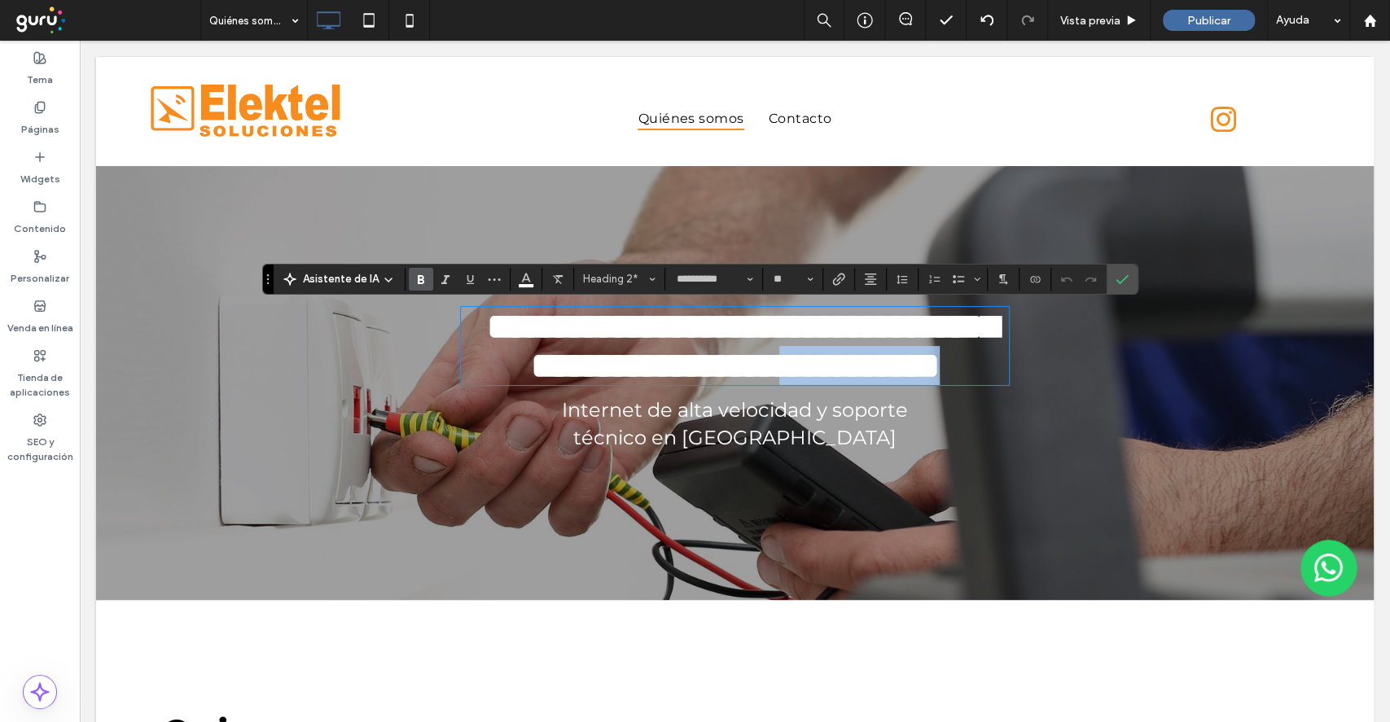
drag, startPoint x: 686, startPoint y: 416, endPoint x: 942, endPoint y: 405, distance: 256.7
click at [961, 385] on h2 "**********" at bounding box center [735, 346] width 548 height 78
click at [1124, 283] on icon "Confirmar" at bounding box center [1122, 279] width 13 height 13
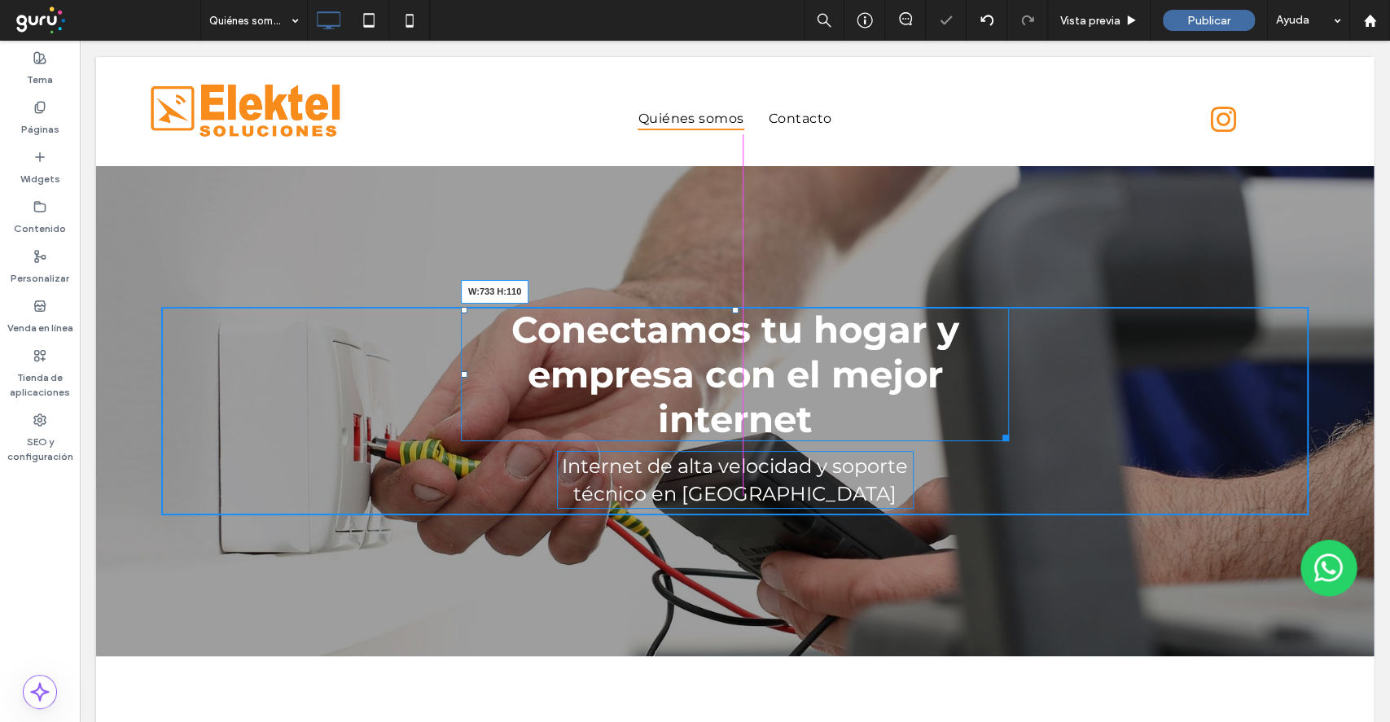
drag, startPoint x: 997, startPoint y: 435, endPoint x: 1021, endPoint y: 435, distance: 24.4
click at [1021, 435] on div "Conectamos tu hogar y empresa con el mejor internet W:733 H:110 Internet de alt…" at bounding box center [734, 411] width 1147 height 208
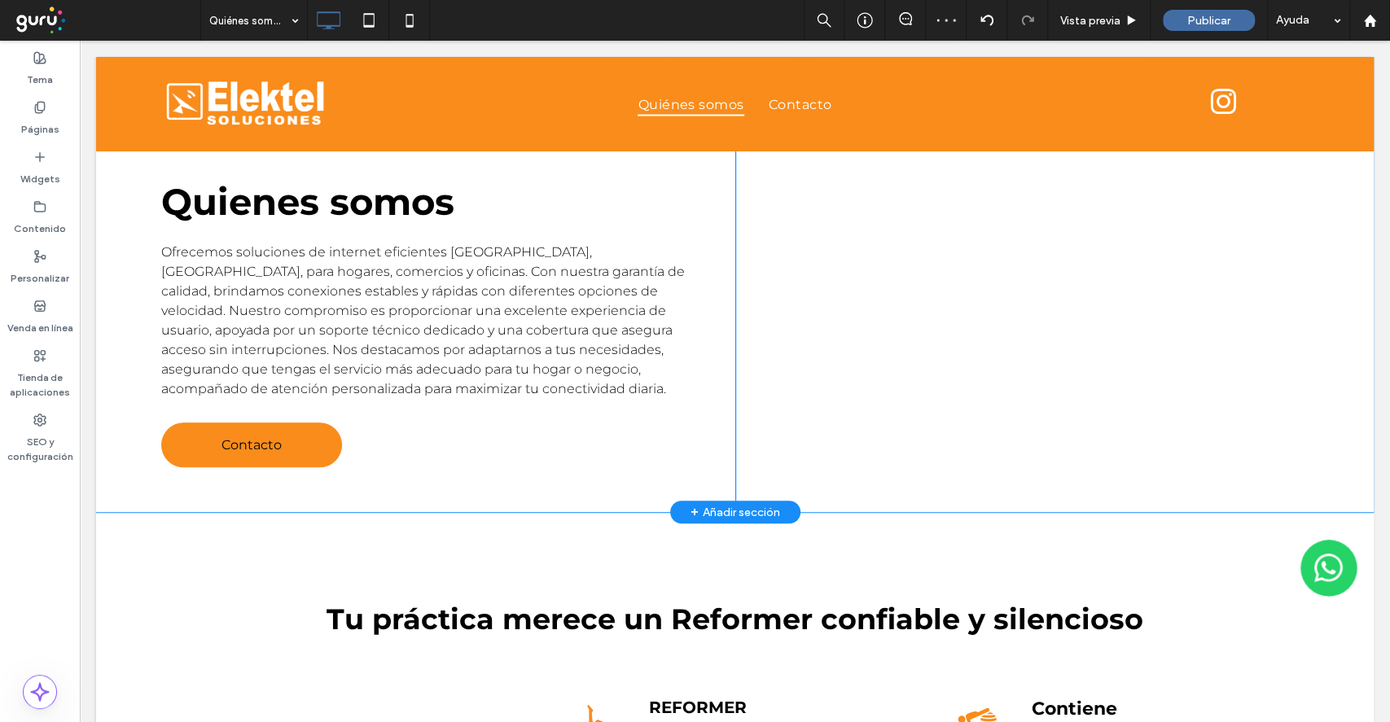
scroll to position [528, 0]
click at [760, 367] on div "Click To Paste" at bounding box center [1022, 324] width 574 height 378
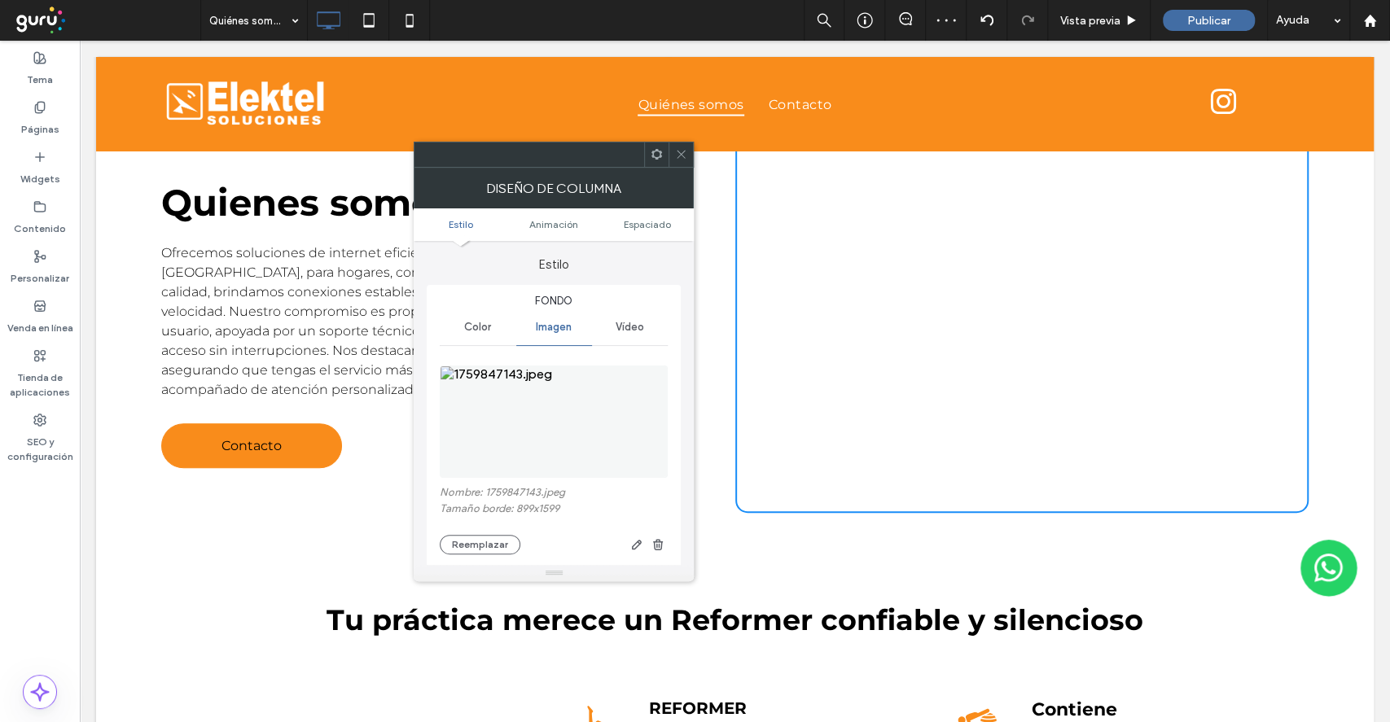
type input "**"
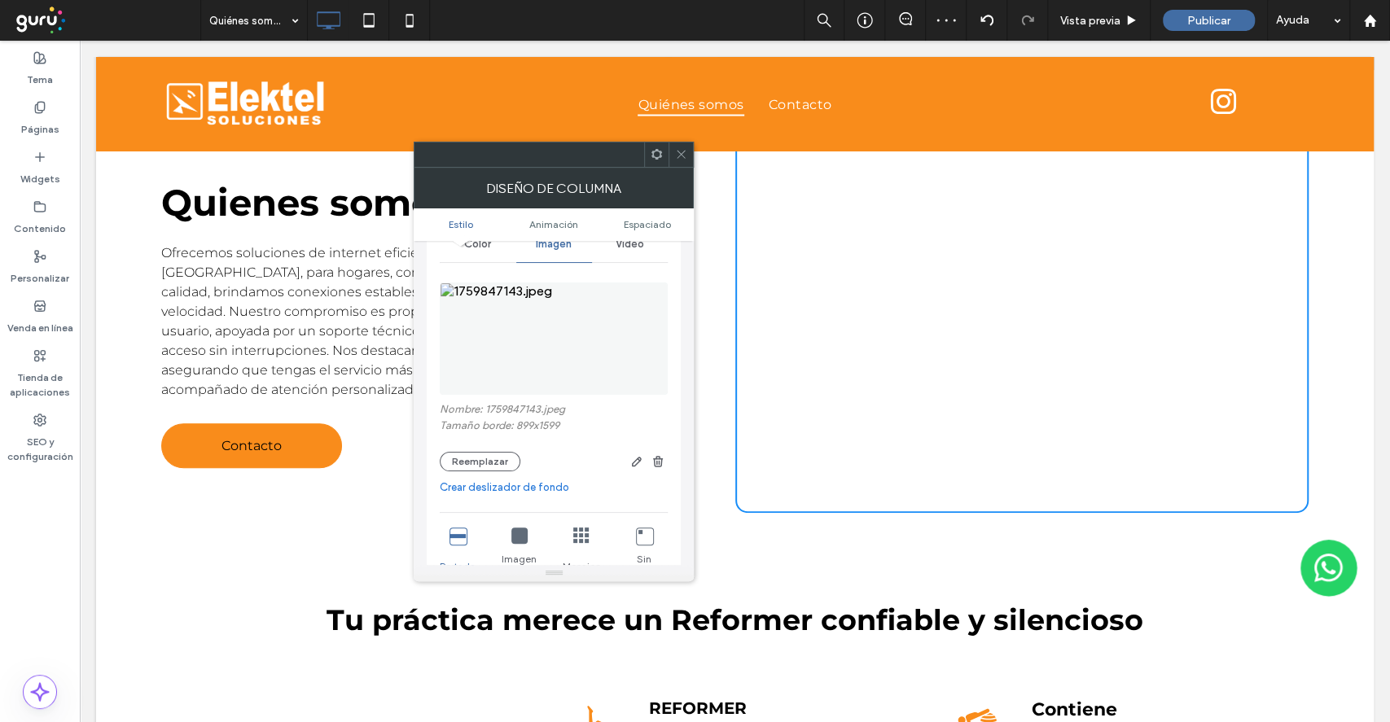
scroll to position [217, 0]
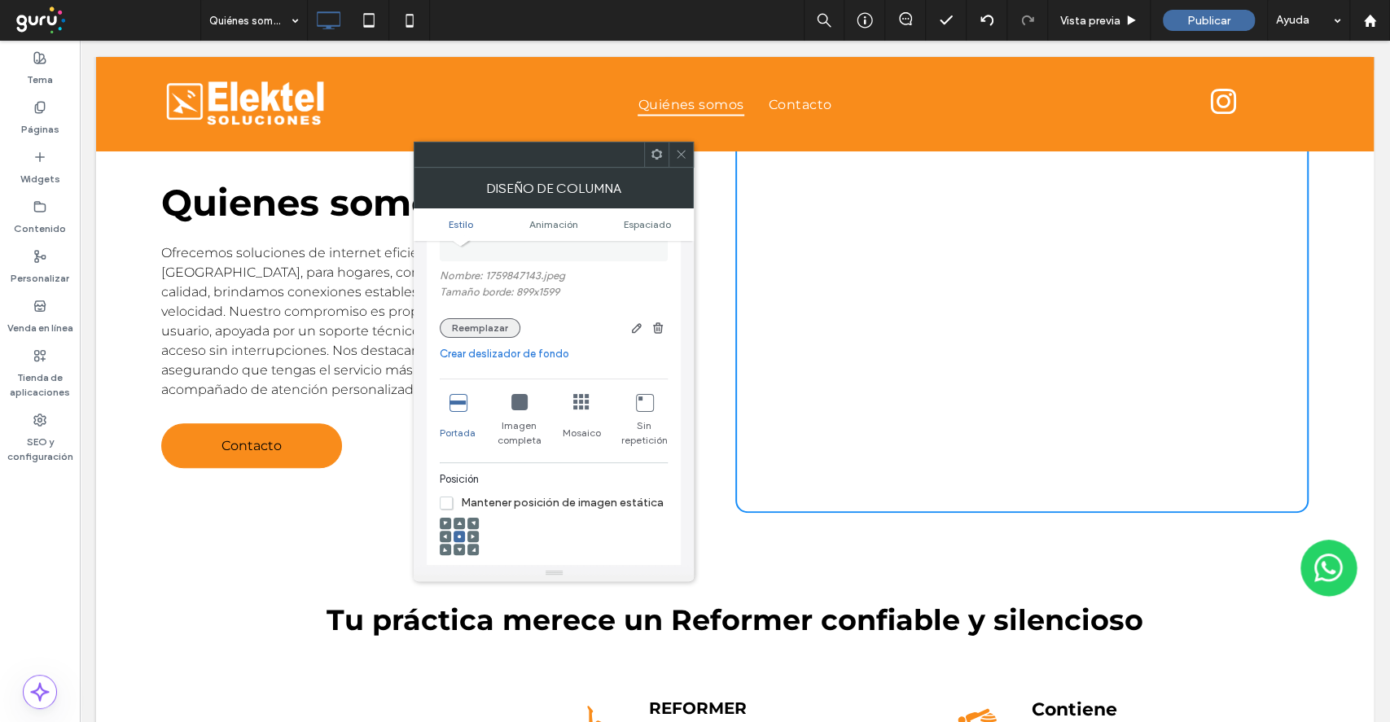
click at [491, 329] on button "Reemplazar" at bounding box center [480, 328] width 81 height 20
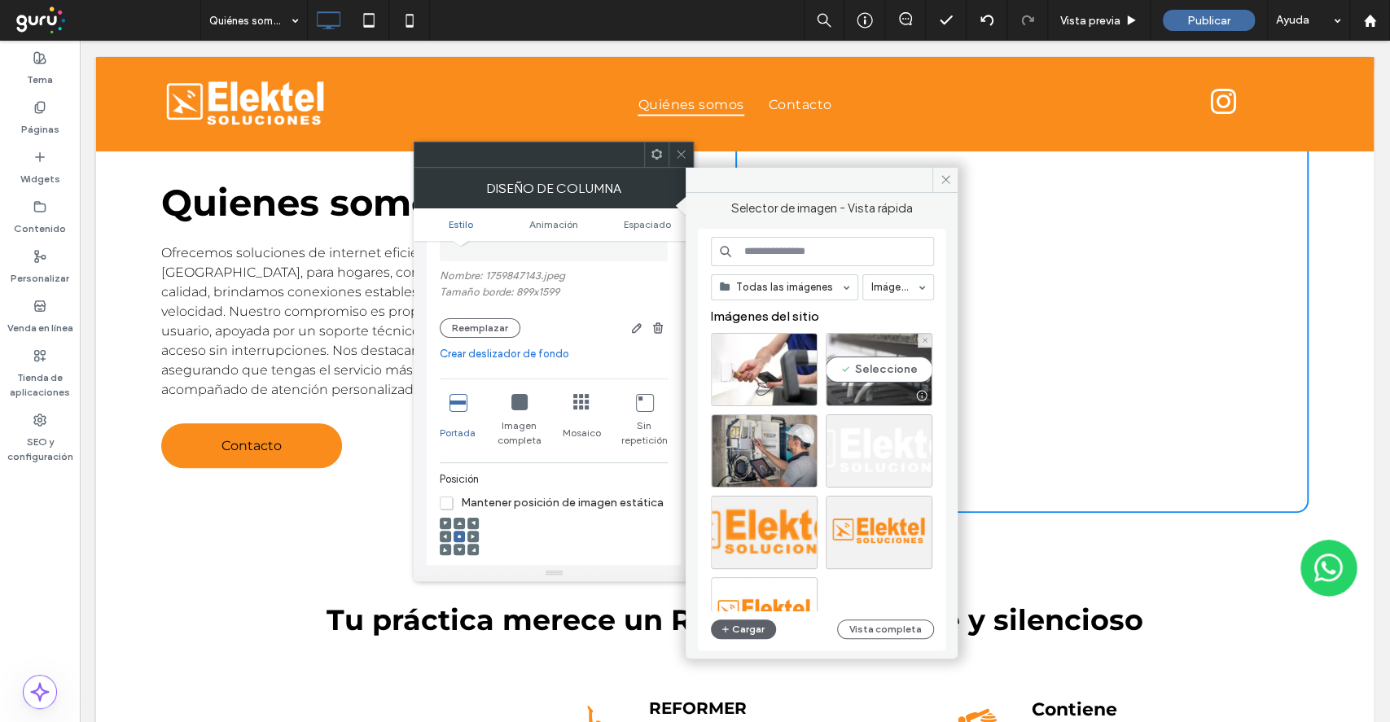
click at [866, 362] on div "Seleccione" at bounding box center [879, 369] width 107 height 73
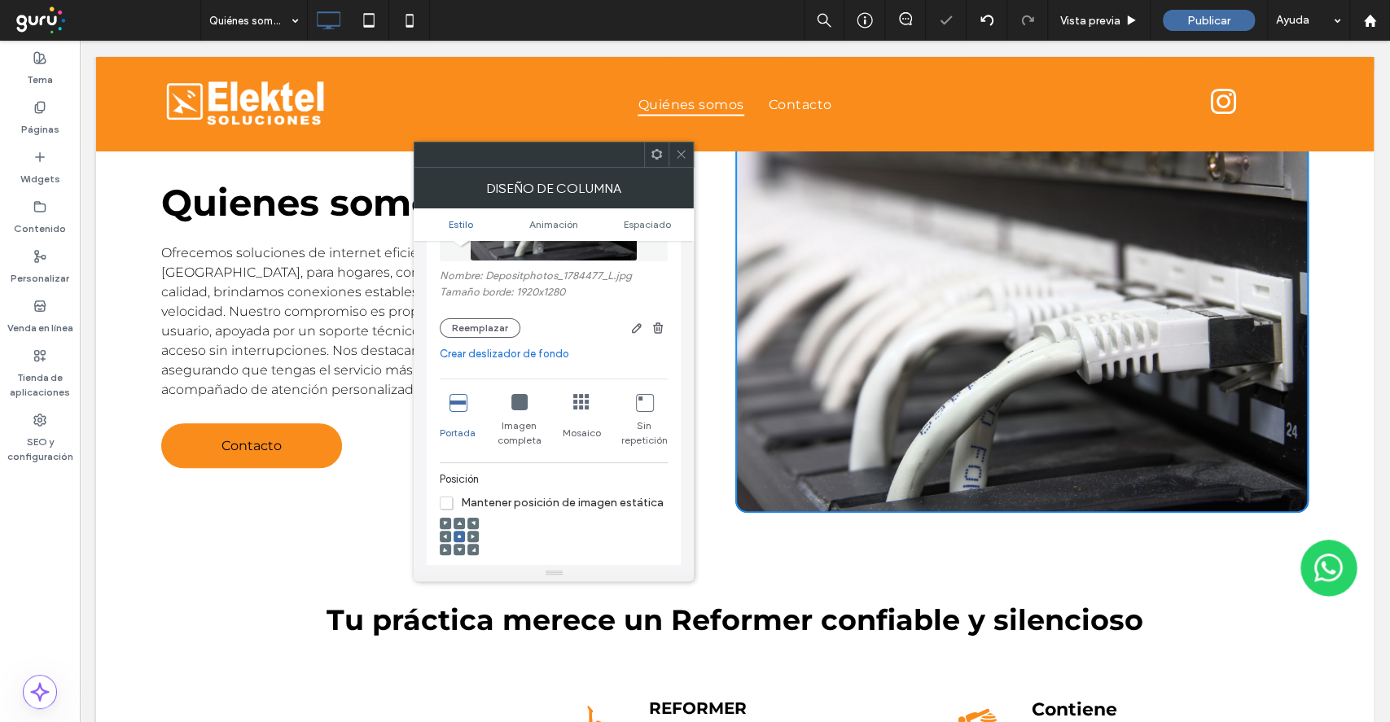
drag, startPoint x: 685, startPoint y: 154, endPoint x: 717, endPoint y: 217, distance: 70.3
click at [685, 154] on icon at bounding box center [681, 154] width 12 height 12
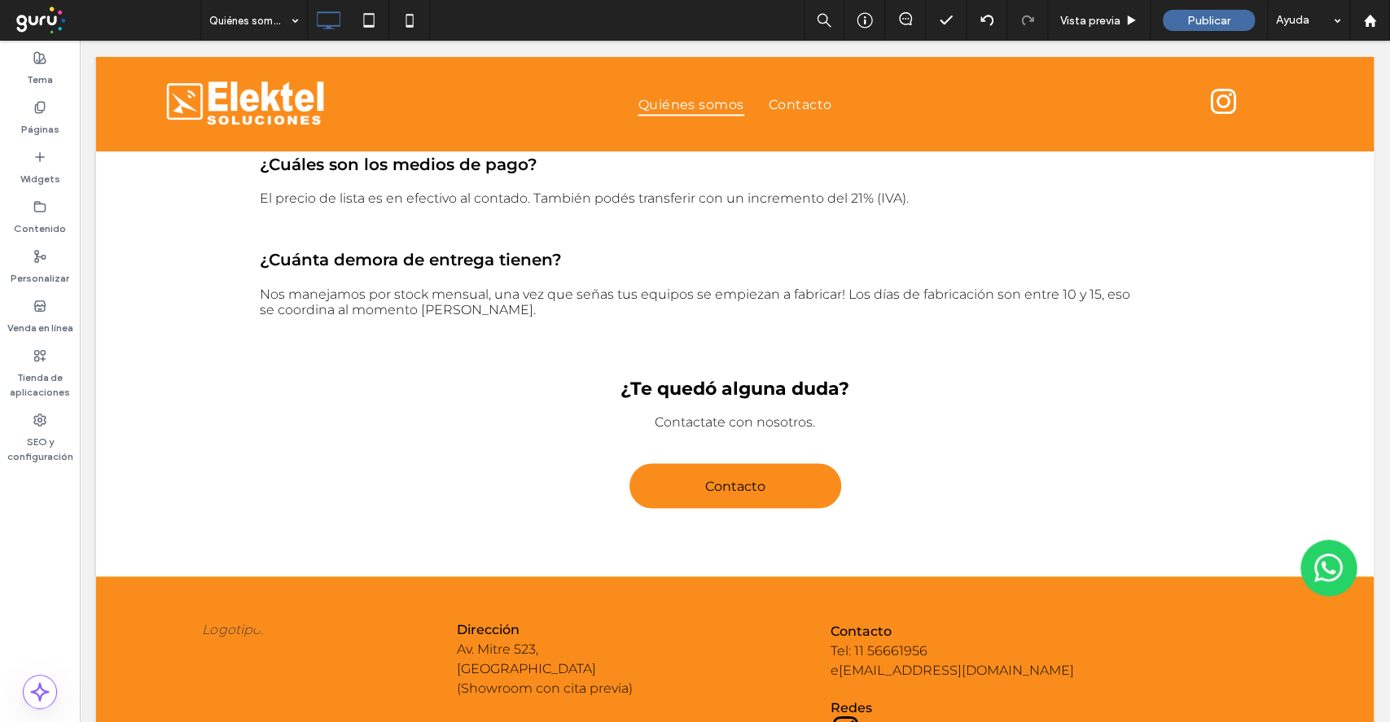
scroll to position [1974, 0]
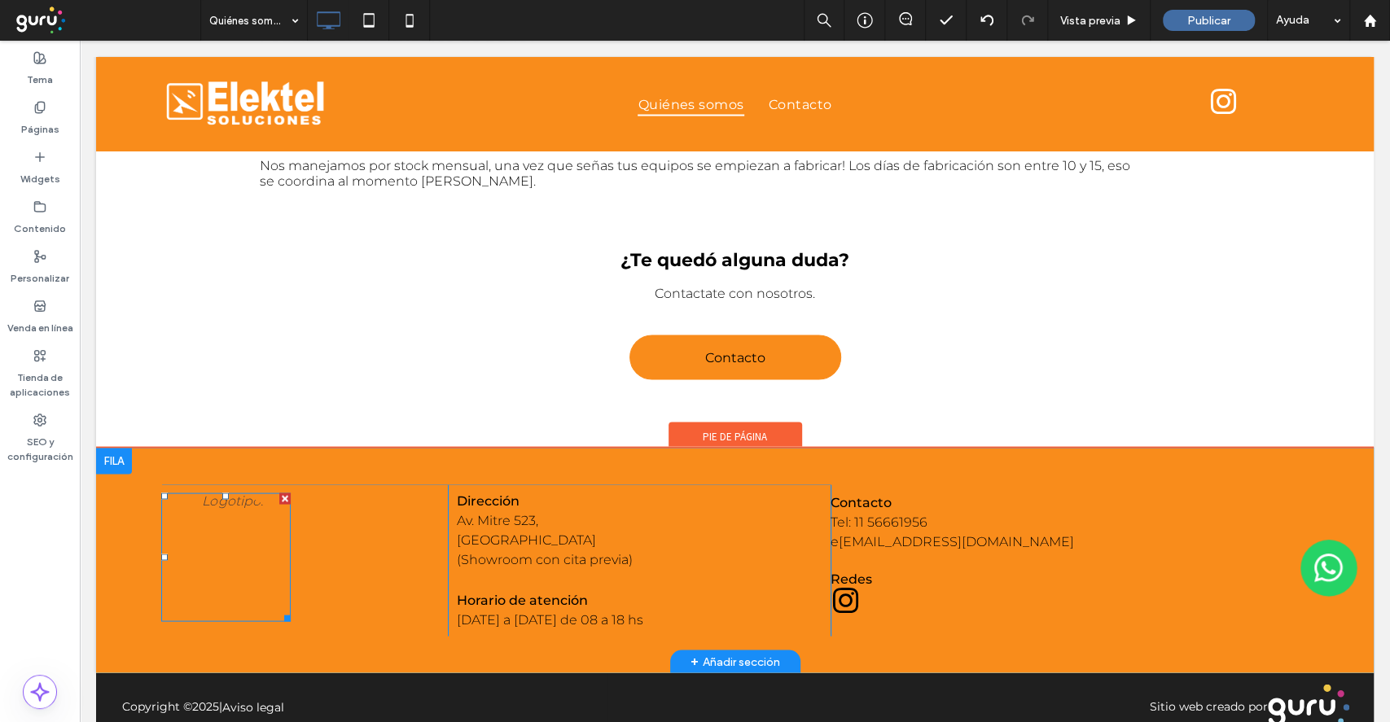
click at [261, 533] on img at bounding box center [225, 557] width 129 height 129
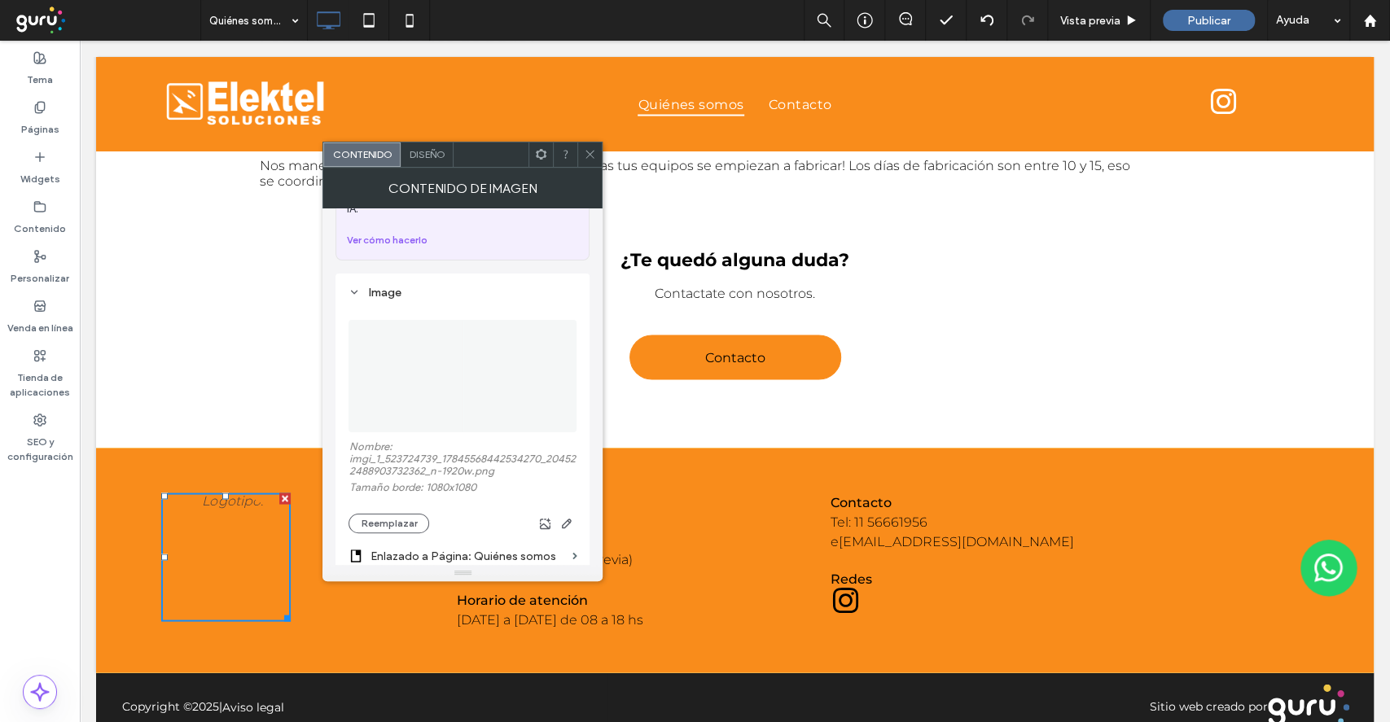
scroll to position [217, 0]
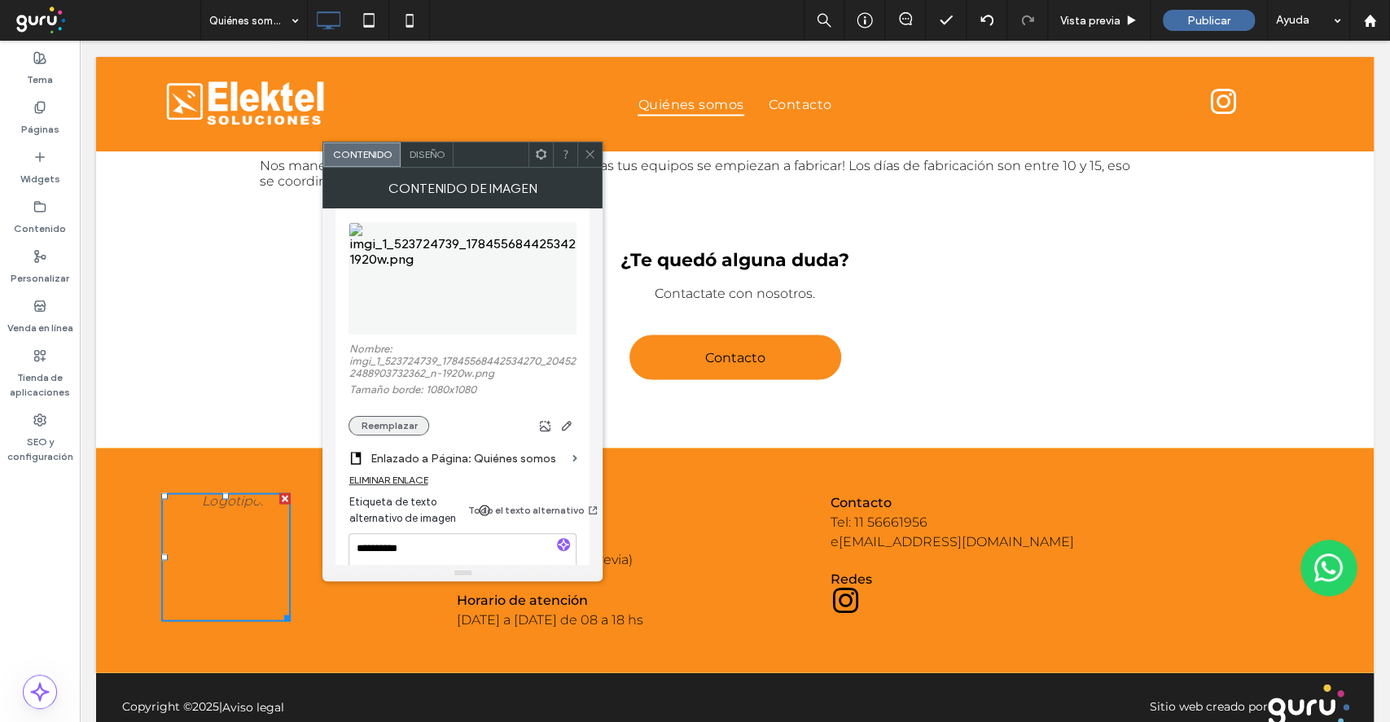
click at [392, 416] on button "Reemplazar" at bounding box center [388, 426] width 81 height 20
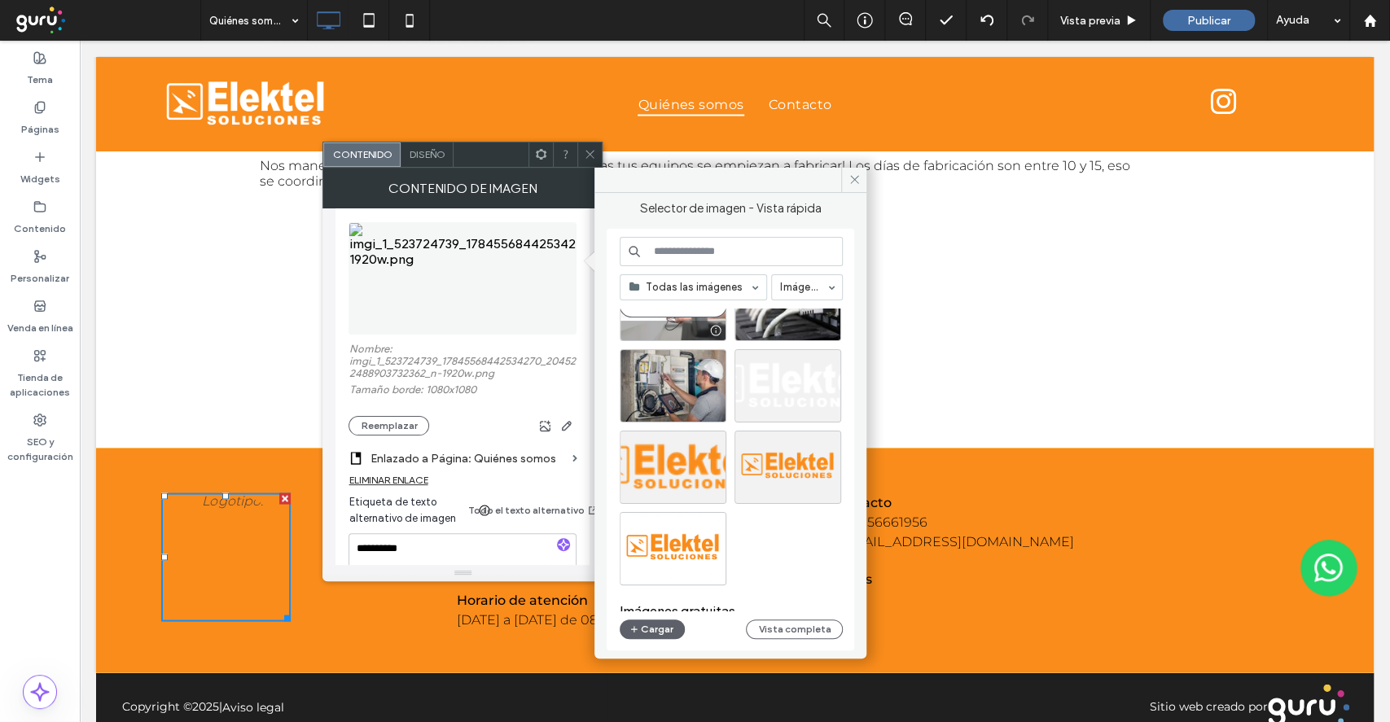
scroll to position [108, 0]
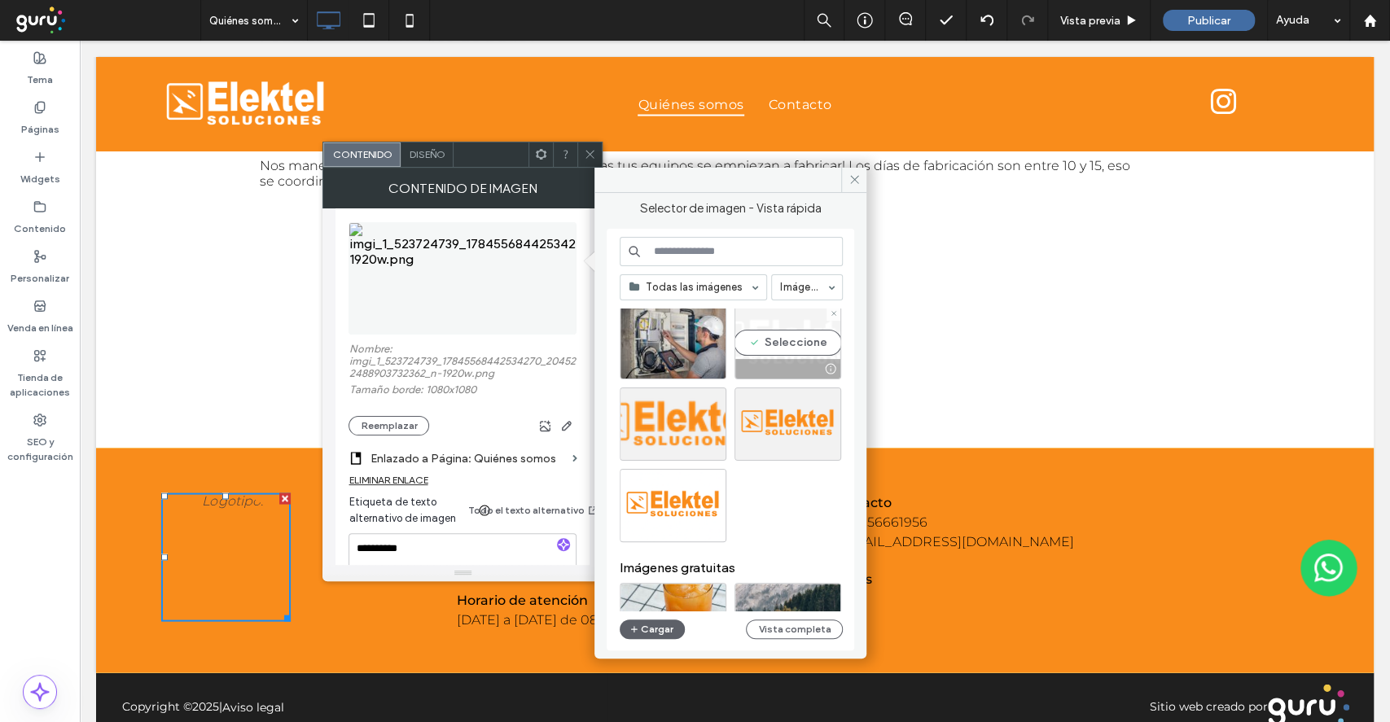
click at [791, 350] on div "Seleccione" at bounding box center [787, 342] width 107 height 73
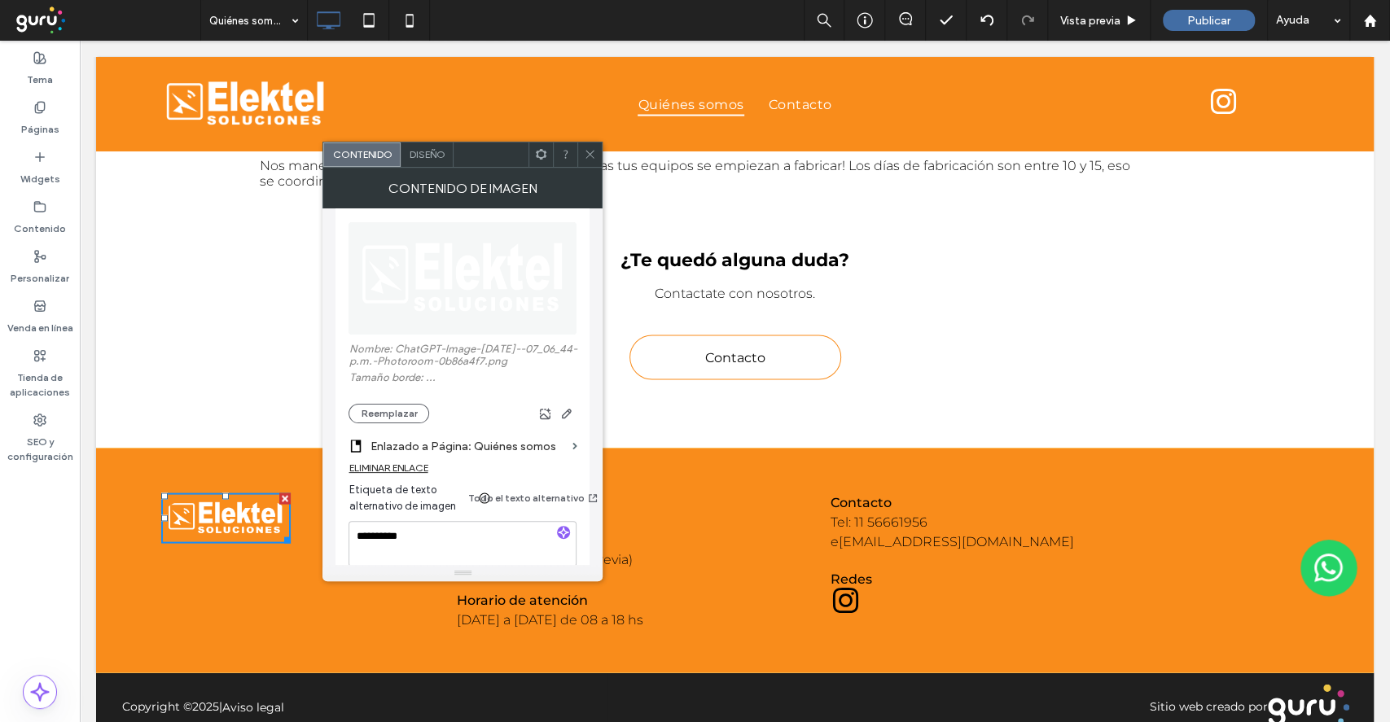
scroll to position [1973, 0]
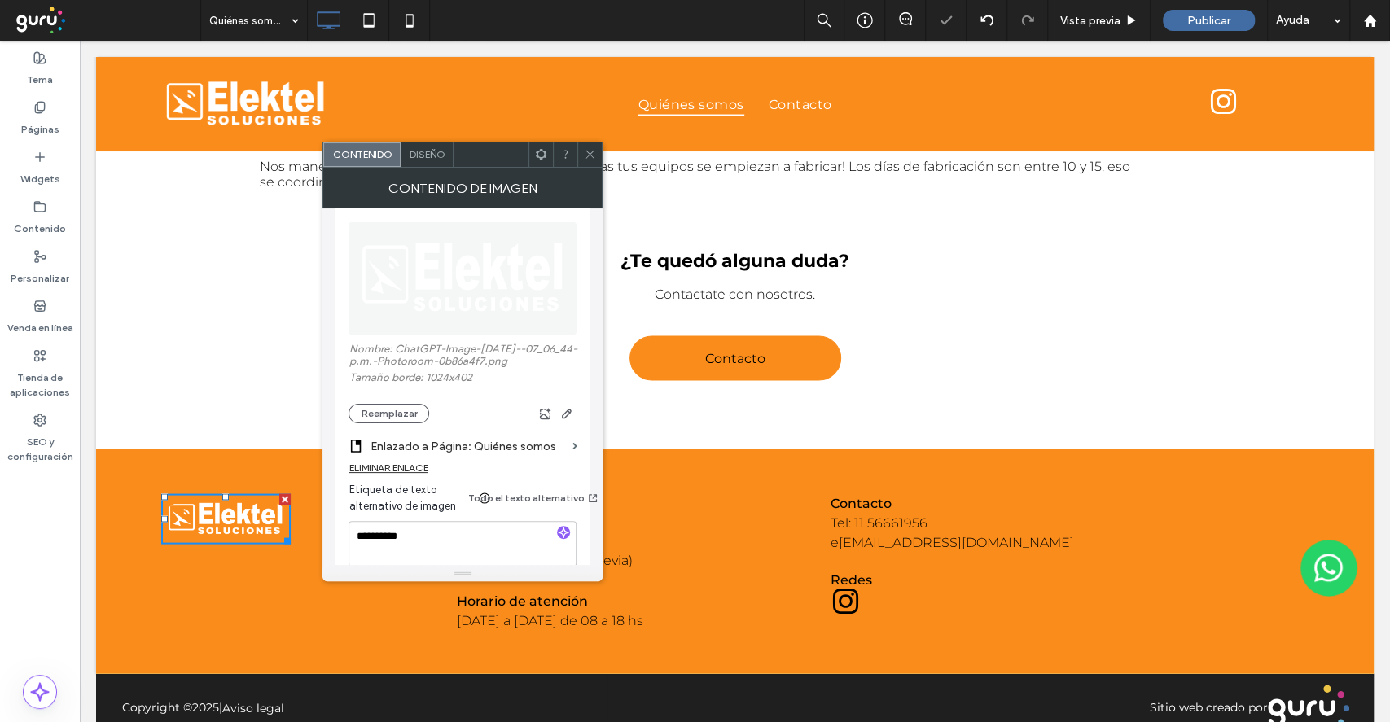
click at [590, 151] on icon at bounding box center [590, 154] width 12 height 12
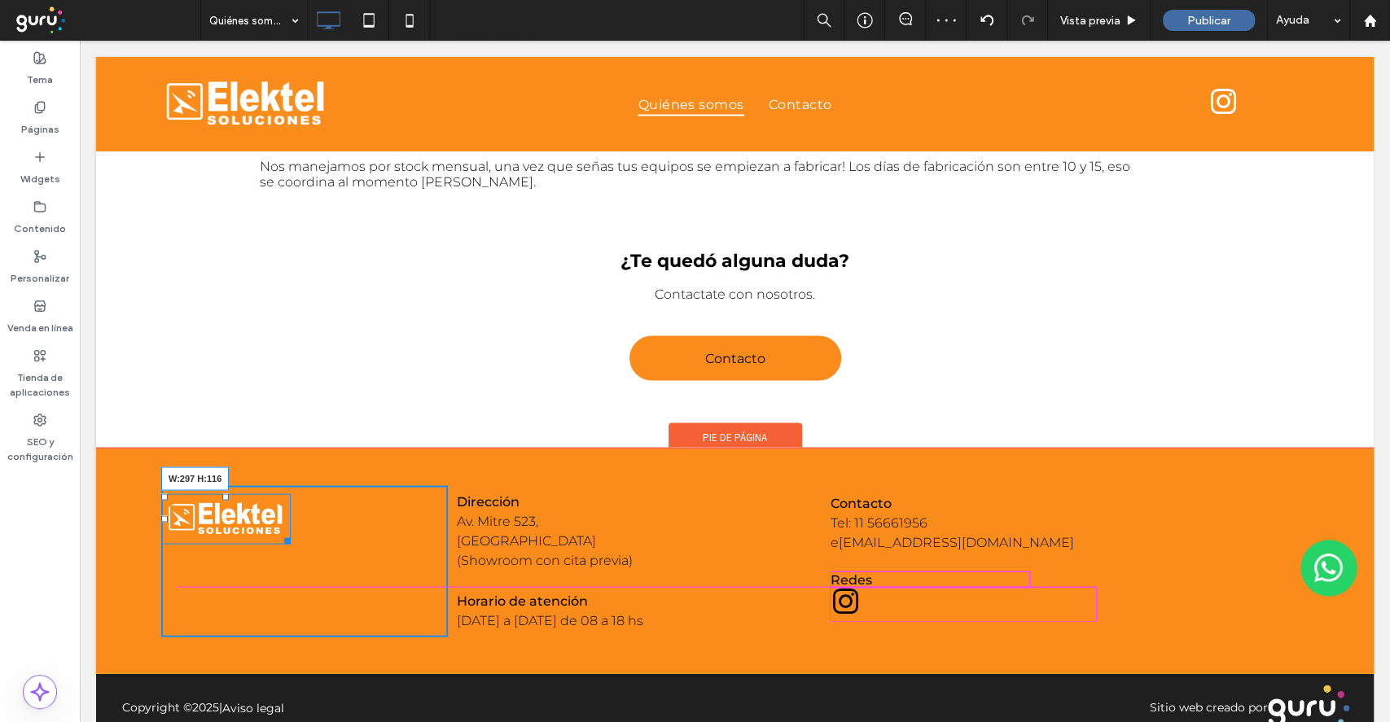
drag, startPoint x: 283, startPoint y: 524, endPoint x: 345, endPoint y: 568, distance: 75.9
click at [291, 544] on div "W:297 H:116" at bounding box center [225, 518] width 129 height 50
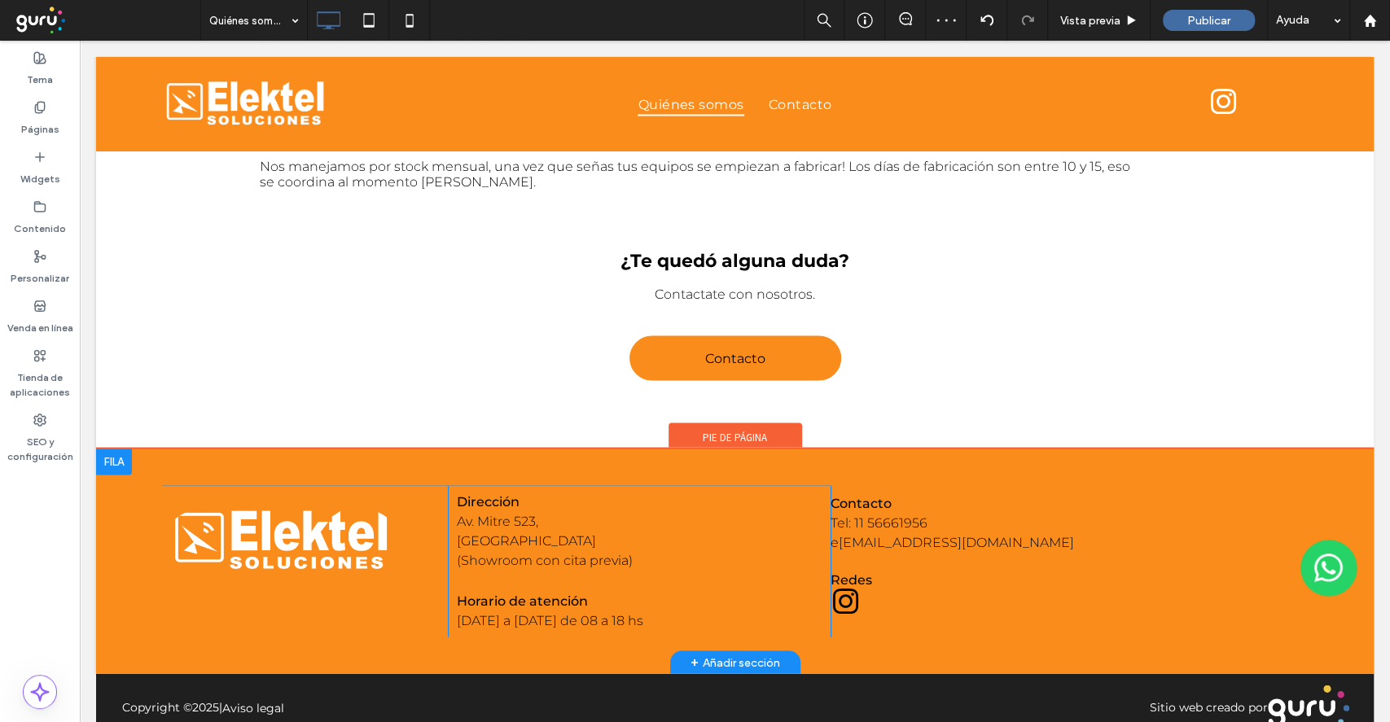
click at [361, 511] on img at bounding box center [282, 540] width 242 height 95
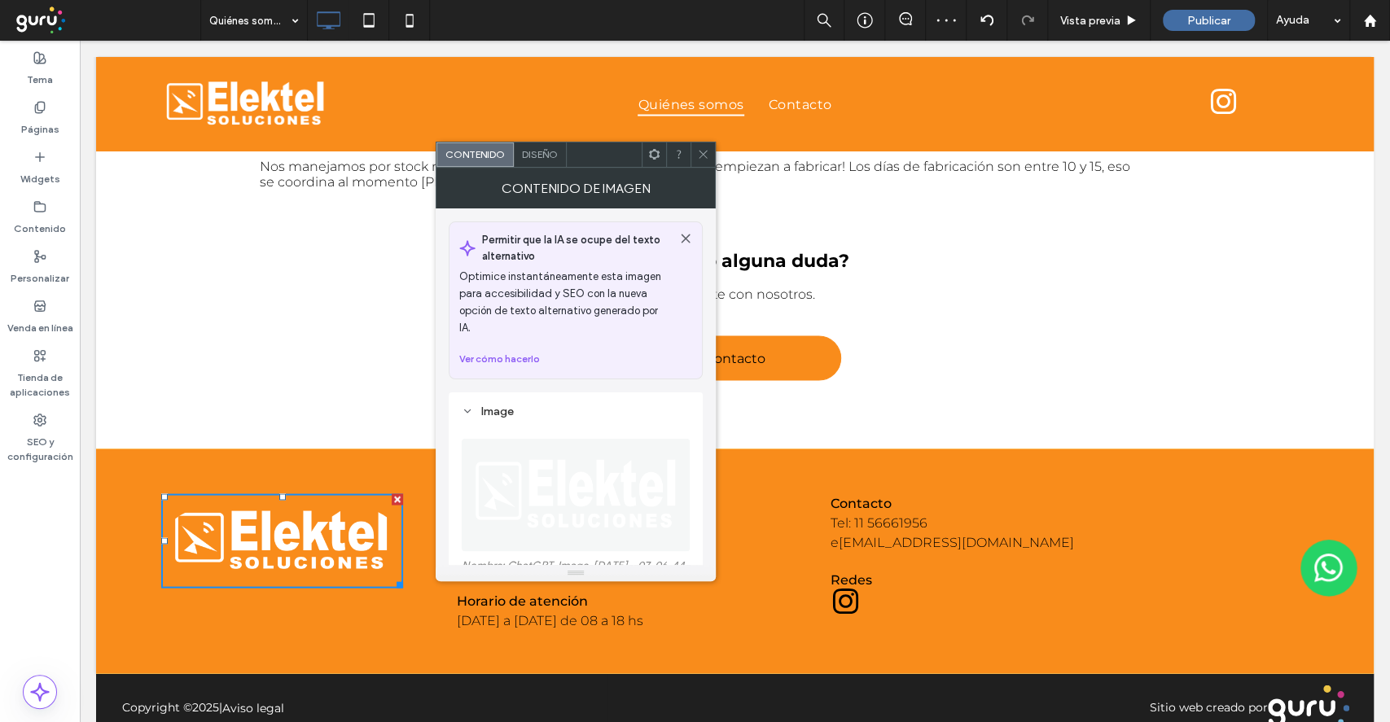
click at [550, 169] on div "Contenido de imagen" at bounding box center [576, 188] width 280 height 41
click at [546, 156] on span "Diseño" at bounding box center [540, 154] width 36 height 12
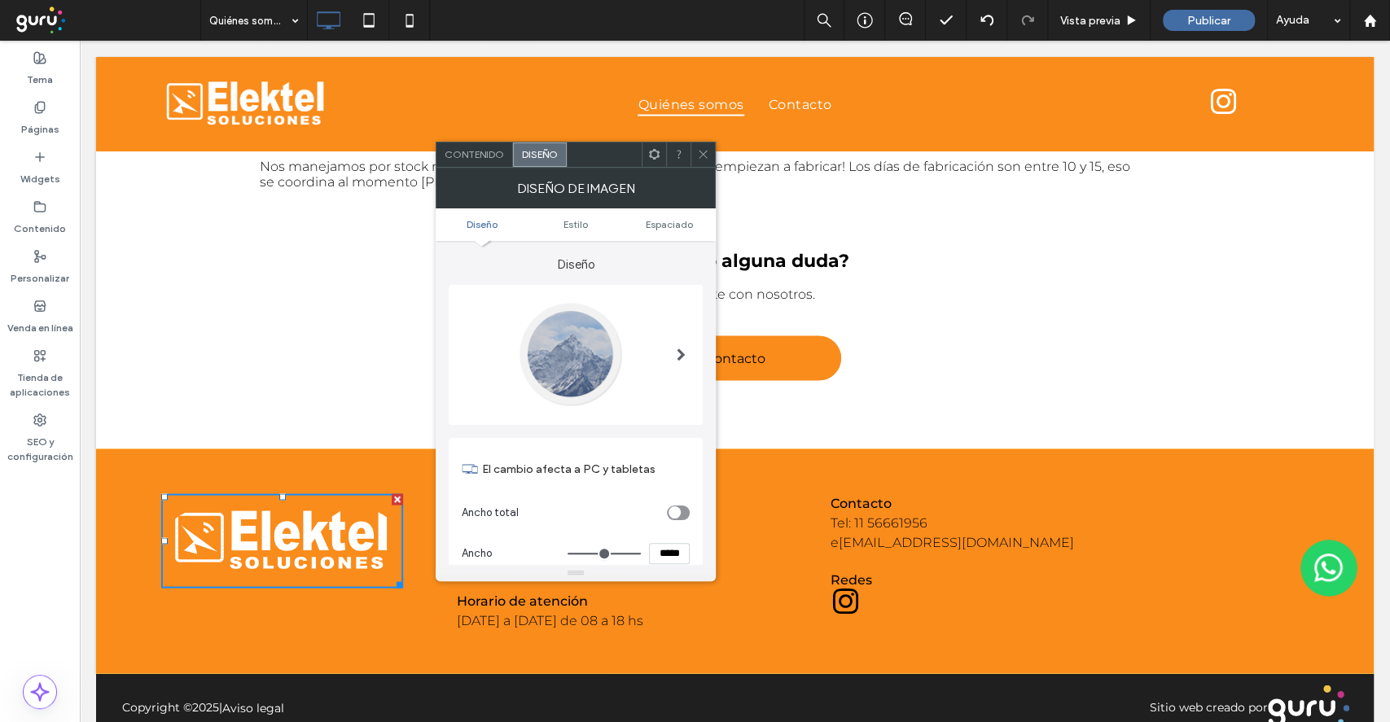
click at [593, 322] on div at bounding box center [569, 354] width 107 height 107
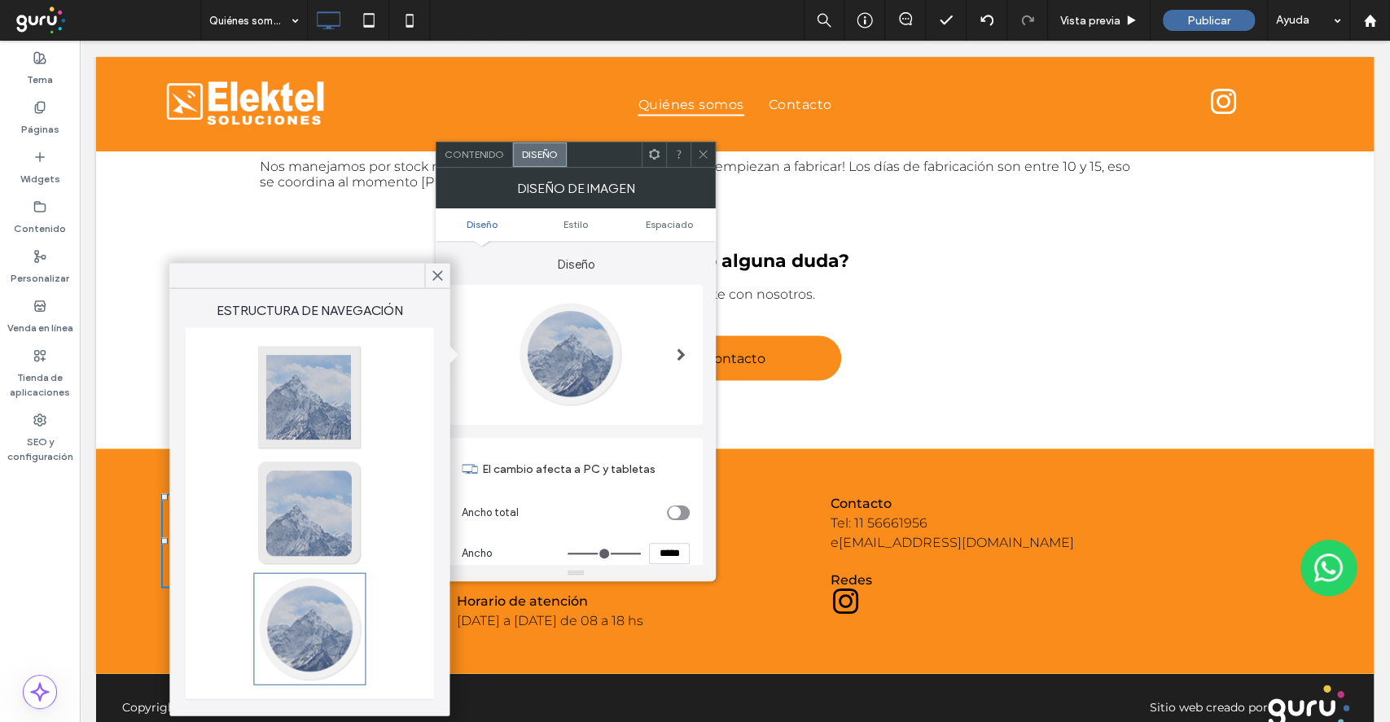
click at [291, 375] on div at bounding box center [309, 397] width 107 height 107
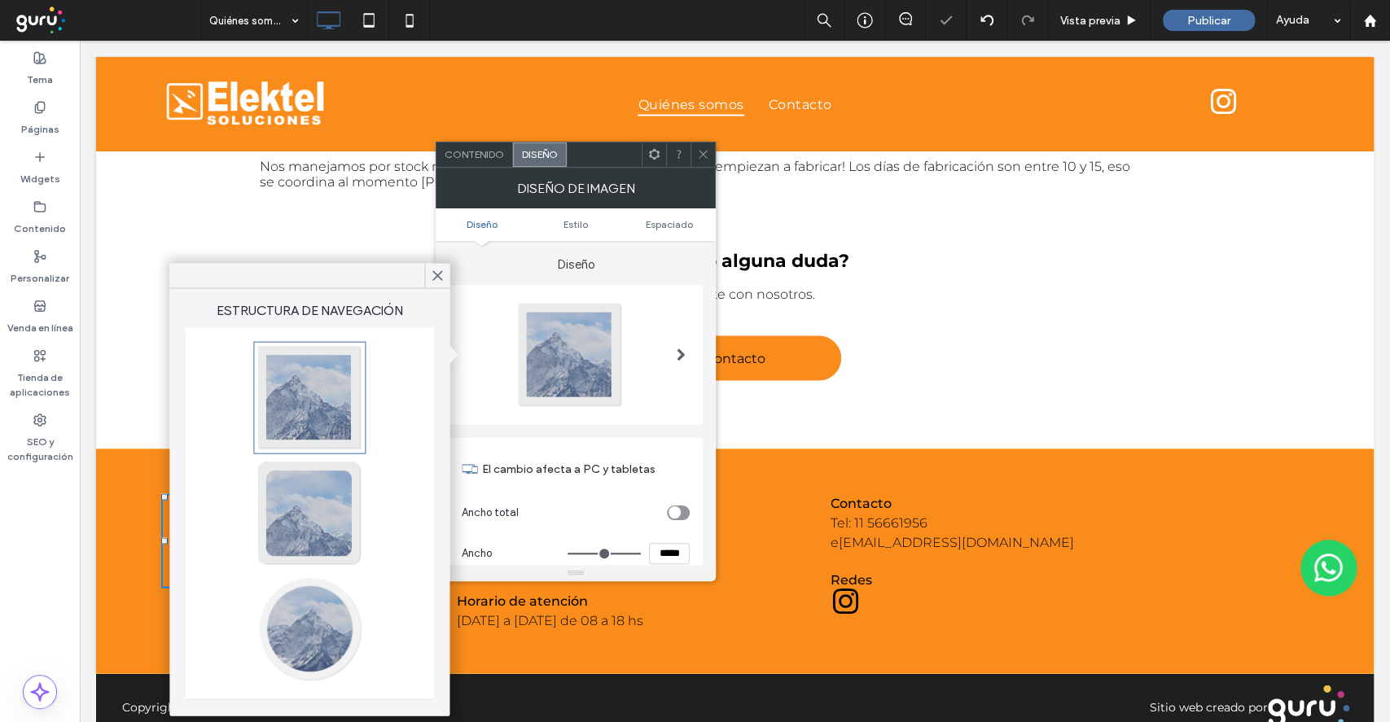
type input "*"
click at [437, 258] on div "Diseño El cambio afecta a PC y tabletas Ancho total Ancho ***** Estilo Borde **…" at bounding box center [576, 403] width 280 height 324
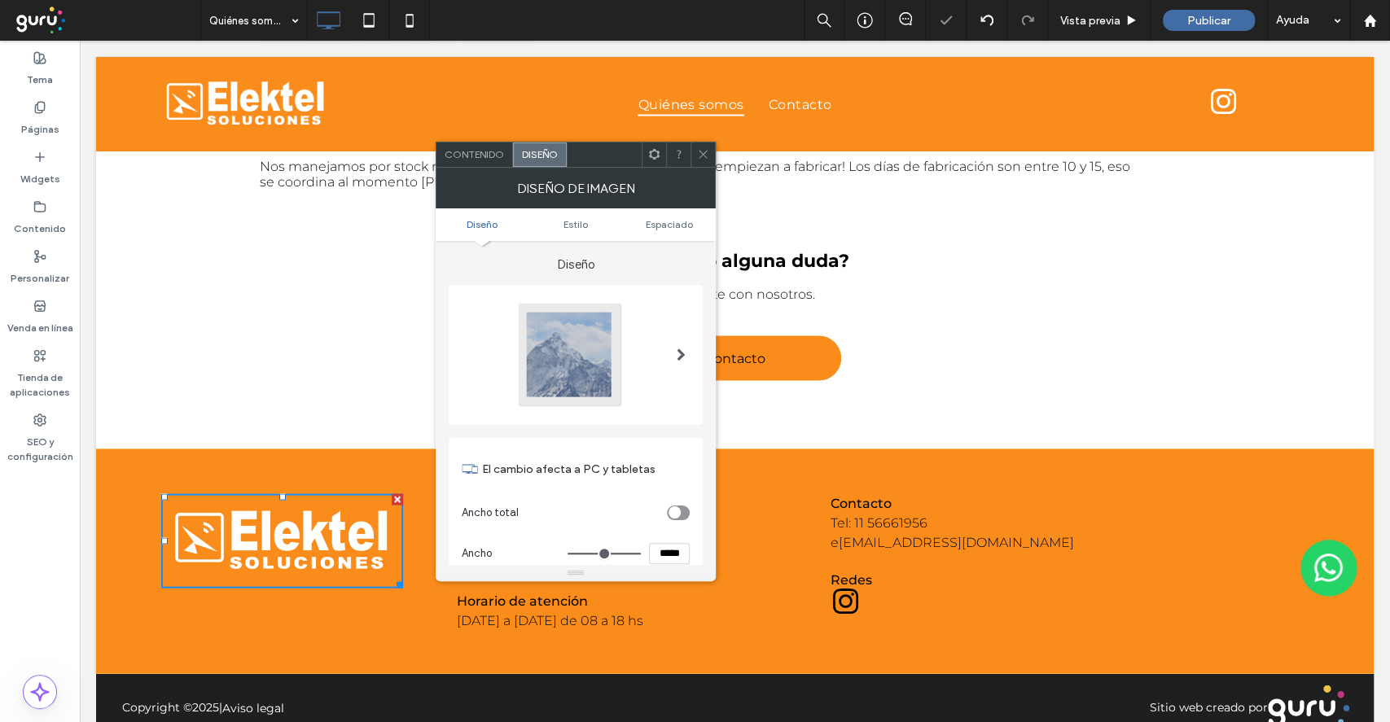
click at [707, 156] on icon at bounding box center [703, 154] width 12 height 12
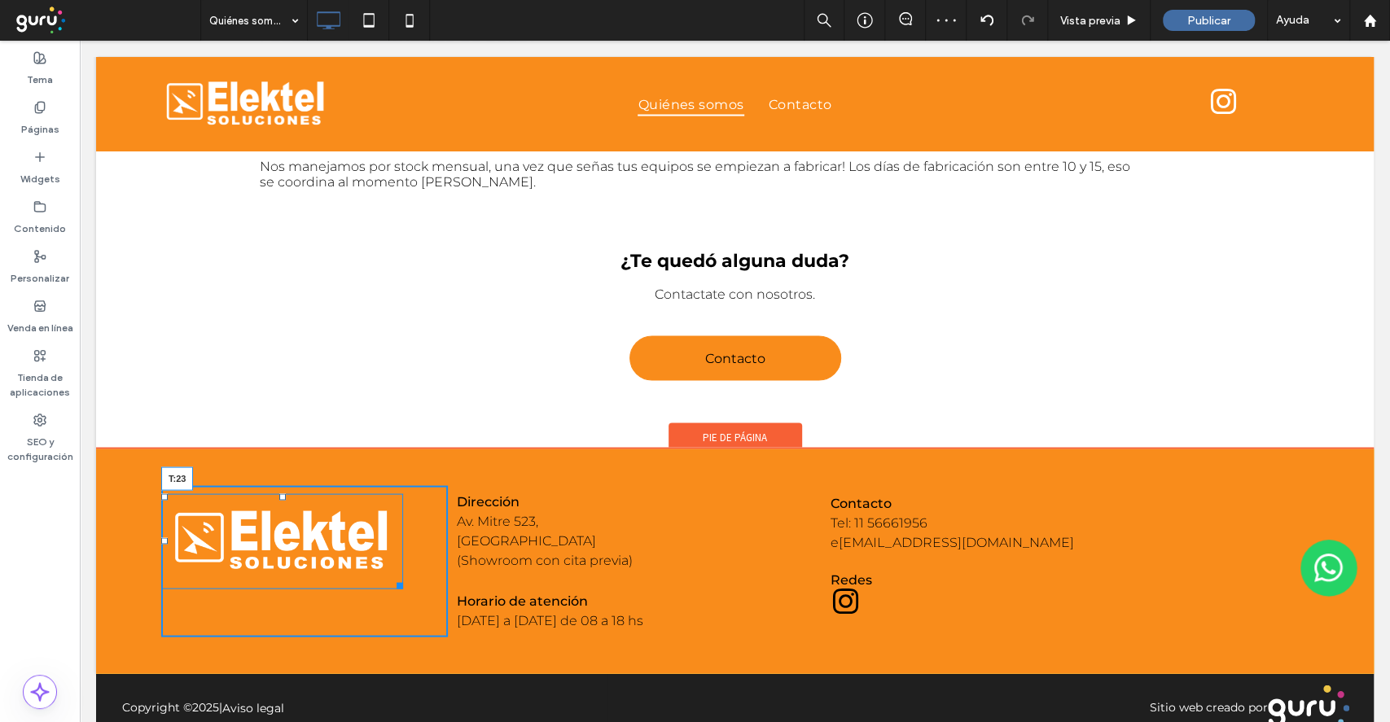
drag, startPoint x: 282, startPoint y: 479, endPoint x: 362, endPoint y: 530, distance: 95.5
click at [283, 493] on div at bounding box center [282, 496] width 7 height 7
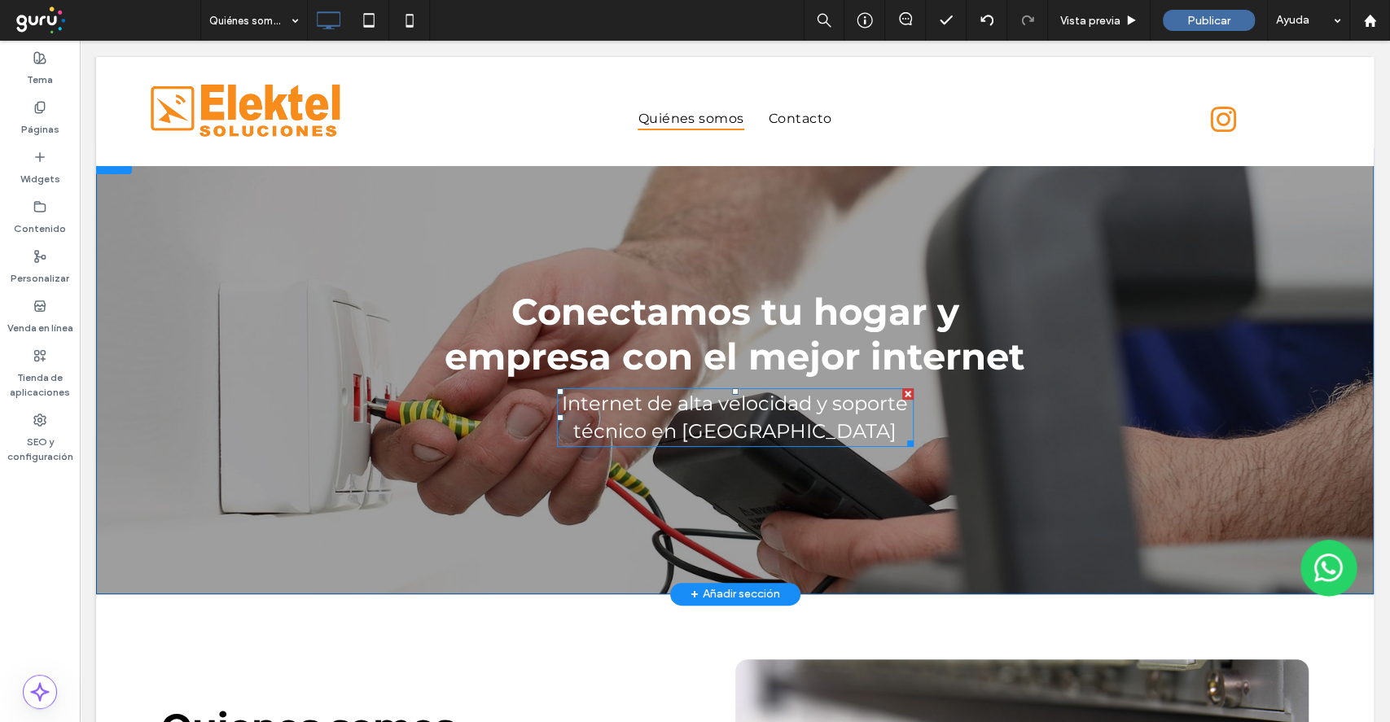
scroll to position [0, 0]
